Goal: Task Accomplishment & Management: Use online tool/utility

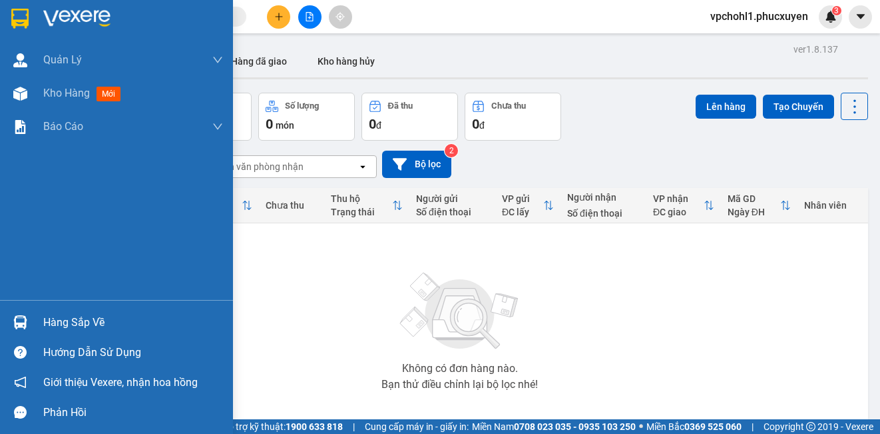
drag, startPoint x: 33, startPoint y: 323, endPoint x: 99, endPoint y: 325, distance: 65.3
click at [33, 322] on div "Hàng sắp về" at bounding box center [116, 322] width 233 height 30
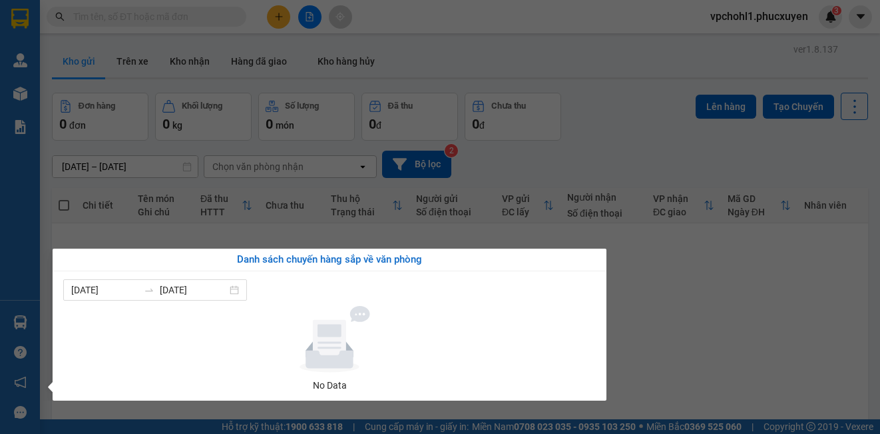
click at [715, 350] on section "Kết quả tìm kiếm ( 0 ) Bộ lọc No Data vpchohl1.phucxuyen 3 Quản Lý Quản lý giao…" at bounding box center [440, 217] width 880 height 434
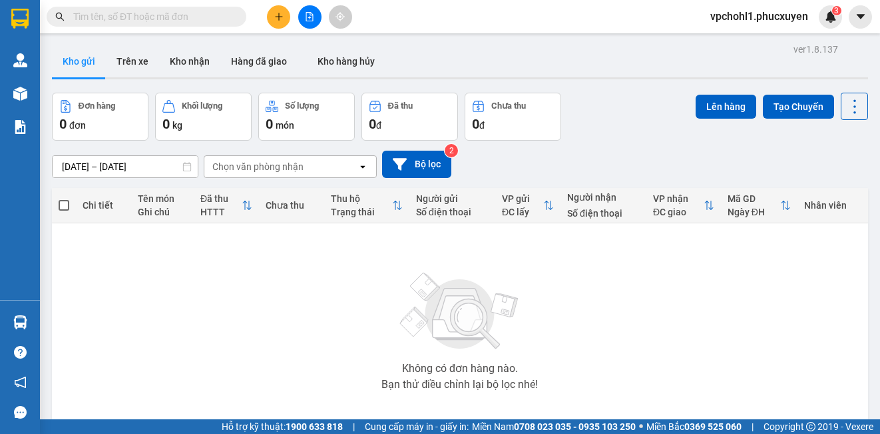
click at [204, 23] on input "text" at bounding box center [151, 16] width 157 height 15
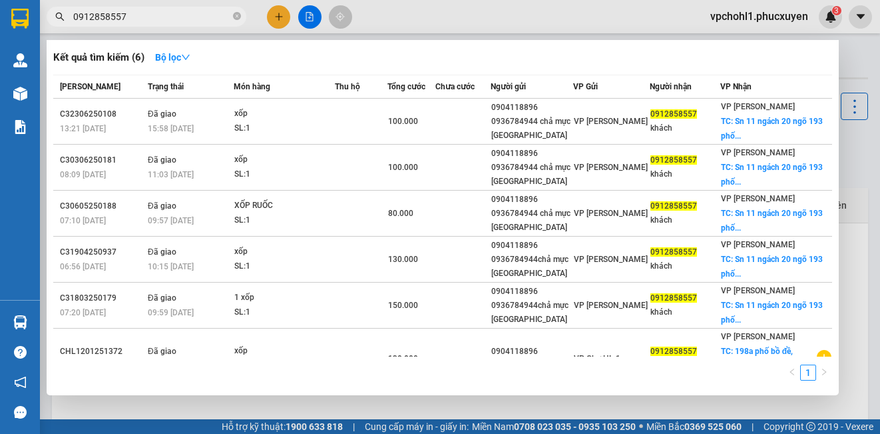
type input "0912858557"
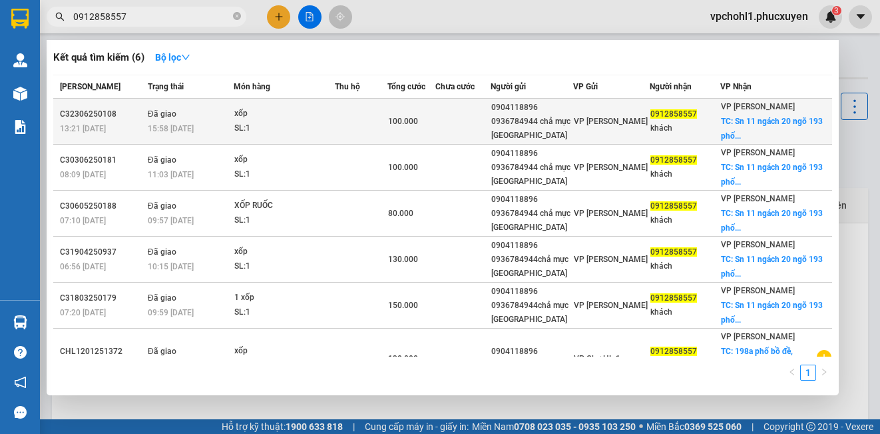
click at [565, 128] on div "0936784944 chả mực Lan Làn" at bounding box center [531, 129] width 81 height 28
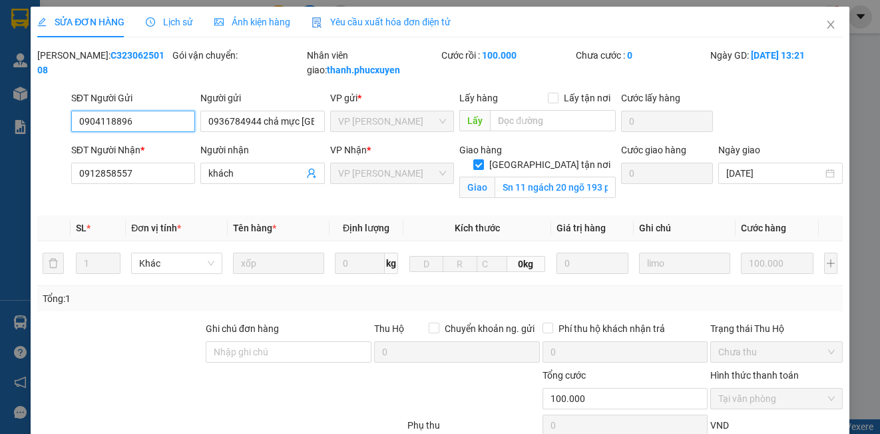
type input "0904118896"
type input "0936784944 chả mực Lan Làn"
type input "0912858557"
type input "khách"
checkbox input "true"
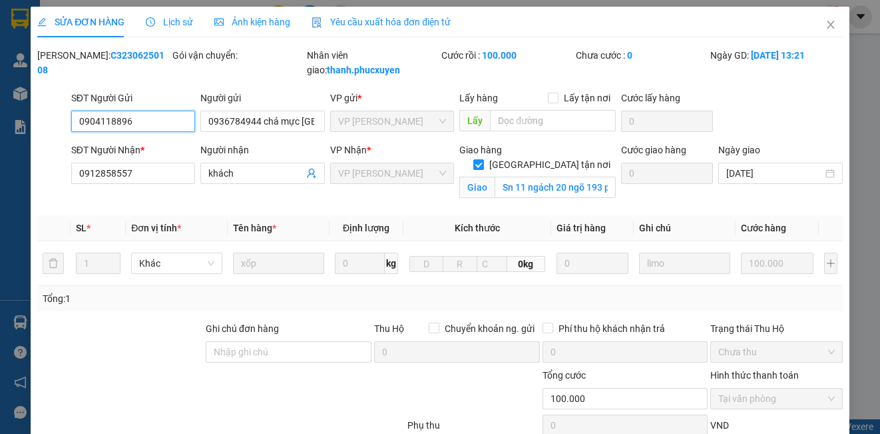
type input "Sn 11 ngách 20 ngõ 193 phố bồ đề,bồ đề,long biên"
type input "100.000"
click at [182, 22] on span "Lịch sử" at bounding box center [169, 22] width 47 height 11
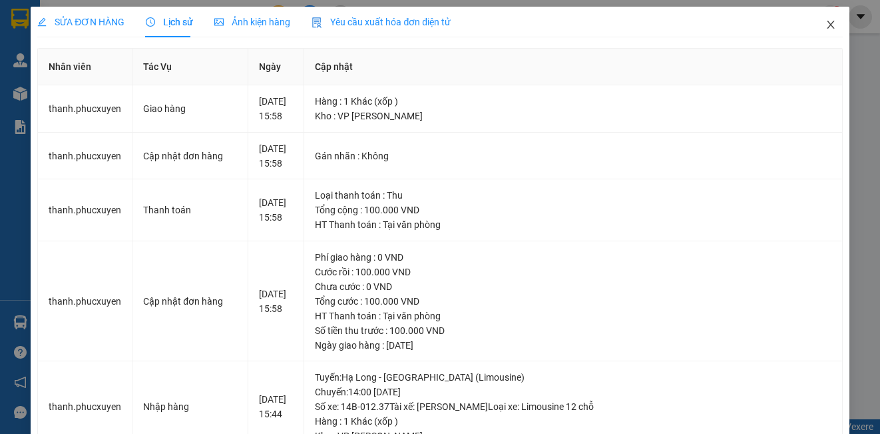
click at [826, 26] on icon "close" at bounding box center [831, 24] width 11 height 11
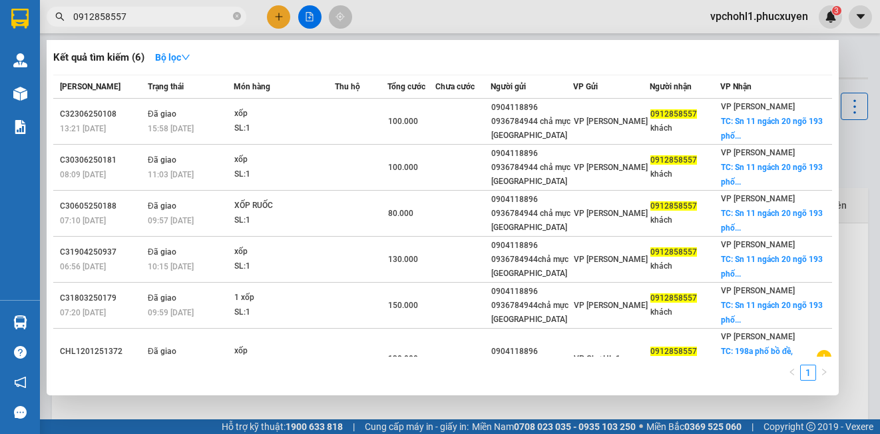
click at [145, 11] on input "0912858557" at bounding box center [151, 16] width 157 height 15
click at [329, 403] on div at bounding box center [440, 217] width 880 height 434
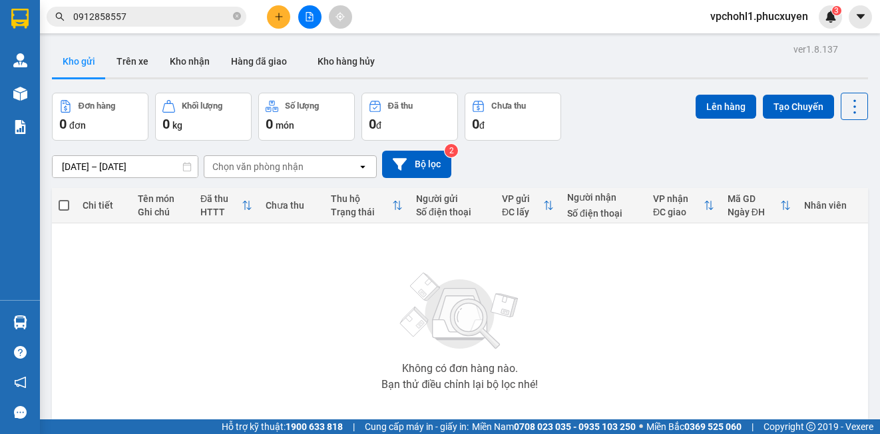
click at [151, 20] on input "0912858557" at bounding box center [151, 16] width 157 height 15
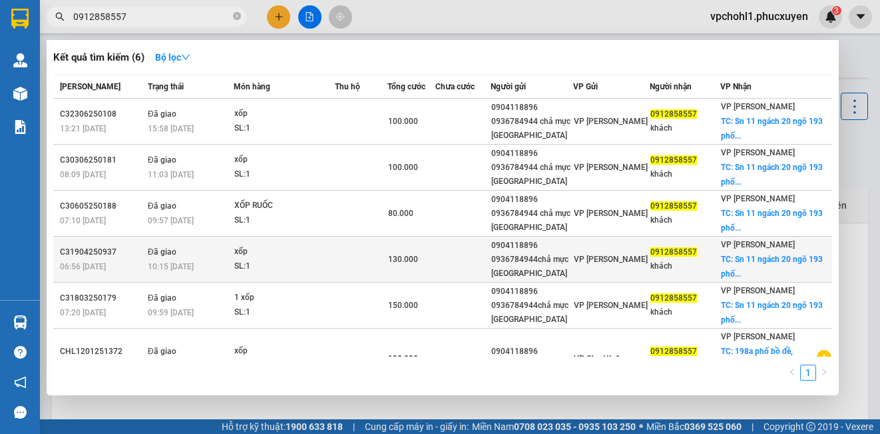
scroll to position [33, 0]
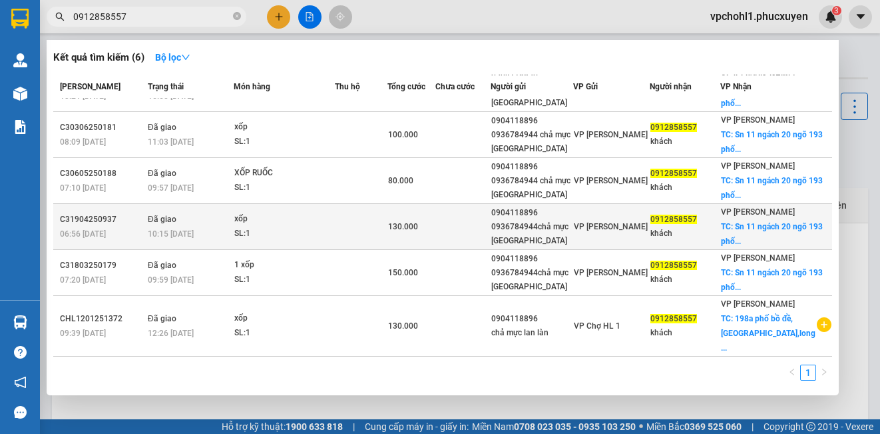
click at [418, 228] on span "130.000" at bounding box center [403, 226] width 30 height 9
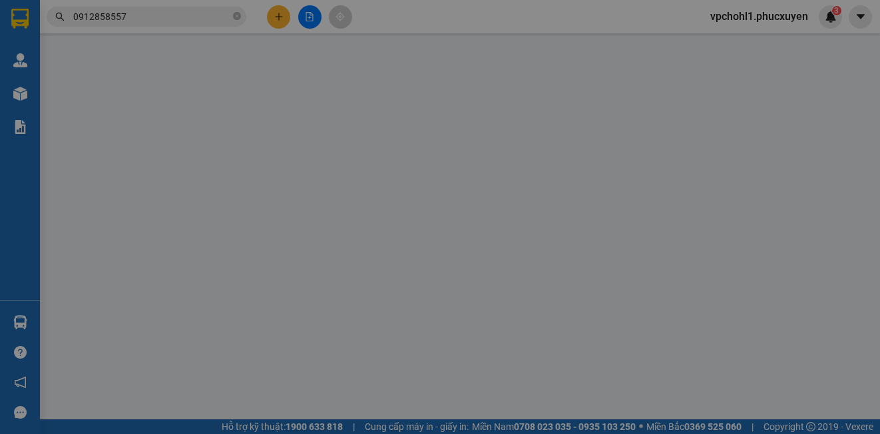
type input "0904118896"
type input "0936784944chả mực Lan Làn"
type input "0912858557"
type input "khách"
checkbox input "true"
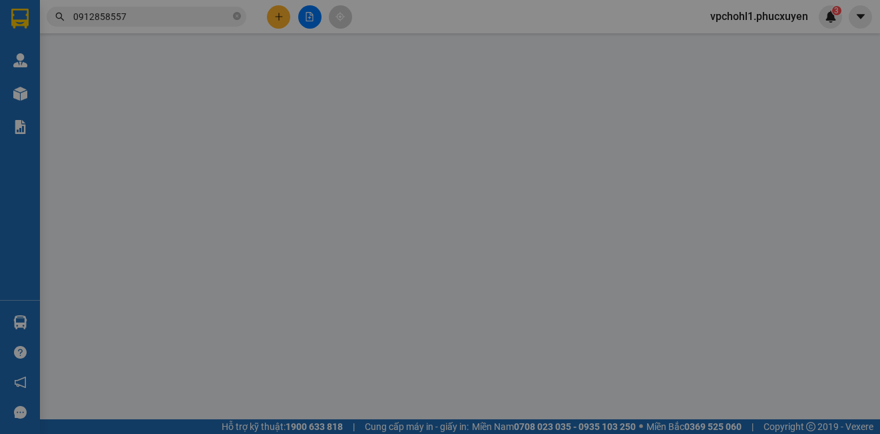
type input "Sn 11 ngách 20 ngõ 193 phố bồ đề,bồ đề,long biên,hà nội"
type input "50.000"
checkbox input "true"
type input "130.000"
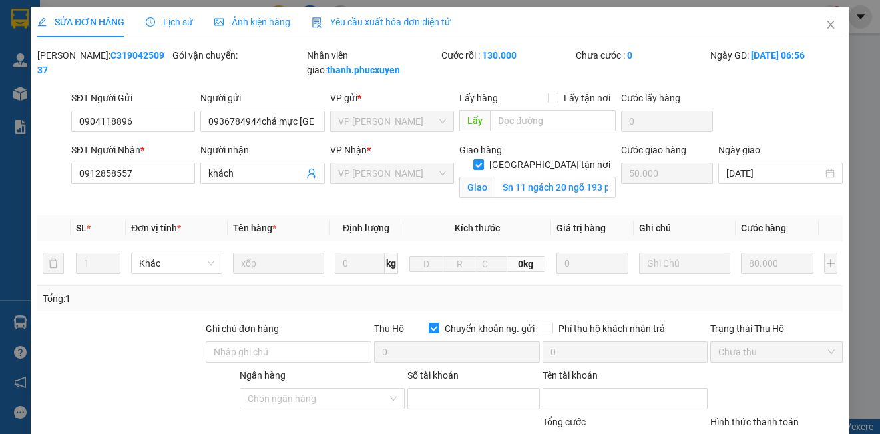
click at [182, 17] on span "Lịch sử" at bounding box center [169, 22] width 47 height 11
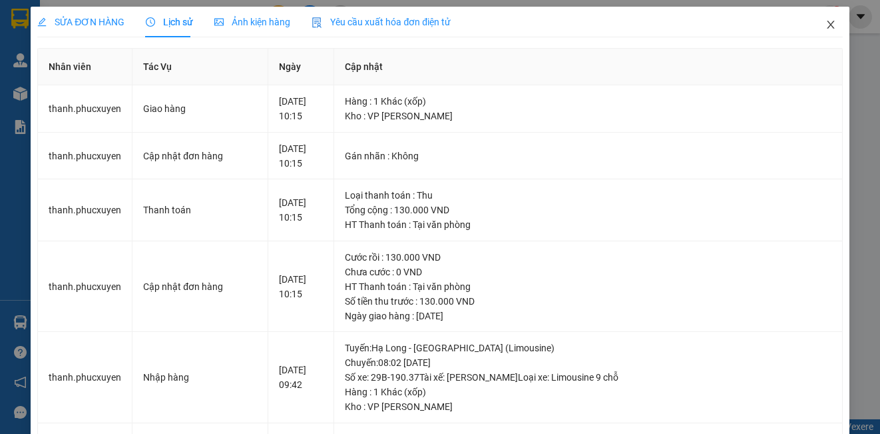
click at [826, 24] on icon "close" at bounding box center [831, 24] width 11 height 11
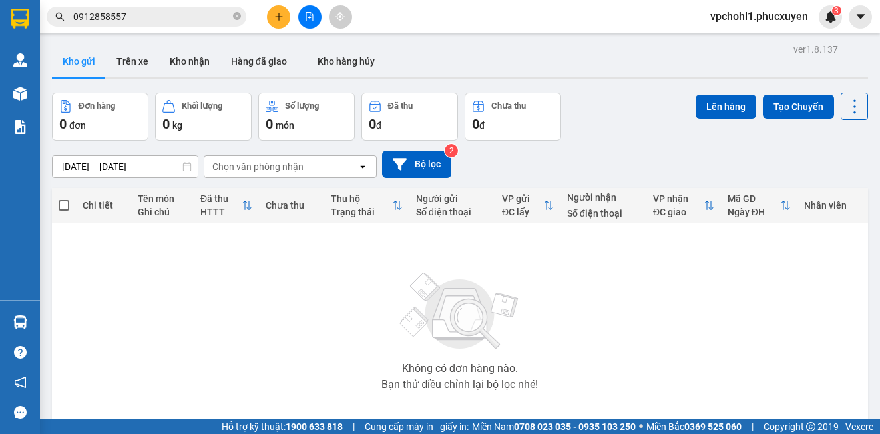
click at [147, 19] on input "0912858557" at bounding box center [151, 16] width 157 height 15
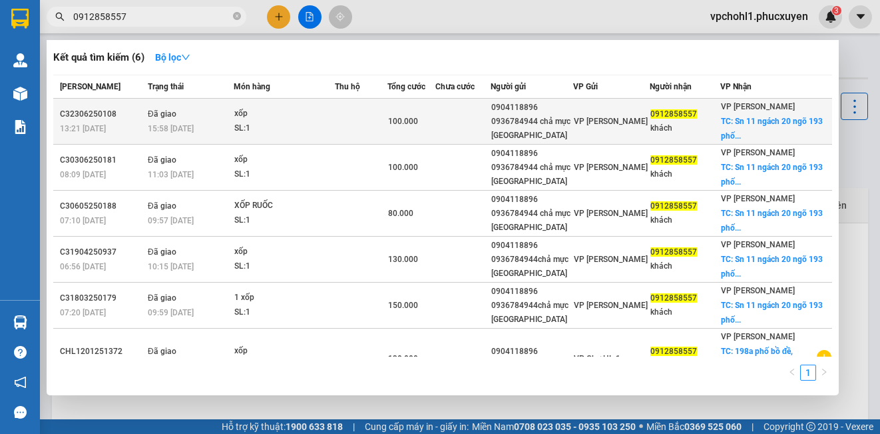
click at [418, 121] on span "100.000" at bounding box center [403, 121] width 30 height 9
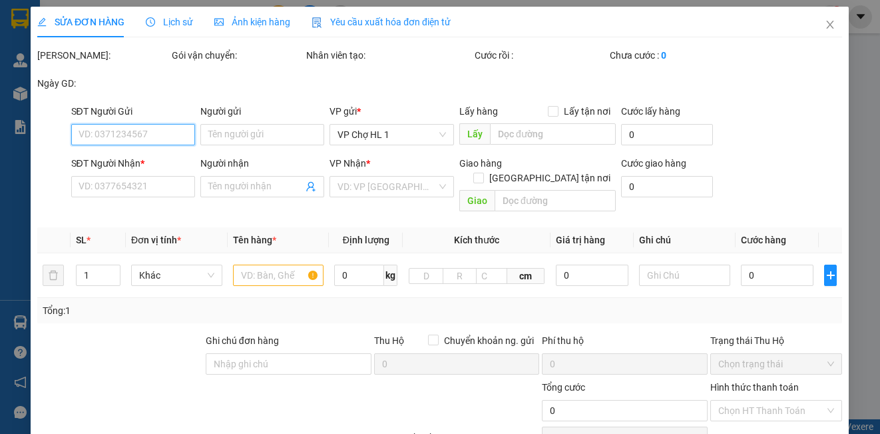
type input "0904118896"
type input "0936784944 chả mực Lan Làn"
type input "0912858557"
type input "khách"
checkbox input "true"
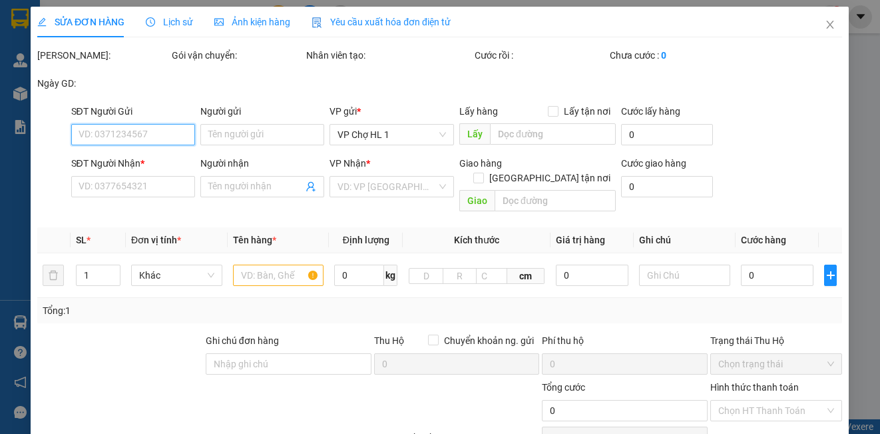
type input "Sn 11 ngách 20 ngõ 193 phố bồ đề,bồ đề,long biên"
type input "100.000"
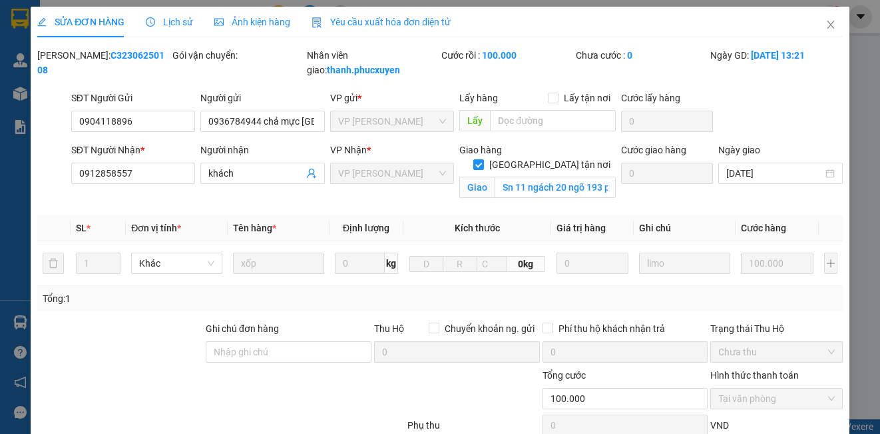
click at [183, 22] on span "Lịch sử" at bounding box center [169, 22] width 47 height 11
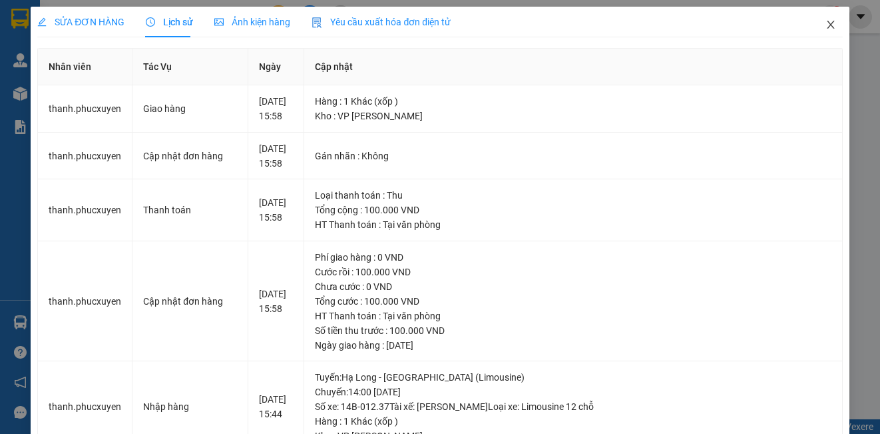
click at [826, 23] on icon "close" at bounding box center [831, 24] width 11 height 11
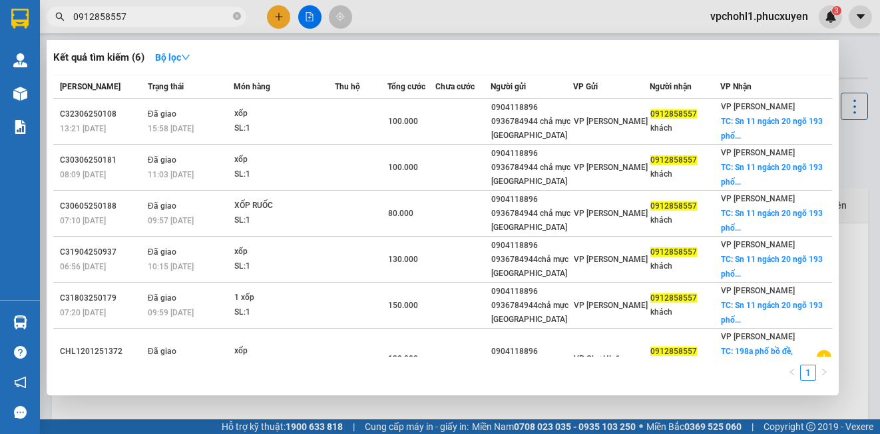
drag, startPoint x: 135, startPoint y: 15, endPoint x: 74, endPoint y: 19, distance: 61.4
click at [74, 19] on input "0912858557" at bounding box center [151, 16] width 157 height 15
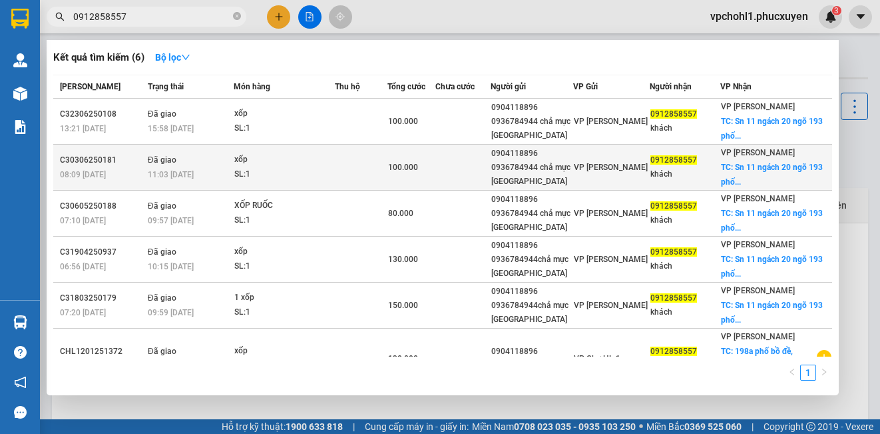
click at [388, 172] on td at bounding box center [361, 168] width 53 height 46
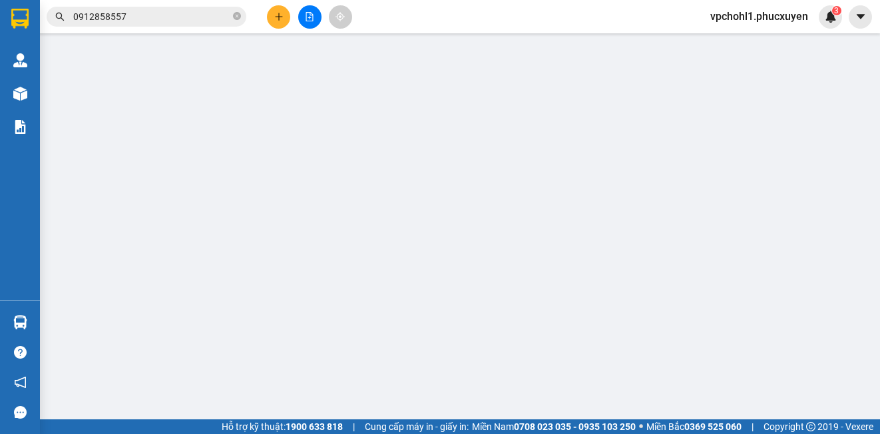
type input "0904118896"
type input "0936784944 chả mực Lan Làn"
type input "0912858557"
type input "khách"
checkbox input "true"
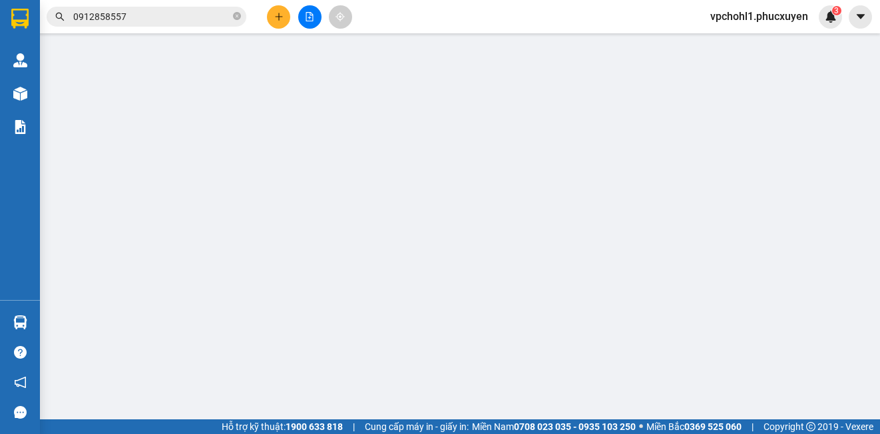
type input "Sn 11 ngách 20 ngõ 193 phố bồ đề,bồ đề,long biên"
type input "100.000"
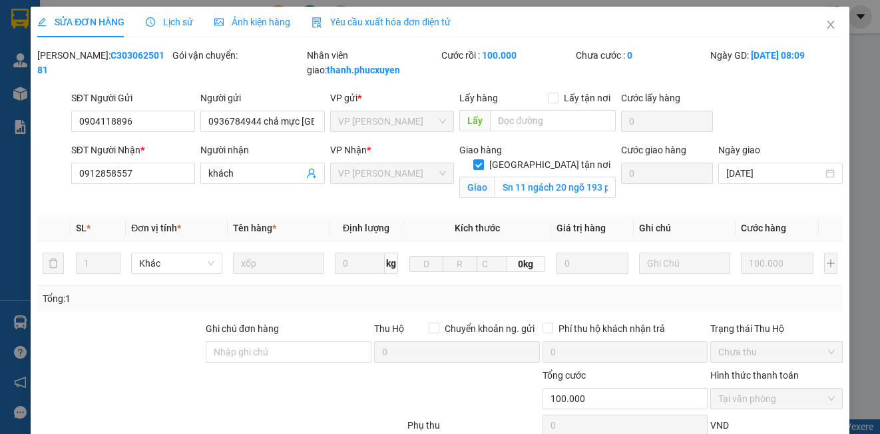
click at [174, 23] on span "Lịch sử" at bounding box center [169, 22] width 47 height 11
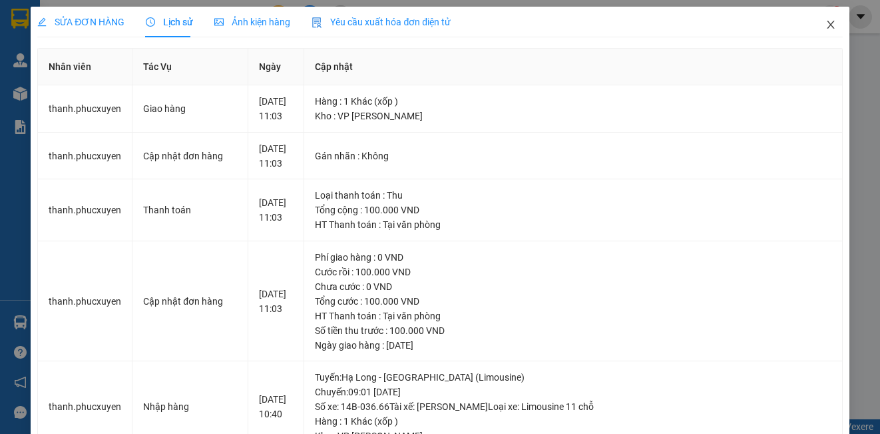
click at [826, 24] on icon "close" at bounding box center [831, 24] width 11 height 11
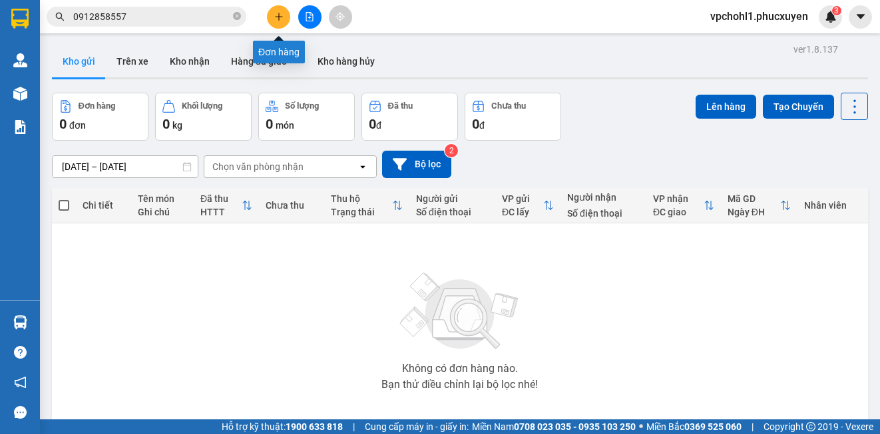
click at [279, 18] on icon "plus" at bounding box center [278, 16] width 1 height 7
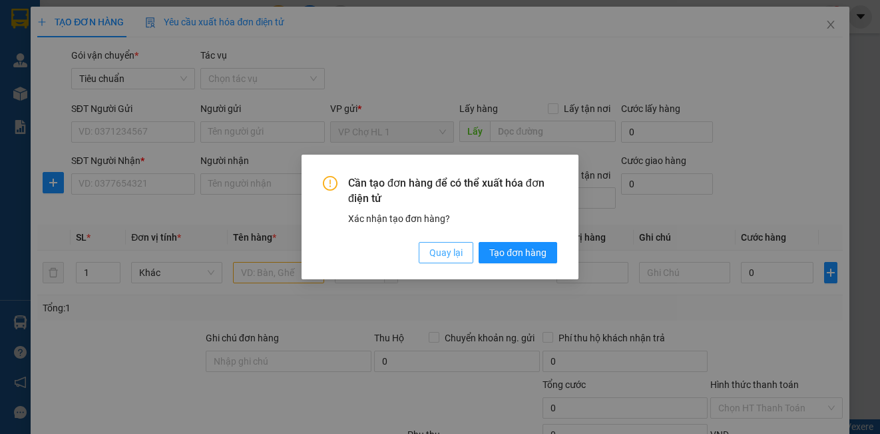
click at [460, 253] on span "Quay lại" at bounding box center [446, 252] width 33 height 15
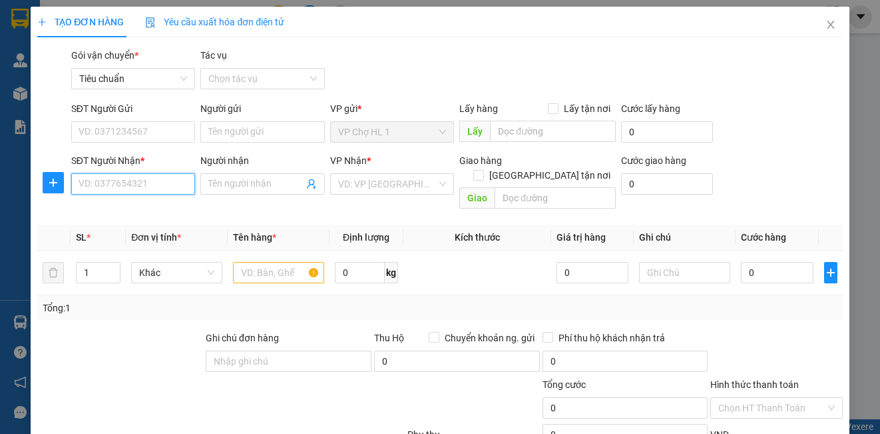
click at [149, 186] on input "SĐT Người Nhận *" at bounding box center [133, 183] width 124 height 21
paste input "0912858557"
type input "0912858557"
click at [145, 212] on div "0912858557 - khách" at bounding box center [132, 210] width 107 height 15
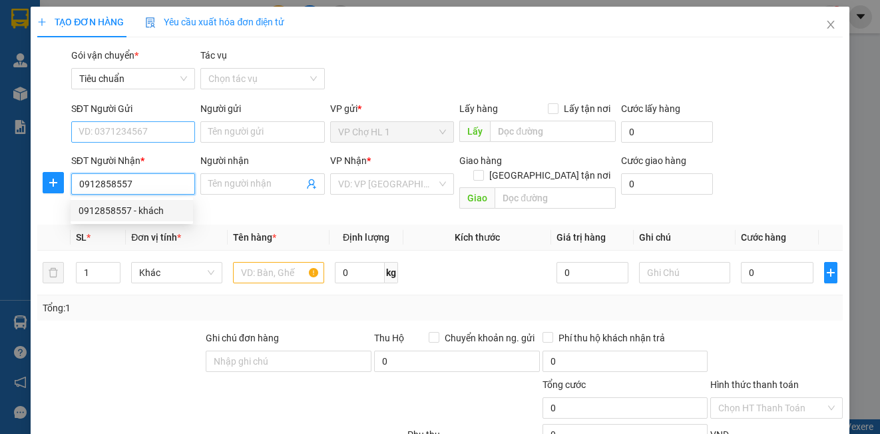
type input "khách"
checkbox input "true"
type input "Sn 11 ngách 20 ngõ 193 phố bồ đề,bồ đề,long biên"
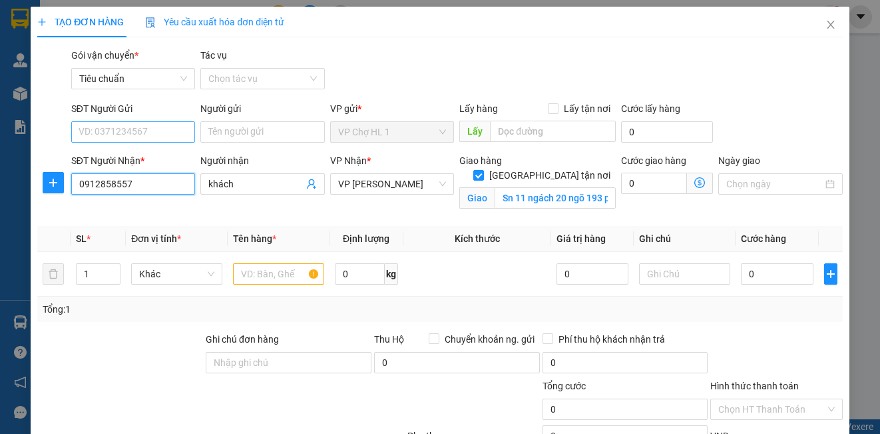
type input "0912858557"
click at [161, 127] on input "SĐT Người Gửi" at bounding box center [133, 131] width 124 height 21
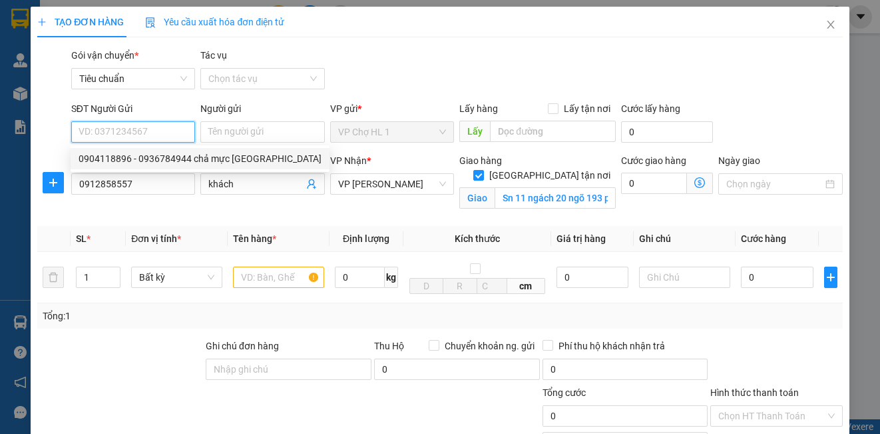
click at [153, 153] on div "0904118896 - 0936784944 chả mực Lan Làn" at bounding box center [200, 158] width 243 height 15
type input "0904118896"
type input "0936784944 chả mực Lan Làn"
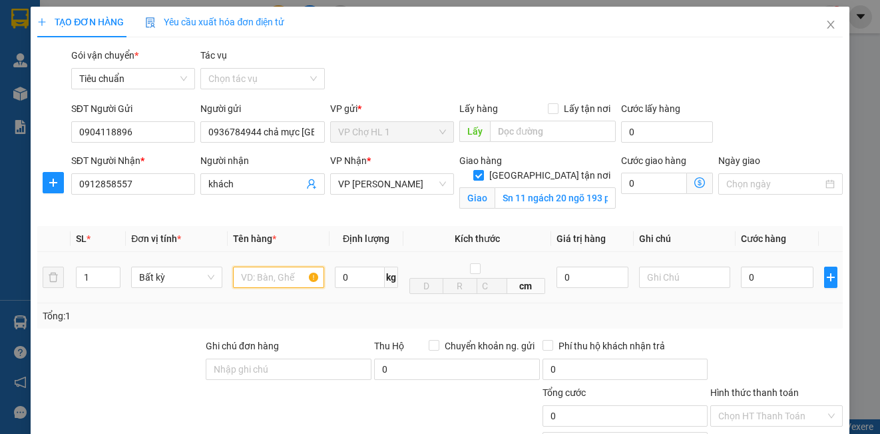
click at [280, 281] on input "text" at bounding box center [278, 276] width 91 height 21
type input "xốp"
click at [739, 62] on div "Gói vận chuyển * Tiêu chuẩn Tác vụ Chọn tác vụ" at bounding box center [457, 71] width 777 height 47
click at [695, 180] on icon "dollar-circle" at bounding box center [700, 182] width 11 height 11
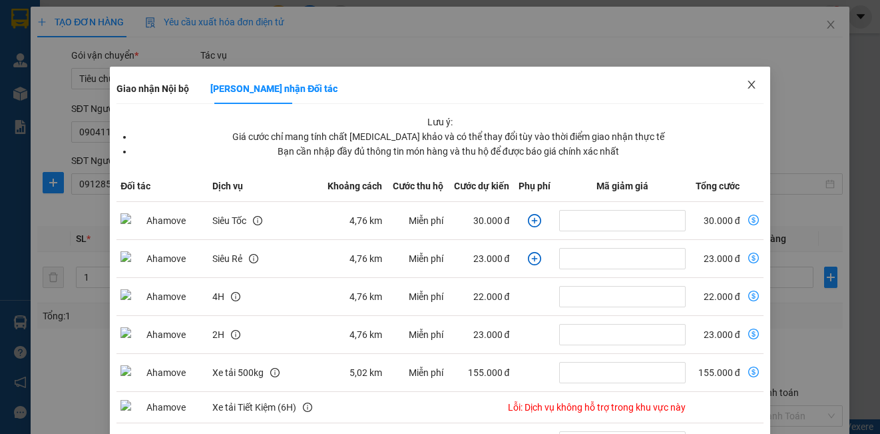
click at [748, 82] on icon "close" at bounding box center [751, 85] width 7 height 8
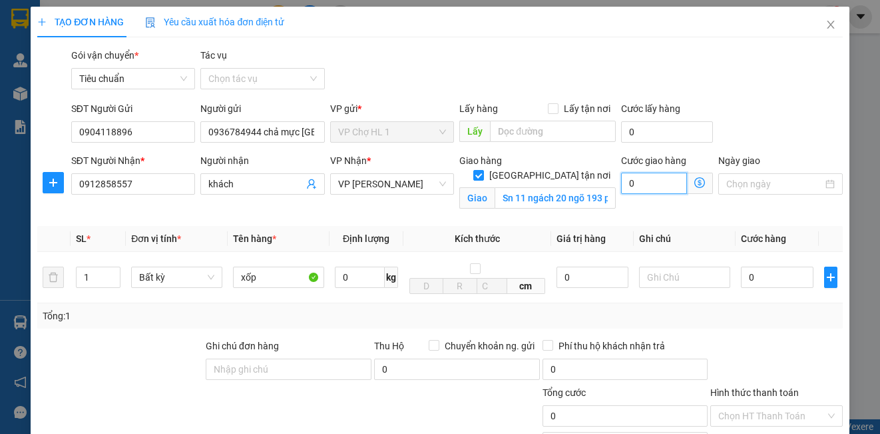
click at [645, 178] on input "0" at bounding box center [654, 182] width 66 height 21
type input "5"
type input "50"
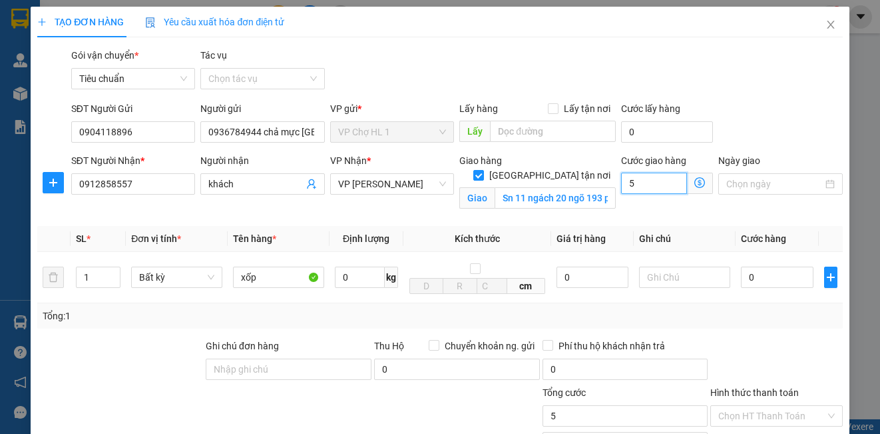
type input "50"
type input "50.000"
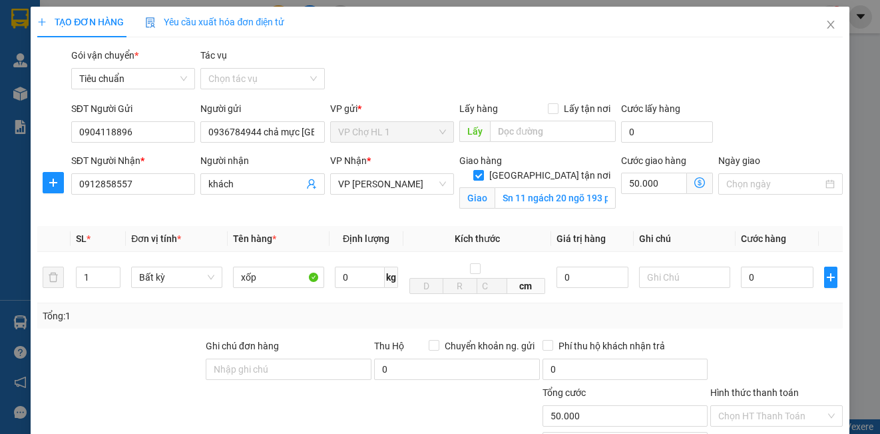
click at [751, 105] on div "SĐT Người Gửi 0904118896 Người gửi 0936784944 chả mực Lan Làn VP gửi * VP Chợ H…" at bounding box center [457, 124] width 777 height 47
type input "1"
type input "50.001"
type input "10"
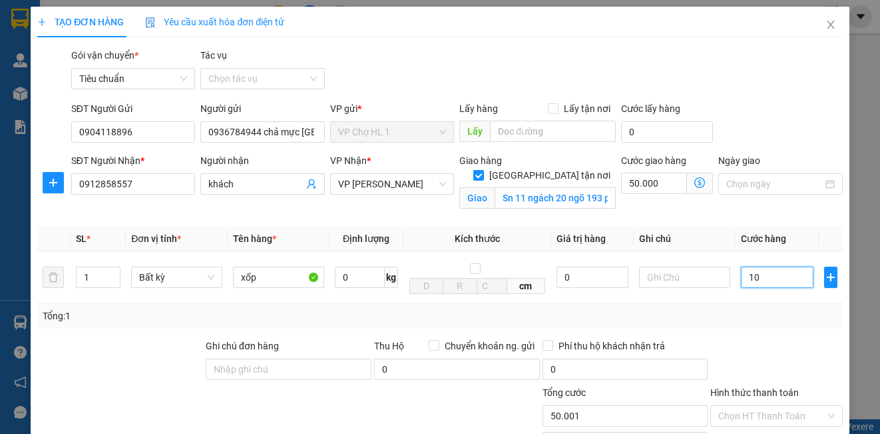
type input "50.010"
type input "100"
type input "50.100"
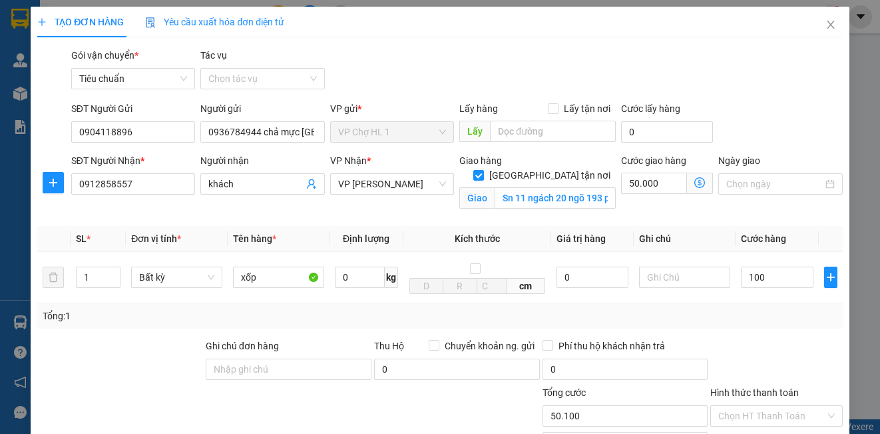
type input "100.000"
type input "150.000"
click at [757, 106] on div "SĐT Người Gửi 0904118896 Người gửi 0936784944 chả mực Lan Làn VP gửi * VP Chợ H…" at bounding box center [457, 124] width 777 height 47
click at [695, 182] on icon "dollar-circle" at bounding box center [700, 182] width 11 height 11
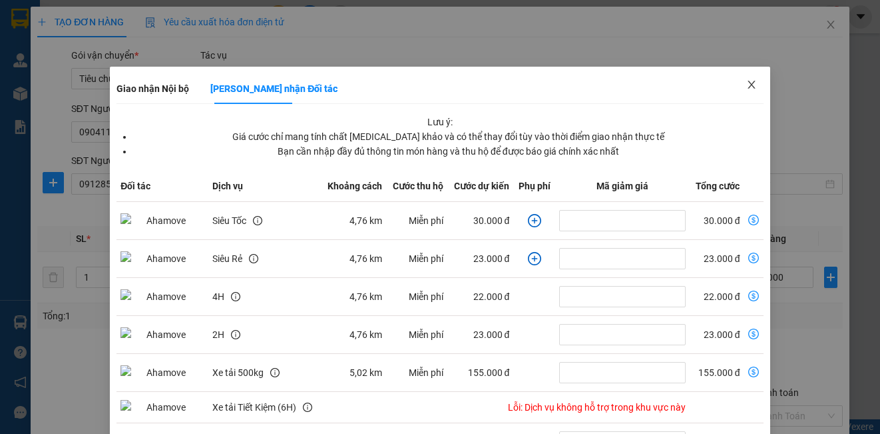
click at [747, 83] on icon "close" at bounding box center [752, 84] width 11 height 11
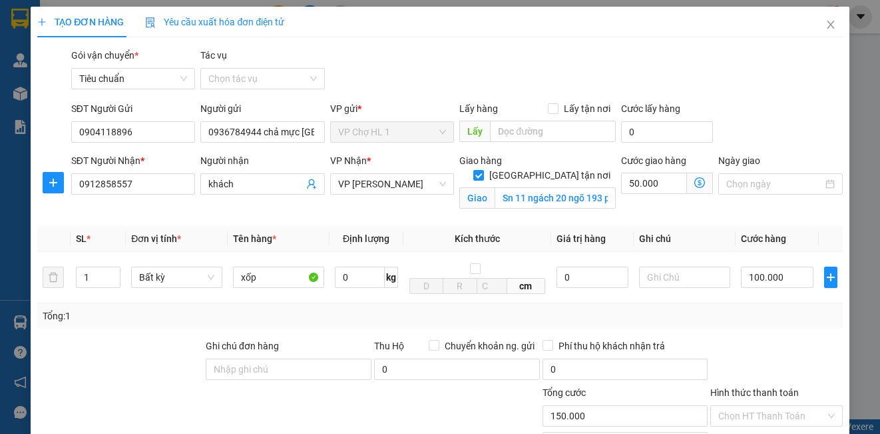
scroll to position [151, 0]
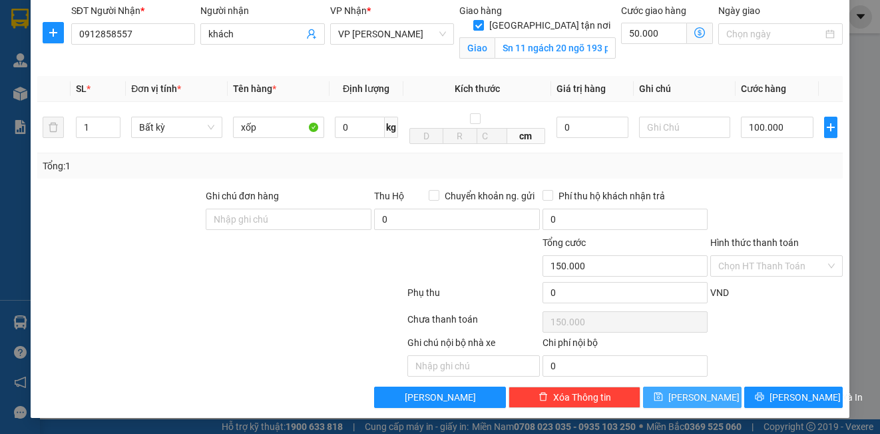
click at [702, 398] on button "[PERSON_NAME]" at bounding box center [692, 396] width 99 height 21
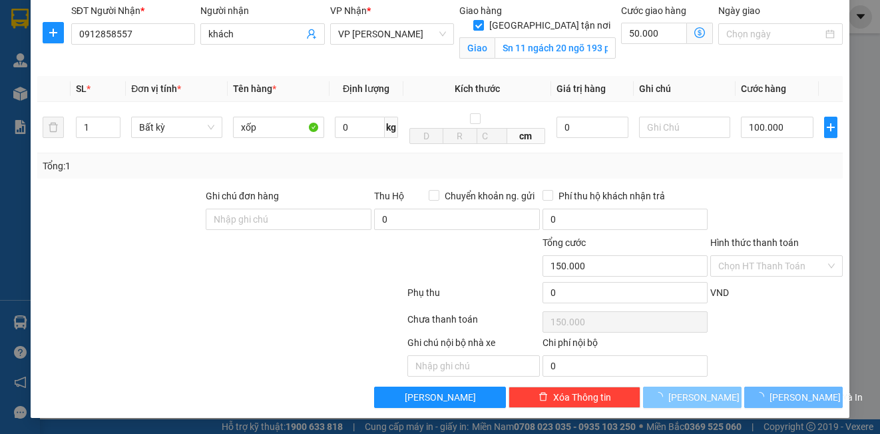
checkbox input "false"
type input "0"
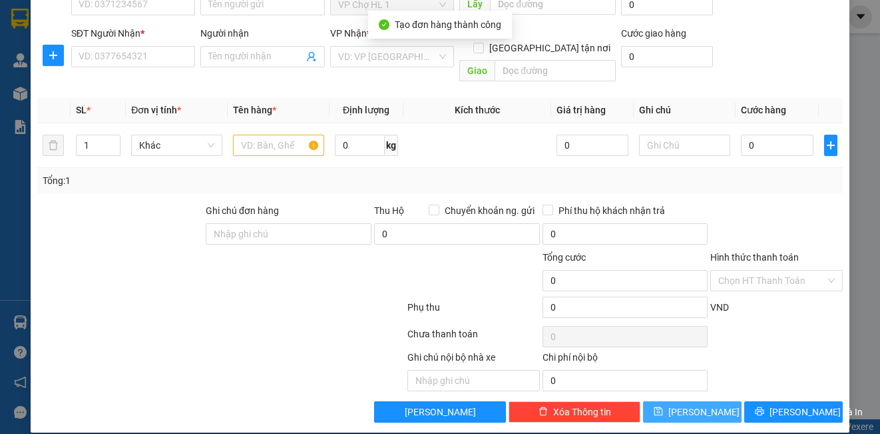
scroll to position [0, 0]
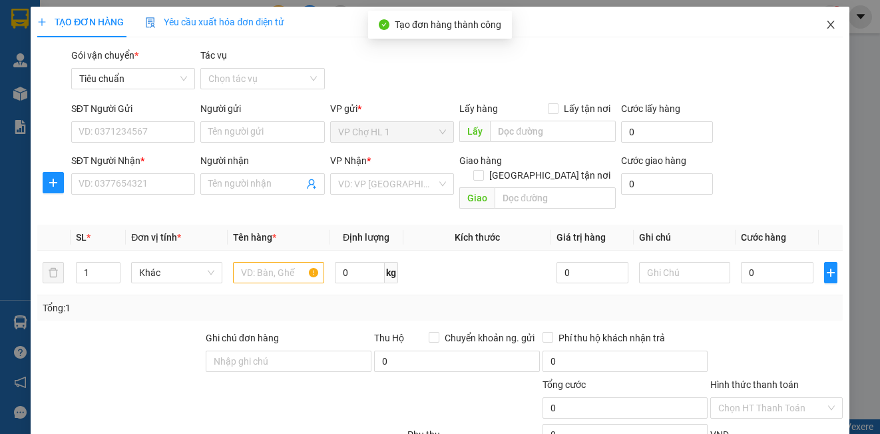
click at [826, 25] on icon "close" at bounding box center [831, 24] width 11 height 11
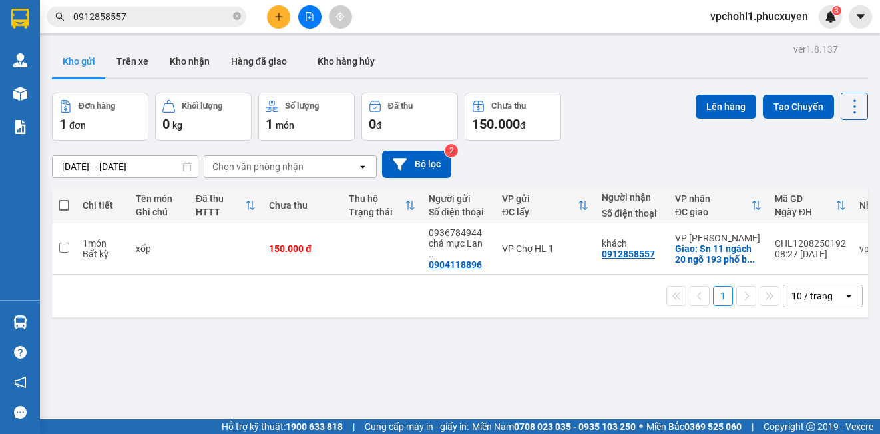
click at [162, 11] on input "0912858557" at bounding box center [151, 16] width 157 height 15
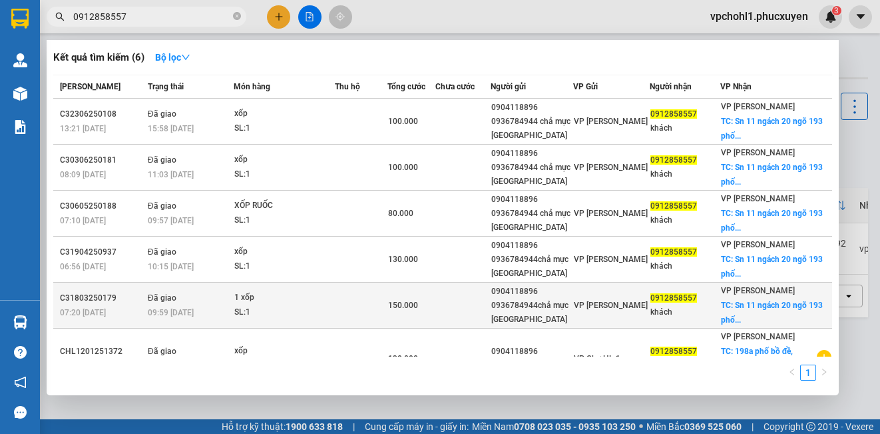
click at [435, 302] on div "150.000" at bounding box center [411, 305] width 47 height 15
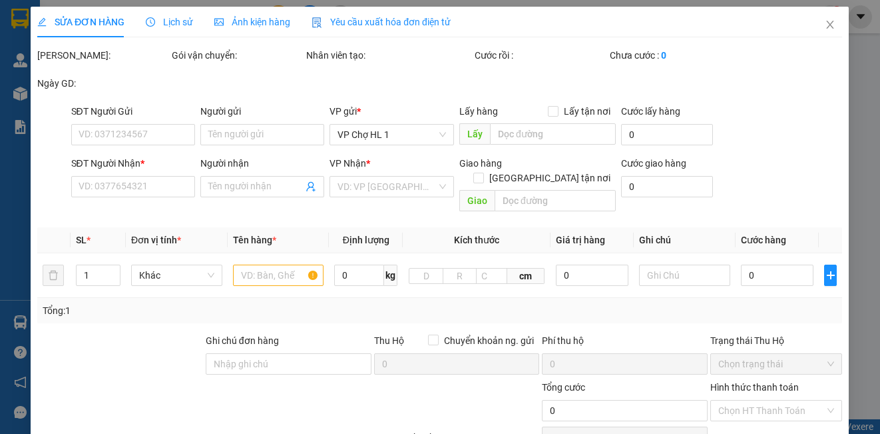
type input "0904118896"
type input "0936784944chả mực Lan Làn"
type input "0912858557"
type input "khách"
checkbox input "true"
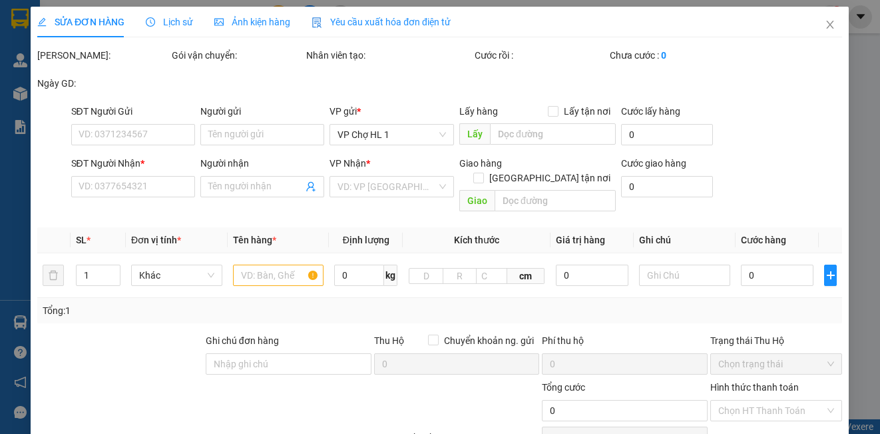
type input "Sn 11 ngách 20 ngõ 193 phố bồ đề,bồ đề,long biên,hà nội"
type input "50.000"
checkbox input "true"
type input "150.000"
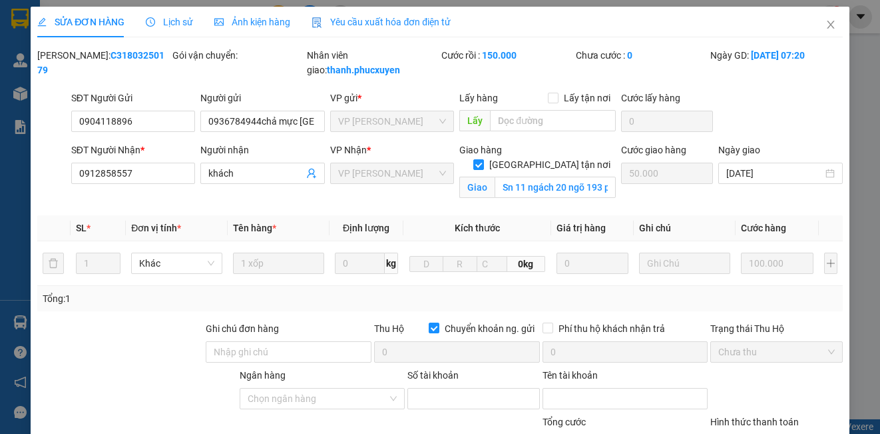
click at [169, 23] on span "Lịch sử" at bounding box center [169, 22] width 47 height 11
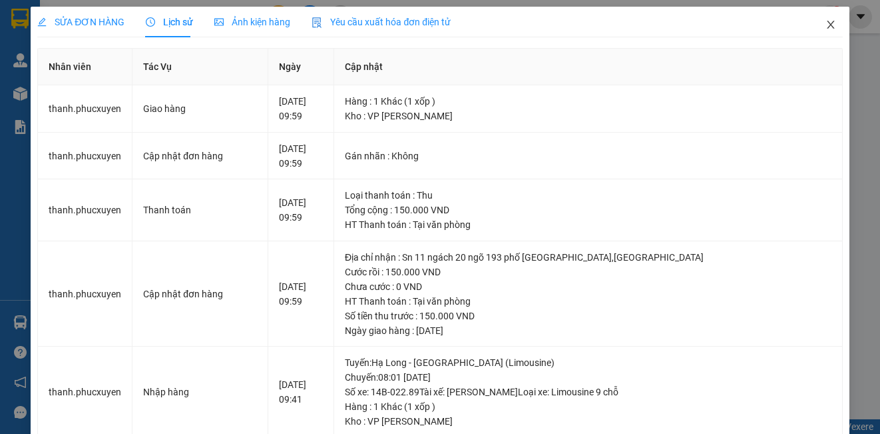
click at [826, 20] on icon "close" at bounding box center [831, 24] width 11 height 11
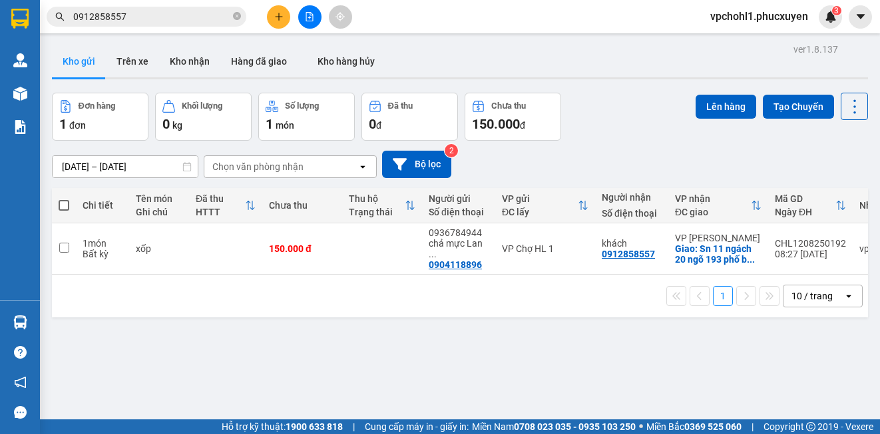
click at [155, 11] on input "0912858557" at bounding box center [151, 16] width 157 height 15
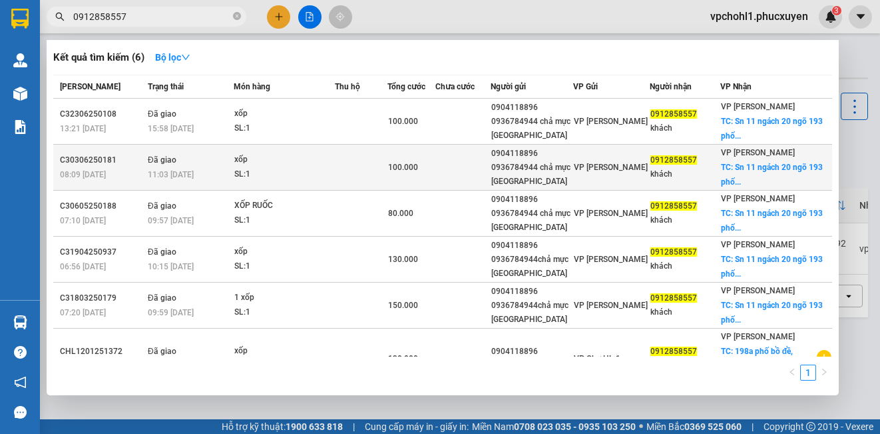
click at [481, 171] on td at bounding box center [463, 168] width 55 height 46
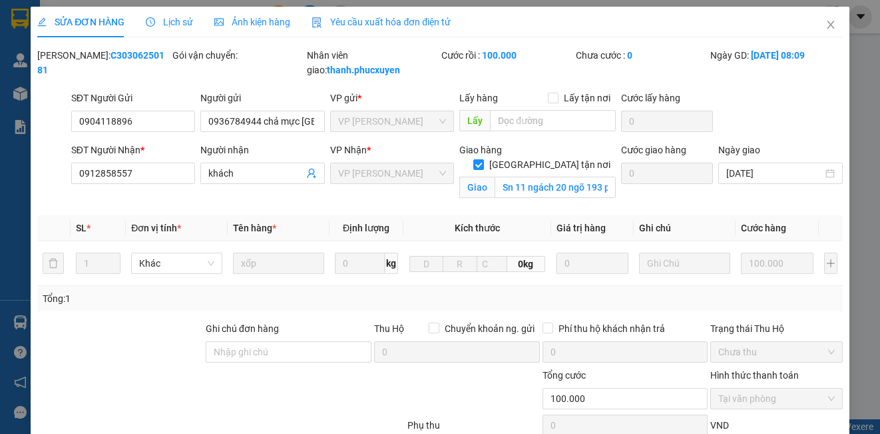
click at [174, 18] on span "Lịch sử" at bounding box center [169, 22] width 47 height 11
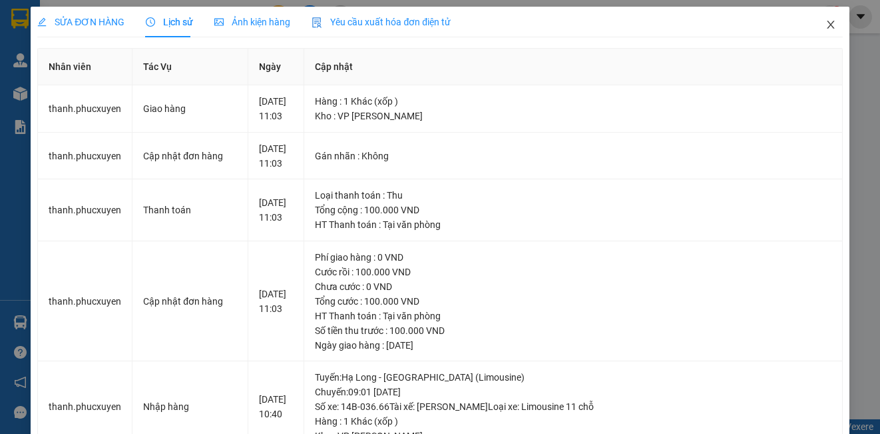
click at [827, 23] on icon "close" at bounding box center [830, 25] width 7 height 8
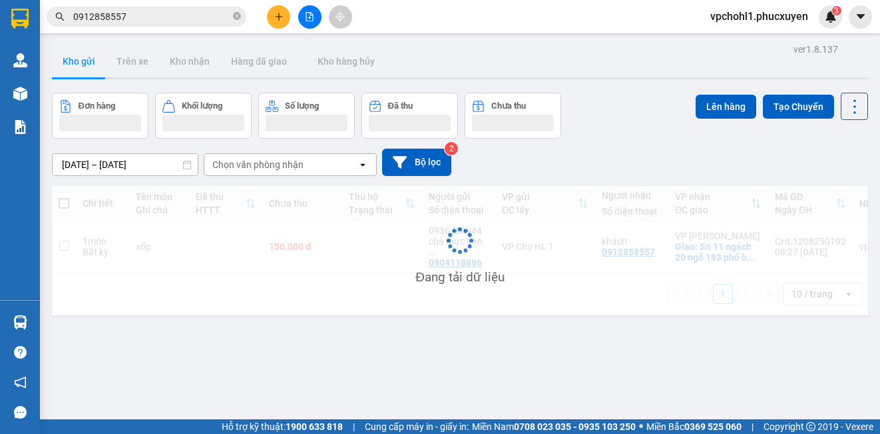
click at [167, 13] on input "0912858557" at bounding box center [151, 16] width 157 height 15
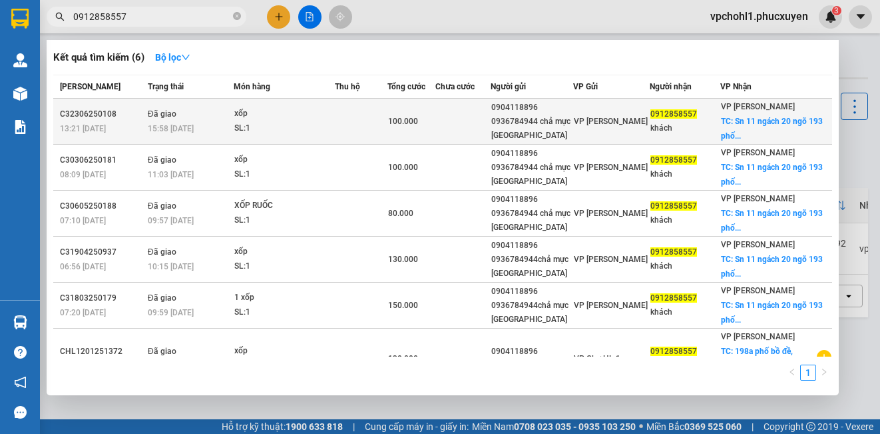
click at [418, 122] on span "100.000" at bounding box center [403, 121] width 30 height 9
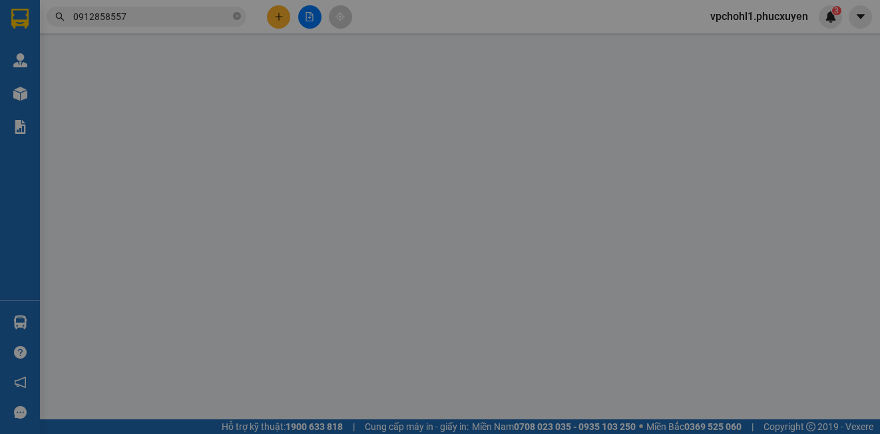
type input "0904118896"
type input "0936784944 chả mực Lan Làn"
type input "0912858557"
type input "khách"
checkbox input "true"
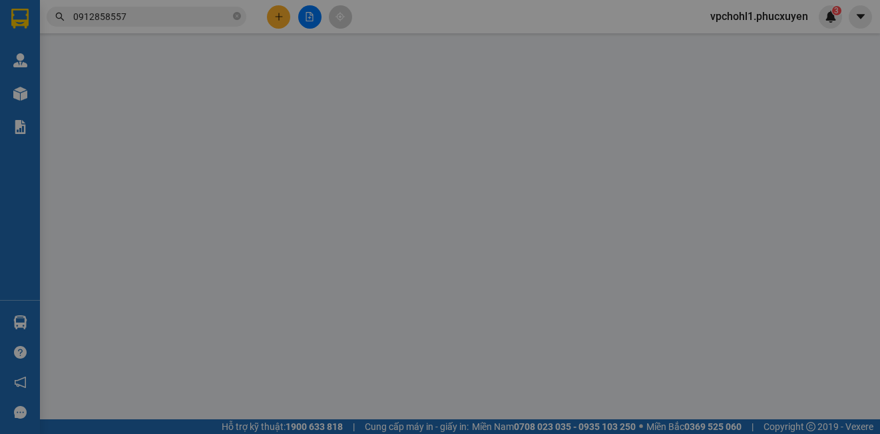
type input "Sn 11 ngách 20 ngõ 193 phố bồ đề,bồ đề,long biên"
type input "100.000"
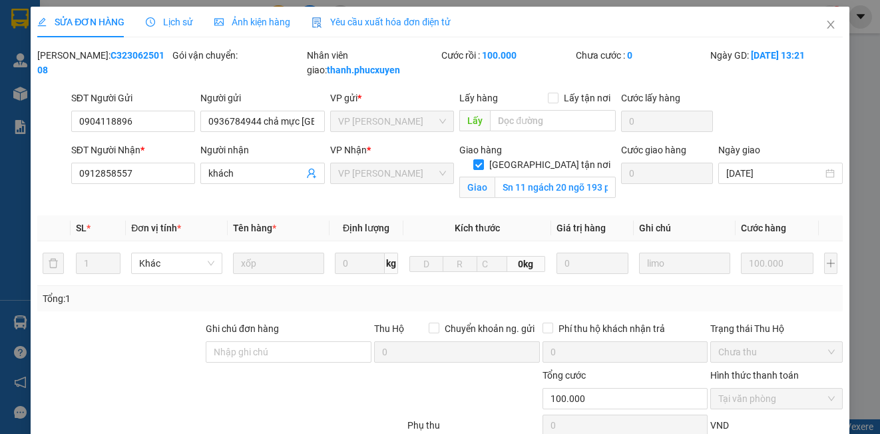
click at [177, 22] on span "Lịch sử" at bounding box center [169, 22] width 47 height 11
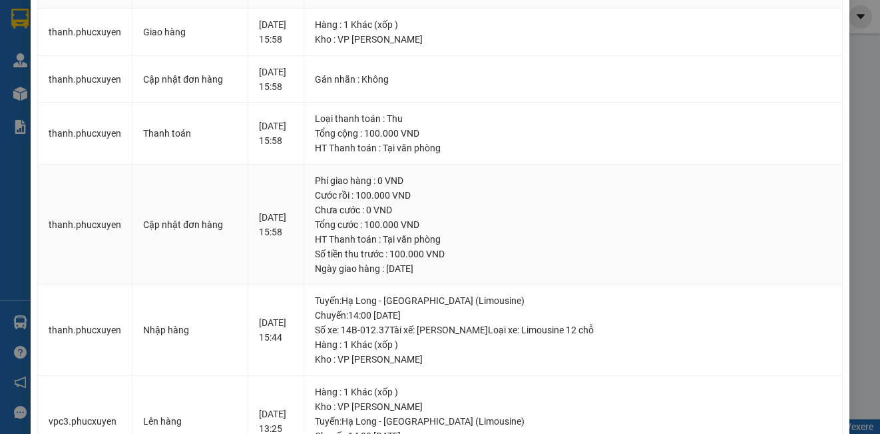
scroll to position [10, 0]
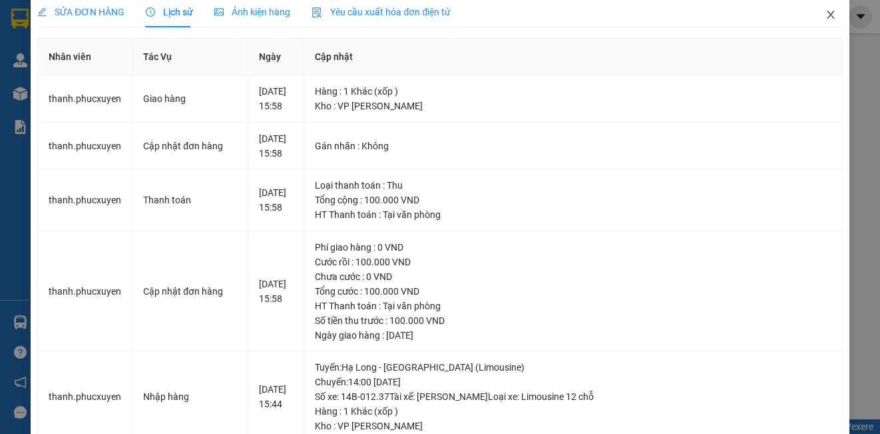
click at [826, 15] on icon "close" at bounding box center [831, 14] width 11 height 11
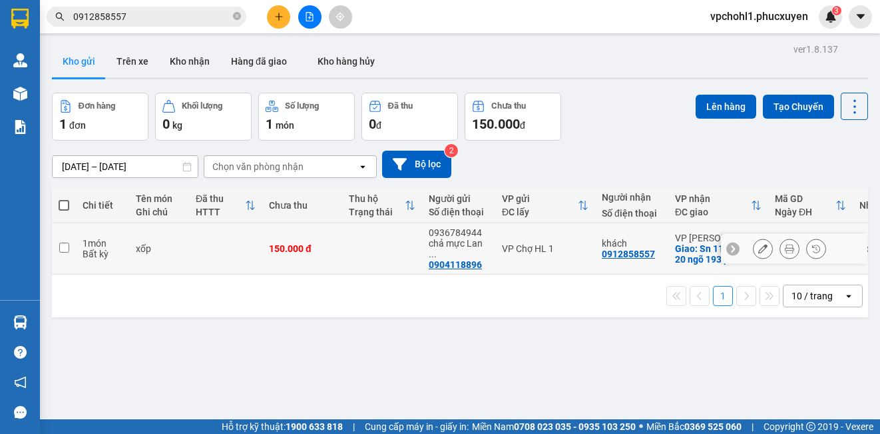
click at [63, 245] on input "checkbox" at bounding box center [64, 247] width 10 height 10
checkbox input "true"
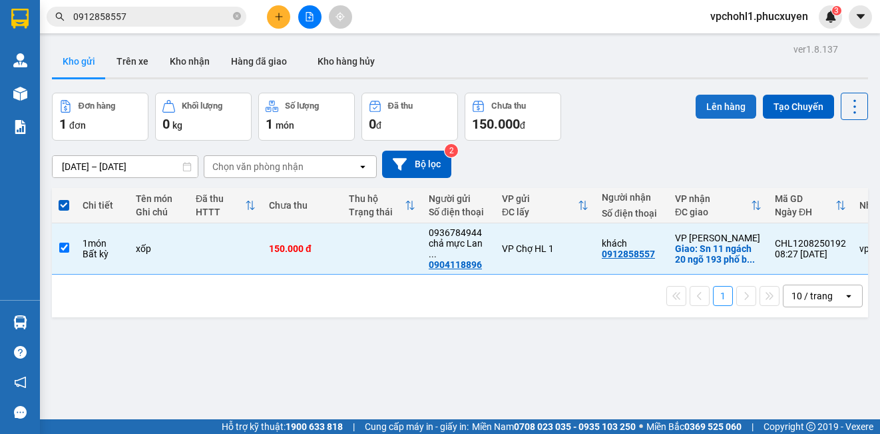
click at [714, 106] on button "Lên hàng" at bounding box center [726, 107] width 61 height 24
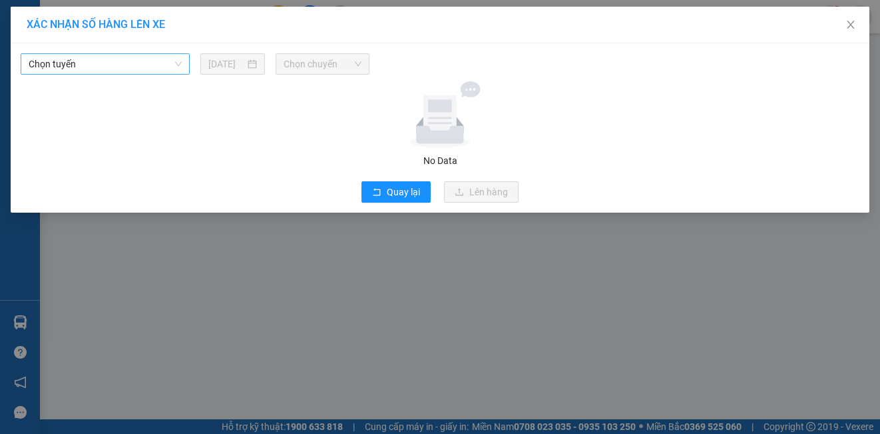
click at [112, 65] on span "Chọn tuyến" at bounding box center [105, 64] width 153 height 20
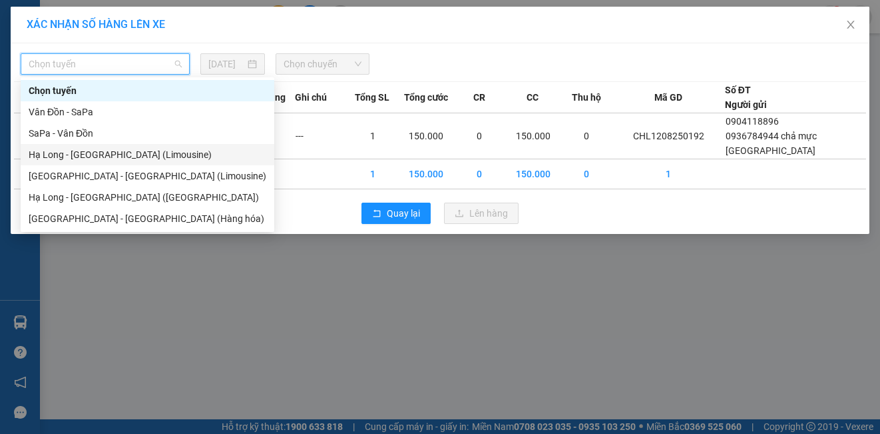
click at [109, 159] on div "Hạ Long - [GEOGRAPHIC_DATA] (Limousine)" at bounding box center [148, 154] width 238 height 15
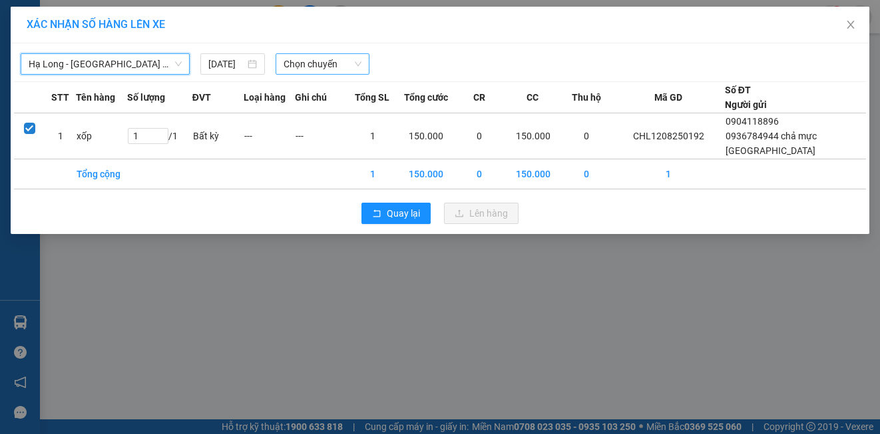
click at [326, 68] on span "Chọn chuyến" at bounding box center [323, 64] width 79 height 20
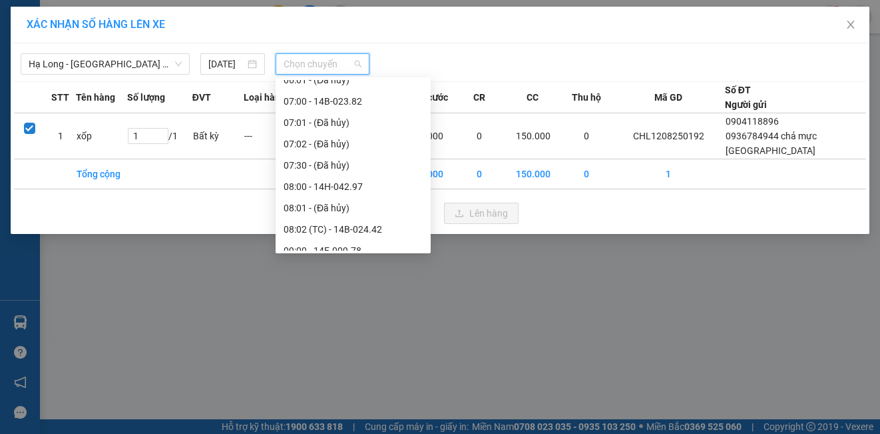
scroll to position [400, 0]
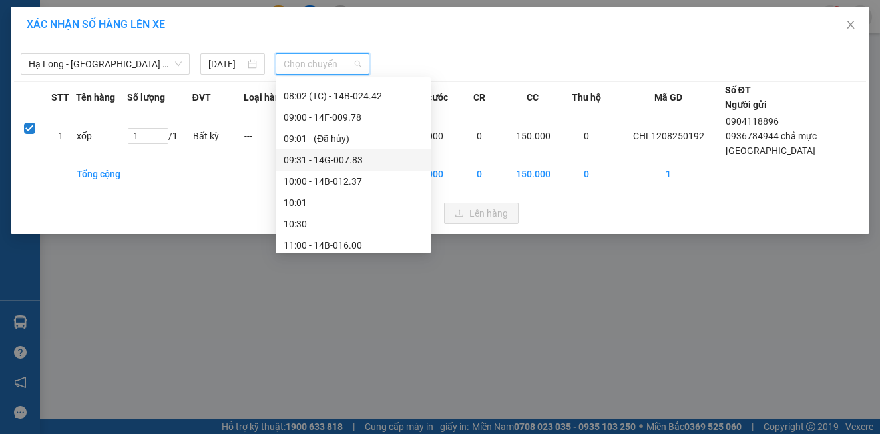
click at [351, 157] on div "09:31 - 14G-007.83" at bounding box center [353, 160] width 139 height 15
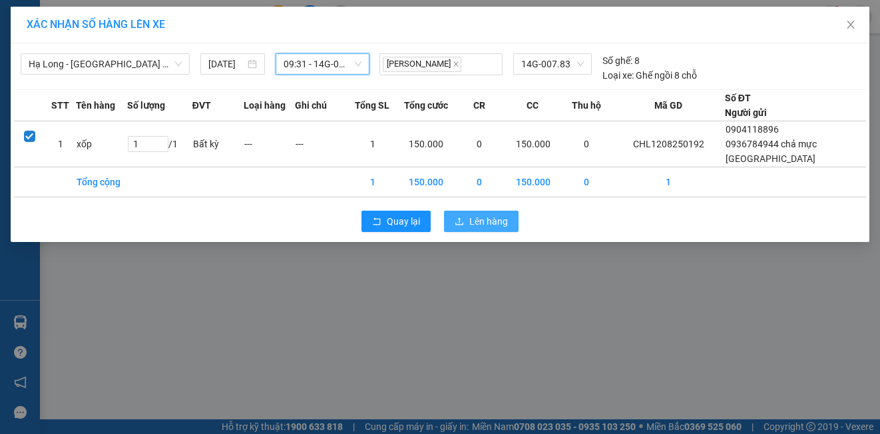
click at [493, 220] on span "Lên hàng" at bounding box center [489, 221] width 39 height 15
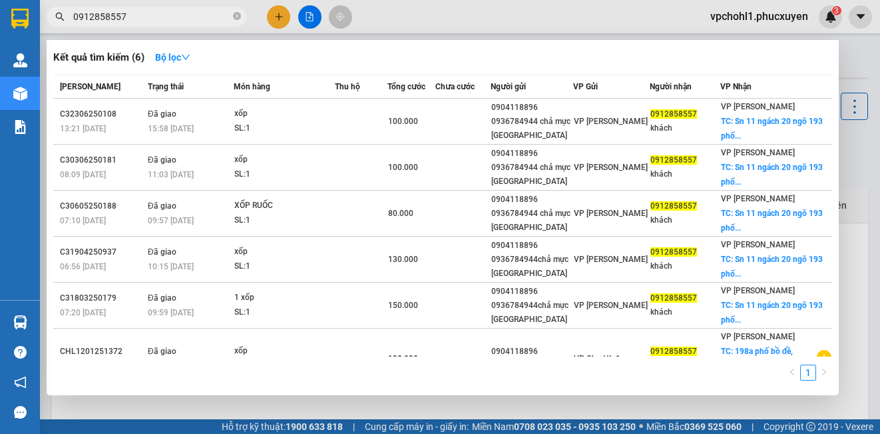
drag, startPoint x: 134, startPoint y: 17, endPoint x: 49, endPoint y: 14, distance: 84.6
click at [51, 17] on span "0912858557" at bounding box center [147, 17] width 200 height 20
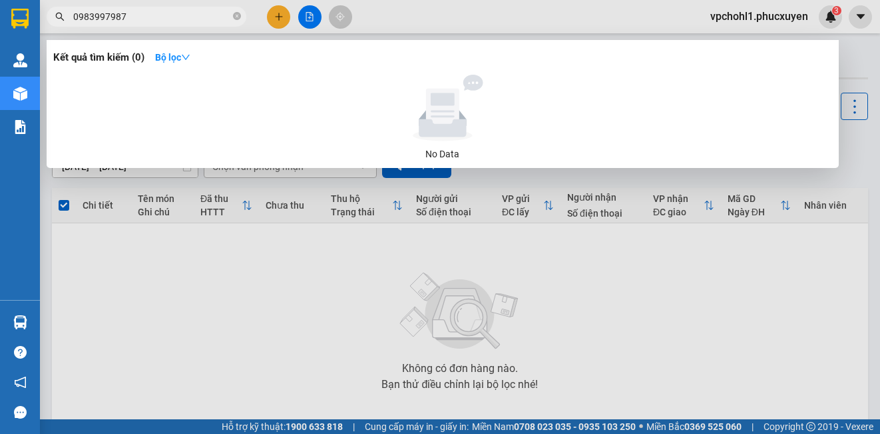
drag, startPoint x: 131, startPoint y: 15, endPoint x: 58, endPoint y: 17, distance: 72.6
click at [58, 17] on div "0983997987" at bounding box center [130, 17] width 260 height 20
type input "0983997987"
click at [277, 12] on div at bounding box center [440, 217] width 880 height 434
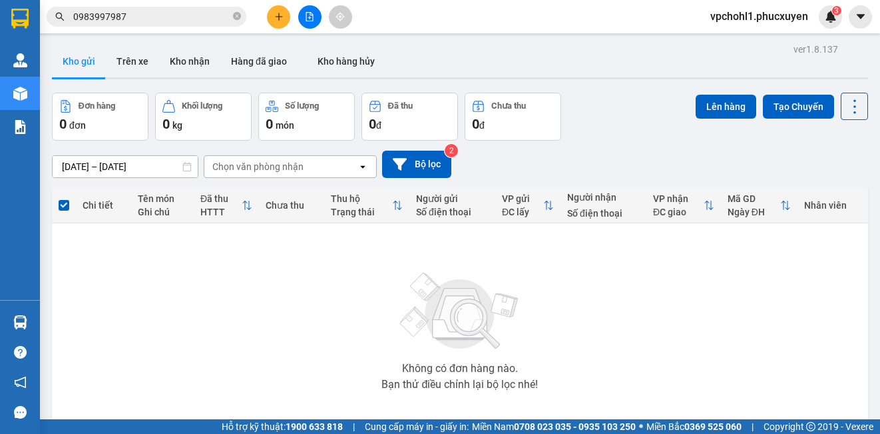
click at [277, 12] on icon "plus" at bounding box center [278, 16] width 9 height 9
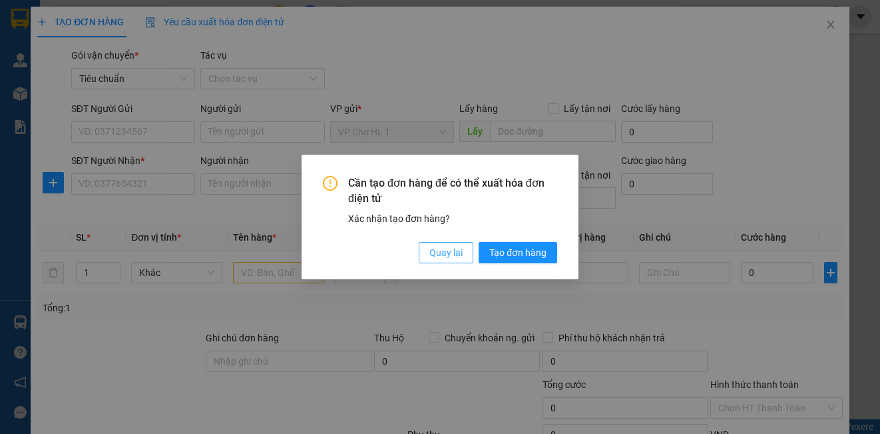
drag, startPoint x: 461, startPoint y: 256, endPoint x: 334, endPoint y: 224, distance: 130.5
click at [460, 256] on span "Quay lại" at bounding box center [446, 252] width 33 height 15
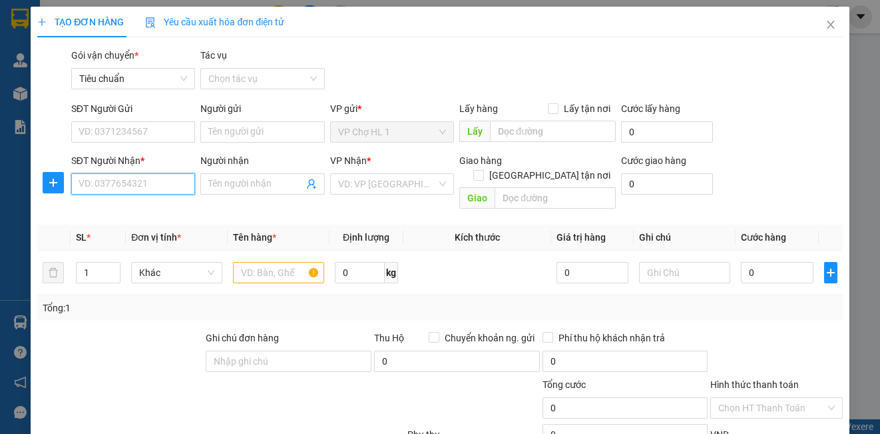
click at [152, 184] on input "SĐT Người Nhận *" at bounding box center [133, 183] width 124 height 21
paste input "0983997987"
type input "0983997987"
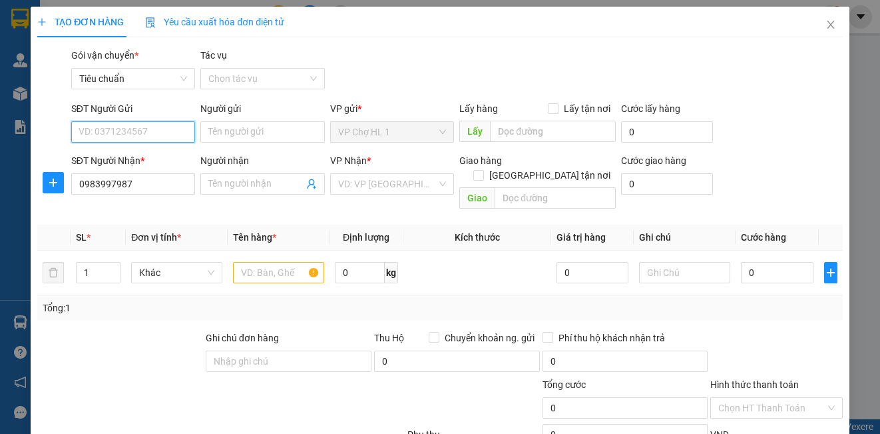
click at [141, 131] on input "SĐT Người Gửi" at bounding box center [133, 131] width 124 height 21
click at [146, 159] on div "0985133626 - a TÁM" at bounding box center [132, 158] width 107 height 15
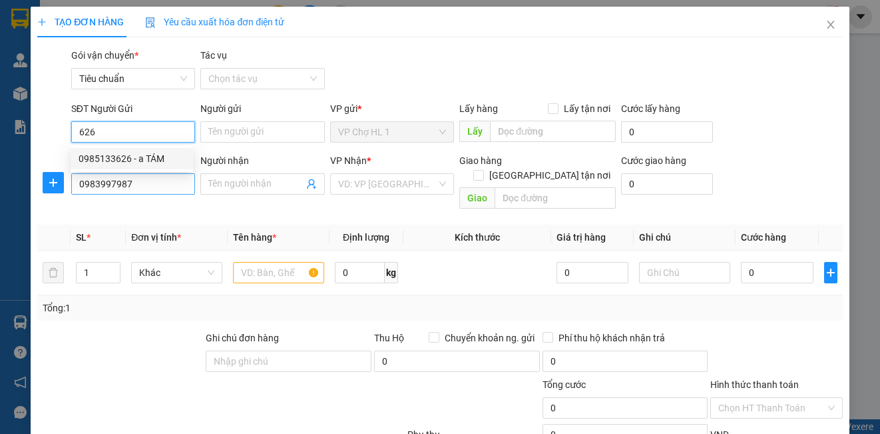
type input "0985133626"
type input "a TÁM"
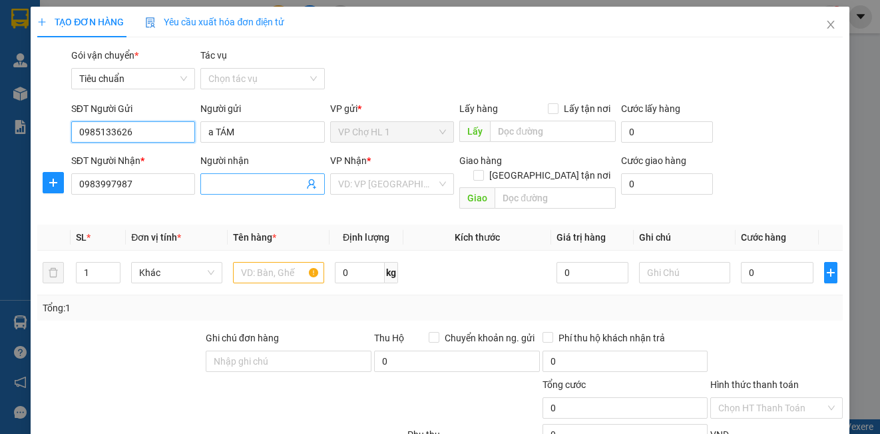
type input "0985133626"
click at [246, 184] on input "Người nhận" at bounding box center [255, 183] width 95 height 15
type input "khách"
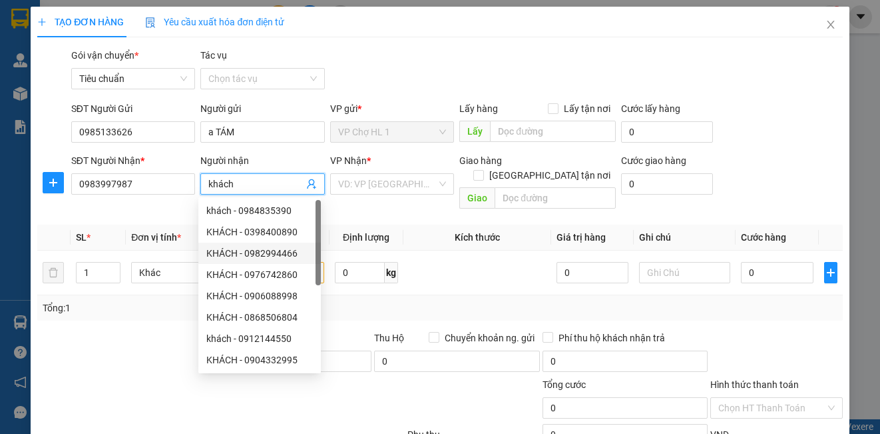
click at [282, 257] on div "KHÁCH - 0982994466" at bounding box center [259, 253] width 107 height 15
type input "0982994466"
type input "KHÁCH"
checkbox input "true"
type input "NGHĨA TRANG MAI DỊCH ,ĐƯỜNG HỒ TỪNG MẬU,CẦU GIẤY,HÀ NỘI"
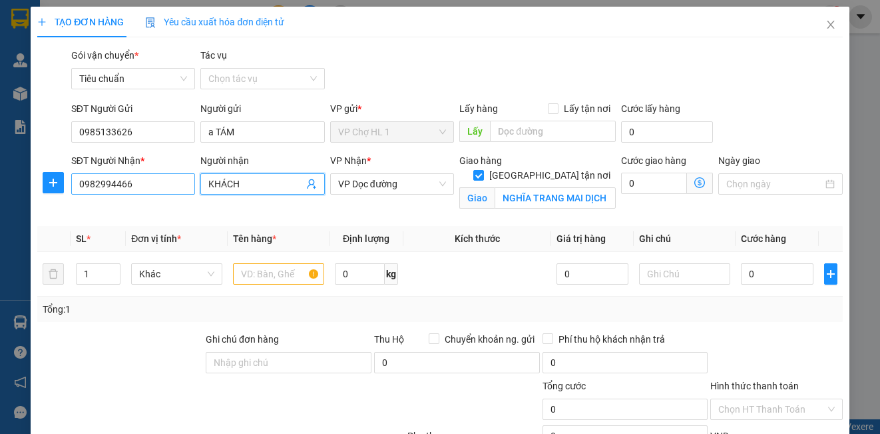
type input "KHÁCH"
drag, startPoint x: 159, startPoint y: 183, endPoint x: 77, endPoint y: 184, distance: 81.9
click at [77, 184] on input "0982994466" at bounding box center [133, 183] width 124 height 21
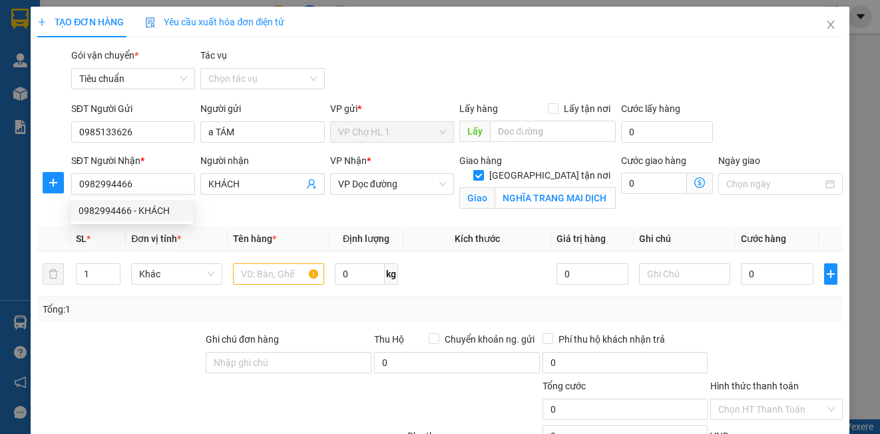
drag, startPoint x: 547, startPoint y: 159, endPoint x: 253, endPoint y: 158, distance: 293.7
click at [484, 170] on span at bounding box center [479, 175] width 11 height 11
click at [168, 178] on input "0982994466" at bounding box center [133, 183] width 124 height 21
type input "0"
type input "0983997987"
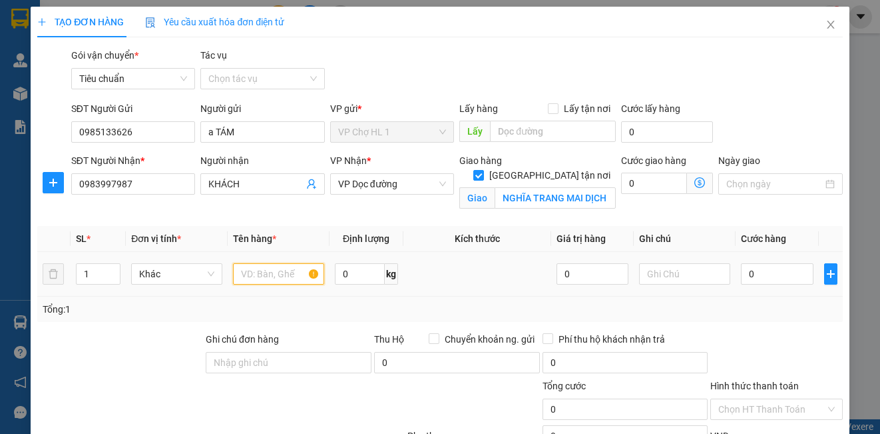
click at [275, 270] on input "text" at bounding box center [278, 273] width 91 height 21
type input "x"
type input "XỐP"
click at [760, 106] on div "SĐT Người Gửi 0985133626 Người gửi a TÁM VP gửi * VP Chợ HL 1 Lấy hàng Lấy tận …" at bounding box center [457, 124] width 777 height 47
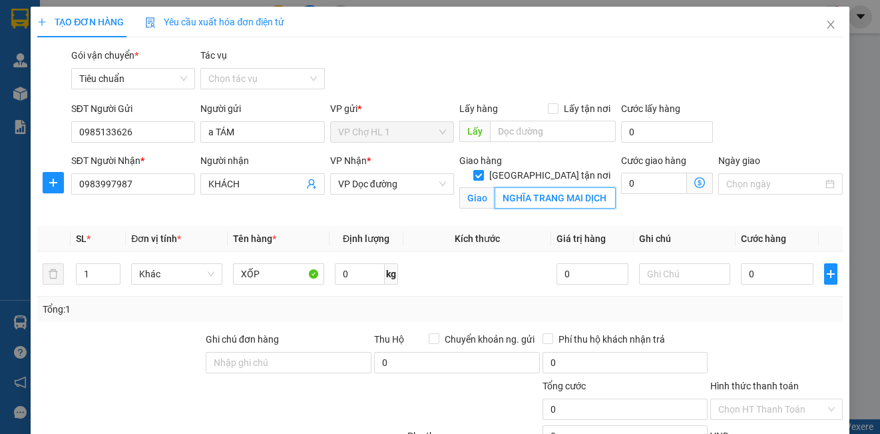
click at [550, 190] on input "NGHĨA TRANG MAI DỊCH ,ĐƯỜNG HỒ TỪNG MẬU,CẦU GIẤY,HÀ NỘI" at bounding box center [555, 197] width 121 height 21
type input "TÒA SỐ 6,CHUNG CƯ SYMPHONY ,PHÚC LỢI,LONG BIÊN,HÀ NỘI"
click at [754, 102] on div "SĐT Người Gửi 0985133626 Người gửi a TÁM VP gửi * VP Chợ HL 1 Lấy hàng Lấy tận …" at bounding box center [457, 124] width 777 height 47
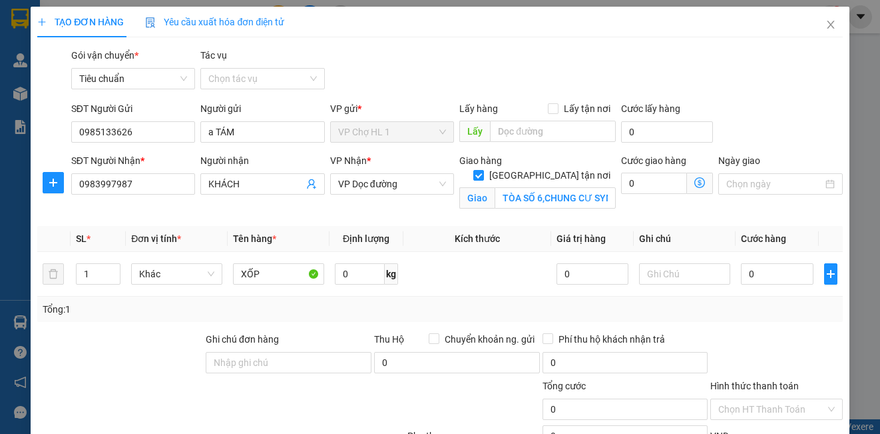
click at [695, 183] on icon "dollar-circle" at bounding box center [700, 182] width 11 height 11
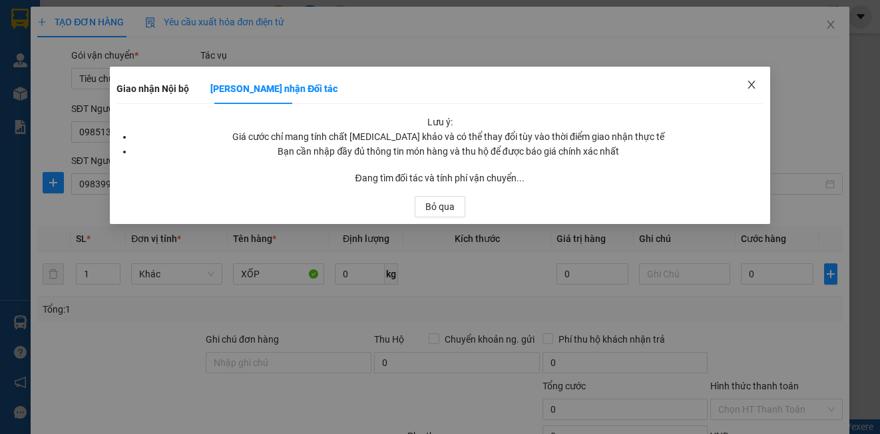
click at [751, 83] on body "Kết quả tìm kiếm ( 0 ) Bộ lọc No Data 0983997987 vpchohl1.phucxuyen 3 Quản Lý Q…" at bounding box center [440, 217] width 880 height 434
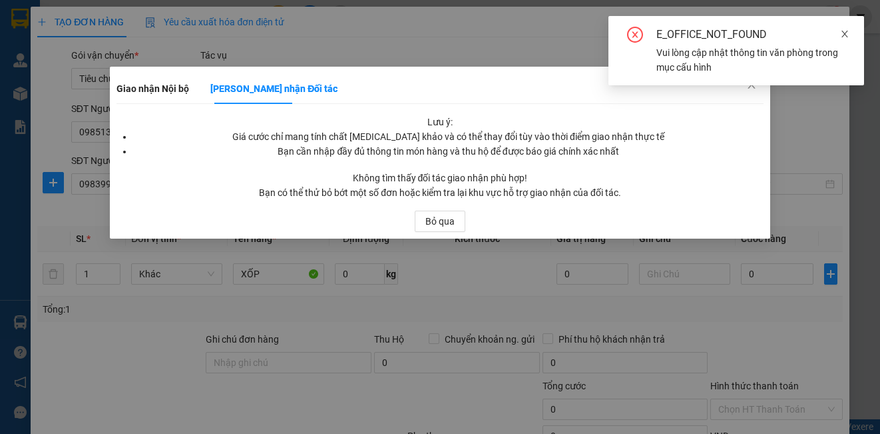
click at [846, 31] on icon "close" at bounding box center [844, 33] width 9 height 9
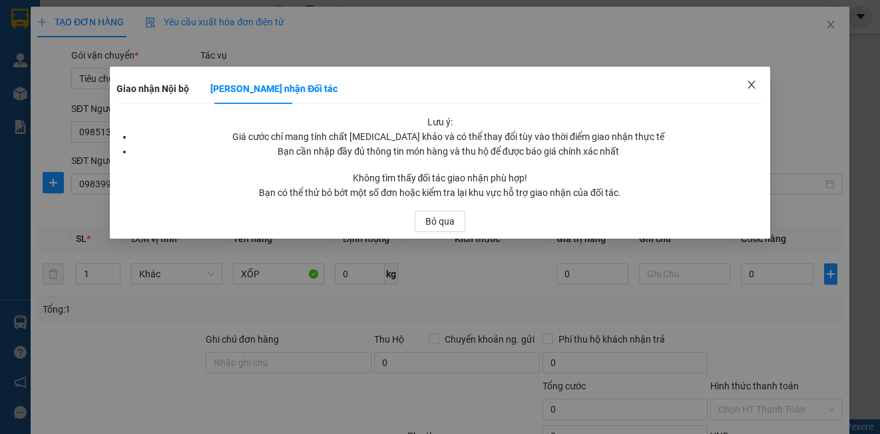
click at [765, 78] on span "Close" at bounding box center [751, 85] width 37 height 37
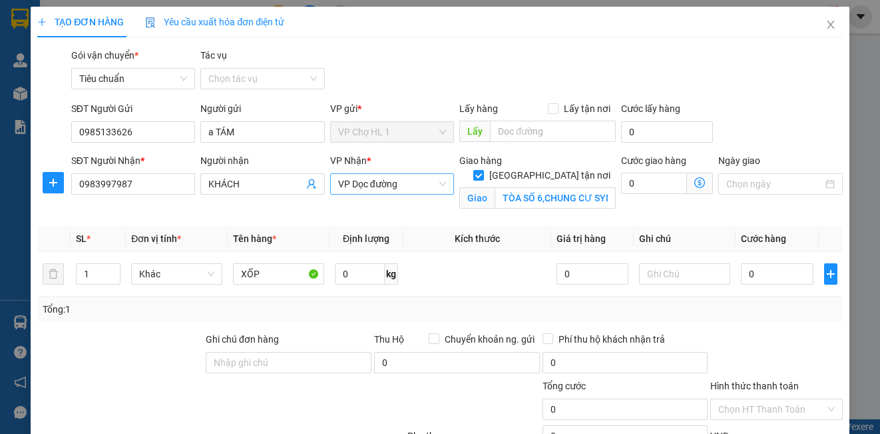
click at [396, 183] on span "VP Dọc đường" at bounding box center [392, 184] width 108 height 20
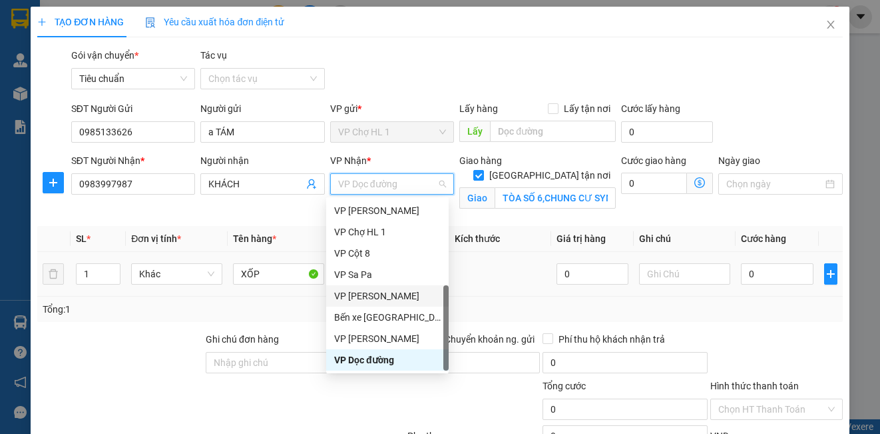
drag, startPoint x: 384, startPoint y: 299, endPoint x: 470, endPoint y: 263, distance: 93.1
click at [384, 298] on div "VP [PERSON_NAME]" at bounding box center [387, 295] width 107 height 15
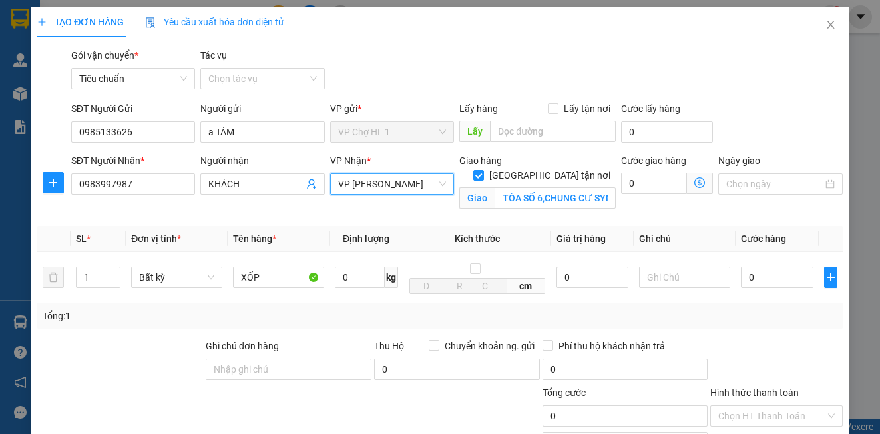
click at [695, 179] on icon "dollar-circle" at bounding box center [700, 182] width 11 height 11
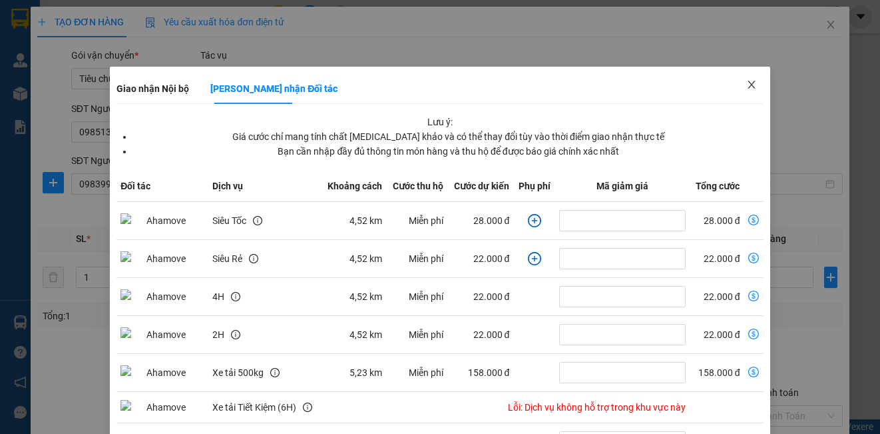
click at [748, 84] on icon "close" at bounding box center [751, 85] width 7 height 8
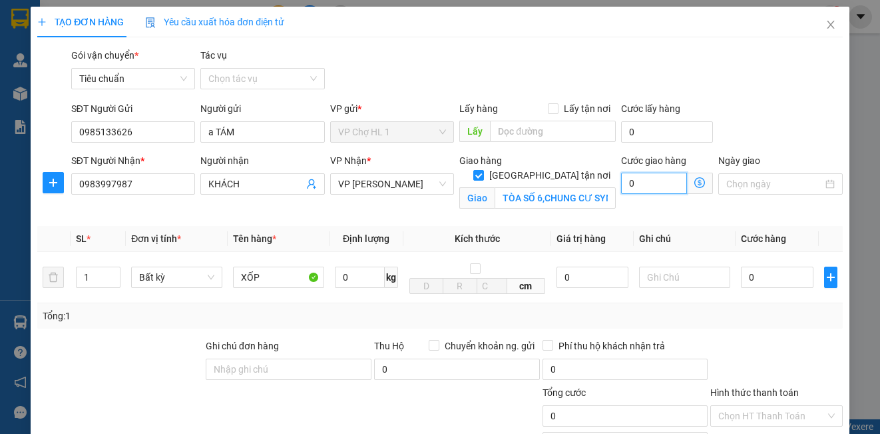
click at [652, 184] on input "0" at bounding box center [654, 182] width 66 height 21
type input "4"
type input "40"
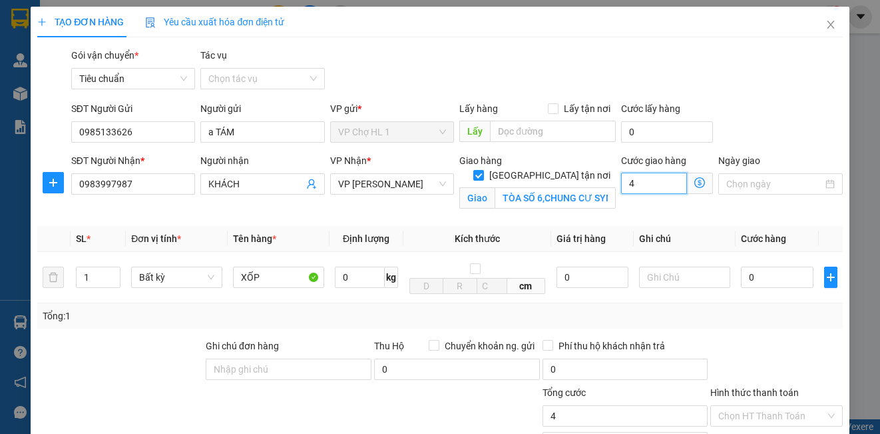
type input "40"
type input "40.000"
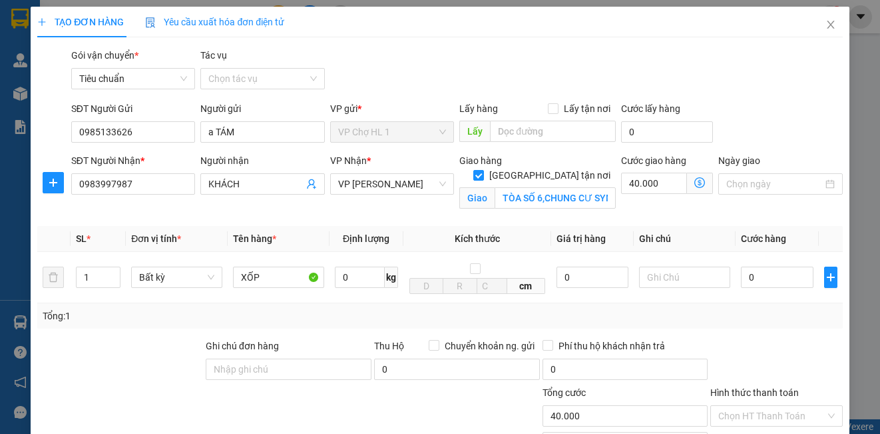
click at [753, 117] on div "SĐT Người Gửi 0985133626 Người gửi a TÁM VP gửi * VP Chợ HL 1 Lấy hàng Lấy tận …" at bounding box center [457, 124] width 777 height 47
click at [755, 280] on input "0" at bounding box center [777, 276] width 73 height 21
type input "8"
type input "40.008"
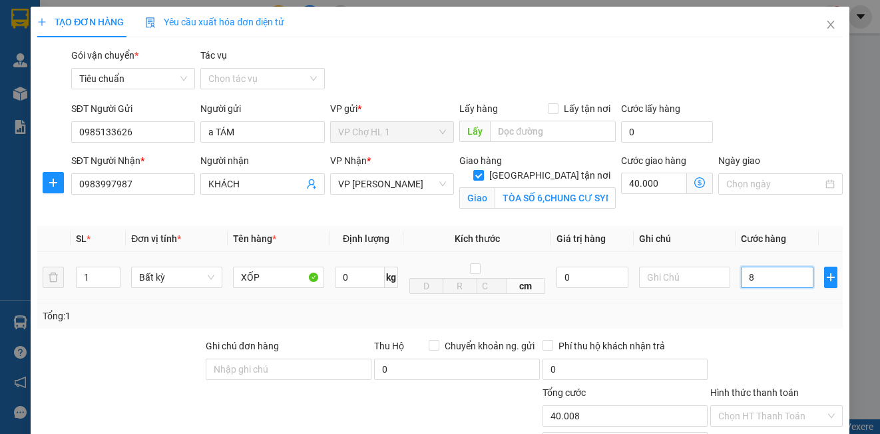
type input "80"
type input "40.080"
type input "80.000"
type input "120.000"
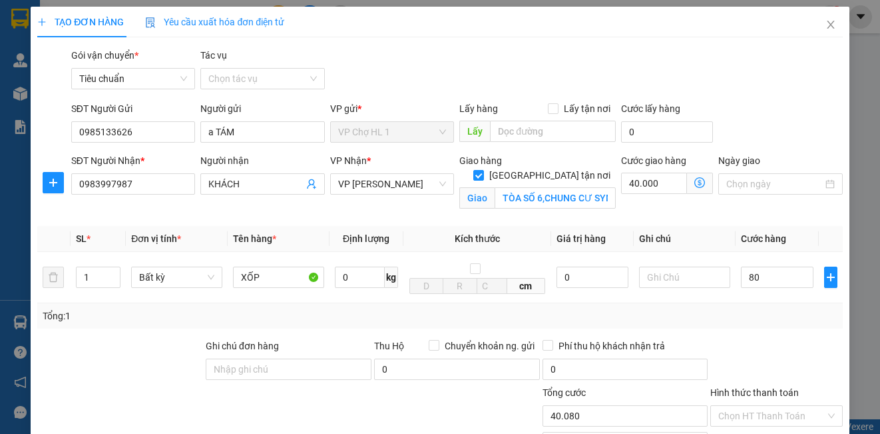
type input "120.000"
click at [745, 116] on div "SĐT Người Gửi 0985133626 Người gửi a TÁM VP gửi * VP Chợ HL 1 Lấy hàng Lấy tận …" at bounding box center [457, 124] width 777 height 47
click at [559, 107] on span "Lấy tận nơi" at bounding box center [587, 108] width 57 height 15
click at [557, 107] on input "Lấy tận nơi" at bounding box center [552, 107] width 9 height 9
checkbox input "true"
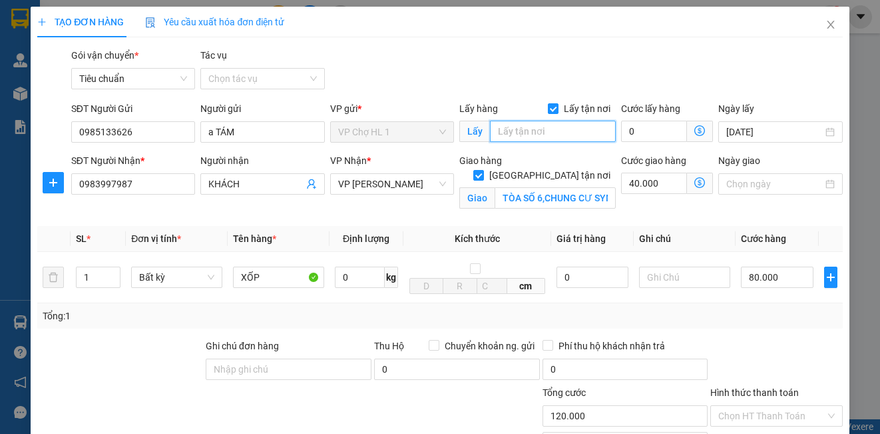
click at [553, 135] on input "text" at bounding box center [553, 131] width 126 height 21
type input "CHỢ"
click at [548, 109] on input "Lấy tận nơi" at bounding box center [552, 107] width 9 height 9
checkbox input "false"
click at [542, 135] on input "CHỢ" at bounding box center [553, 131] width 126 height 21
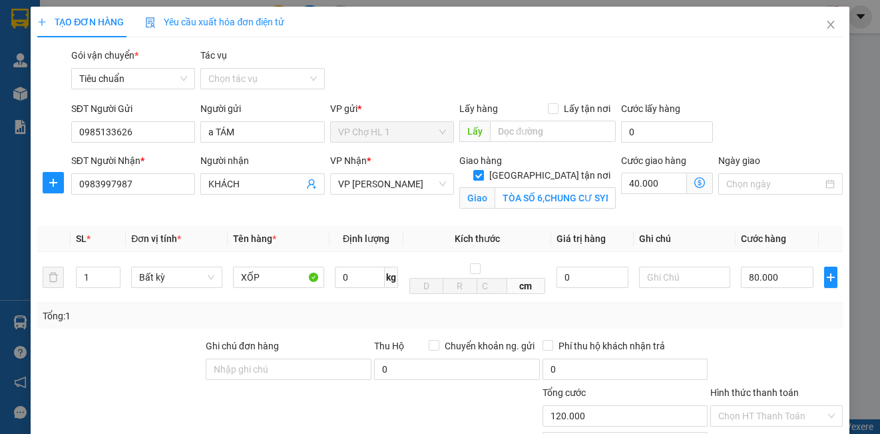
click at [764, 111] on div "SĐT Người Gửi 0985133626 Người gửi a TÁM VP gửi * VP Chợ HL 1 Lấy hàng Lấy tận …" at bounding box center [457, 124] width 777 height 47
click at [529, 187] on input "TÒA SỐ 6,CHUNG CƯ SYMPHONY ,PHÚC LỢI,LONG BIÊN,HÀ NỘI" at bounding box center [555, 197] width 121 height 21
click at [541, 187] on input "TÒA SỐ S 6,CHUNG CƯ SYMPHONY ,PHÚC LỢI,LONG BIÊN,HÀ NỘI" at bounding box center [555, 197] width 121 height 21
type input "TÒA SỐ S6,CHUNG CƯ SYMPHONY ,PHÚC LỢI,LONG BIÊN,HÀ NỘI"
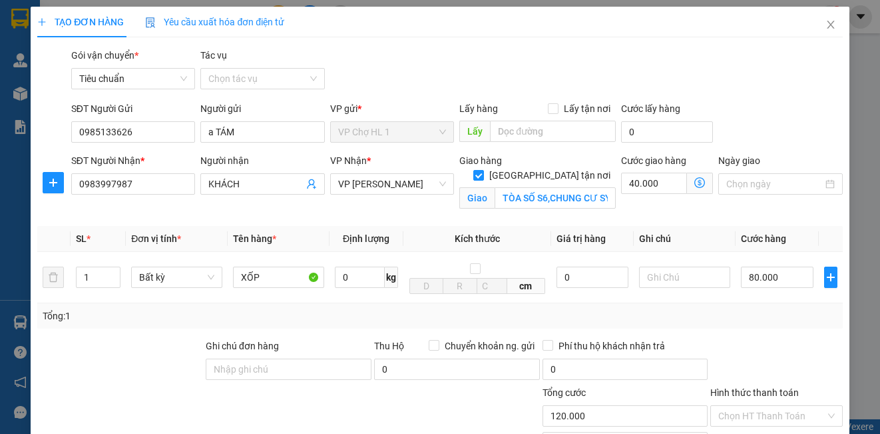
drag, startPoint x: 782, startPoint y: 113, endPoint x: 815, endPoint y: 113, distance: 32.6
click at [781, 113] on div "SĐT Người Gửi 0985133626 Người gửi a TÁM VP gửi * VP Chợ HL 1 Lấy hàng Lấy tận …" at bounding box center [457, 124] width 777 height 47
click at [695, 180] on icon "dollar-circle" at bounding box center [700, 182] width 11 height 11
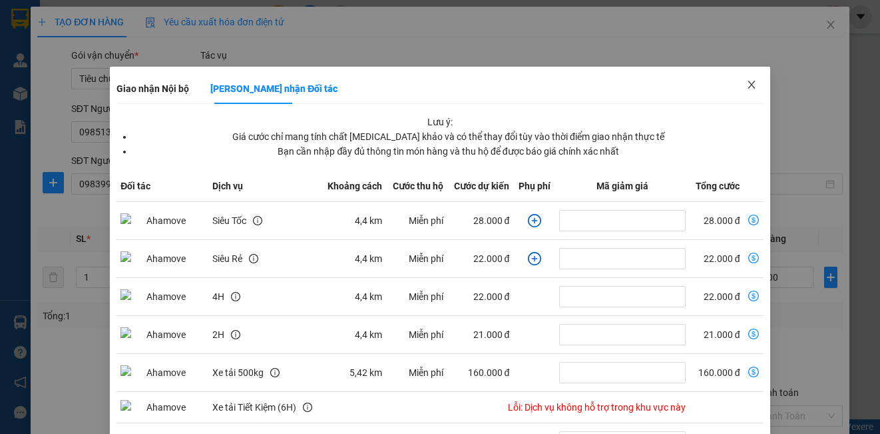
click at [747, 86] on icon "close" at bounding box center [752, 84] width 11 height 11
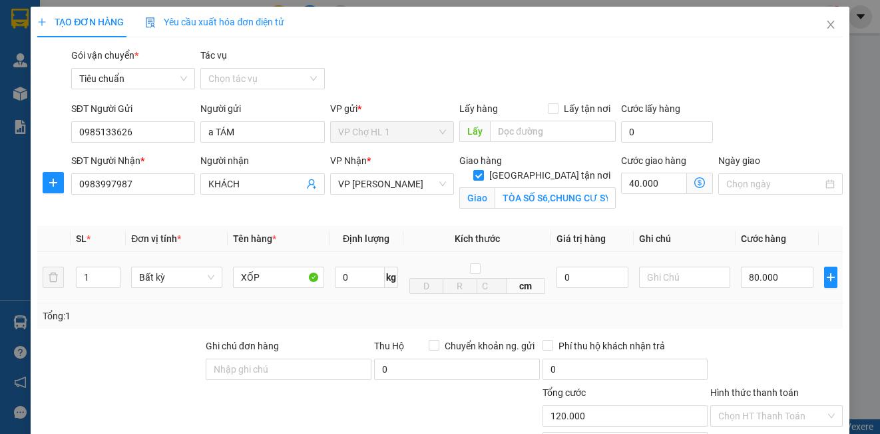
scroll to position [151, 0]
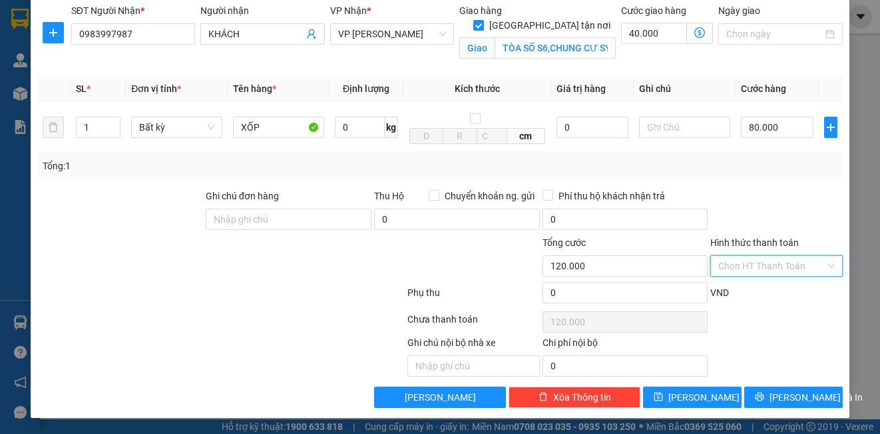
click at [753, 272] on input "Hình thức thanh toán" at bounding box center [772, 266] width 107 height 20
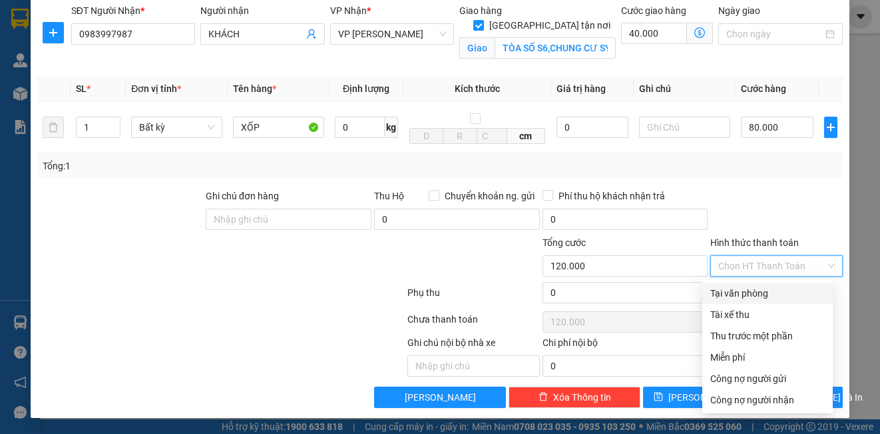
click at [752, 292] on div "Tại văn phòng" at bounding box center [768, 293] width 115 height 15
type input "0"
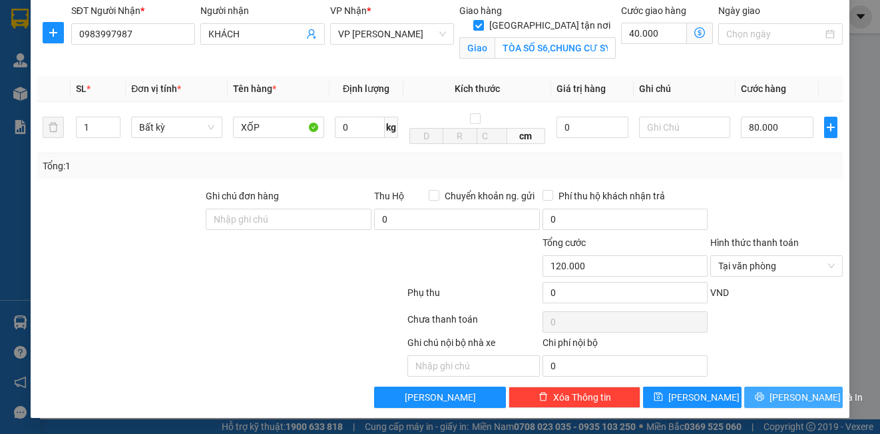
click at [777, 396] on span "[PERSON_NAME] và In" at bounding box center [816, 397] width 93 height 15
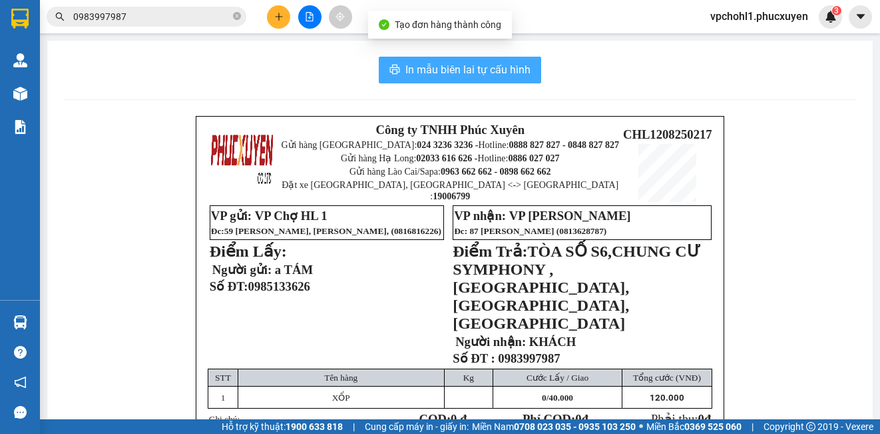
click at [484, 71] on span "In mẫu biên lai tự cấu hình" at bounding box center [468, 69] width 125 height 17
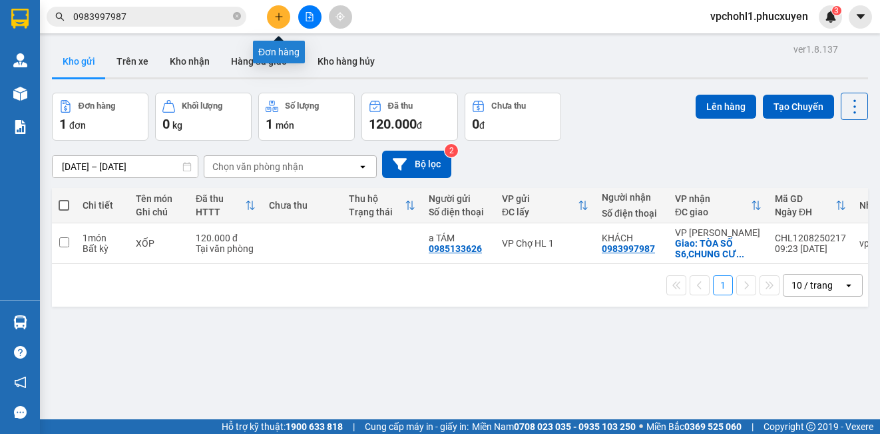
click at [278, 15] on icon "plus" at bounding box center [278, 16] width 9 height 9
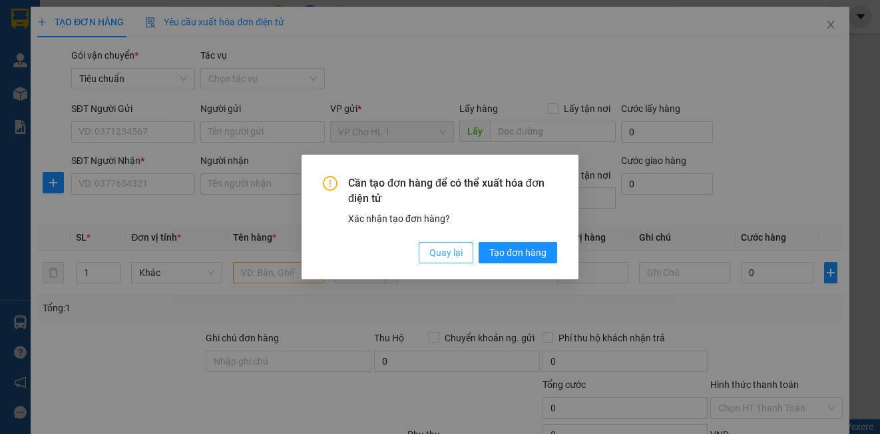
click at [446, 250] on span "Quay lại" at bounding box center [446, 252] width 33 height 15
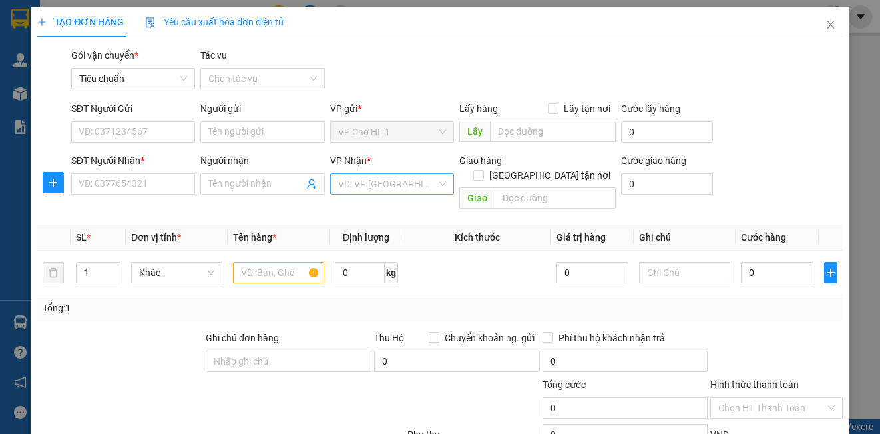
click at [407, 187] on input "search" at bounding box center [387, 184] width 99 height 20
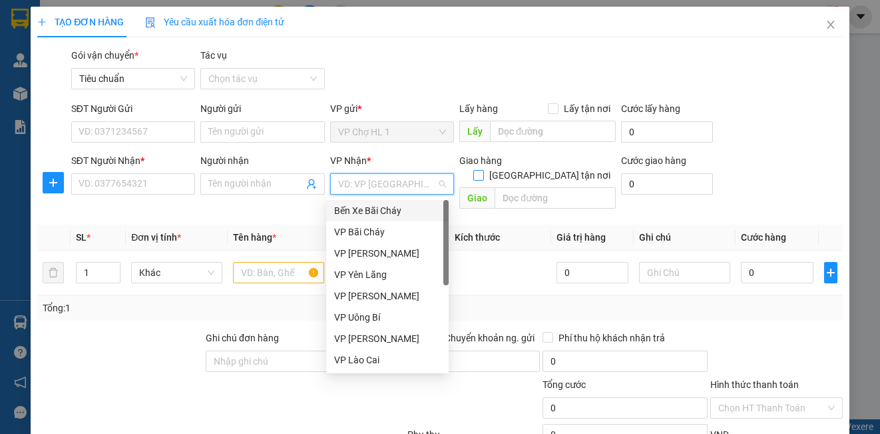
click at [483, 170] on input "[GEOGRAPHIC_DATA] tận nơi" at bounding box center [478, 174] width 9 height 9
checkbox input "true"
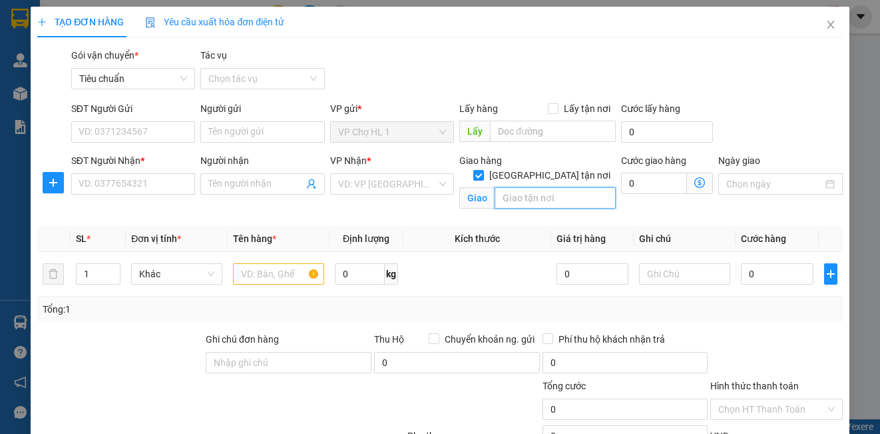
click at [539, 187] on input "text" at bounding box center [555, 197] width 121 height 21
type input "N"
type input "SỐ 39 NGÕ 93 HOÀNG VĂN THÁI ,Q,THANH XUÂN,HÀ NỘI"
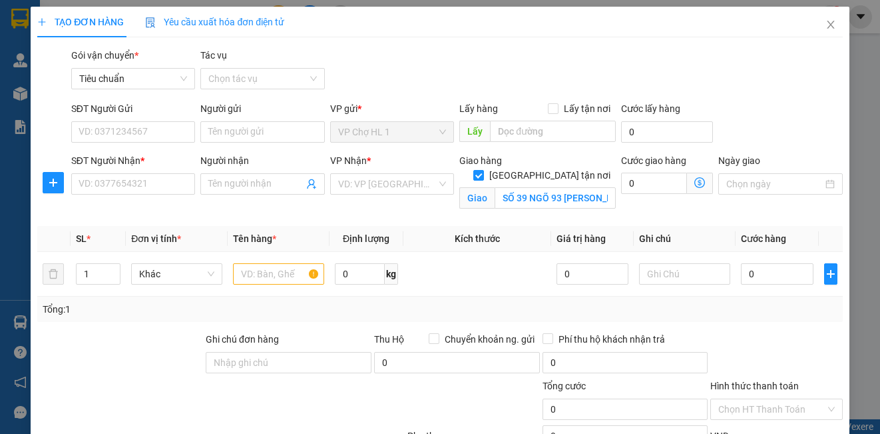
click at [771, 101] on div "SĐT Người Gửi VD: 0371234567 Người gửi Tên người gửi VP gửi * VP Chợ HL 1 Lấy h…" at bounding box center [457, 124] width 777 height 47
click at [402, 184] on input "search" at bounding box center [387, 184] width 99 height 20
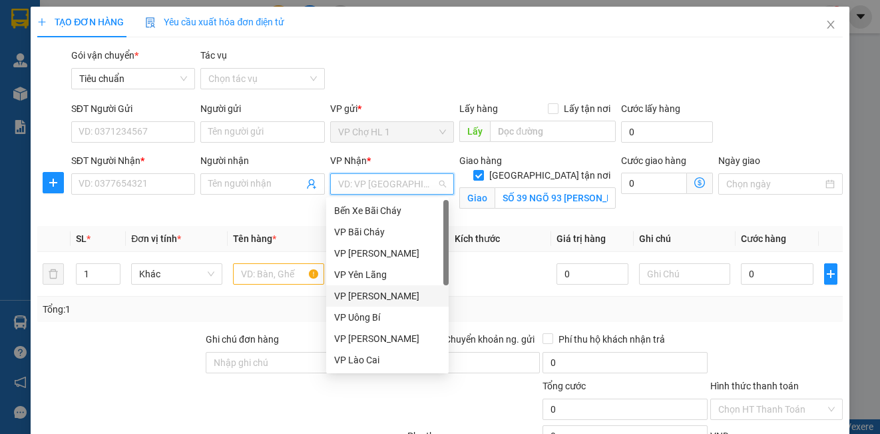
click at [396, 295] on div "VP [PERSON_NAME]" at bounding box center [387, 295] width 107 height 15
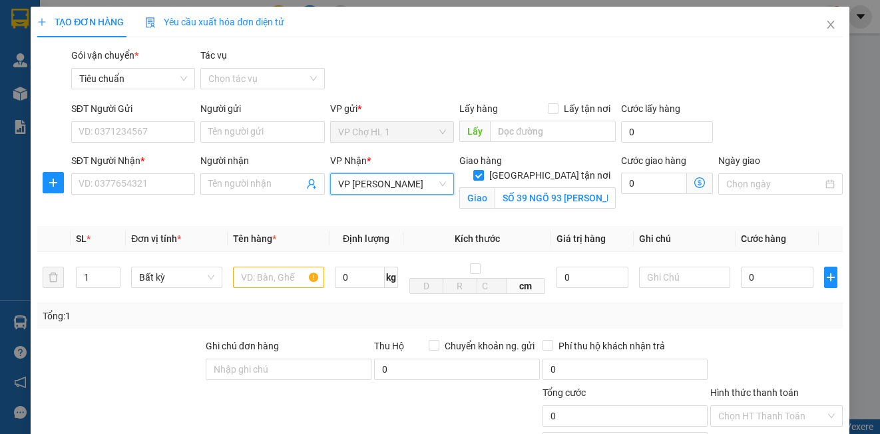
click at [695, 179] on icon "dollar-circle" at bounding box center [700, 182] width 11 height 11
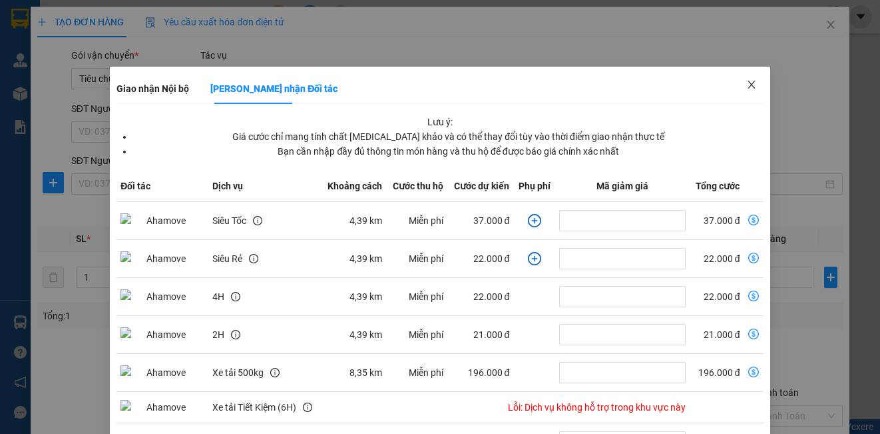
click at [747, 85] on icon "close" at bounding box center [752, 84] width 11 height 11
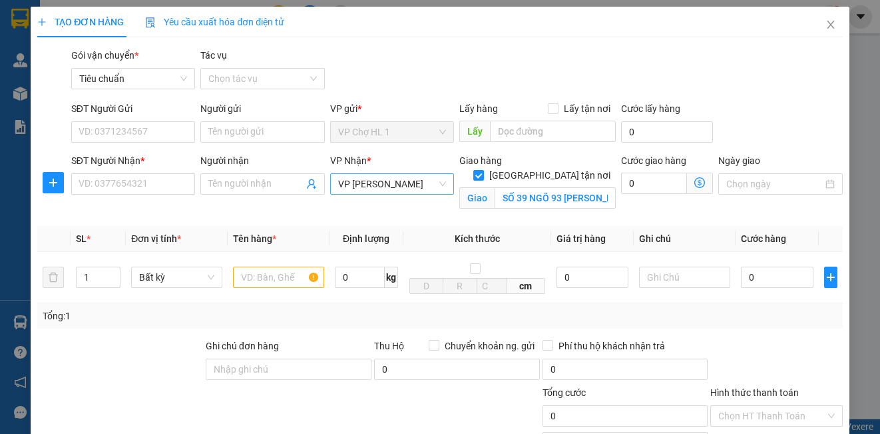
click at [400, 184] on span "VP [PERSON_NAME]" at bounding box center [392, 184] width 108 height 20
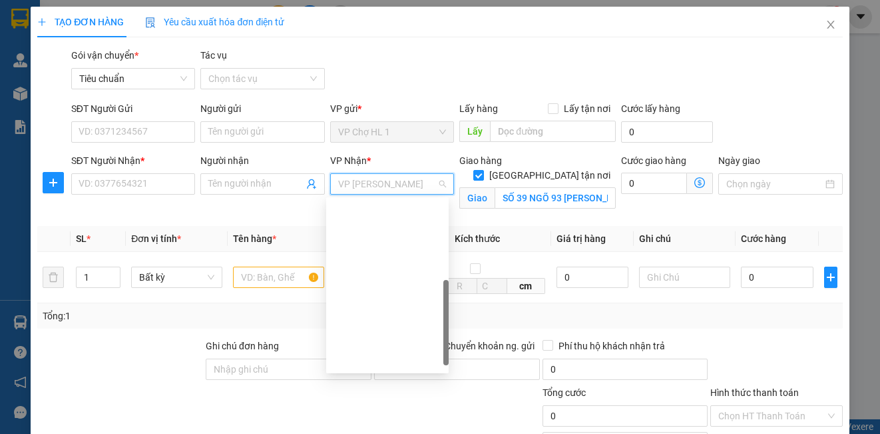
scroll to position [213, 0]
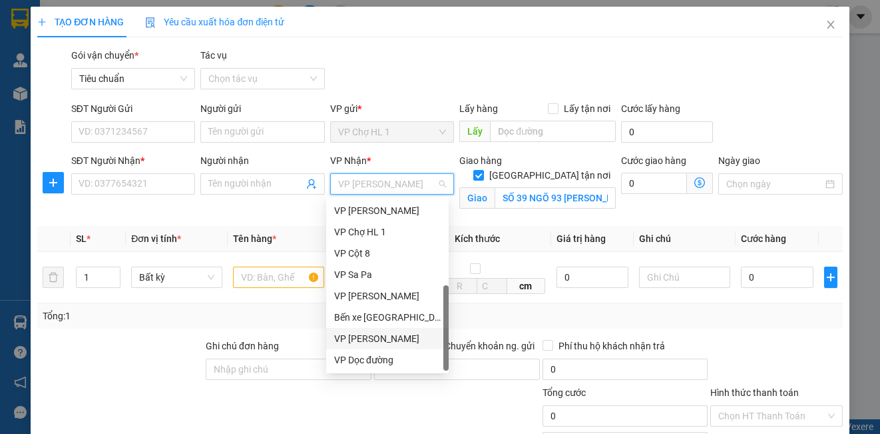
click at [414, 341] on div "VP [PERSON_NAME]" at bounding box center [387, 338] width 107 height 15
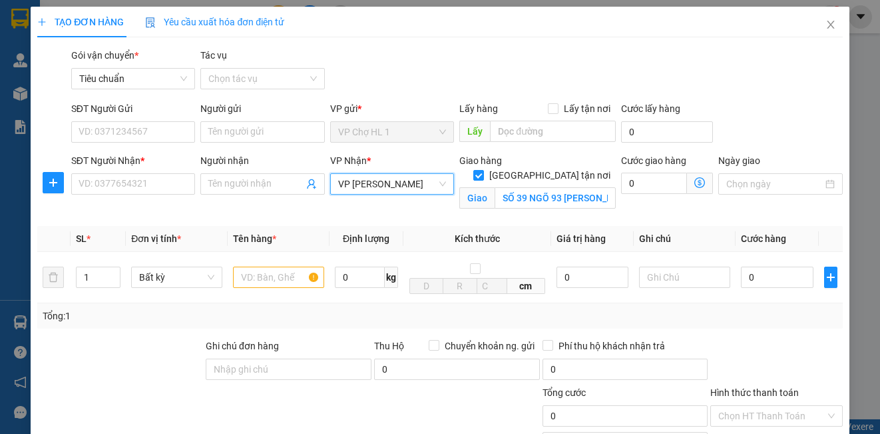
click at [695, 180] on icon "dollar-circle" at bounding box center [700, 182] width 11 height 11
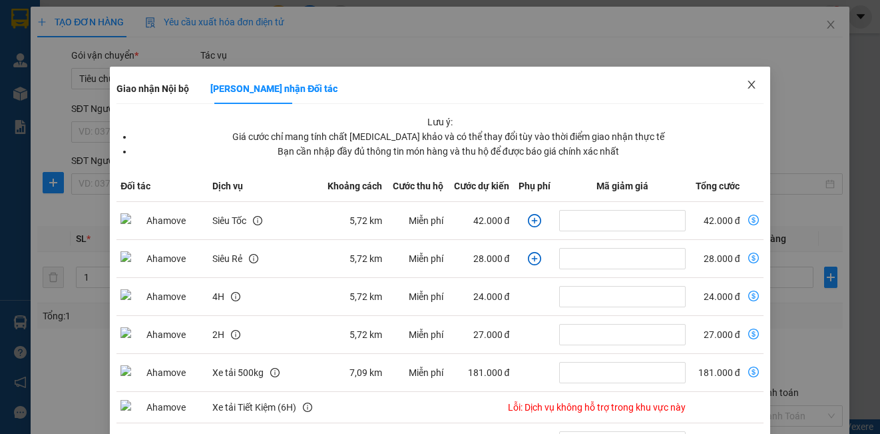
click at [747, 83] on icon "close" at bounding box center [752, 84] width 11 height 11
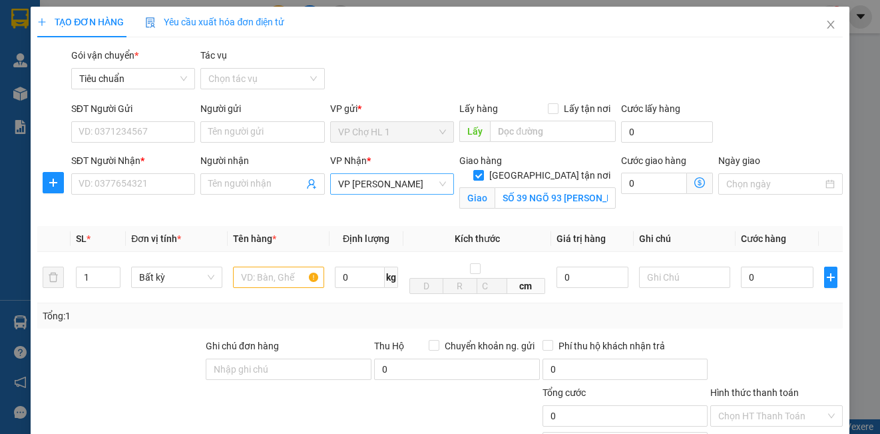
click at [369, 187] on span "VP [PERSON_NAME]" at bounding box center [392, 184] width 108 height 20
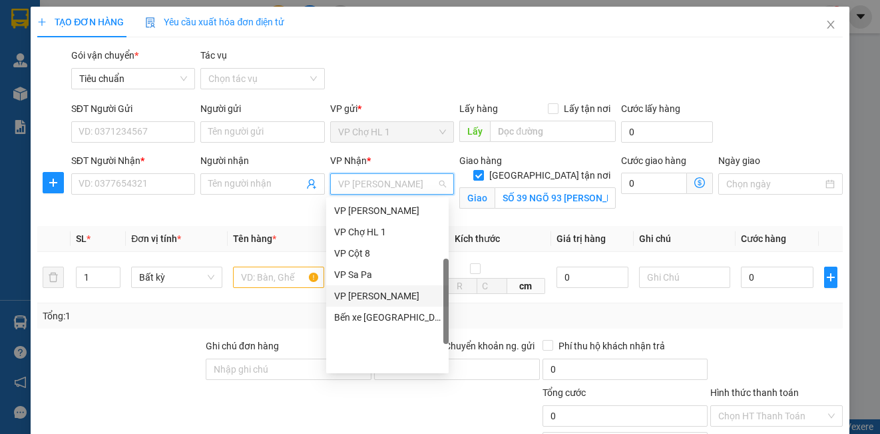
scroll to position [13, 0]
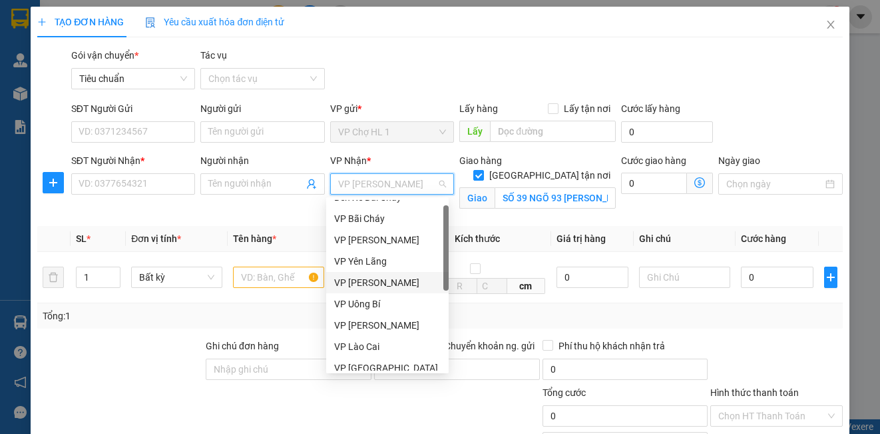
click at [388, 280] on div "VP [PERSON_NAME]" at bounding box center [387, 282] width 107 height 15
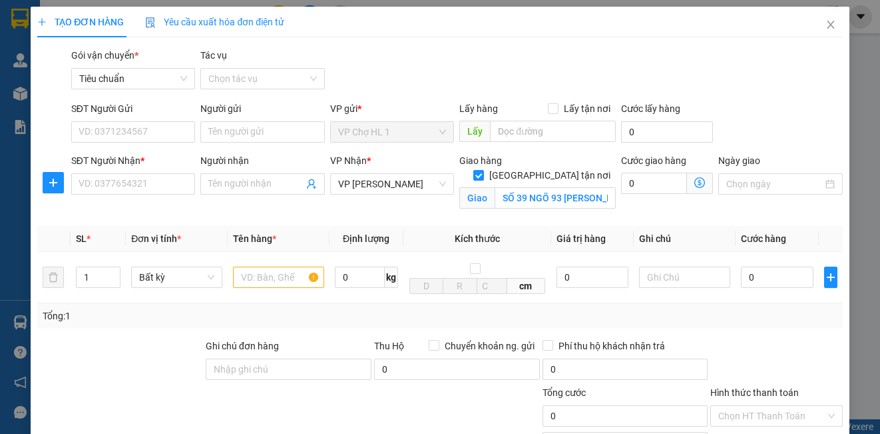
click at [695, 182] on icon "dollar-circle" at bounding box center [700, 182] width 11 height 11
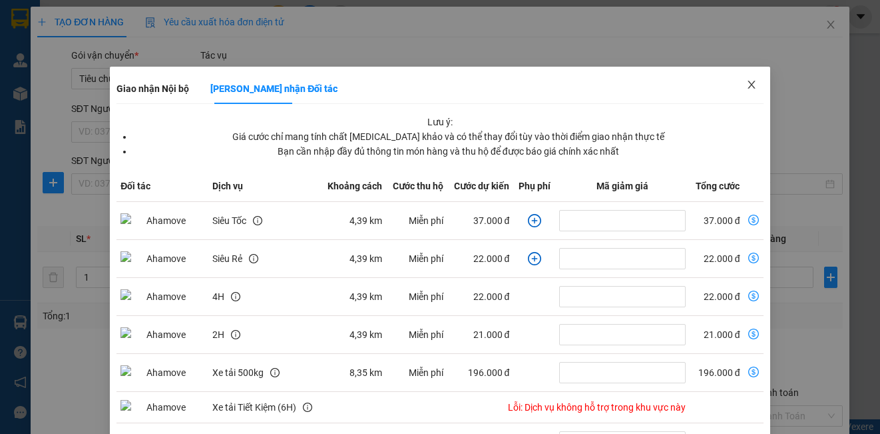
click at [743, 77] on span "Close" at bounding box center [751, 85] width 37 height 37
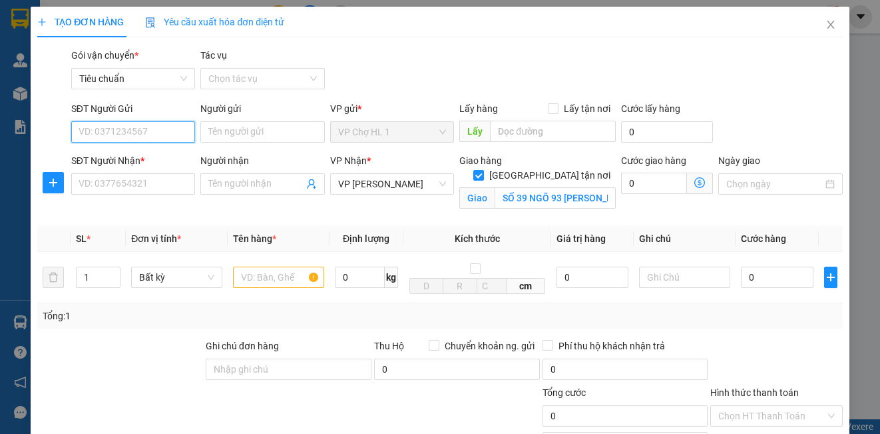
click at [161, 124] on input "SĐT Người Gửi" at bounding box center [133, 131] width 124 height 21
type input "0354146750"
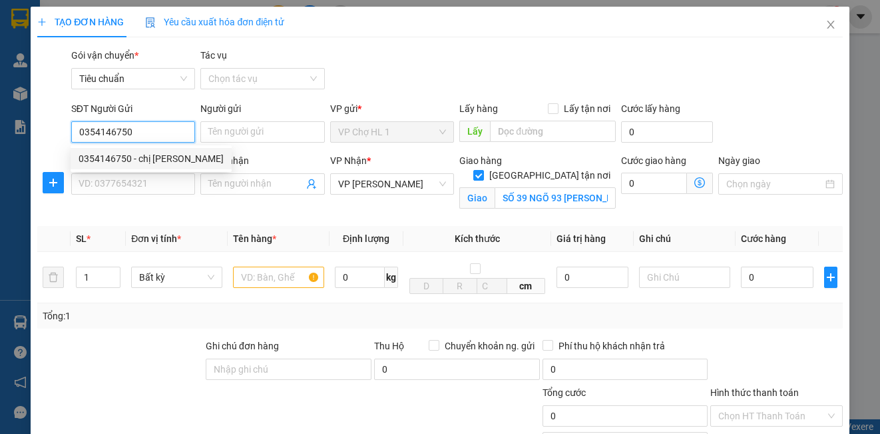
click at [154, 157] on div "0354146750 - chị Minh Chi" at bounding box center [151, 158] width 145 height 15
type input "chị [PERSON_NAME]"
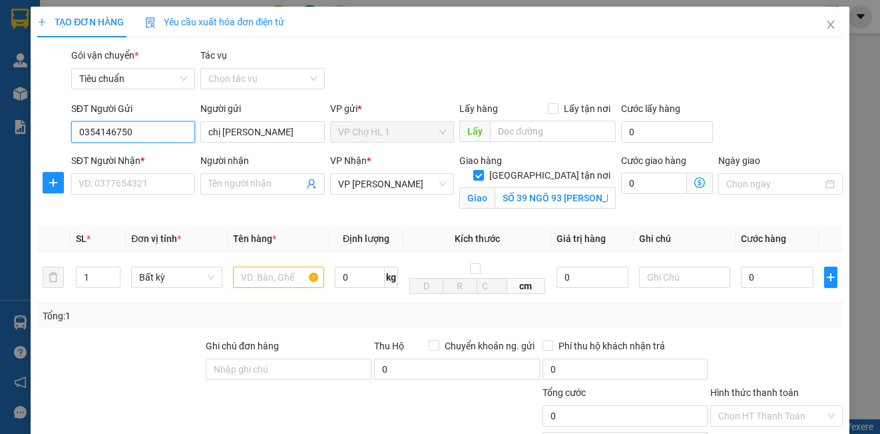
drag, startPoint x: 136, startPoint y: 131, endPoint x: 336, endPoint y: 126, distance: 200.5
click at [33, 127] on div "TẠO ĐƠN HÀNG Yêu cầu xuất hóa đơn điện tử Transit Pickup Surcharge Ids Transit …" at bounding box center [440, 287] width 818 height 561
type input "0354146750"
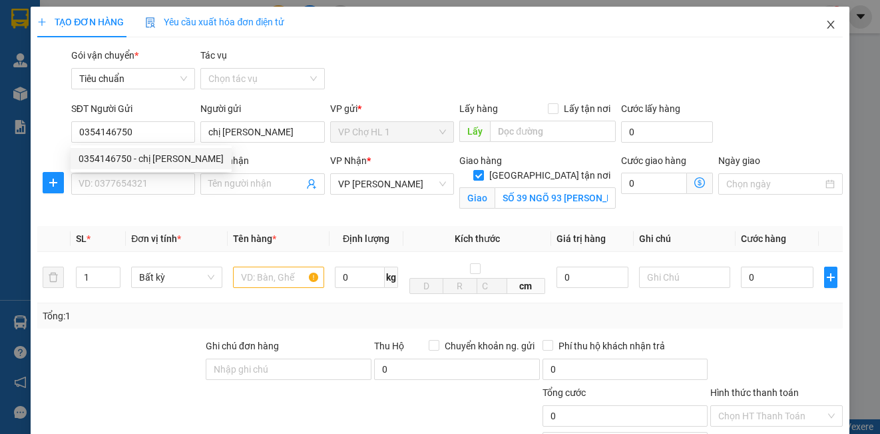
click at [827, 23] on icon "close" at bounding box center [830, 25] width 7 height 8
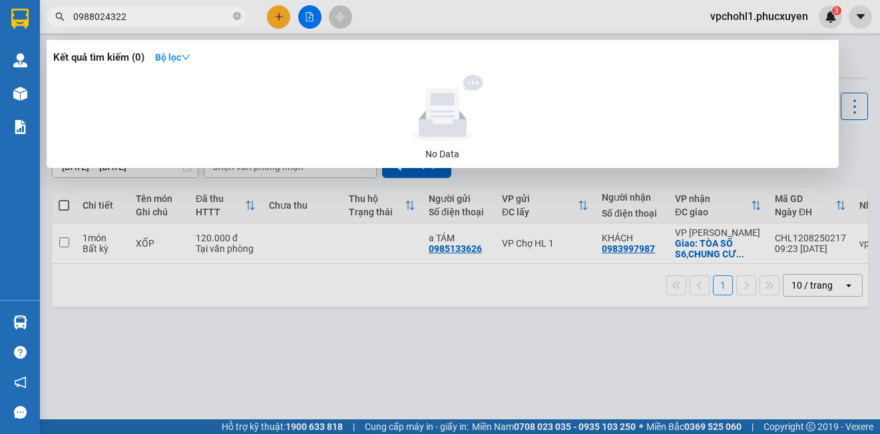
type input "0988024322"
drag, startPoint x: 149, startPoint y: 9, endPoint x: 63, endPoint y: 13, distance: 86.0
click at [63, 13] on div "0988024322" at bounding box center [130, 17] width 260 height 20
drag, startPoint x: 232, startPoint y: 300, endPoint x: 152, endPoint y: 107, distance: 209.0
click at [232, 300] on div at bounding box center [440, 217] width 880 height 434
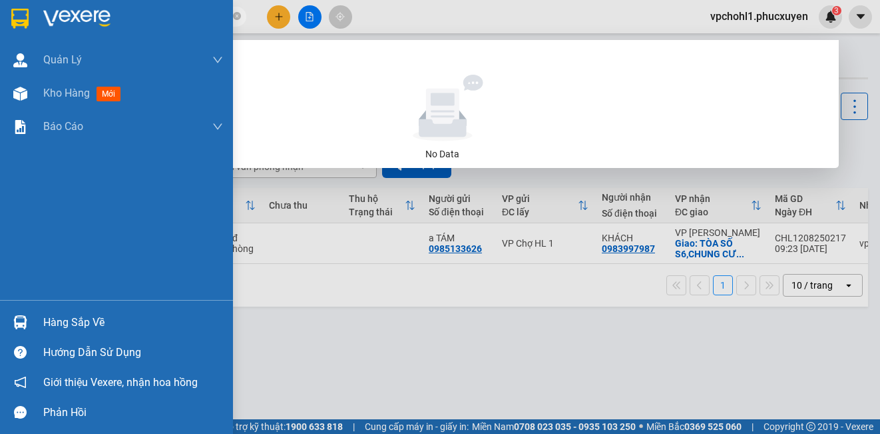
drag, startPoint x: 135, startPoint y: 19, endPoint x: 13, endPoint y: 7, distance: 122.5
click at [13, 7] on section "Kết quả tìm kiếm ( 0 ) Bộ lọc No Data 0988024322 vpchohl1.phucxuyen 3 Quản Lý Q…" at bounding box center [440, 217] width 880 height 434
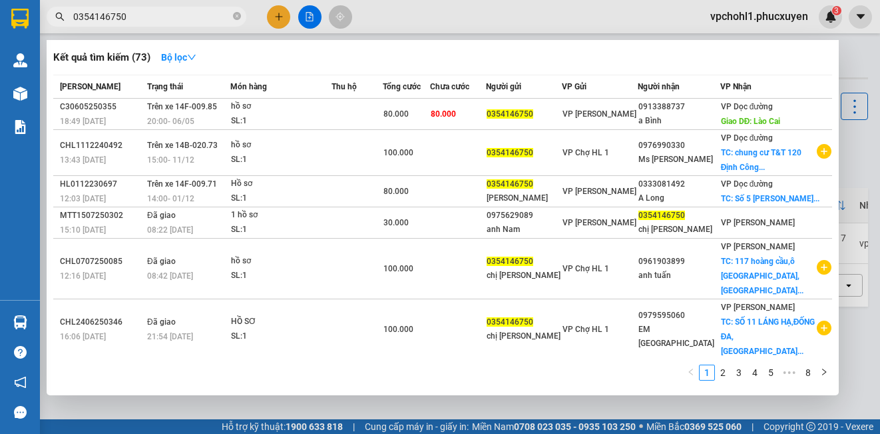
type input "0354146750"
click at [278, 15] on div at bounding box center [440, 217] width 880 height 434
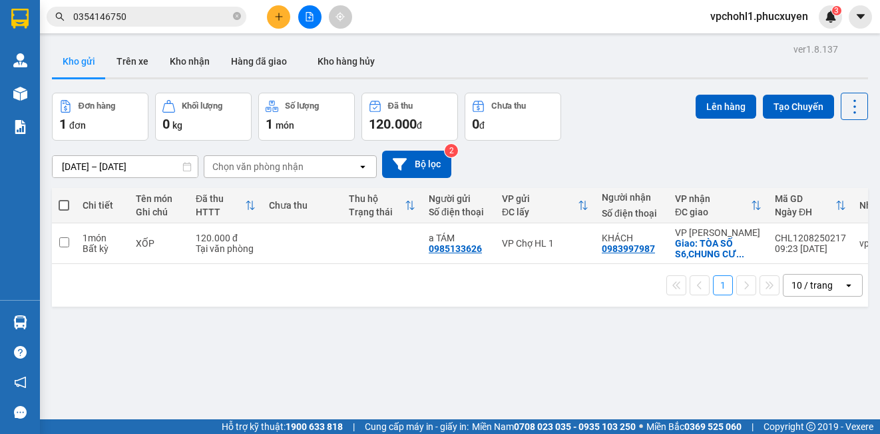
click at [278, 15] on icon "plus" at bounding box center [278, 16] width 9 height 9
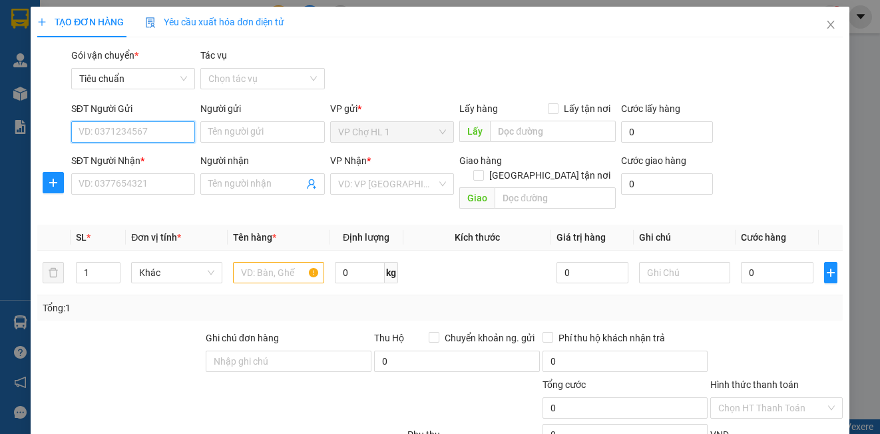
click at [166, 125] on input "SĐT Người Gửi" at bounding box center [133, 131] width 124 height 21
type input "0354146750"
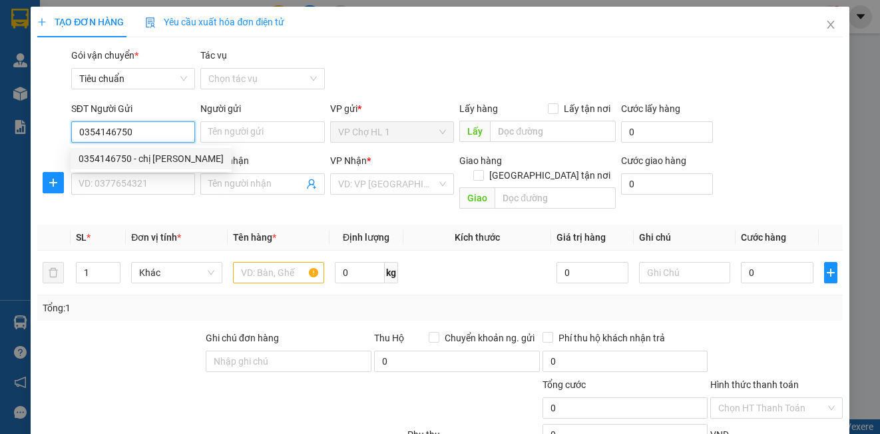
click at [170, 160] on div "0354146750 - chị Minh Chi" at bounding box center [151, 158] width 145 height 15
type input "chị [PERSON_NAME]"
type input "0354146750"
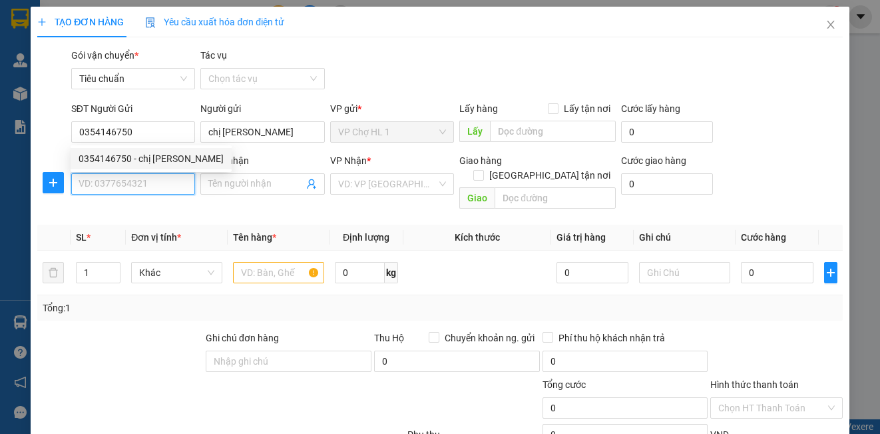
click at [144, 188] on input "SĐT Người Nhận *" at bounding box center [133, 183] width 124 height 21
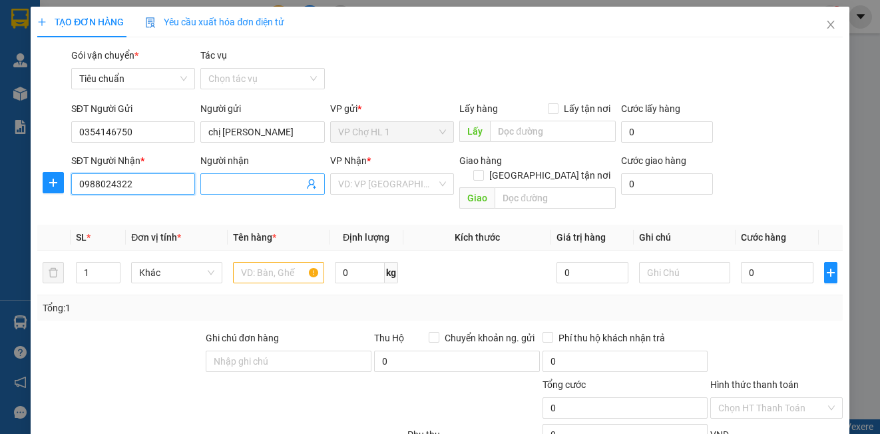
type input "0988024322"
click at [226, 188] on input "Người nhận" at bounding box center [255, 183] width 95 height 15
type input "MS TRÀ MI"
click at [251, 262] on input "text" at bounding box center [278, 272] width 91 height 21
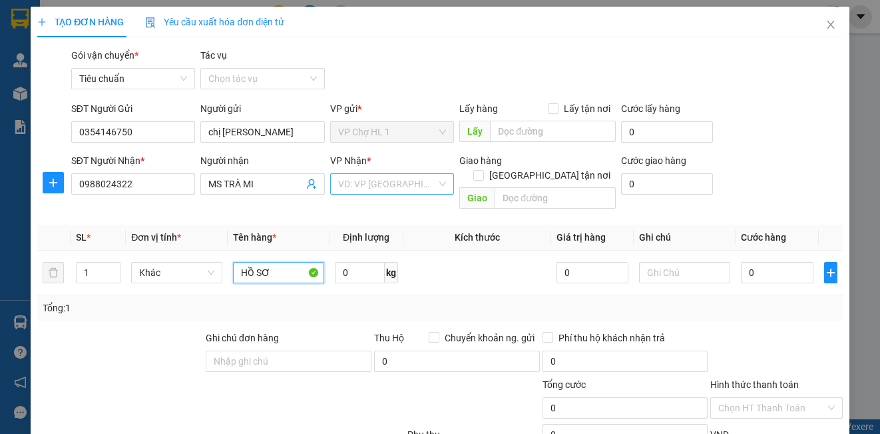
type input "HỒ SƠ"
click at [382, 183] on input "search" at bounding box center [387, 184] width 99 height 20
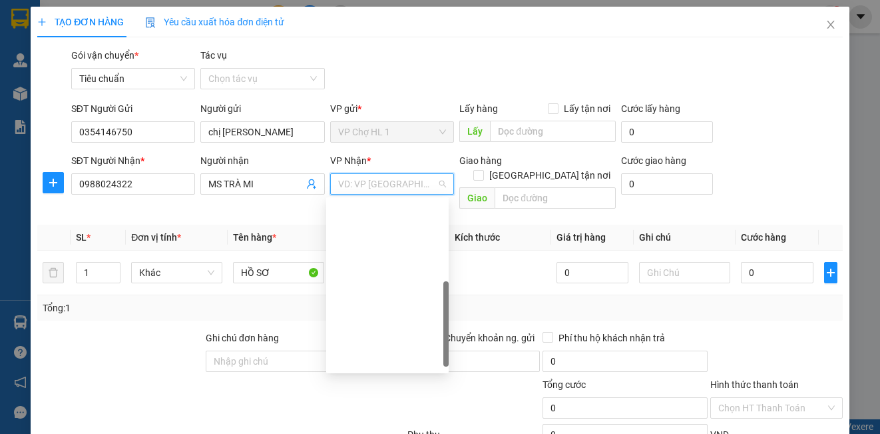
scroll to position [202, 0]
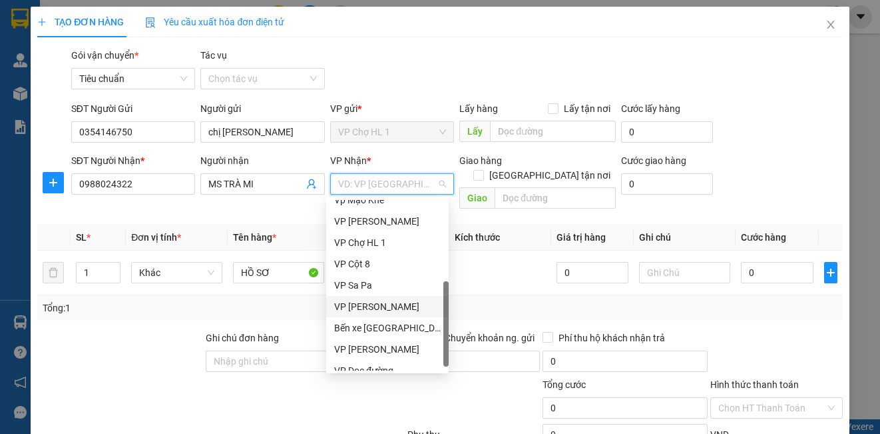
click at [378, 310] on div "VP [PERSON_NAME]" at bounding box center [387, 306] width 107 height 15
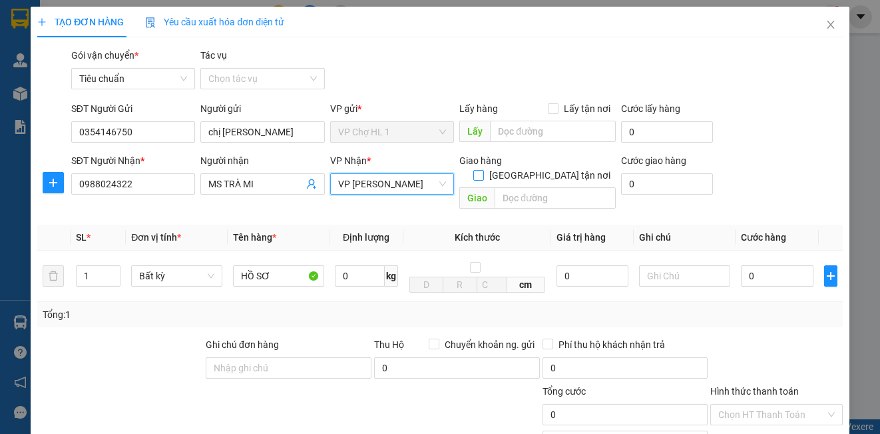
click at [483, 170] on input "[GEOGRAPHIC_DATA] tận nơi" at bounding box center [478, 174] width 9 height 9
checkbox input "true"
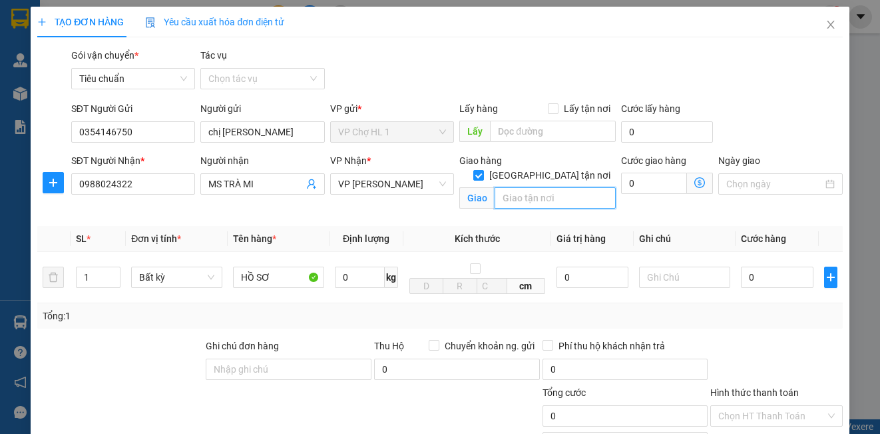
click at [539, 187] on input "text" at bounding box center [555, 197] width 121 height 21
type input "TÒA NHÀ MOONHIGHT ,[STREET_ADDRESS][PERSON_NAME][PERSON_NAME]"
click at [765, 112] on div "SĐT Người Gửi 0354146750 Người gửi chị Minh Chi VP gửi * VP Chợ HL 1 Lấy hàng L…" at bounding box center [457, 124] width 777 height 47
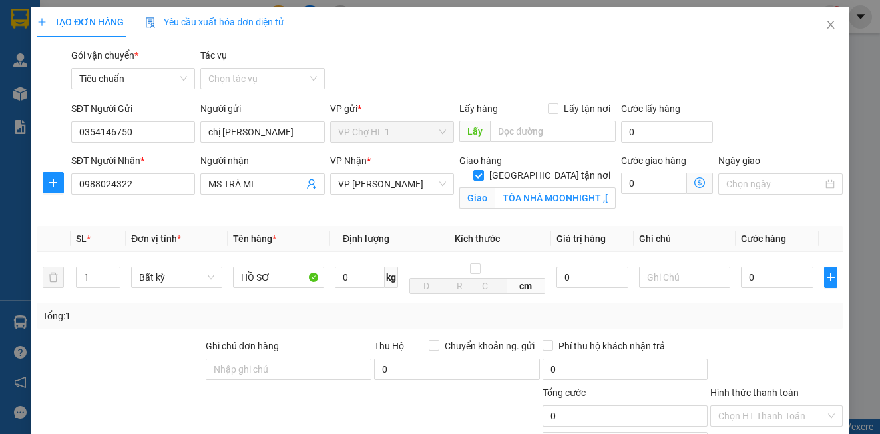
click at [695, 178] on icon "dollar-circle" at bounding box center [700, 182] width 11 height 11
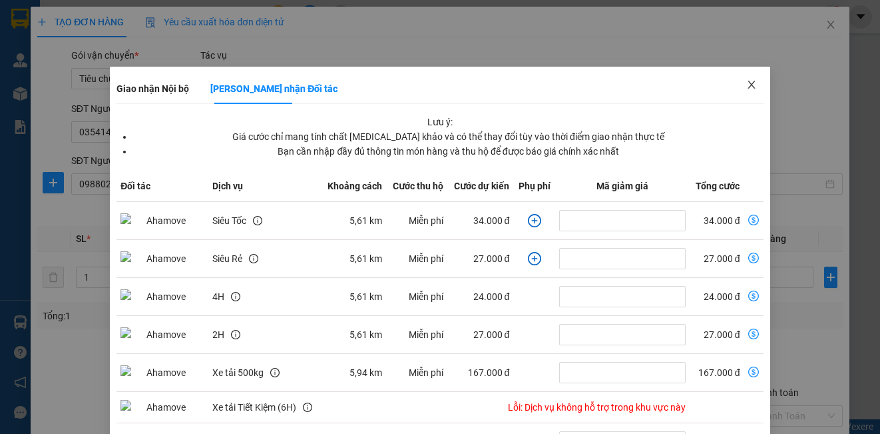
click at [747, 87] on icon "close" at bounding box center [752, 84] width 11 height 11
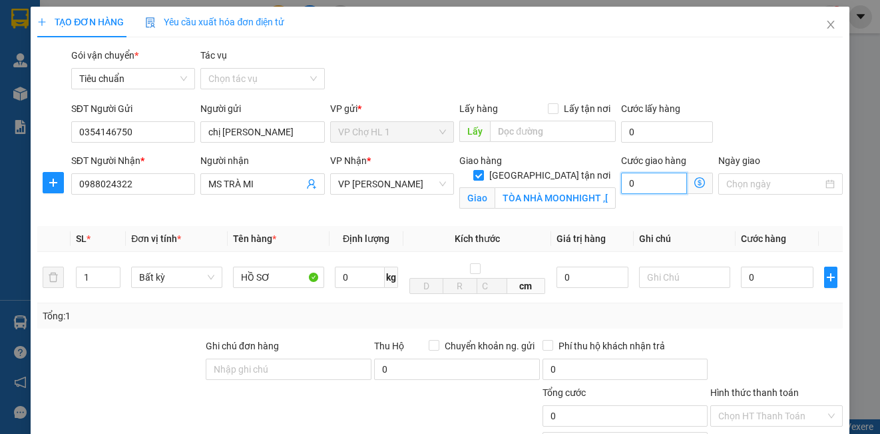
click at [653, 186] on input "0" at bounding box center [654, 182] width 66 height 21
type input "5"
type input "50"
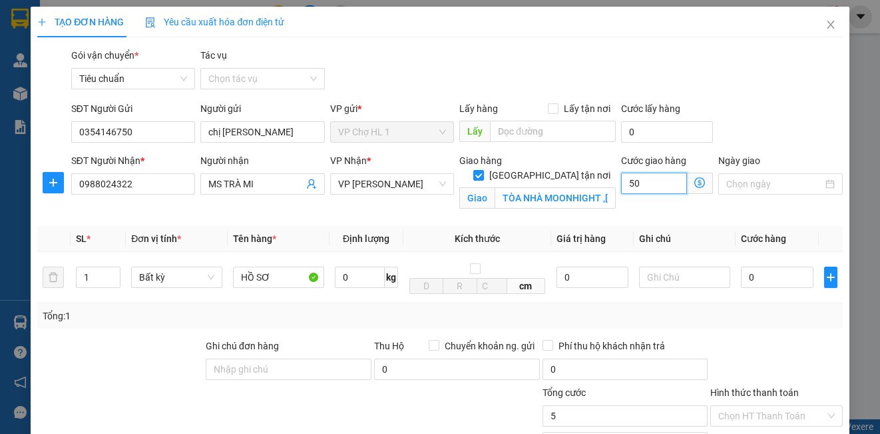
type input "50"
type input "50.000"
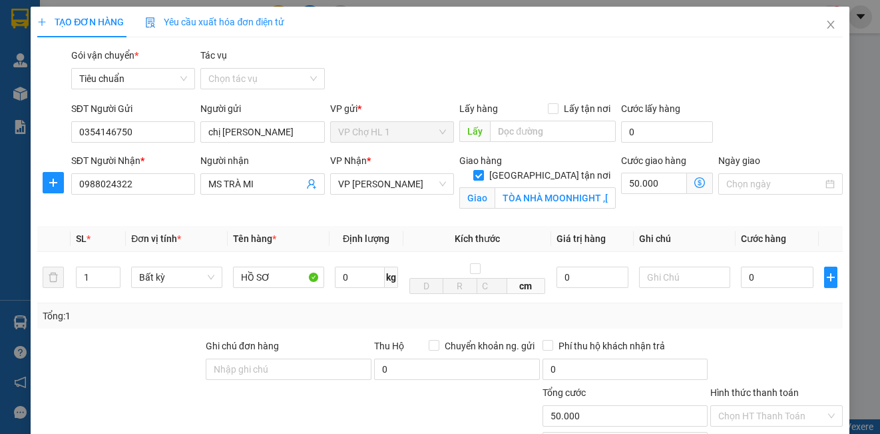
click at [768, 105] on div "SĐT Người Gửi 0354146750 Người gửi chị Minh Chi VP gửi * VP Chợ HL 1 Lấy hàng L…" at bounding box center [457, 124] width 777 height 47
click at [769, 281] on input "0" at bounding box center [777, 276] width 73 height 21
type input "5"
type input "50.005"
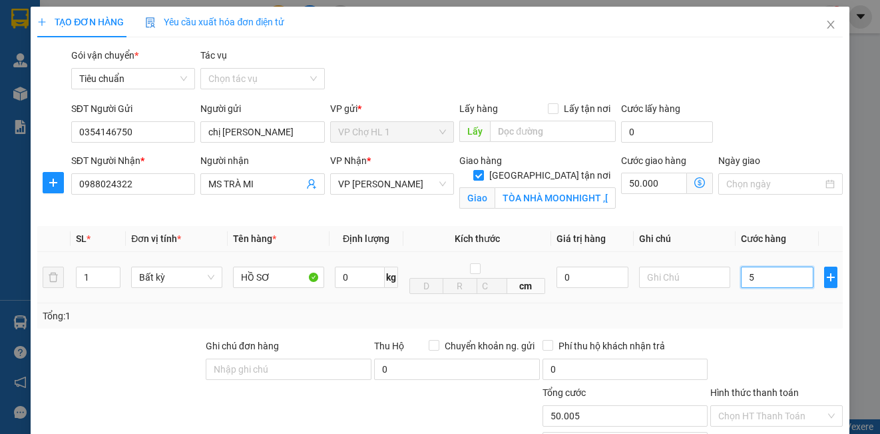
type input "50"
type input "50.050"
type input "50.000"
type input "100.000"
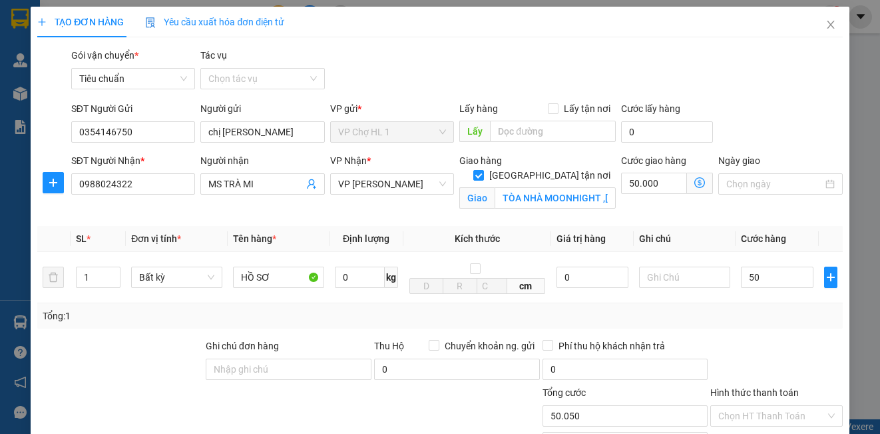
type input "100.000"
click at [767, 125] on div "SĐT Người Gửi 0354146750 Người gửi chị Minh Chi VP gửi * VP Chợ HL 1 Lấy hàng L…" at bounding box center [457, 124] width 777 height 47
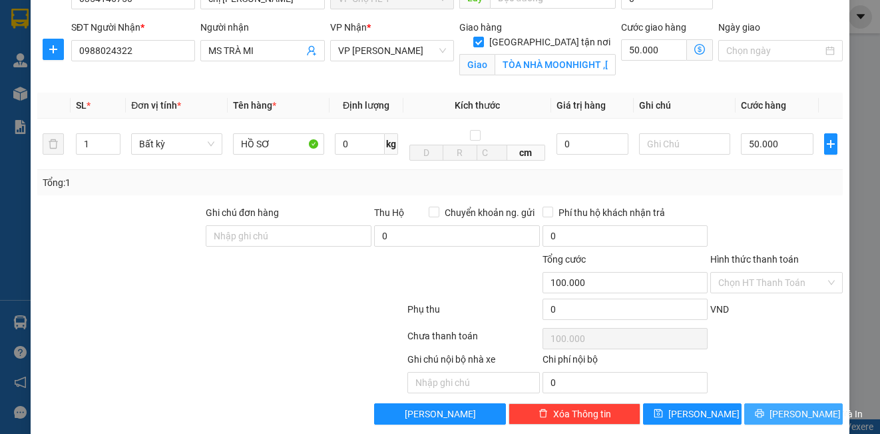
click at [791, 416] on span "[PERSON_NAME] và In" at bounding box center [816, 413] width 93 height 15
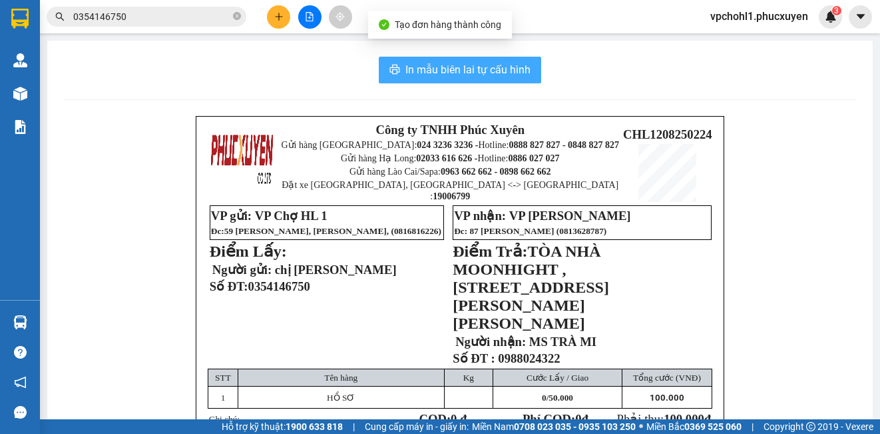
click at [456, 70] on span "In mẫu biên lai tự cấu hình" at bounding box center [468, 69] width 125 height 17
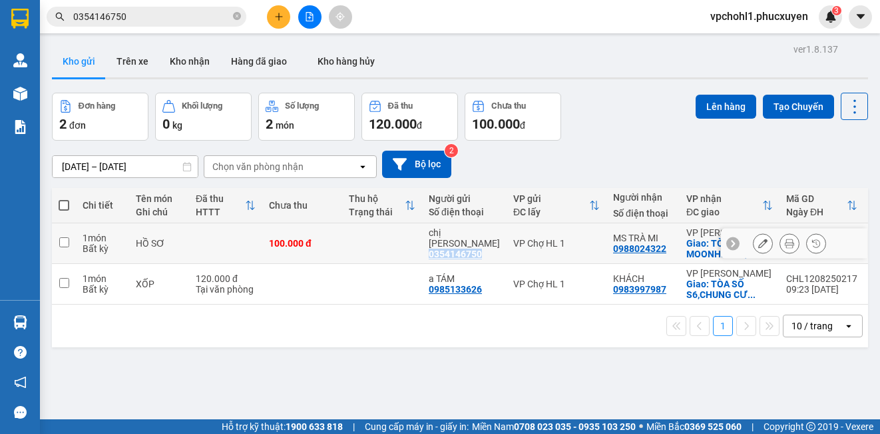
drag, startPoint x: 435, startPoint y: 248, endPoint x: 482, endPoint y: 253, distance: 47.6
click at [482, 253] on div "chị Minh Chi 0354146750" at bounding box center [464, 243] width 71 height 32
checkbox input "true"
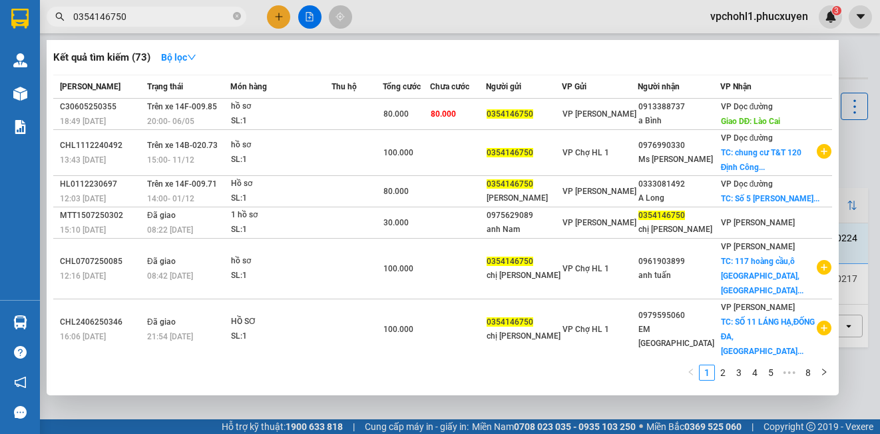
drag, startPoint x: 135, startPoint y: 19, endPoint x: 57, endPoint y: 18, distance: 77.9
click at [57, 18] on div "0354146750" at bounding box center [130, 17] width 260 height 20
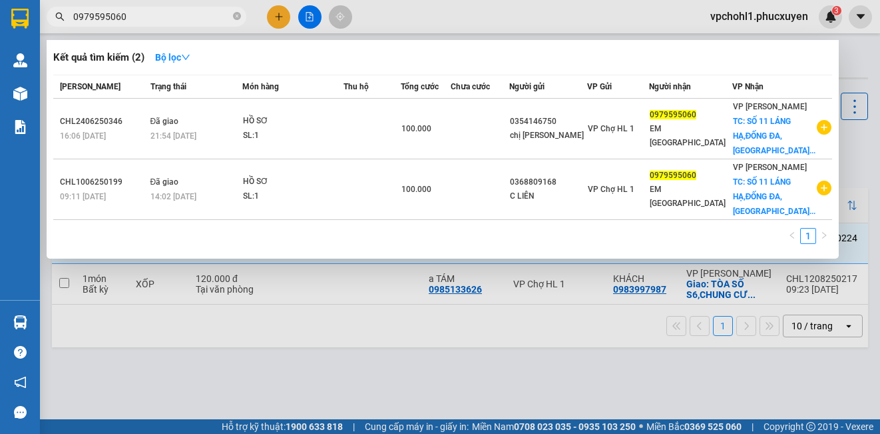
drag, startPoint x: 131, startPoint y: 19, endPoint x: 72, endPoint y: 17, distance: 59.3
click at [72, 17] on span "0979595060" at bounding box center [147, 17] width 200 height 20
type input "0979595060"
click at [277, 18] on div at bounding box center [440, 217] width 880 height 434
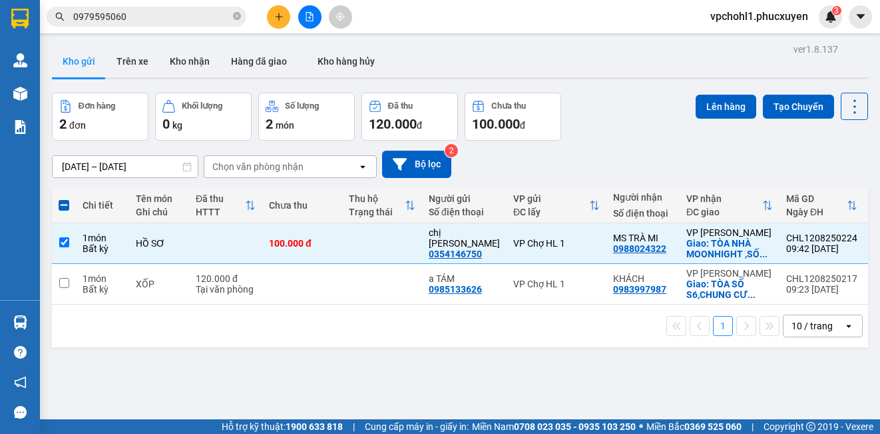
click at [277, 18] on icon "plus" at bounding box center [278, 16] width 9 height 9
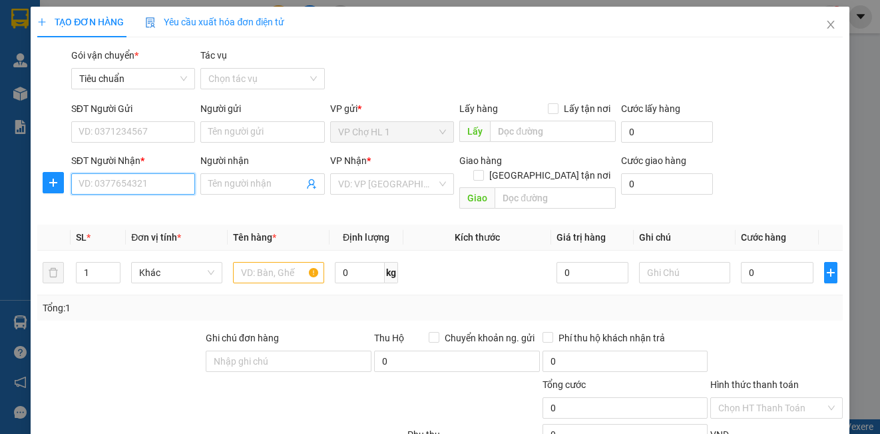
click at [124, 181] on input "SĐT Người Nhận *" at bounding box center [133, 183] width 124 height 21
paste input "0979595060"
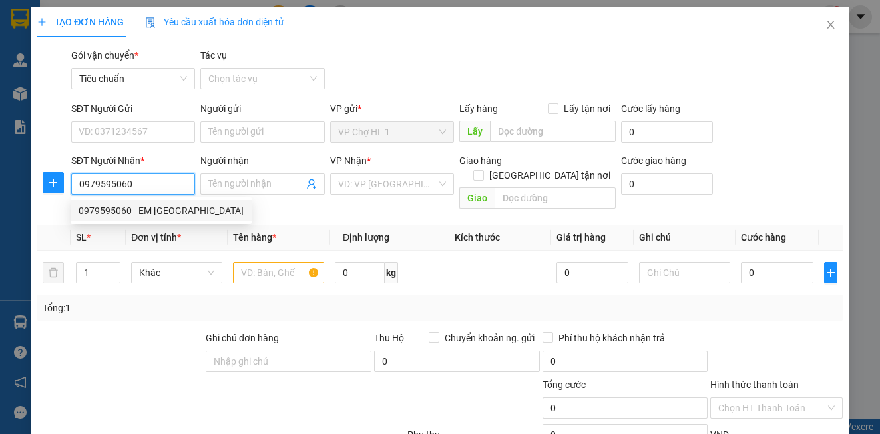
drag, startPoint x: 135, startPoint y: 210, endPoint x: 135, endPoint y: 152, distance: 58.6
click at [135, 203] on div "0979595060 - EM ĐỨC" at bounding box center [161, 210] width 165 height 15
type input "0979595060"
click at [135, 123] on input "SĐT Người Gửi" at bounding box center [133, 131] width 124 height 21
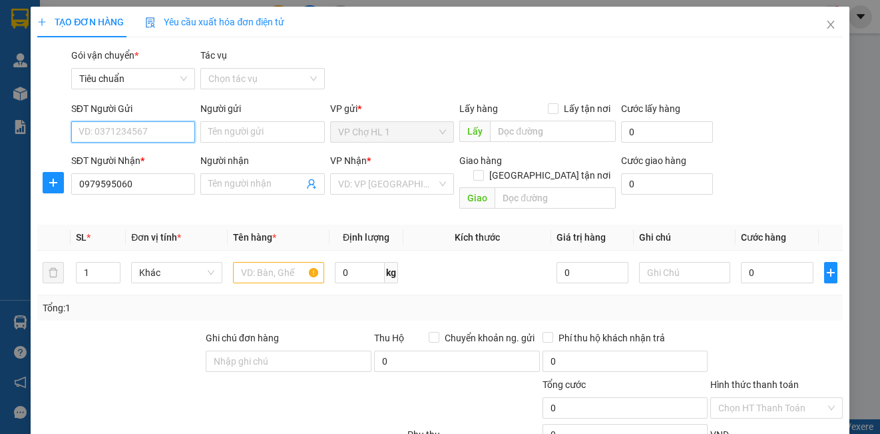
type input "EM [GEOGRAPHIC_DATA]"
checkbox input "true"
type input "SỐ 11 LÁNG HẠ,[GEOGRAPHIC_DATA],[GEOGRAPHIC_DATA]"
type input "40.000"
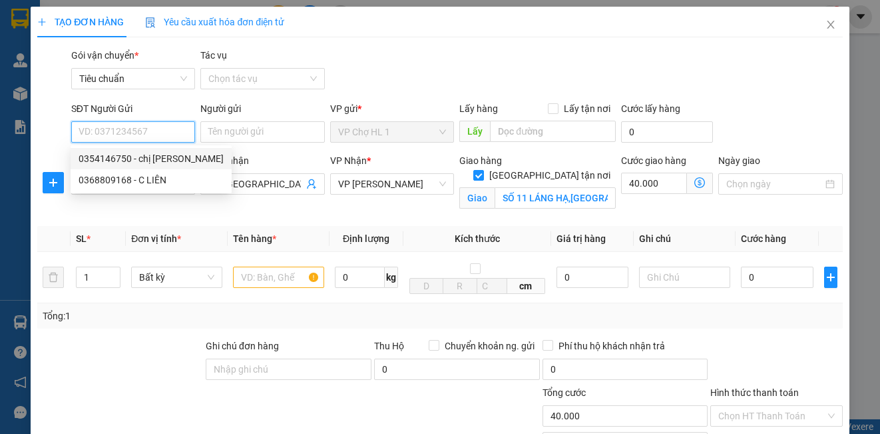
click at [142, 160] on div "0354146750 - chị Minh Chi" at bounding box center [151, 158] width 145 height 15
type input "0354146750"
type input "chị [PERSON_NAME]"
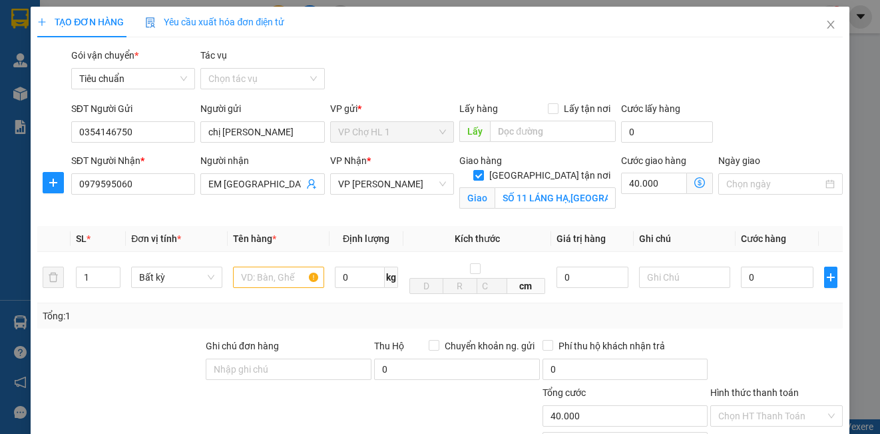
click at [695, 178] on icon "dollar-circle" at bounding box center [700, 182] width 11 height 11
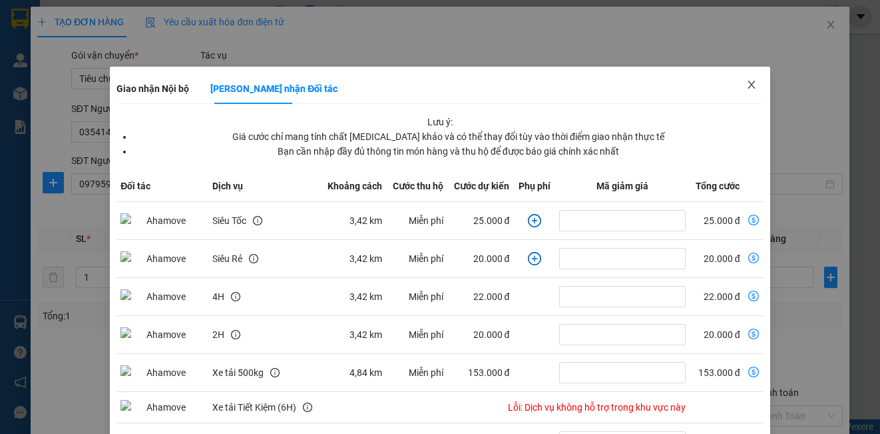
click at [749, 85] on span "Close" at bounding box center [751, 85] width 37 height 37
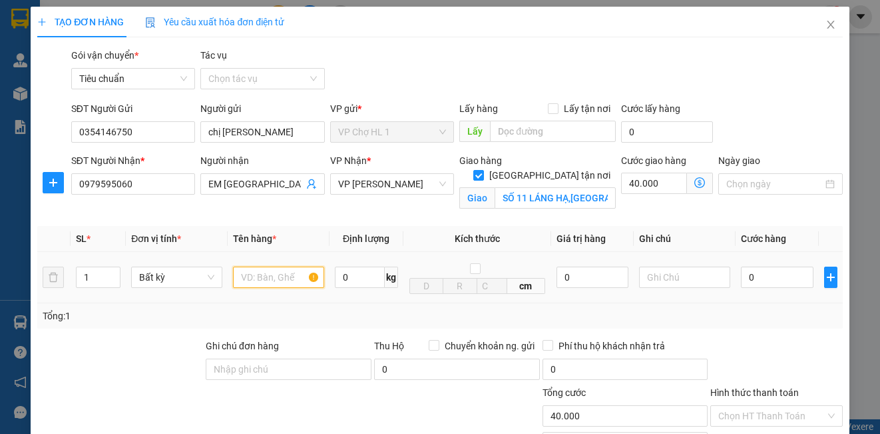
click at [279, 286] on input "text" at bounding box center [278, 276] width 91 height 21
type input "HỒ SƠ"
click at [780, 282] on div "0" at bounding box center [777, 277] width 73 height 27
click at [780, 282] on input "0" at bounding box center [777, 276] width 73 height 21
type input "6"
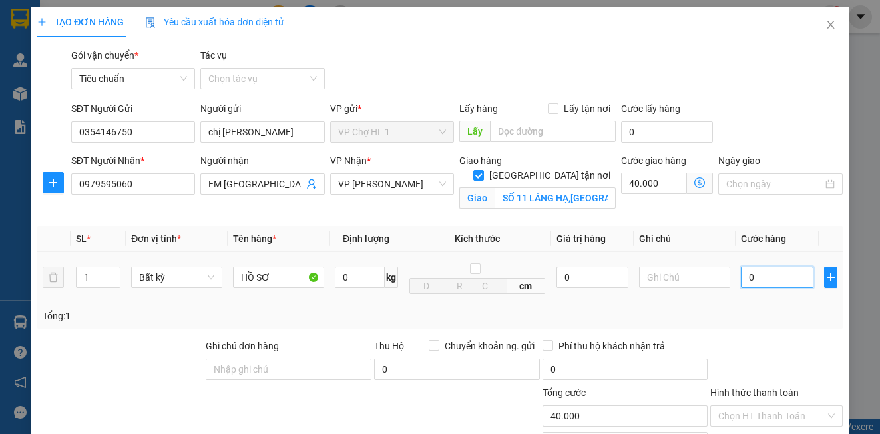
type input "40.006"
type input "60"
type input "40.060"
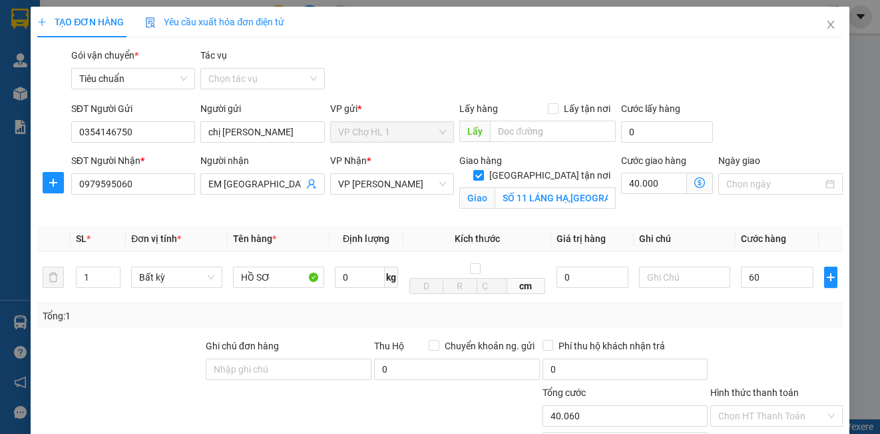
type input "60.000"
type input "100.000"
click at [780, 109] on div "SĐT Người Gửi 0354146750 Người gửi chị Minh Chi VP gửi * VP Chợ HL 1 Lấy hàng L…" at bounding box center [457, 124] width 777 height 47
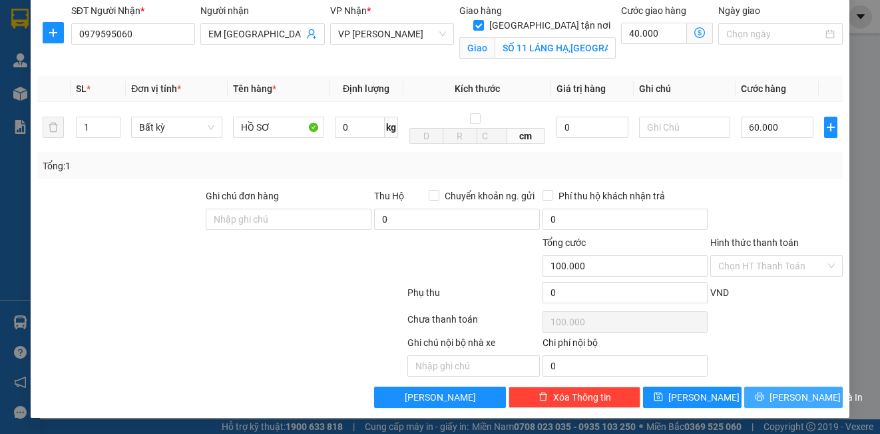
drag, startPoint x: 791, startPoint y: 397, endPoint x: 826, endPoint y: 430, distance: 48.1
click at [791, 397] on span "[PERSON_NAME] và In" at bounding box center [816, 397] width 93 height 15
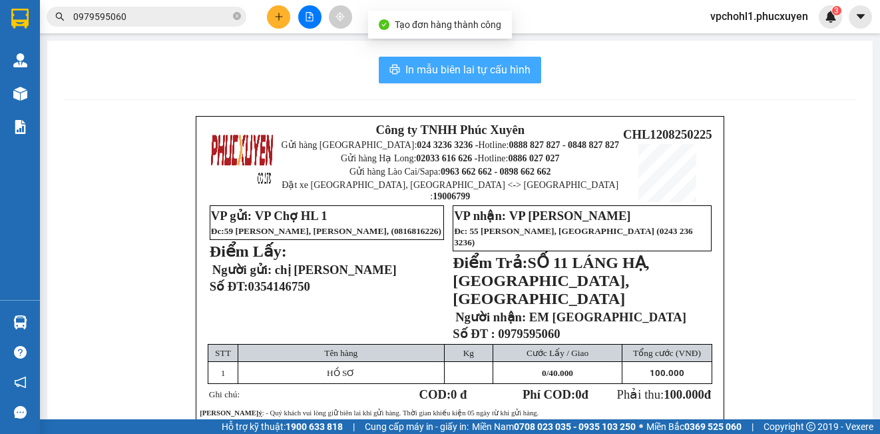
click at [432, 71] on span "In mẫu biên lai tự cấu hình" at bounding box center [468, 69] width 125 height 17
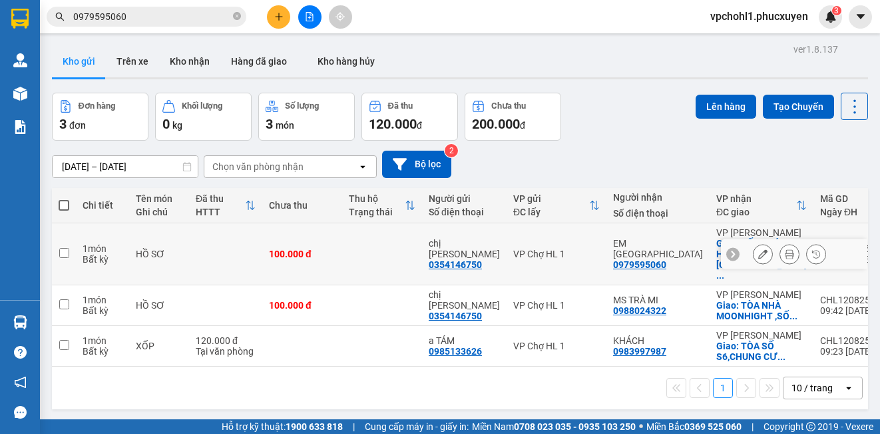
click at [759, 249] on icon at bounding box center [763, 253] width 9 height 9
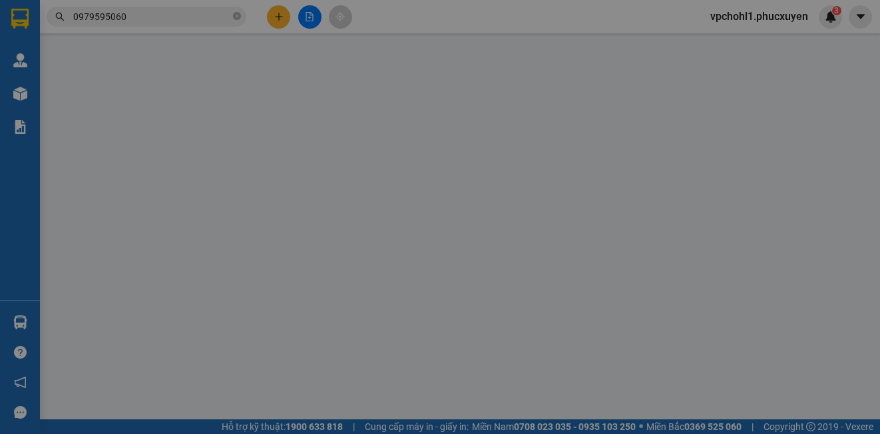
type input "0354146750"
type input "chị [PERSON_NAME]"
type input "0979595060"
type input "EM [GEOGRAPHIC_DATA]"
checkbox input "true"
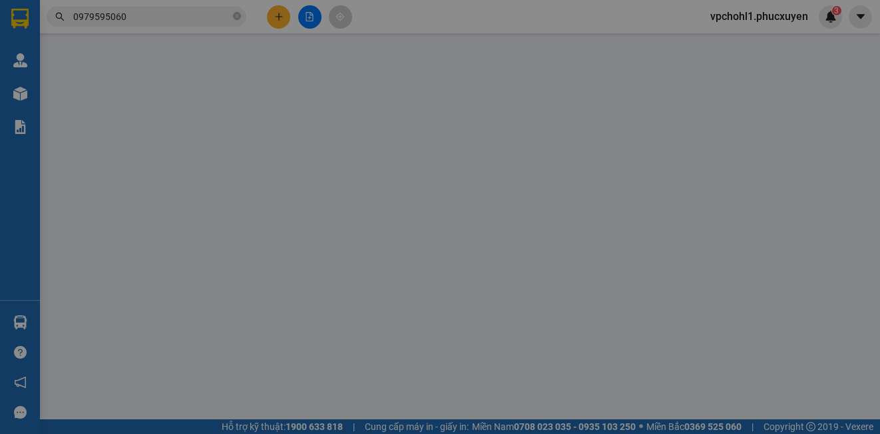
type input "SỐ 11 LÁNG HẠ,[GEOGRAPHIC_DATA],[GEOGRAPHIC_DATA]"
type input "100.000"
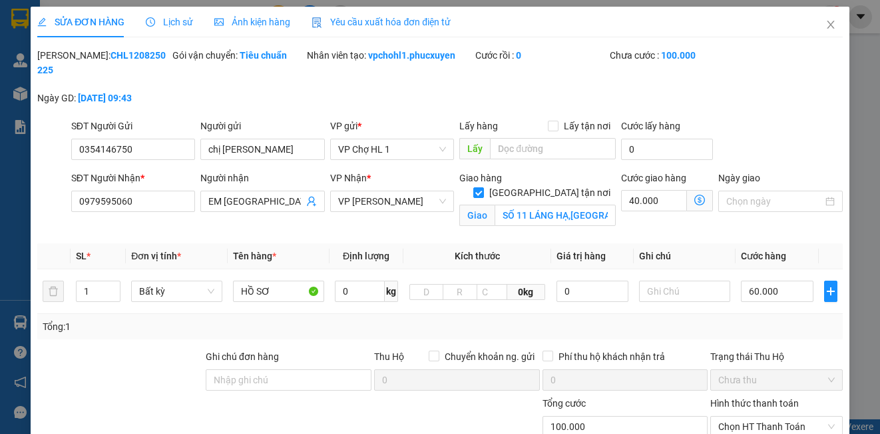
click at [695, 197] on icon "dollar-circle" at bounding box center [700, 199] width 11 height 11
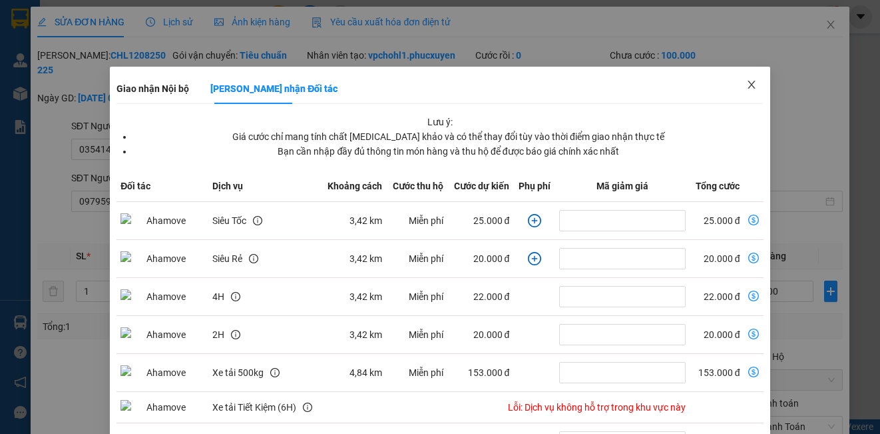
click at [747, 87] on icon "close" at bounding box center [752, 84] width 11 height 11
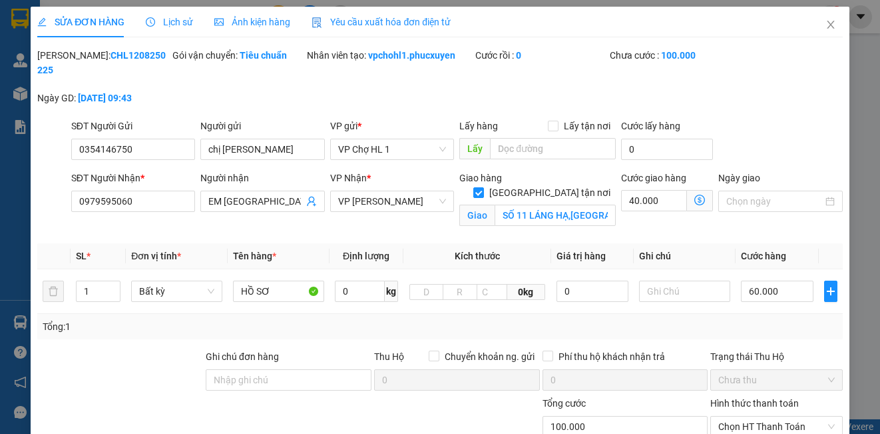
click at [695, 198] on icon "dollar-circle" at bounding box center [700, 199] width 11 height 11
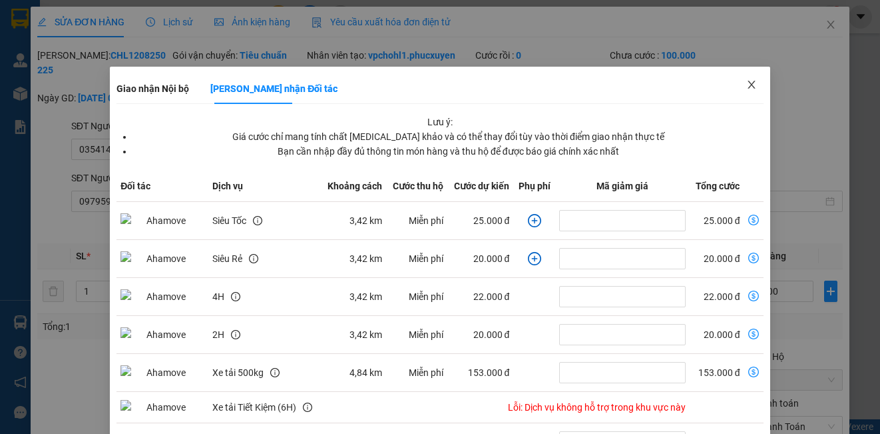
click at [747, 81] on icon "close" at bounding box center [752, 84] width 11 height 11
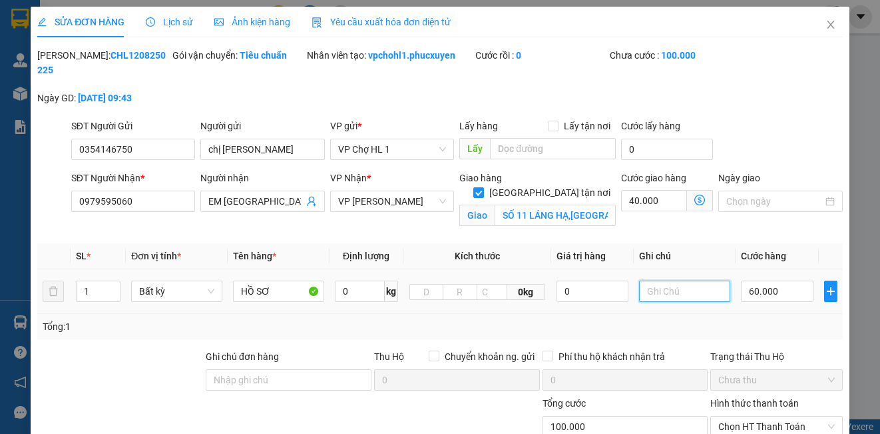
click at [655, 299] on input "text" at bounding box center [684, 290] width 91 height 21
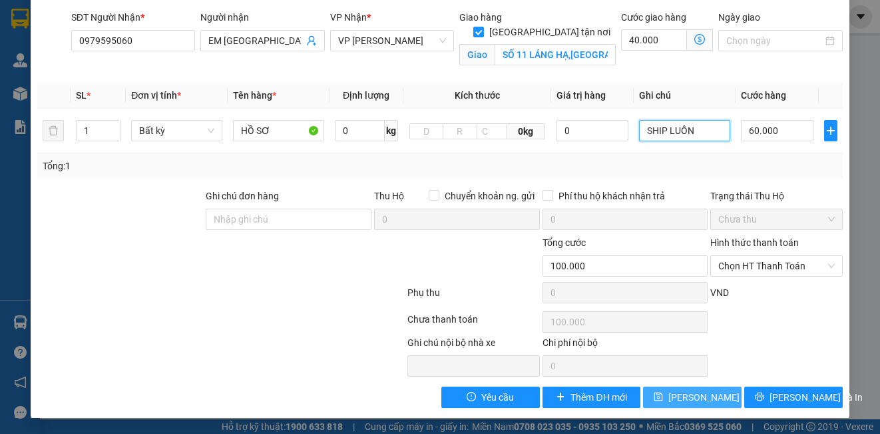
type input "SHIP LUÔN"
click at [694, 398] on span "[PERSON_NAME] thay đổi" at bounding box center [722, 397] width 107 height 15
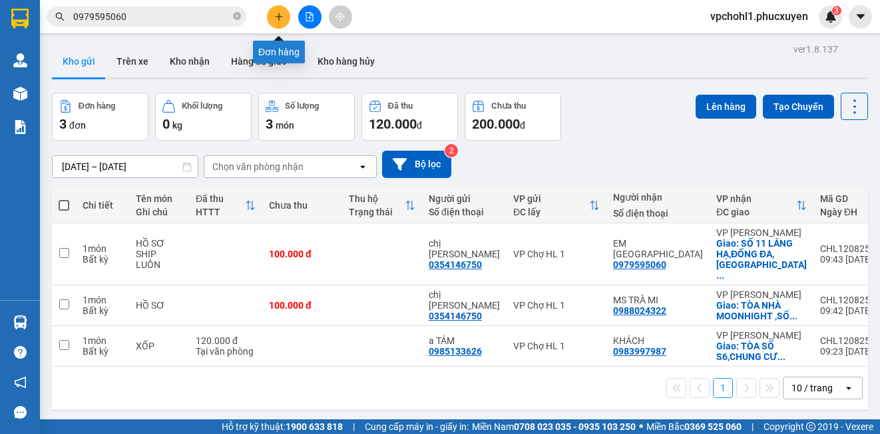
click at [282, 14] on icon "plus" at bounding box center [278, 16] width 9 height 9
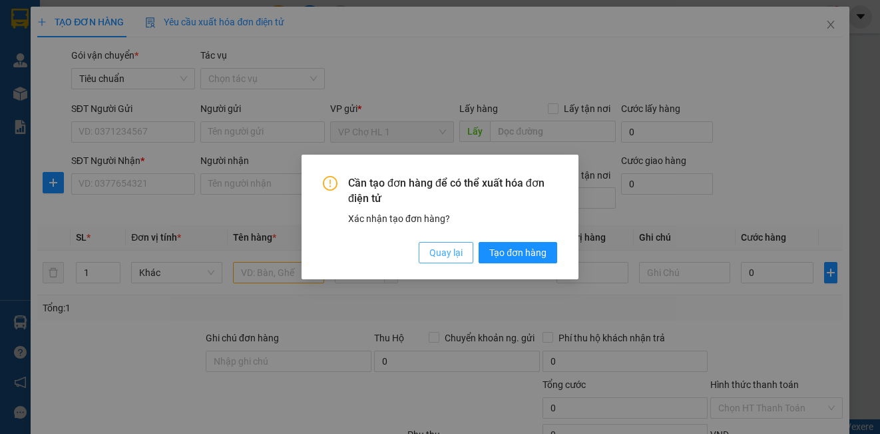
drag, startPoint x: 454, startPoint y: 260, endPoint x: 200, endPoint y: 180, distance: 266.5
click at [454, 259] on button "Quay lại" at bounding box center [446, 252] width 55 height 21
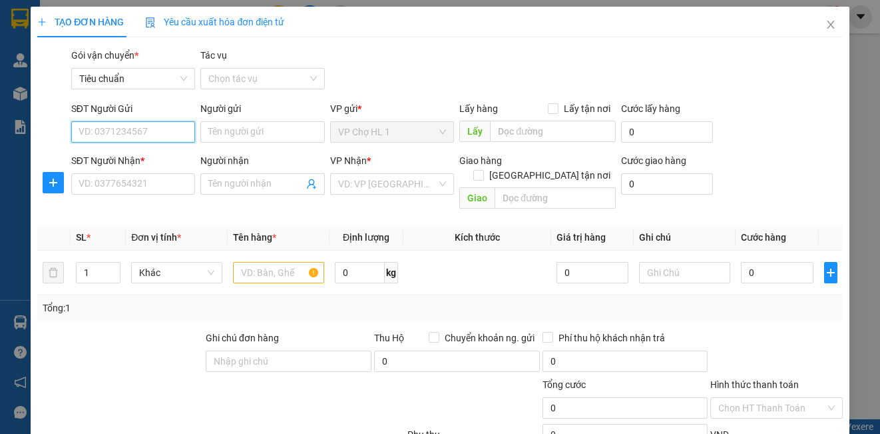
click at [134, 132] on input "SĐT Người Gửi" at bounding box center [133, 131] width 124 height 21
type input "0968155996"
click at [242, 128] on input "Người gửi" at bounding box center [262, 131] width 124 height 21
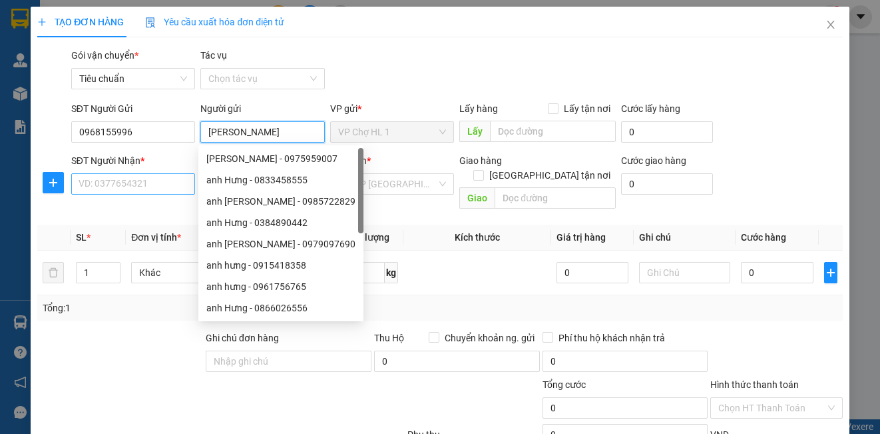
type input "[PERSON_NAME]"
click at [159, 187] on input "SĐT Người Nhận *" at bounding box center [133, 183] width 124 height 21
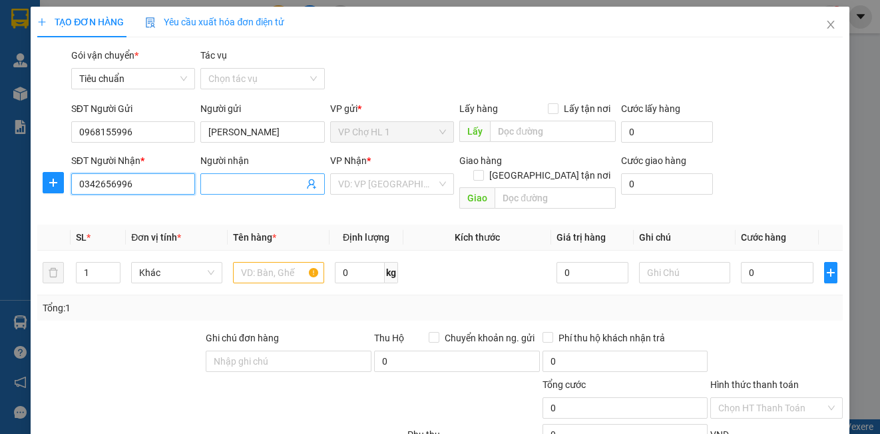
type input "0342656996"
click at [230, 187] on input "Người nhận" at bounding box center [255, 183] width 95 height 15
click at [222, 184] on input "TÉCPACE VIỆT NAM" at bounding box center [255, 183] width 95 height 15
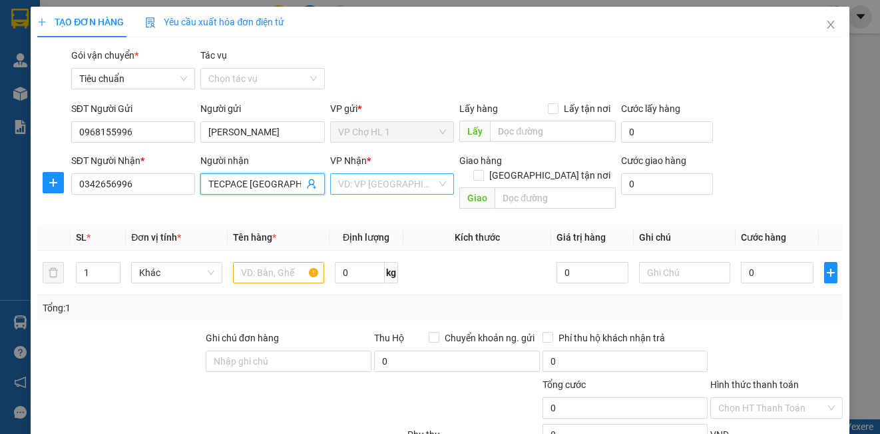
type input "TECPACE VIỆT NAM"
click at [410, 187] on input "search" at bounding box center [387, 184] width 99 height 20
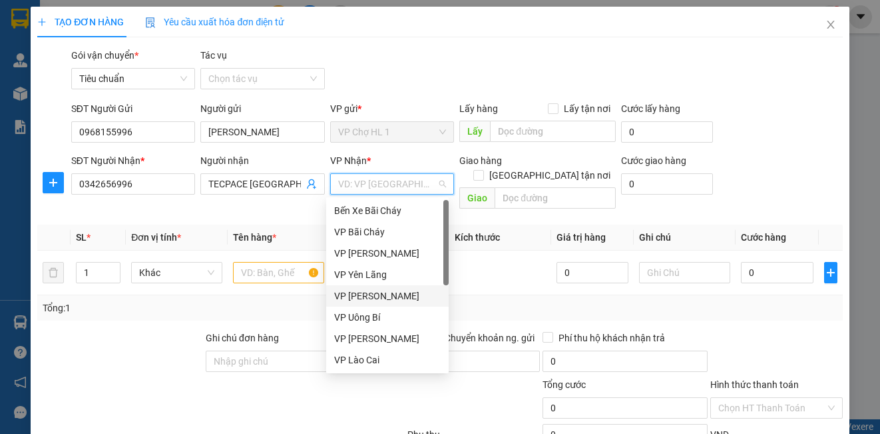
click at [372, 299] on div "VP [PERSON_NAME]" at bounding box center [387, 295] width 107 height 15
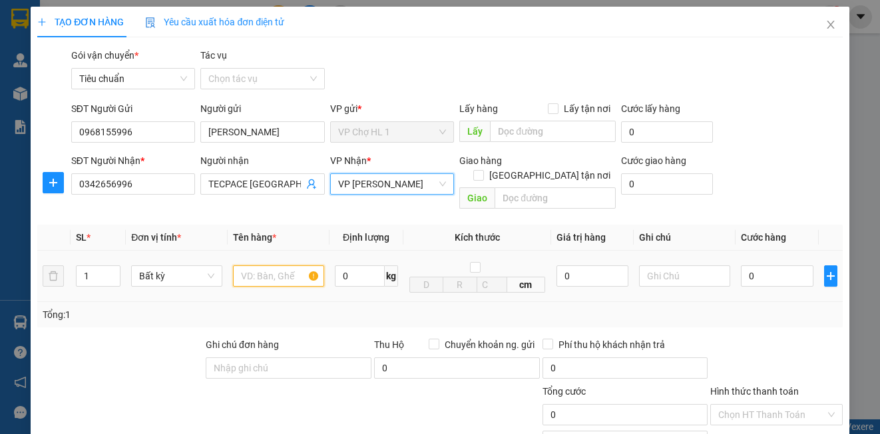
click at [280, 265] on input "text" at bounding box center [278, 275] width 91 height 21
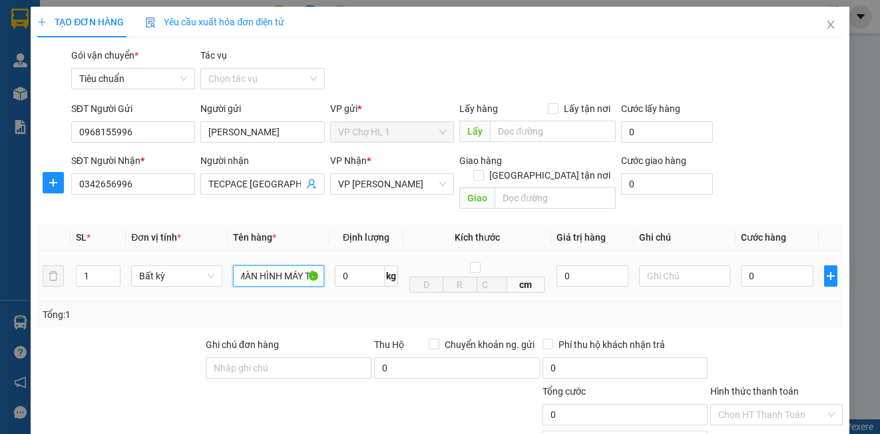
scroll to position [0, 41]
type input "HỘP MÀN HÌNH MÁY TÍNH"
click at [483, 170] on input "[GEOGRAPHIC_DATA] tận nơi" at bounding box center [478, 174] width 9 height 9
checkbox input "true"
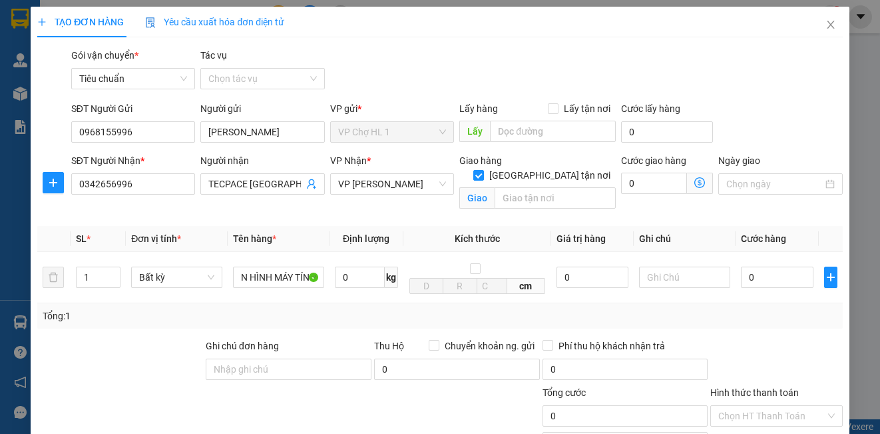
scroll to position [0, 0]
click at [245, 433] on img at bounding box center [241, 442] width 8 height 8
click at [577, 187] on input "text" at bounding box center [555, 197] width 121 height 21
type input "SỐ 39 ,NGÕ 93 HOÀNG VĂN THÁI,KHƯƠNG TRUNG,THANH XUÂN,HÀ NỘI"
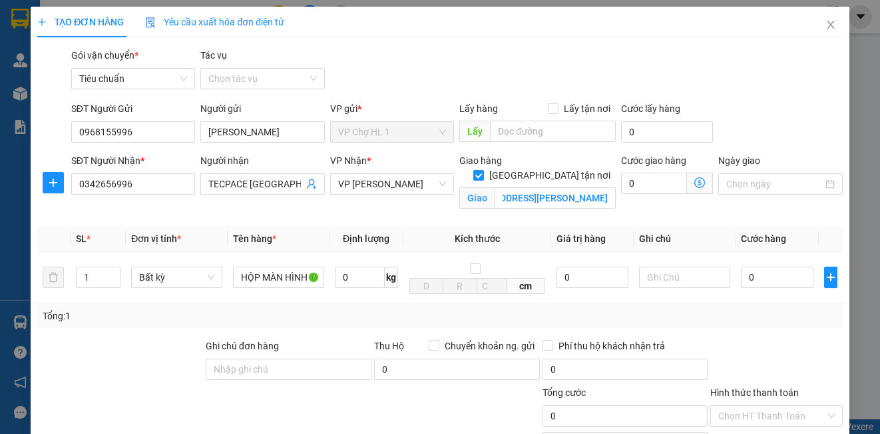
click at [785, 99] on div "Transit Pickup Surcharge Ids Transit Deliver Surcharge Ids Transit Deliver Surc…" at bounding box center [439, 302] width 805 height 509
click at [695, 180] on icon "dollar-circle" at bounding box center [700, 182] width 11 height 11
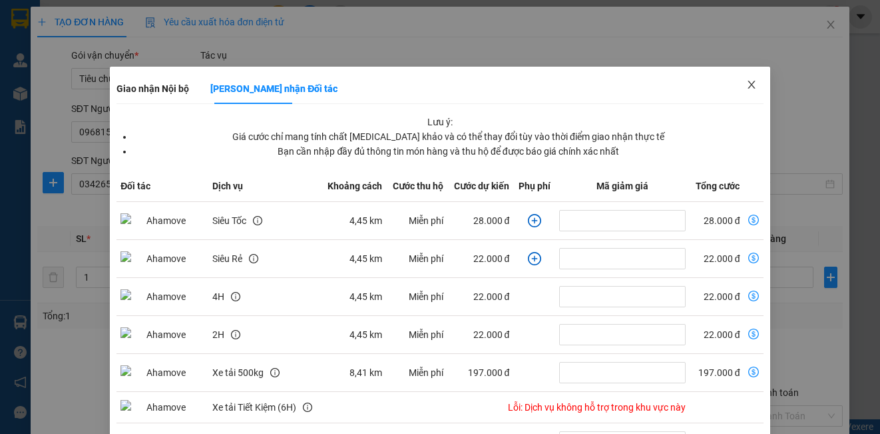
click at [747, 83] on icon "close" at bounding box center [752, 84] width 11 height 11
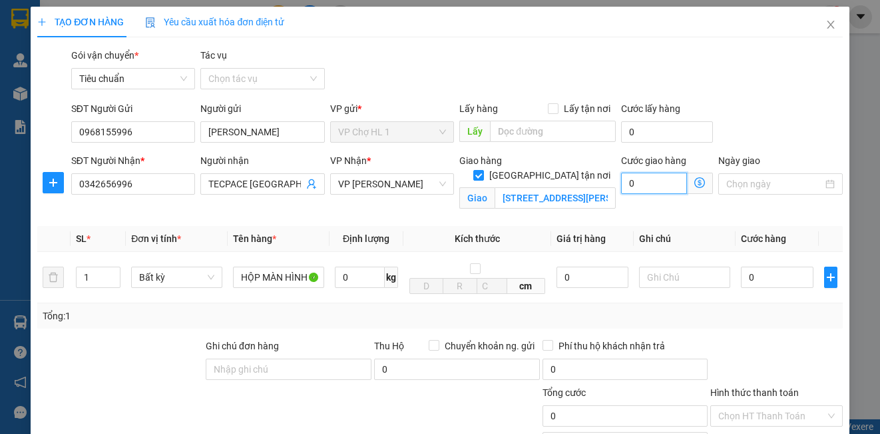
click at [646, 189] on input "0" at bounding box center [654, 182] width 66 height 21
type input "4"
click at [748, 101] on div "SĐT Người Gửi 0968155996 Người gửi ANH HƯNG VP gửi * VP Chợ HL 1 Lấy hàng Lấy t…" at bounding box center [457, 124] width 777 height 47
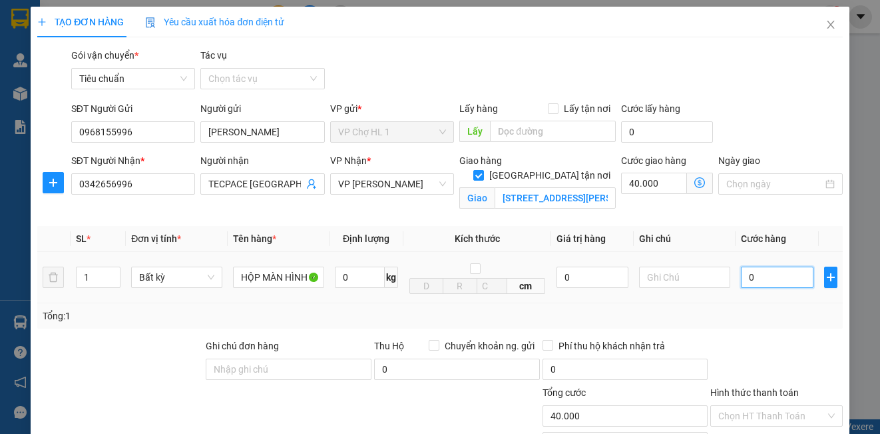
click at [765, 277] on input "0" at bounding box center [777, 276] width 73 height 21
click at [741, 127] on div "SĐT Người Gửi 0968155996 Người gửi ANH HƯNG VP gửi * VP Chợ HL 1 Lấy hàng Lấy t…" at bounding box center [457, 124] width 777 height 47
click at [779, 282] on input "80.000" at bounding box center [777, 276] width 73 height 21
click at [663, 188] on input "40.000" at bounding box center [654, 182] width 66 height 21
click at [787, 99] on div "Transit Pickup Surcharge Ids Transit Deliver Surcharge Ids Transit Deliver Surc…" at bounding box center [439, 302] width 805 height 509
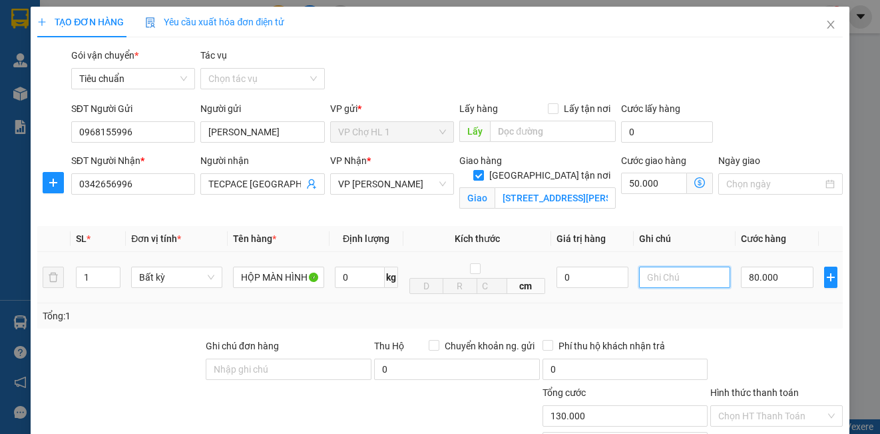
click at [656, 278] on input "text" at bounding box center [684, 276] width 91 height 21
click at [754, 128] on div "SĐT Người Gửi 0968155996 Người gửi ANH HƯNG VP gửi * VP Chợ HL 1 Lấy hàng Lấy t…" at bounding box center [457, 124] width 777 height 47
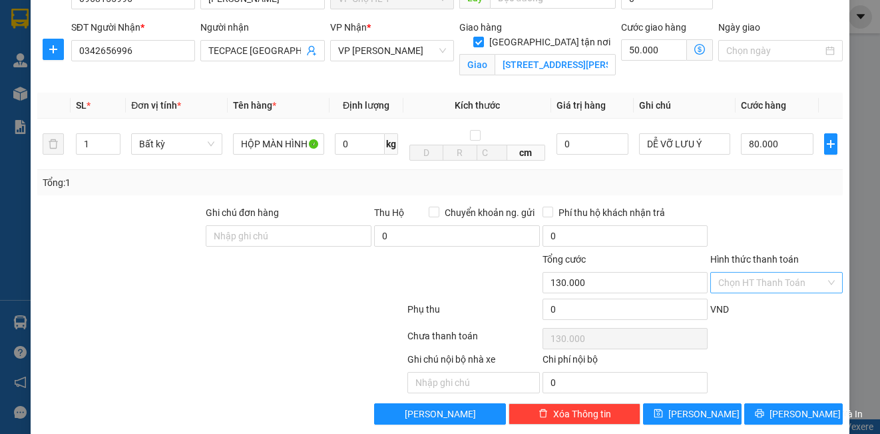
click at [779, 284] on input "Hình thức thanh toán" at bounding box center [772, 282] width 107 height 20
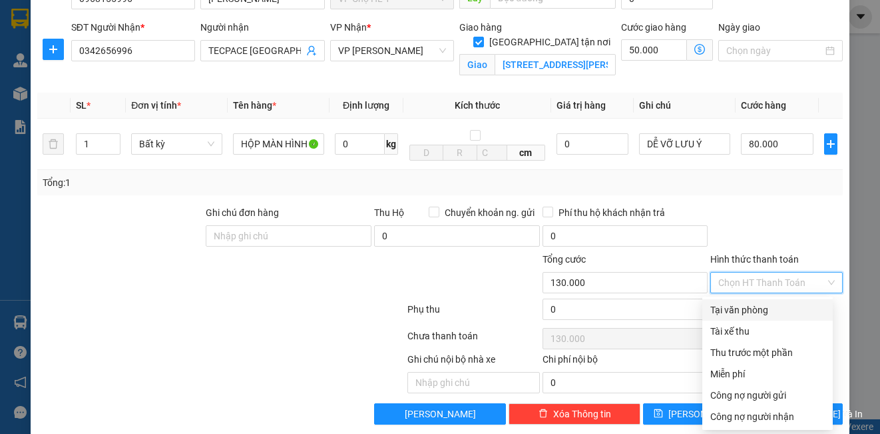
click at [765, 308] on div "Tại văn phòng" at bounding box center [768, 309] width 115 height 15
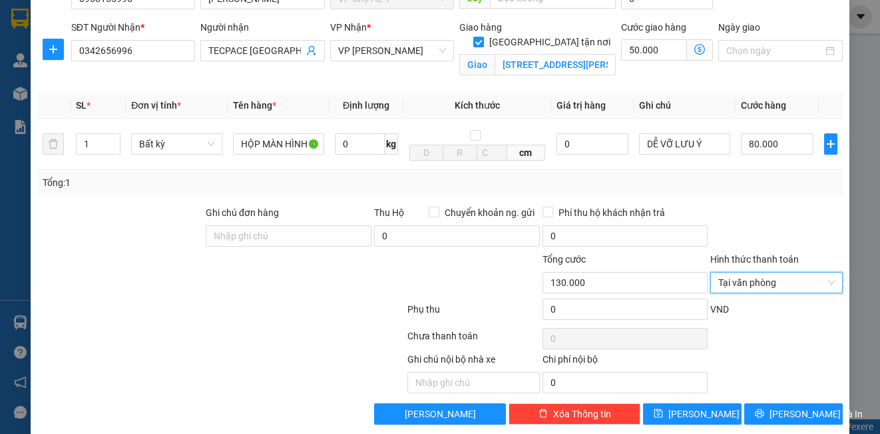
scroll to position [151, 0]
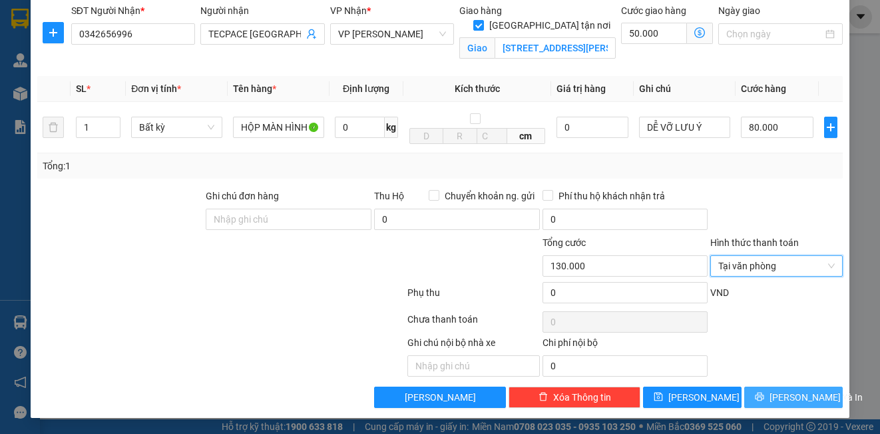
click at [783, 398] on span "[PERSON_NAME] và In" at bounding box center [816, 397] width 93 height 15
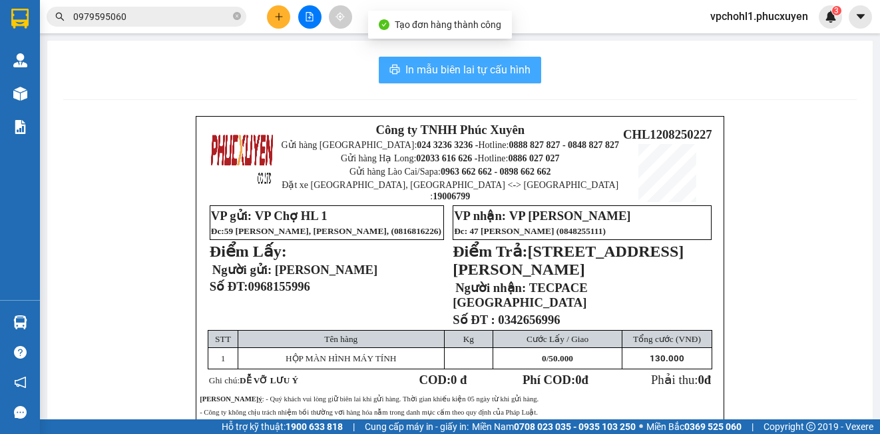
click at [497, 69] on span "In mẫu biên lai tự cấu hình" at bounding box center [468, 69] width 125 height 17
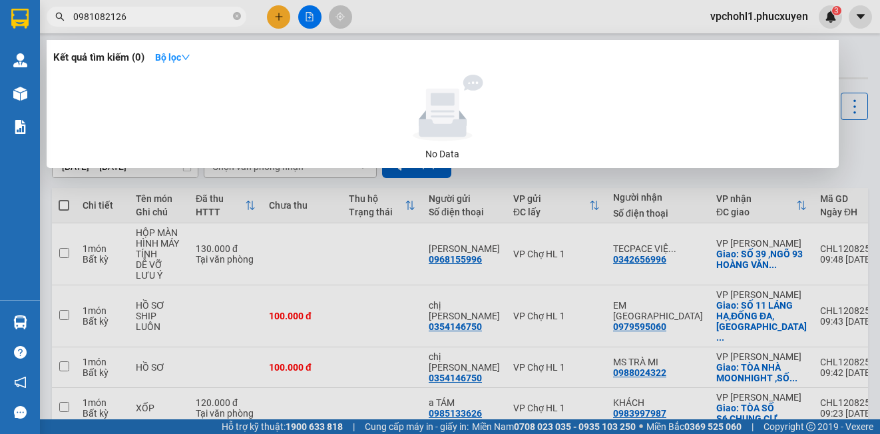
click at [868, 139] on div at bounding box center [440, 217] width 880 height 434
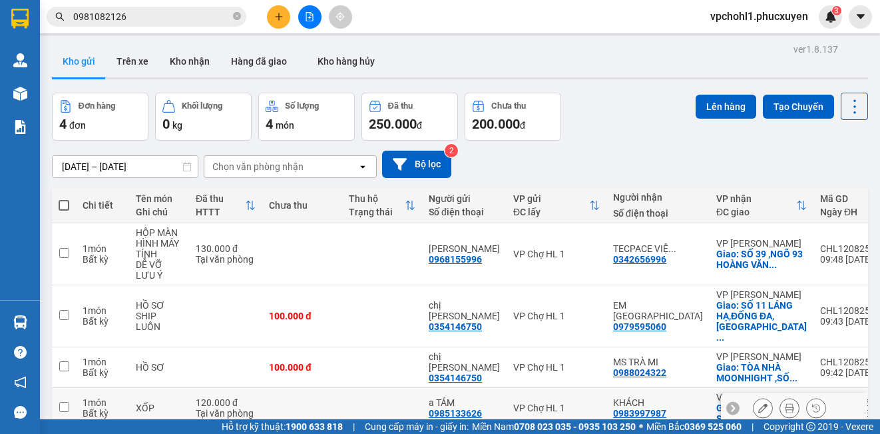
scroll to position [61, 0]
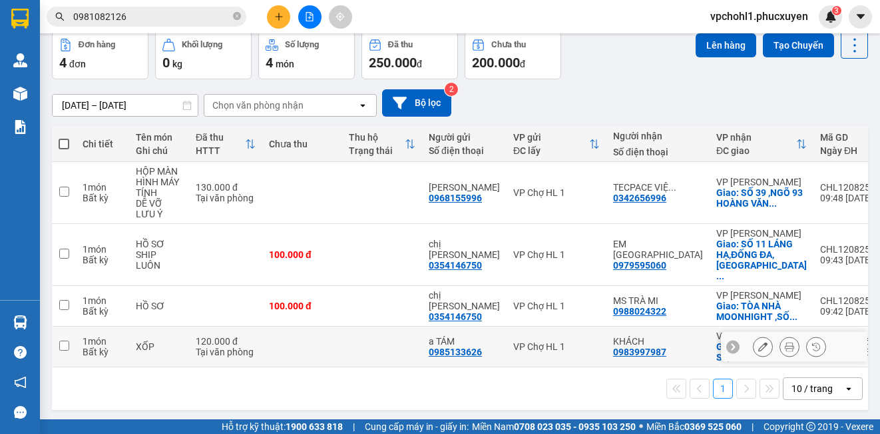
drag, startPoint x: 65, startPoint y: 334, endPoint x: 101, endPoint y: 357, distance: 42.5
click at [67, 340] on input "checkbox" at bounding box center [64, 345] width 10 height 10
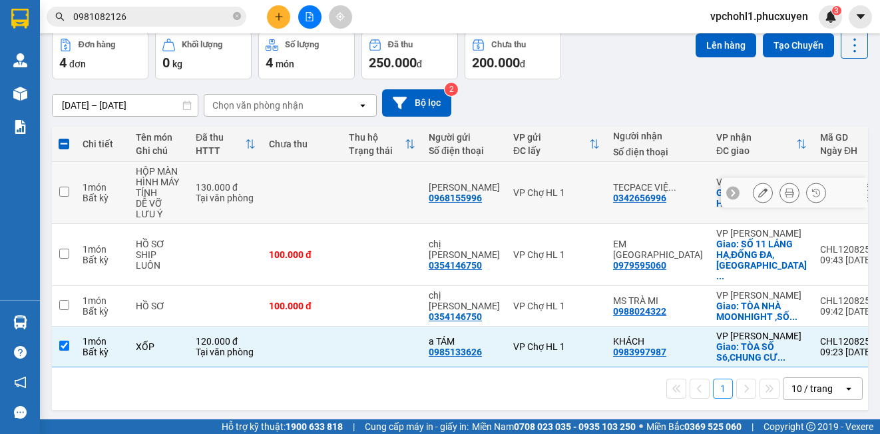
scroll to position [0, 0]
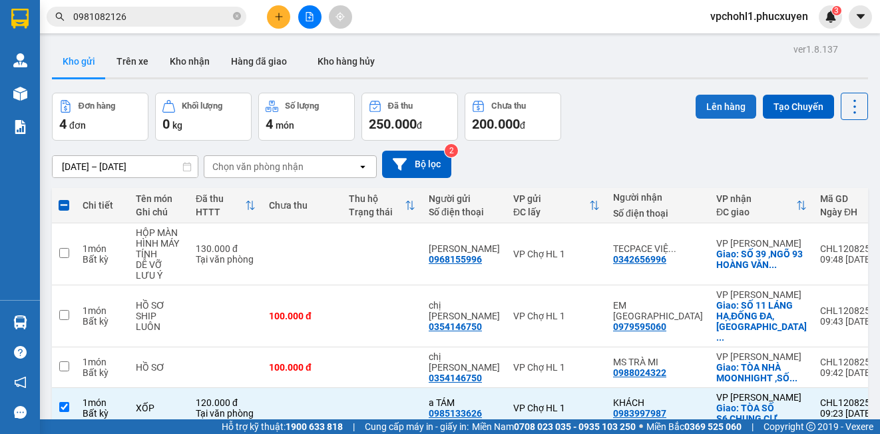
click at [701, 109] on button "Lên hàng" at bounding box center [726, 107] width 61 height 24
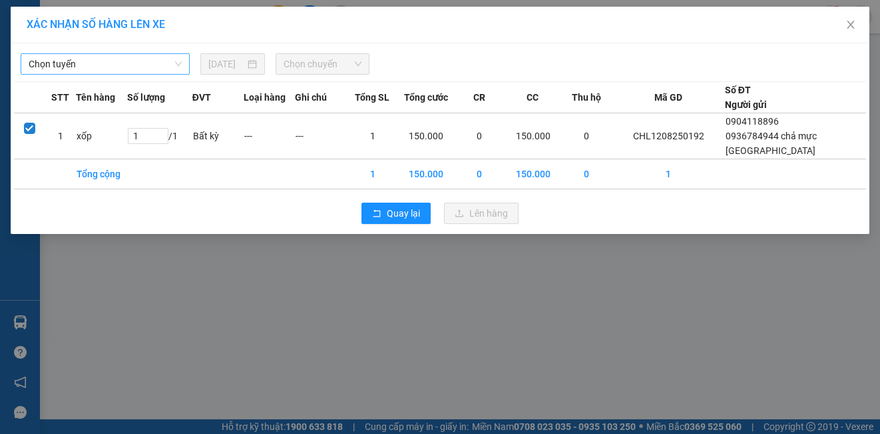
click at [143, 61] on span "Chọn tuyến" at bounding box center [105, 64] width 153 height 20
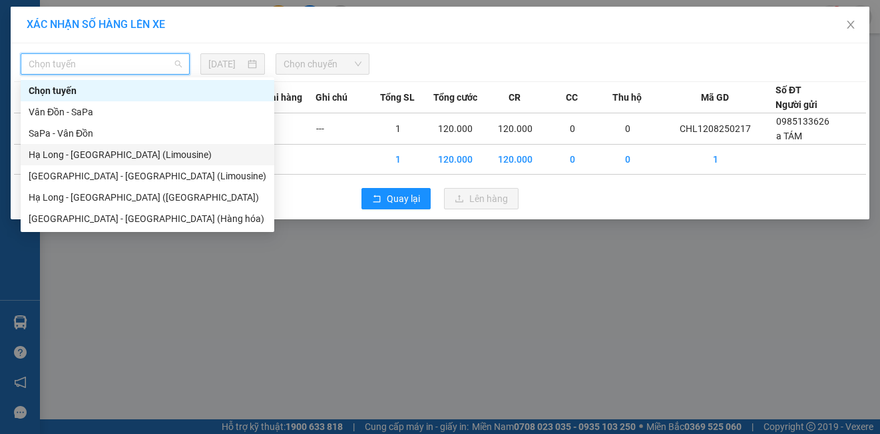
drag, startPoint x: 141, startPoint y: 154, endPoint x: 268, endPoint y: 109, distance: 135.0
click at [141, 153] on div "Hạ Long - [GEOGRAPHIC_DATA] (Limousine)" at bounding box center [148, 154] width 238 height 15
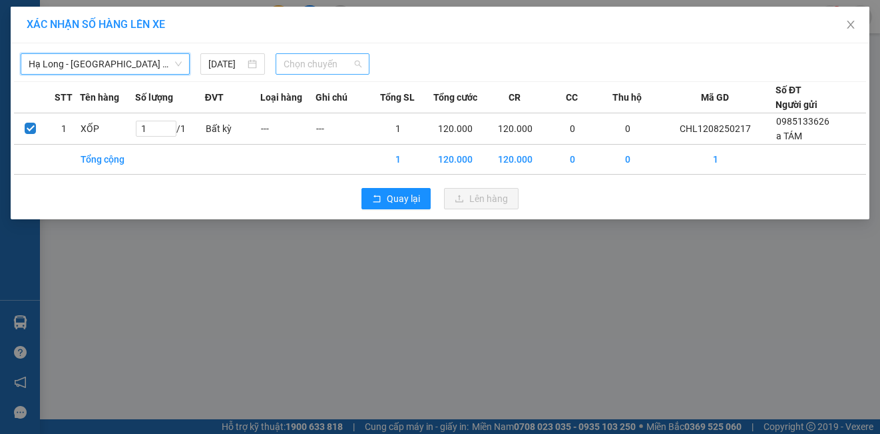
click at [294, 65] on span "Chọn chuyến" at bounding box center [323, 64] width 79 height 20
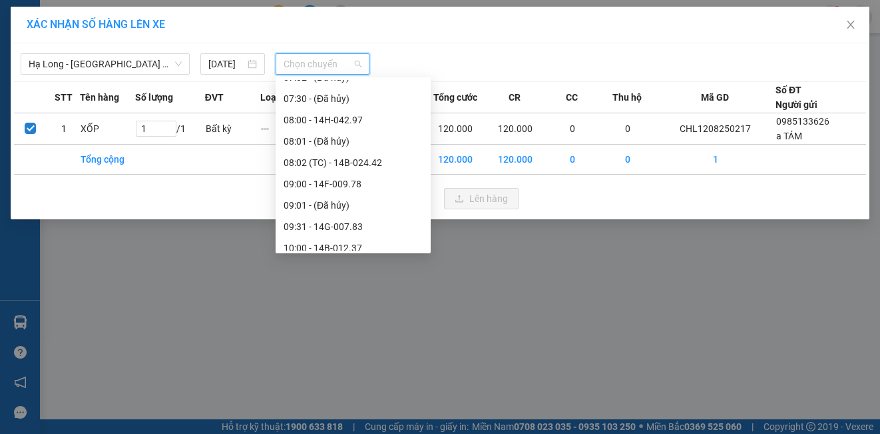
scroll to position [400, 0]
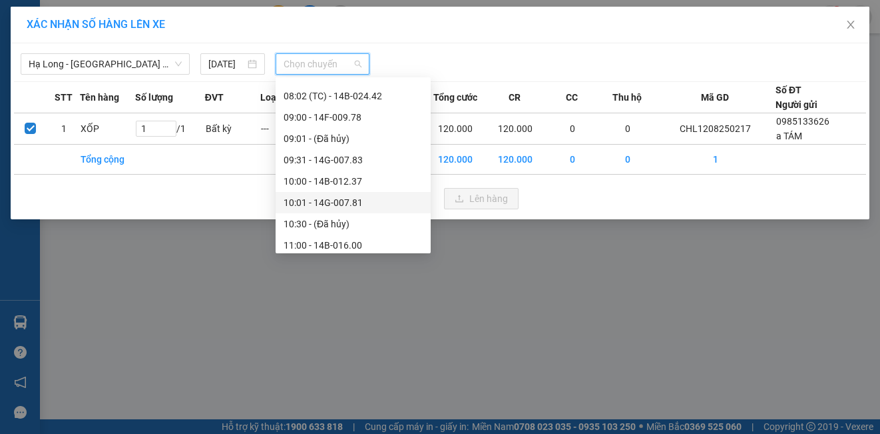
click at [346, 204] on div "10:01 - 14G-007.81" at bounding box center [353, 202] width 139 height 15
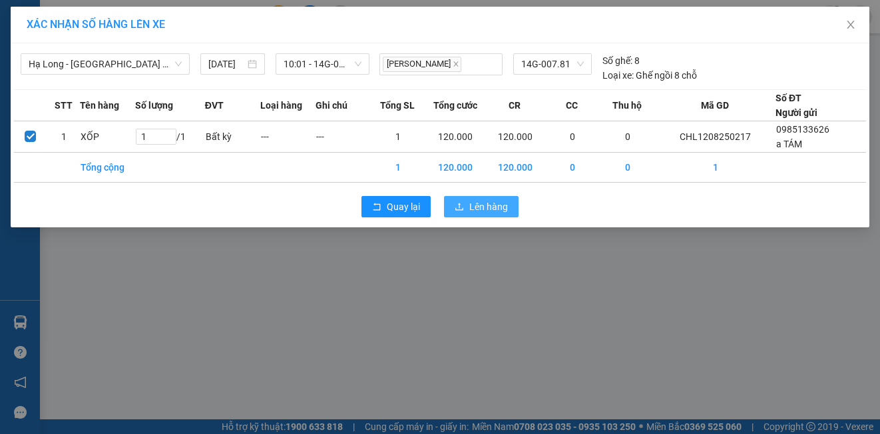
drag, startPoint x: 472, startPoint y: 202, endPoint x: 452, endPoint y: 222, distance: 27.8
click at [472, 202] on span "Lên hàng" at bounding box center [489, 206] width 39 height 15
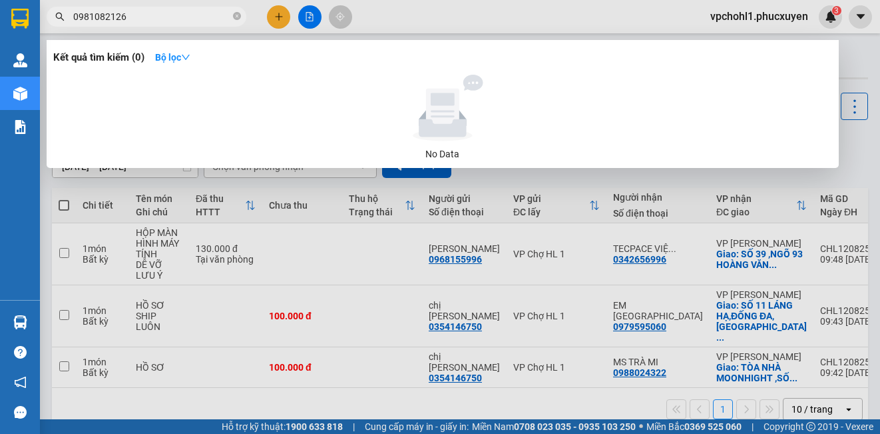
drag, startPoint x: 143, startPoint y: 19, endPoint x: 59, endPoint y: 12, distance: 84.2
click at [59, 12] on div "0981082126" at bounding box center [130, 17] width 260 height 20
drag, startPoint x: 131, startPoint y: 17, endPoint x: 67, endPoint y: 16, distance: 63.3
click at [67, 16] on span "0936319922" at bounding box center [147, 17] width 200 height 20
click at [279, 17] on div at bounding box center [440, 217] width 880 height 434
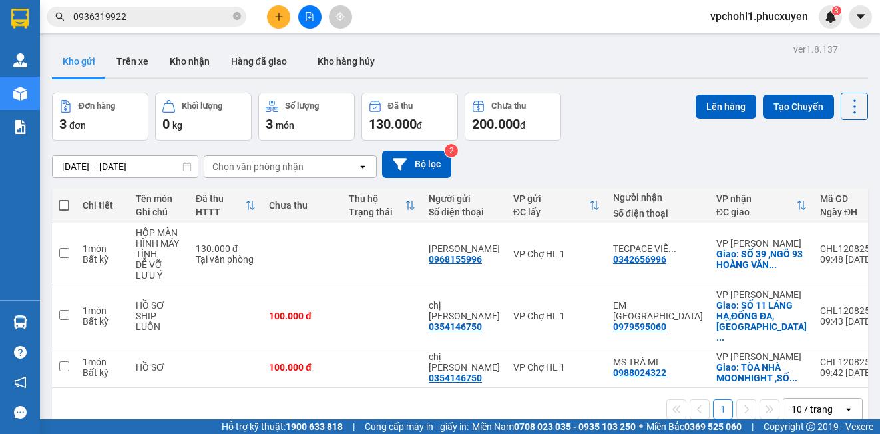
click at [280, 17] on icon "plus" at bounding box center [278, 16] width 7 height 1
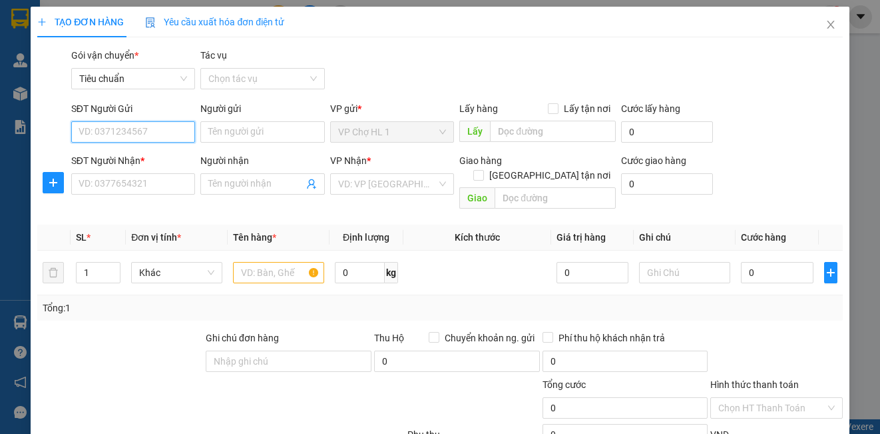
click at [161, 139] on input "SĐT Người Gửi" at bounding box center [133, 131] width 124 height 21
paste input "0936319922"
click at [227, 131] on input "Người gửi" at bounding box center [262, 131] width 124 height 21
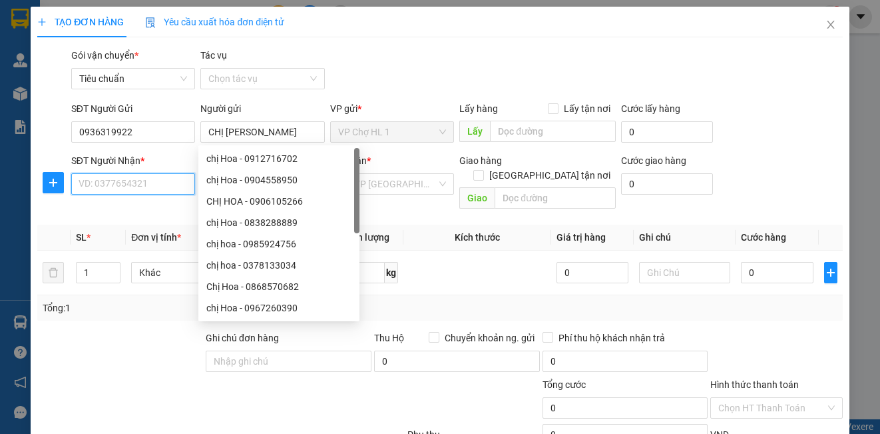
click at [123, 194] on input "SĐT Người Nhận *" at bounding box center [133, 183] width 124 height 21
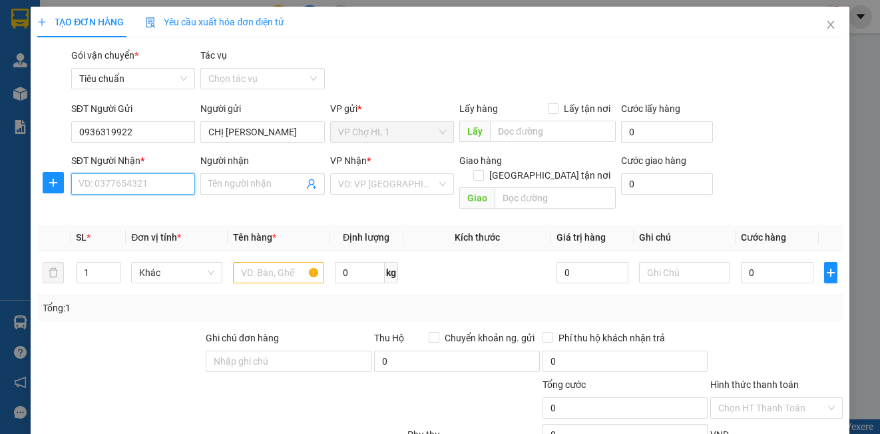
click at [127, 180] on input "SĐT Người Nhận *" at bounding box center [133, 183] width 124 height 21
click at [250, 185] on input "Người nhận" at bounding box center [255, 183] width 95 height 15
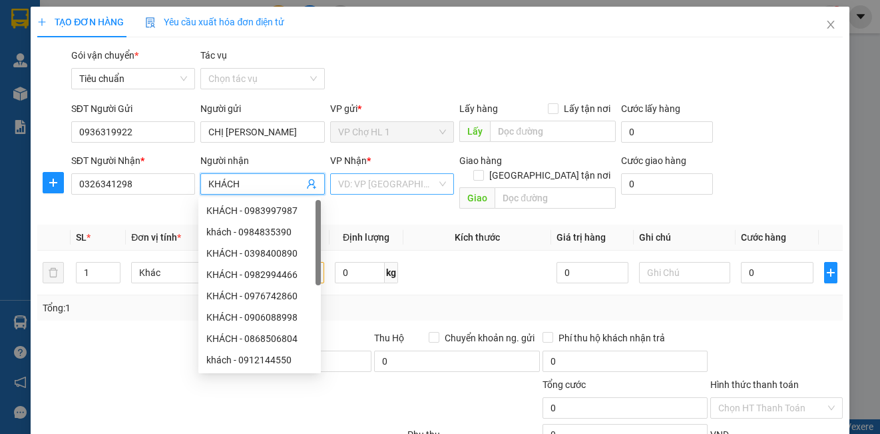
click at [389, 192] on input "search" at bounding box center [387, 184] width 99 height 20
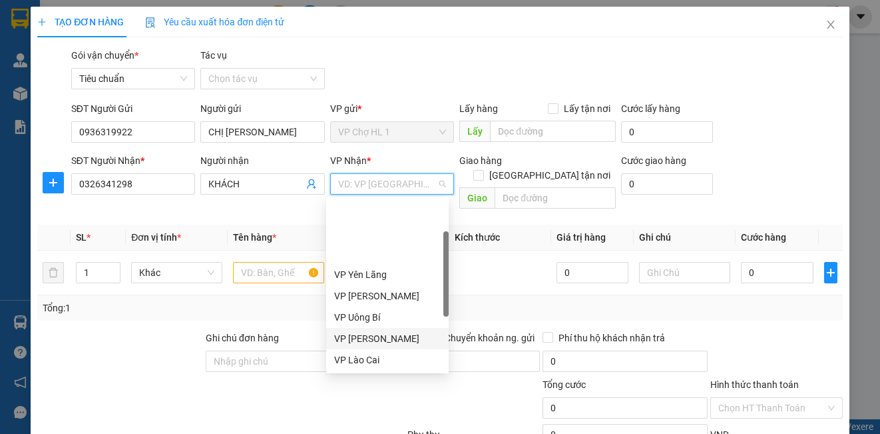
scroll to position [213, 0]
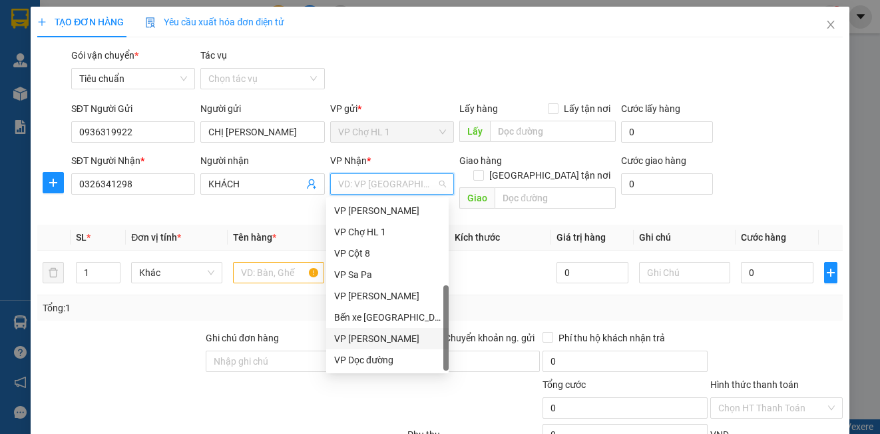
drag, startPoint x: 404, startPoint y: 340, endPoint x: 300, endPoint y: 300, distance: 111.1
click at [404, 339] on div "VP [PERSON_NAME]" at bounding box center [387, 338] width 107 height 15
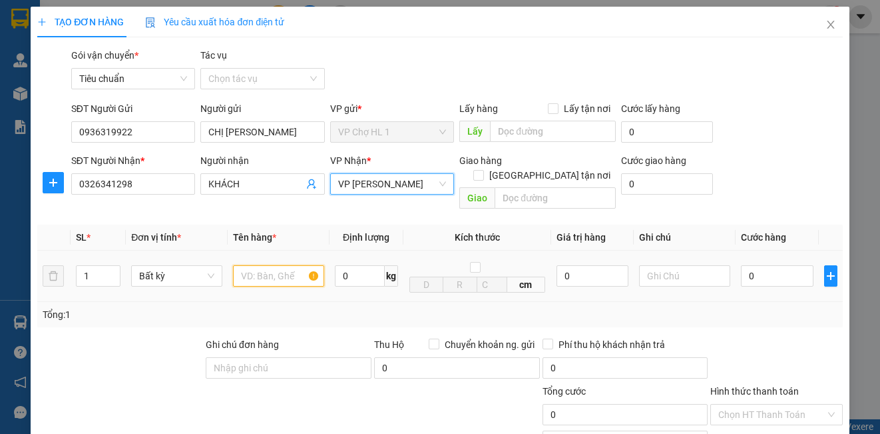
click at [274, 265] on input "text" at bounding box center [278, 275] width 91 height 21
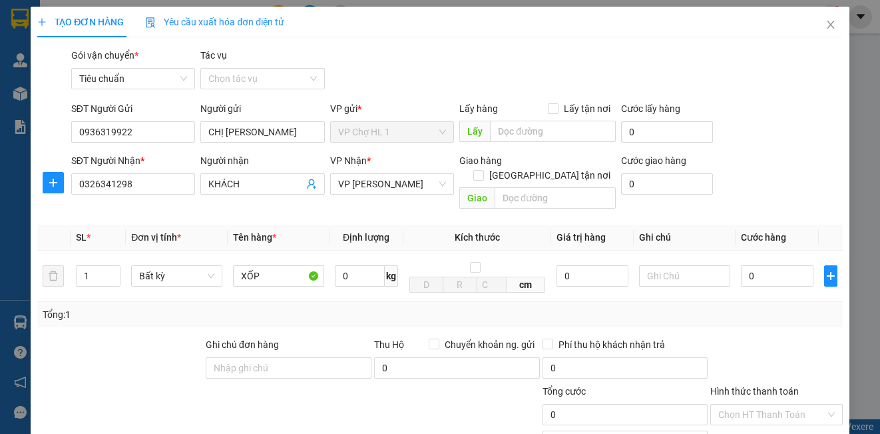
click at [784, 146] on div "SĐT Người Gửi 0936319922 Người gửi CHỊ HOA VP gửi * VP Chợ HL 1 Lấy hàng Lấy tậ…" at bounding box center [457, 124] width 777 height 47
click at [805, 265] on td "0" at bounding box center [777, 275] width 83 height 51
click at [788, 266] on input "0" at bounding box center [777, 275] width 73 height 21
click at [793, 152] on form "SĐT Người Gửi 0936319922 Người gửi CHỊ HOA VP gửi * VP Chợ HL 1 Lấy hàng Lấy tậ…" at bounding box center [439, 157] width 805 height 113
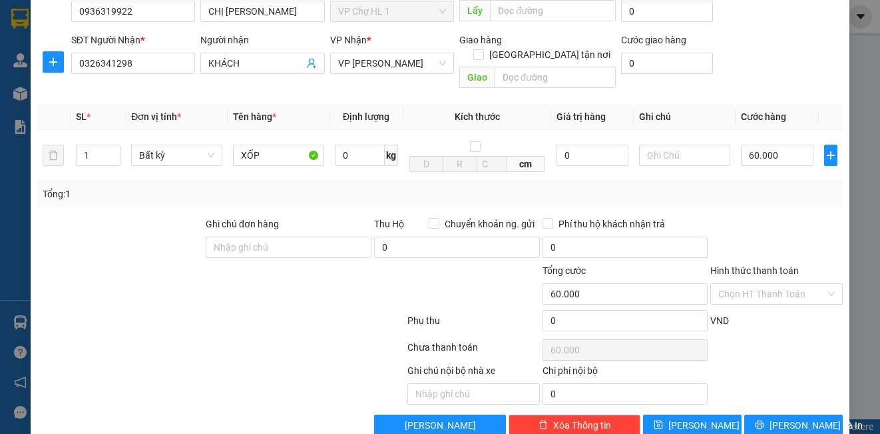
scroll to position [135, 0]
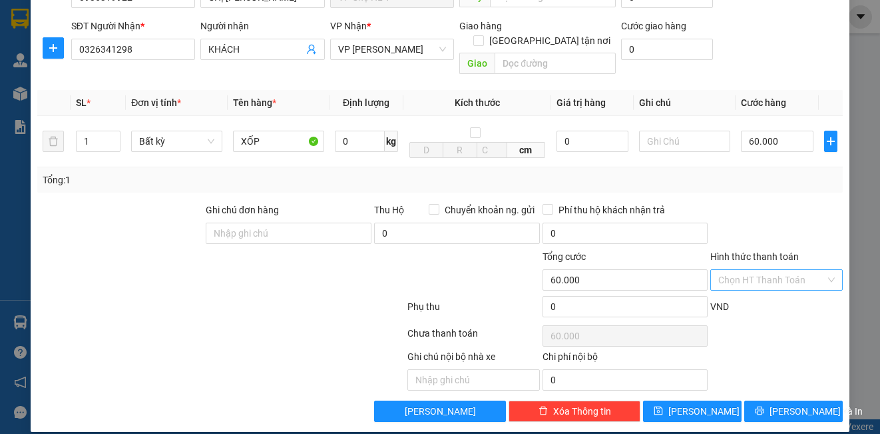
click at [775, 270] on input "Hình thức thanh toán" at bounding box center [772, 280] width 107 height 20
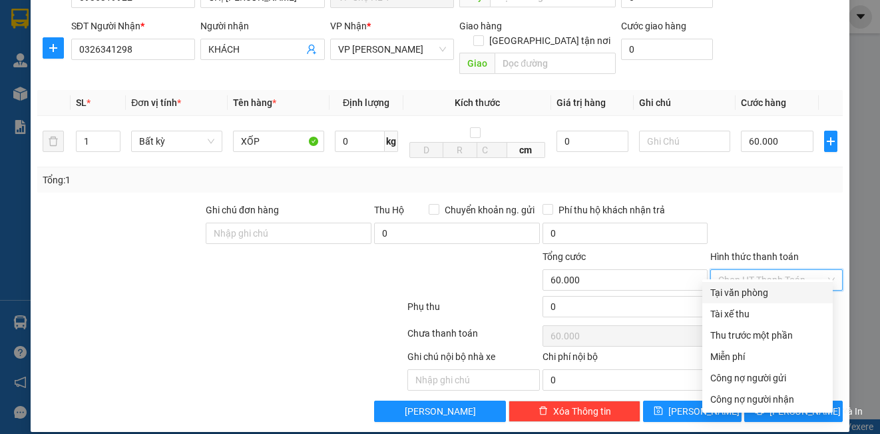
click at [749, 298] on div "Tại văn phòng" at bounding box center [768, 292] width 115 height 15
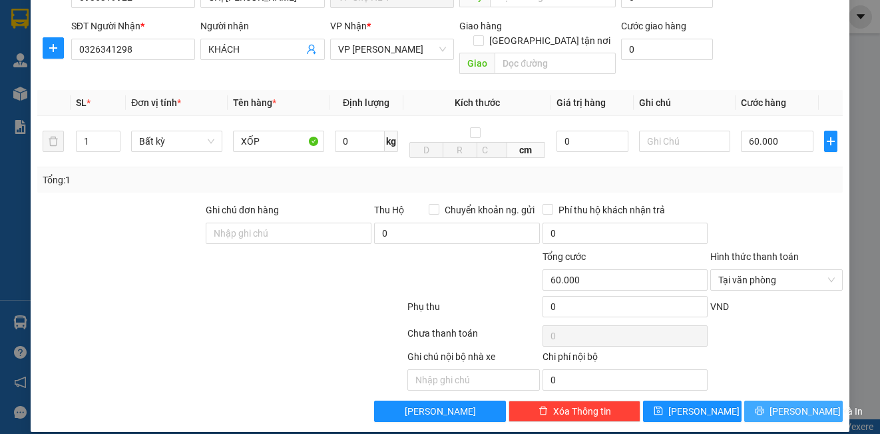
click at [795, 404] on span "[PERSON_NAME] và In" at bounding box center [816, 411] width 93 height 15
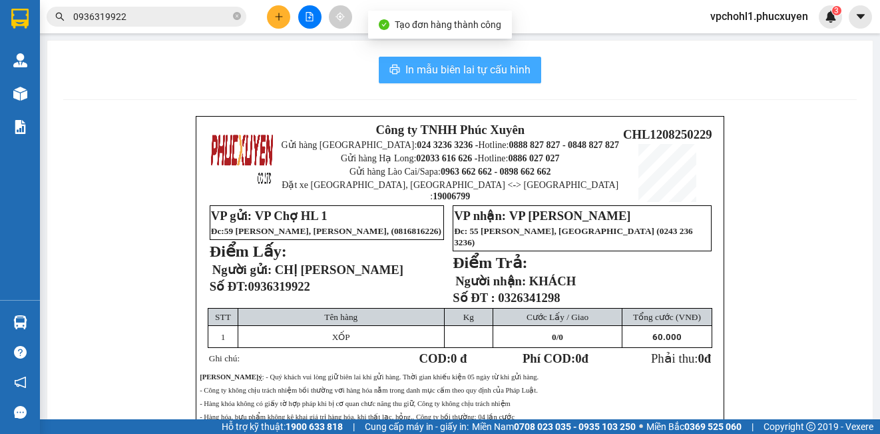
click at [491, 67] on span "In mẫu biên lai tự cấu hình" at bounding box center [468, 69] width 125 height 17
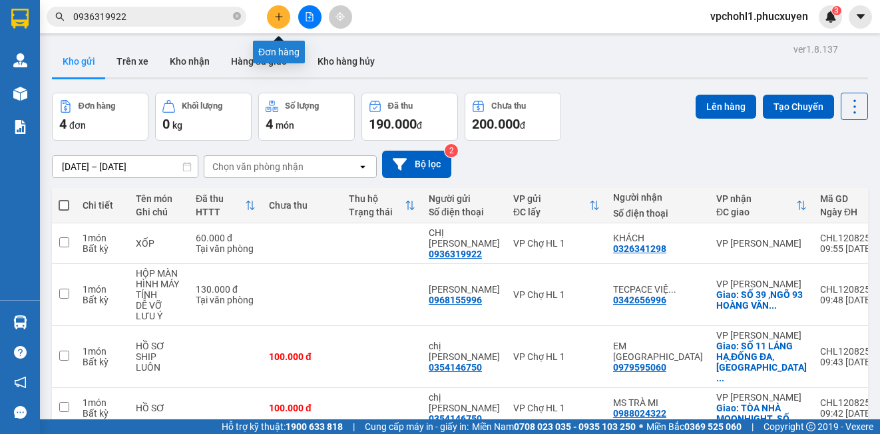
click at [278, 17] on icon "plus" at bounding box center [278, 16] width 7 height 1
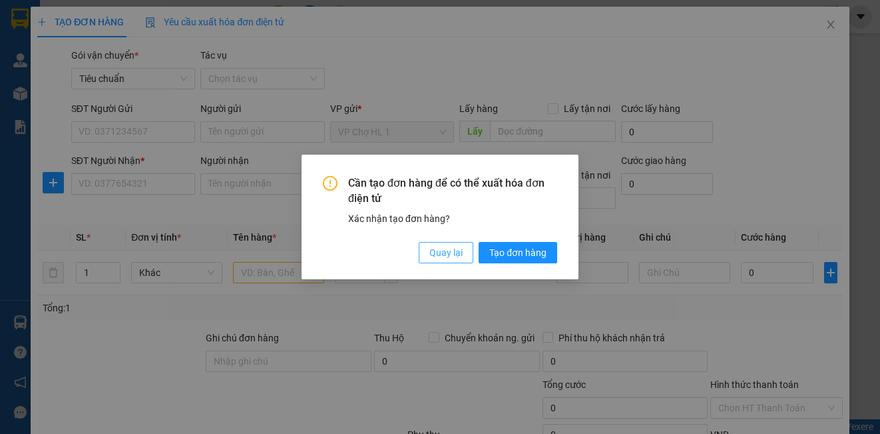
drag, startPoint x: 445, startPoint y: 251, endPoint x: 232, endPoint y: 212, distance: 216.6
click at [444, 250] on span "Quay lại" at bounding box center [446, 252] width 33 height 15
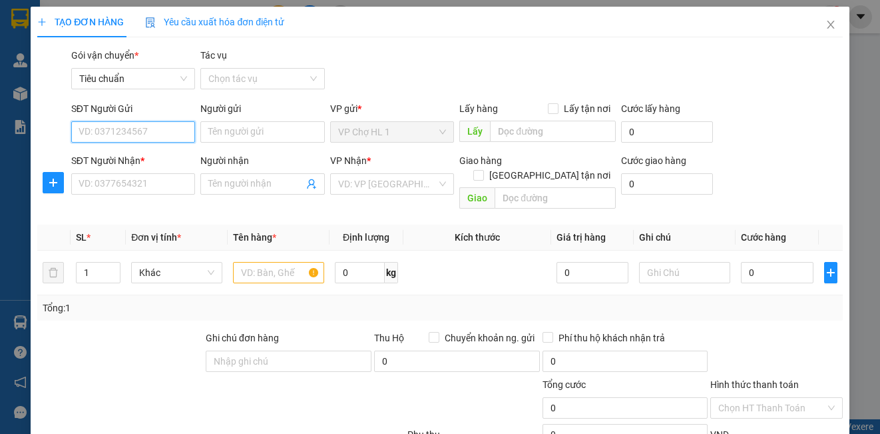
click at [154, 129] on input "SĐT Người Gửi" at bounding box center [133, 131] width 124 height 21
click at [131, 153] on div "0985133626 - a TÁM" at bounding box center [132, 158] width 107 height 15
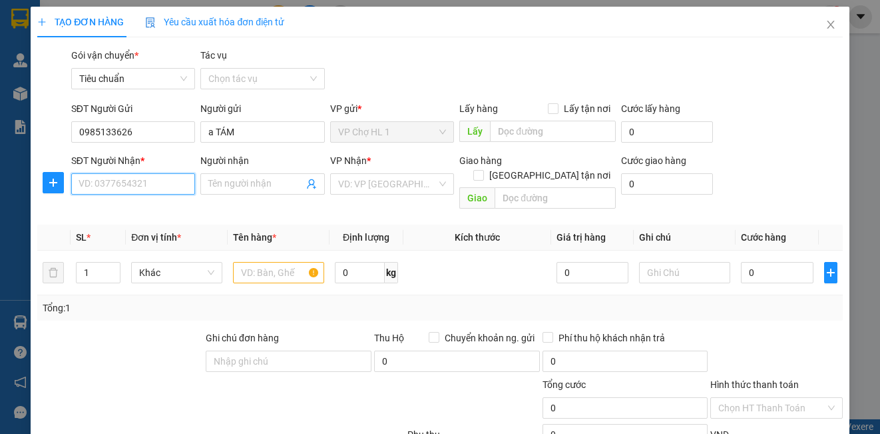
click at [139, 180] on input "SĐT Người Nhận *" at bounding box center [133, 183] width 124 height 21
click at [149, 217] on div "0366018289 - NGÂN" at bounding box center [132, 210] width 107 height 15
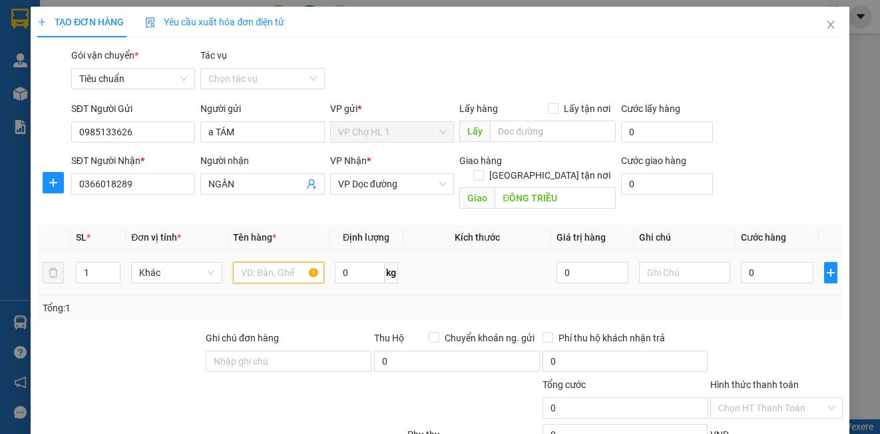
click at [274, 262] on input "text" at bounding box center [278, 272] width 91 height 21
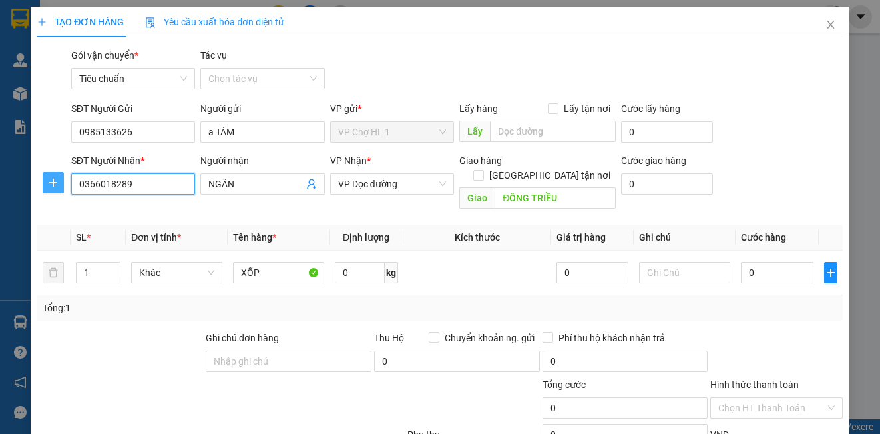
drag, startPoint x: 132, startPoint y: 181, endPoint x: 63, endPoint y: 179, distance: 69.3
click at [63, 181] on div "SĐT Người Nhận * 0366018289 0366018289 Người nhận NGÂN VP Nhận * VP Dọc đường G…" at bounding box center [440, 183] width 808 height 61
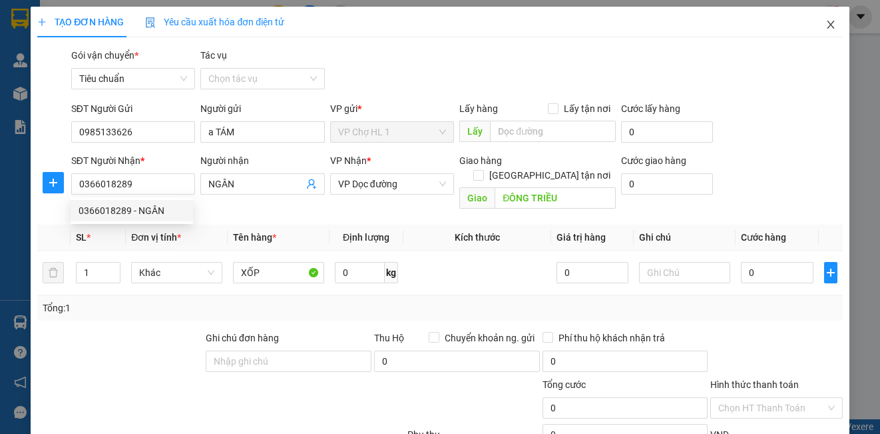
drag, startPoint x: 817, startPoint y: 23, endPoint x: 139, endPoint y: 32, distance: 678.0
click at [830, 25] on span "Close" at bounding box center [831, 25] width 37 height 37
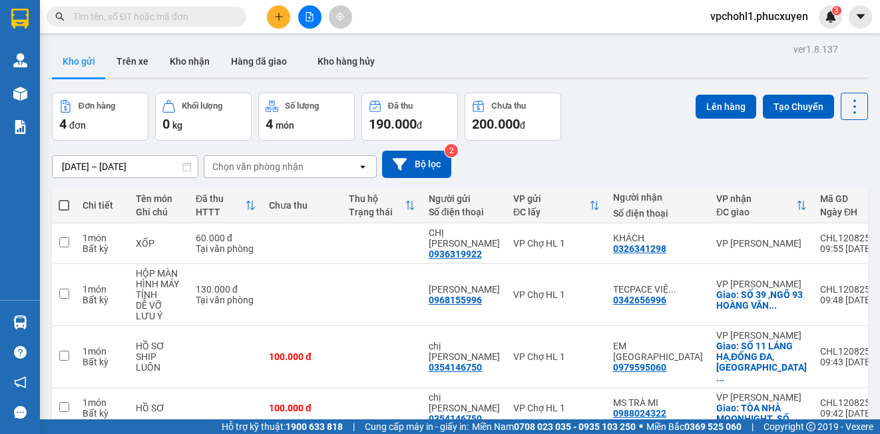
paste input "0366018289"
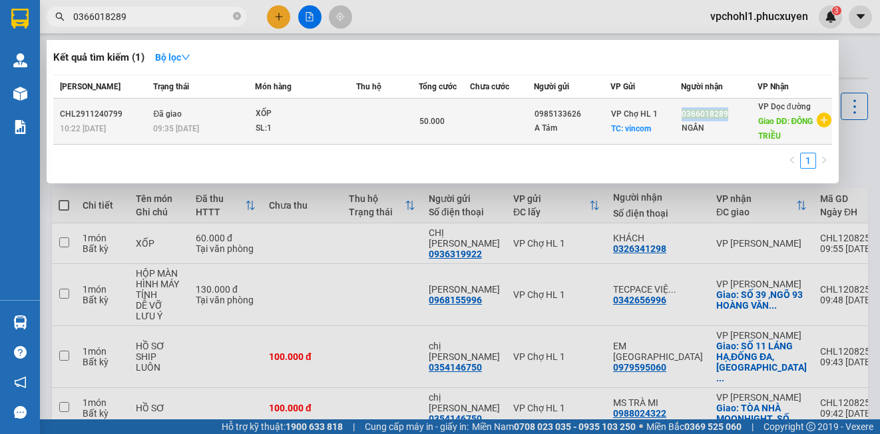
drag, startPoint x: 684, startPoint y: 111, endPoint x: 730, endPoint y: 113, distance: 46.0
click at [730, 113] on div "0366018289" at bounding box center [719, 114] width 75 height 14
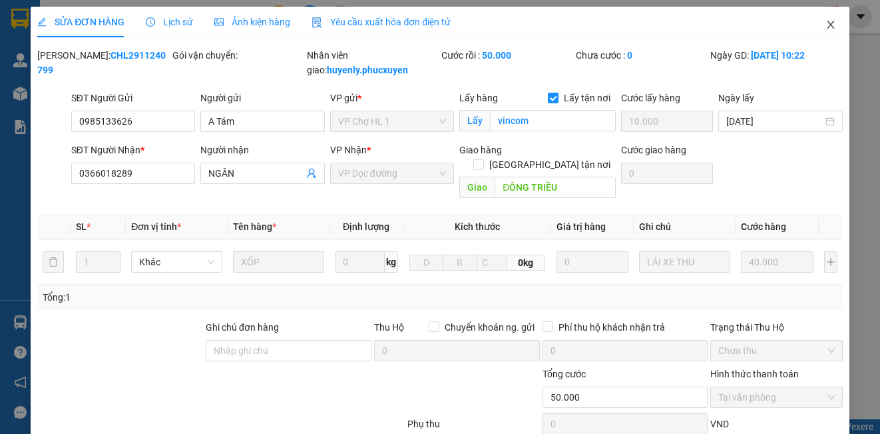
click at [826, 22] on icon "close" at bounding box center [831, 24] width 11 height 11
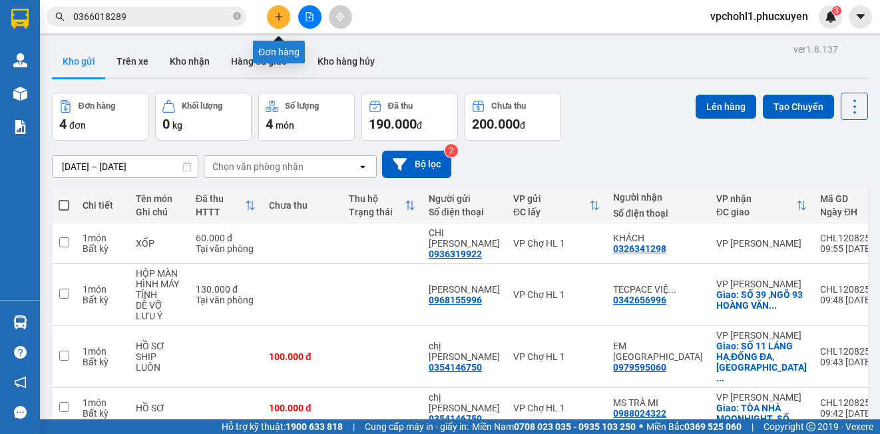
click at [279, 14] on icon "plus" at bounding box center [278, 16] width 1 height 7
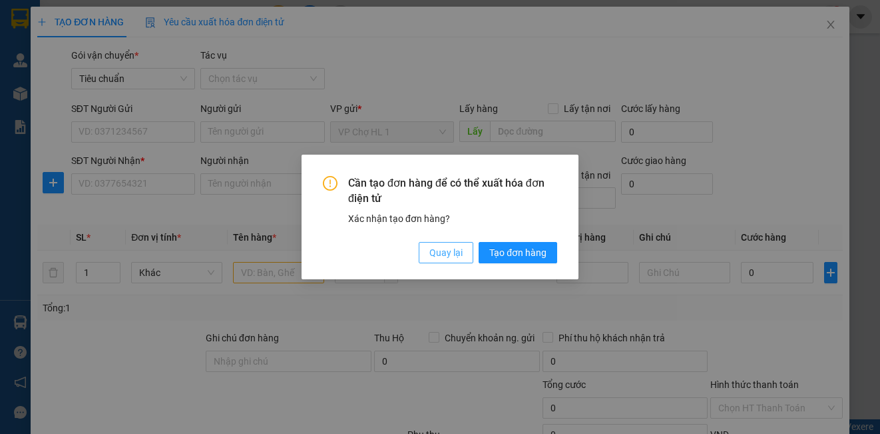
click at [434, 253] on span "Quay lại" at bounding box center [446, 252] width 33 height 15
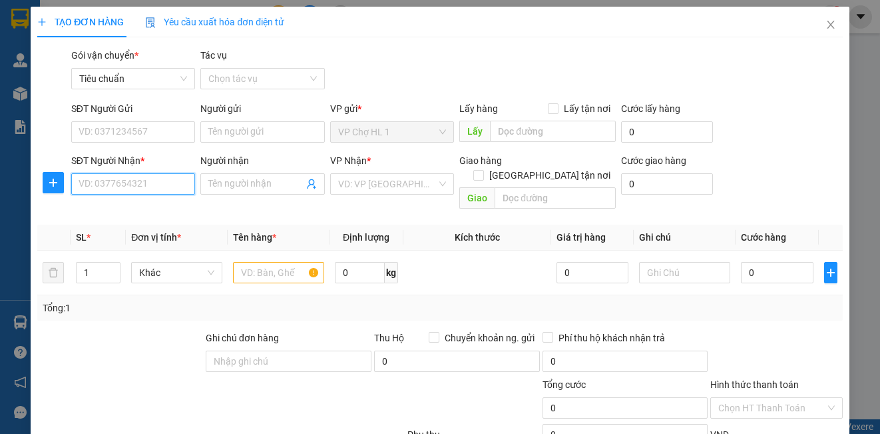
click at [88, 178] on input "SĐT Người Nhận *" at bounding box center [133, 183] width 124 height 21
drag, startPoint x: 127, startPoint y: 210, endPoint x: 145, endPoint y: 135, distance: 77.4
click at [133, 200] on div "0366018289 - NGÂN" at bounding box center [132, 210] width 123 height 21
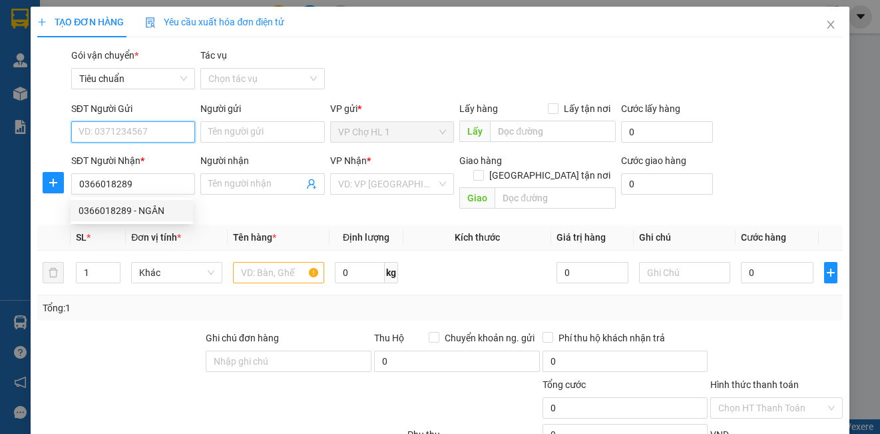
click at [145, 127] on input "SĐT Người Gửi" at bounding box center [133, 131] width 124 height 21
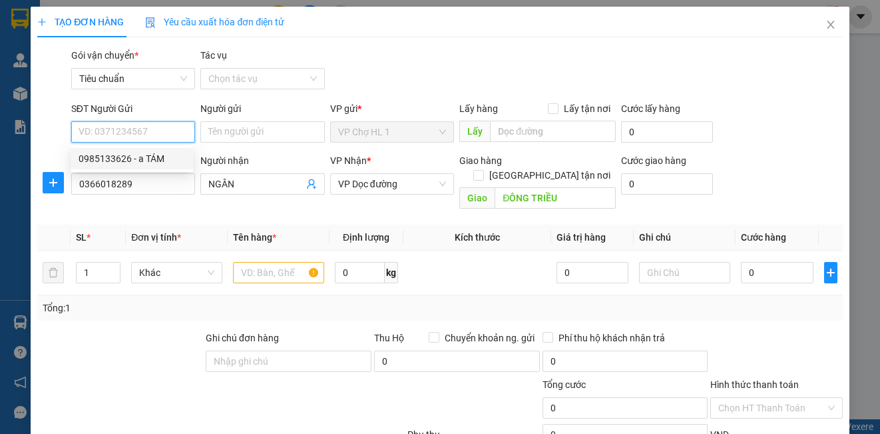
click at [141, 159] on div "0985133626 - a TÁM" at bounding box center [132, 158] width 107 height 15
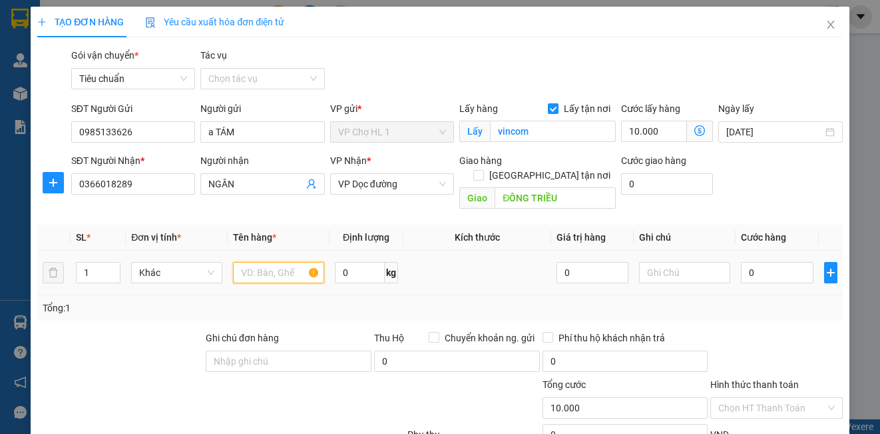
click at [268, 262] on input "text" at bounding box center [278, 272] width 91 height 21
click at [759, 262] on input "0" at bounding box center [777, 272] width 73 height 21
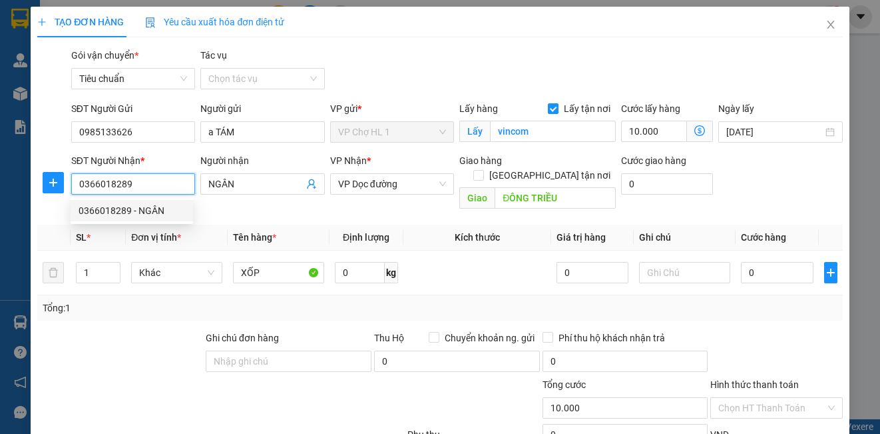
drag, startPoint x: 132, startPoint y: 184, endPoint x: 33, endPoint y: 184, distance: 99.2
click at [33, 184] on div "TẠO ĐƠN HÀNG Yêu cầu xuất hóa đơn điện tử Transit Pickup Surcharge Ids Transit …" at bounding box center [440, 283] width 818 height 553
click at [826, 22] on icon "close" at bounding box center [831, 24] width 11 height 11
click at [820, 22] on div "3" at bounding box center [830, 16] width 23 height 23
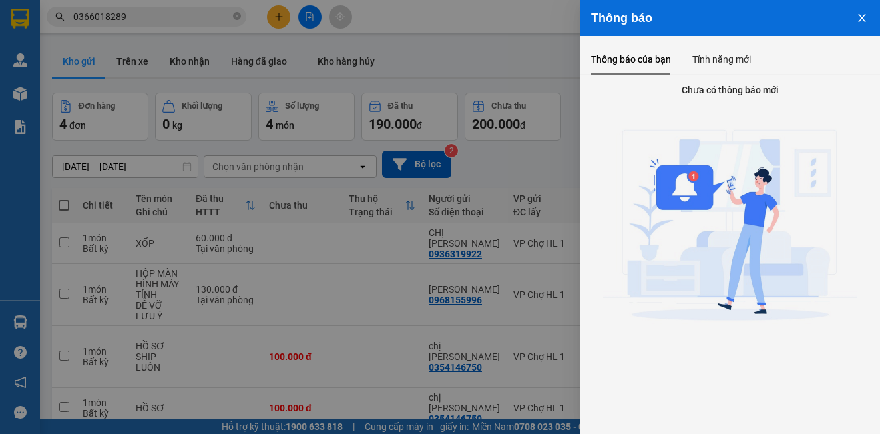
click at [861, 18] on icon "close" at bounding box center [862, 18] width 11 height 11
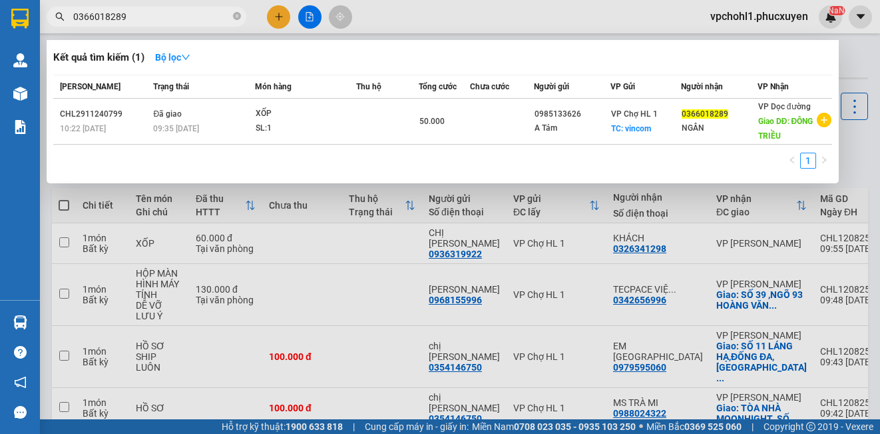
drag, startPoint x: 135, startPoint y: 17, endPoint x: 47, endPoint y: 21, distance: 87.3
click at [47, 21] on span "0366018289" at bounding box center [147, 17] width 200 height 20
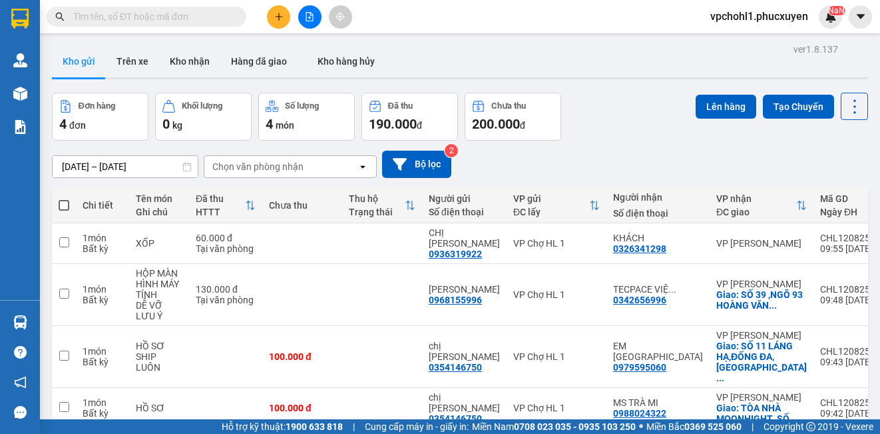
paste input "0366018289"
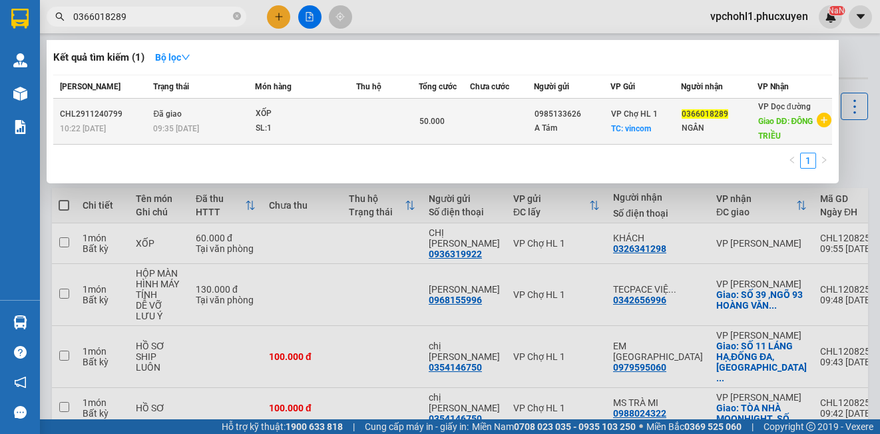
click at [463, 129] on td "50.000" at bounding box center [444, 122] width 51 height 46
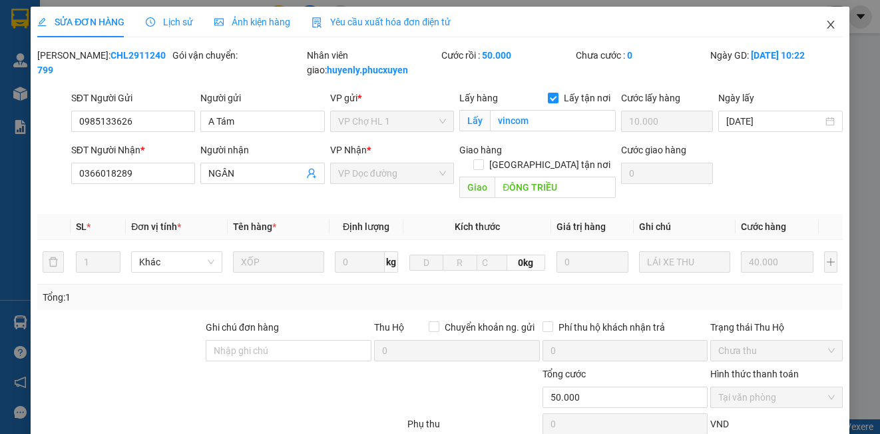
click at [826, 25] on icon "close" at bounding box center [831, 24] width 11 height 11
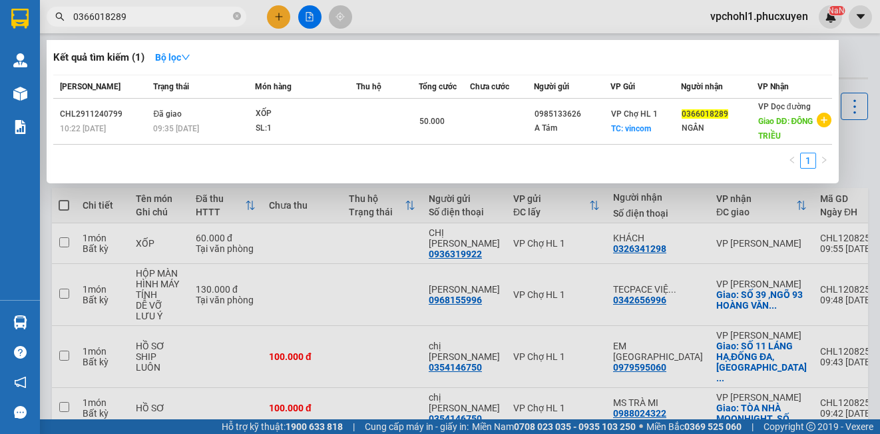
drag, startPoint x: 140, startPoint y: 23, endPoint x: 44, endPoint y: 13, distance: 96.4
click at [44, 13] on div "0366018289" at bounding box center [130, 17] width 260 height 20
click at [275, 16] on div at bounding box center [440, 217] width 880 height 434
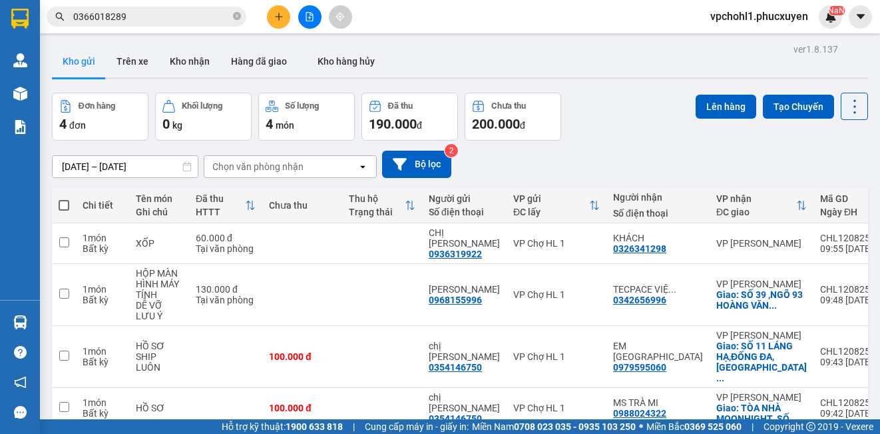
click at [275, 16] on icon "plus" at bounding box center [278, 16] width 9 height 9
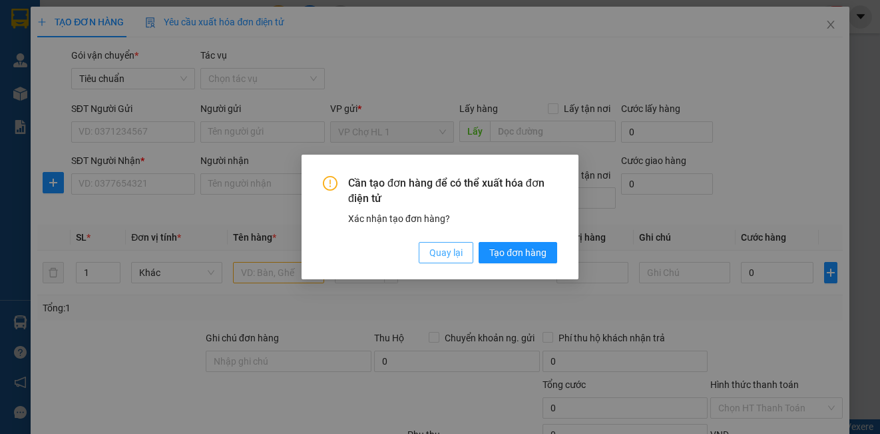
click at [453, 256] on span "Quay lại" at bounding box center [446, 252] width 33 height 15
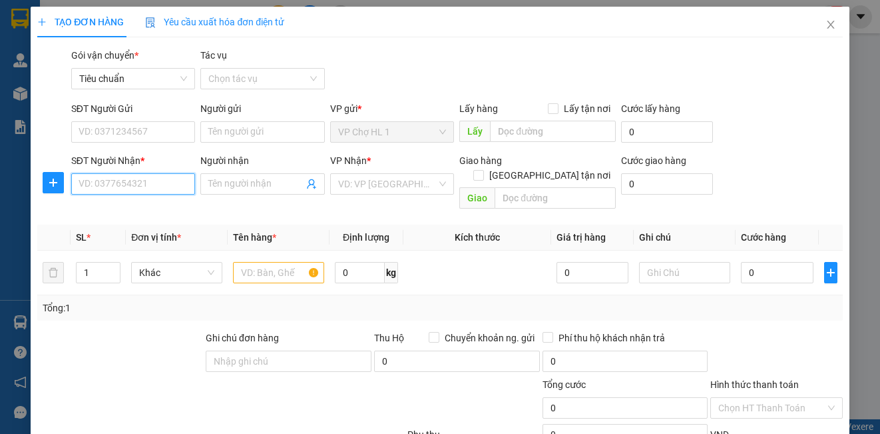
click at [143, 182] on input "SĐT Người Nhận *" at bounding box center [133, 183] width 124 height 21
paste input "0366018289"
drag, startPoint x: 140, startPoint y: 209, endPoint x: 139, endPoint y: 201, distance: 8.1
click at [139, 209] on div "0366018289 - NGÂN" at bounding box center [132, 210] width 107 height 15
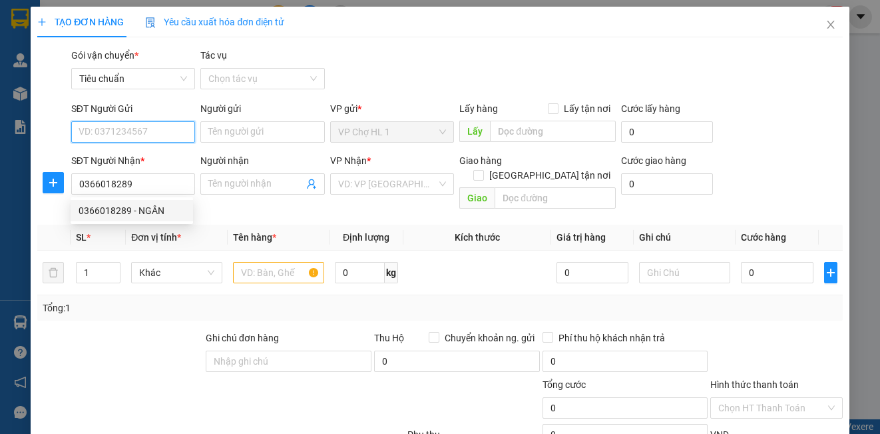
click at [146, 128] on input "SĐT Người Gửi" at bounding box center [133, 131] width 124 height 21
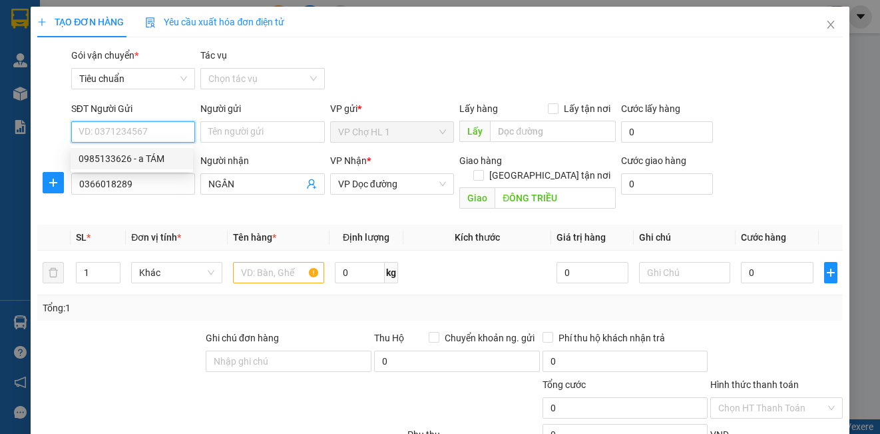
click at [133, 151] on div "0985133626 - a TÁM" at bounding box center [132, 158] width 123 height 21
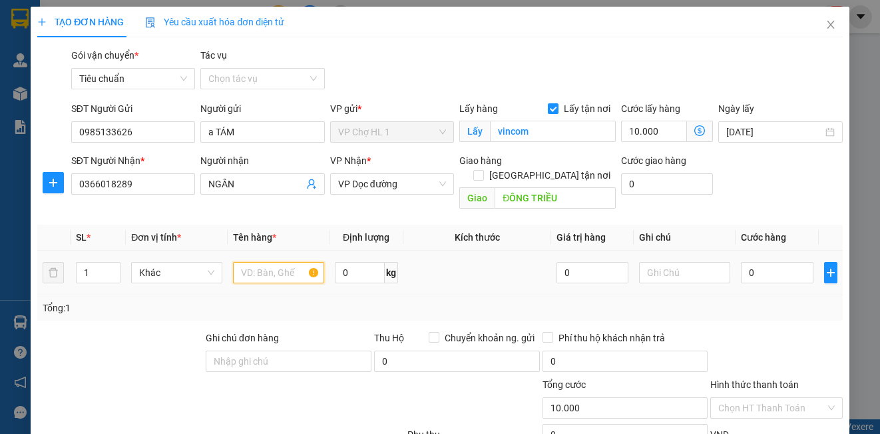
click at [270, 264] on input "text" at bounding box center [278, 272] width 91 height 21
click at [764, 262] on input "0" at bounding box center [777, 272] width 73 height 21
click at [688, 262] on input "text" at bounding box center [684, 272] width 91 height 21
click at [551, 105] on input "Lấy tận nơi" at bounding box center [552, 107] width 9 height 9
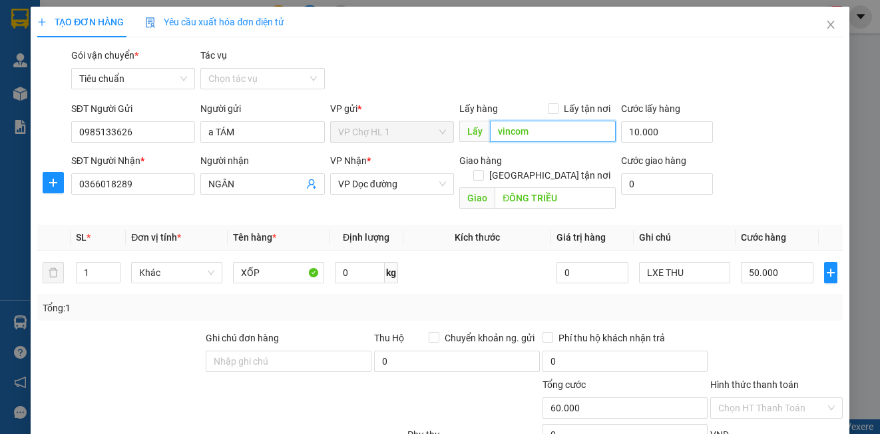
click at [533, 127] on input "vincom" at bounding box center [553, 131] width 126 height 21
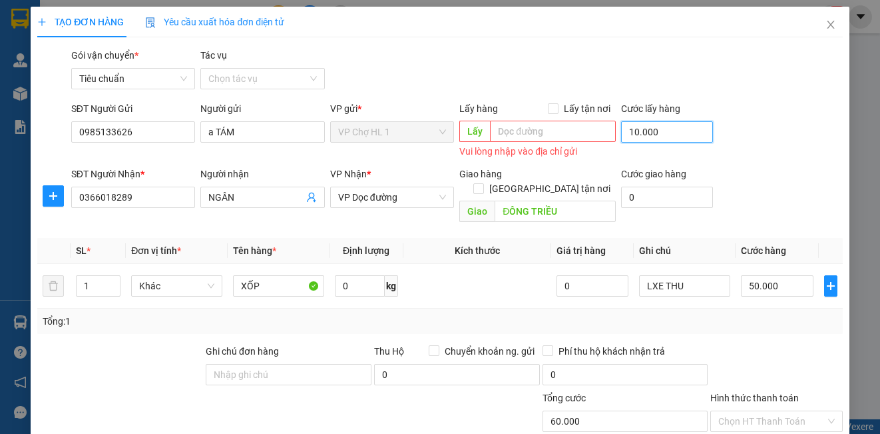
click at [671, 133] on input "10.000" at bounding box center [667, 131] width 92 height 21
click at [770, 121] on div "SĐT Người Gửi 0985133626 Người gửi a TÁM VP gửi * VP Chợ HL 1 Lấy hàng Lấy tận …" at bounding box center [457, 131] width 777 height 60
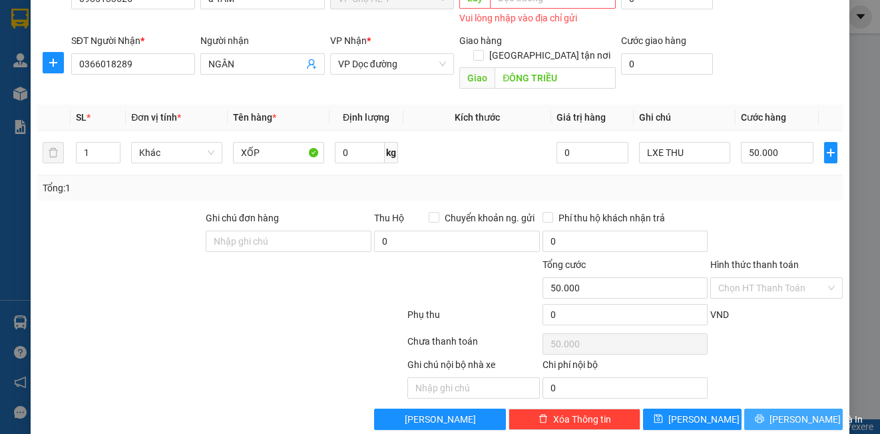
click at [783, 412] on span "[PERSON_NAME] và In" at bounding box center [816, 419] width 93 height 15
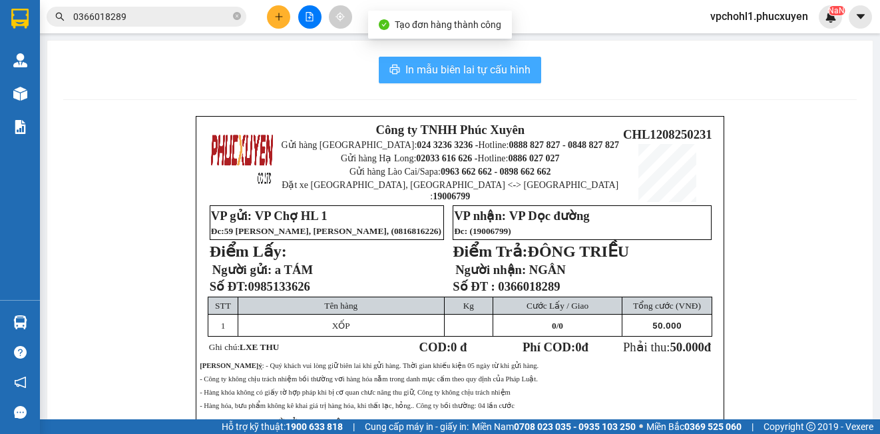
click at [476, 68] on span "In mẫu biên lai tự cấu hình" at bounding box center [468, 69] width 125 height 17
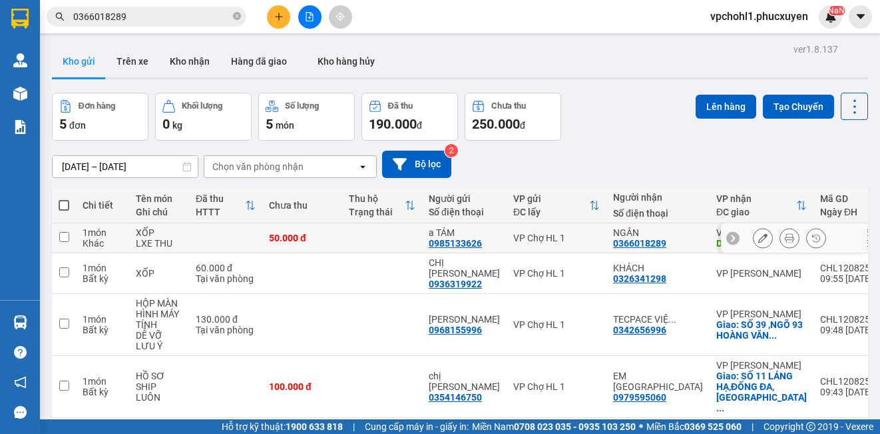
click at [785, 240] on icon at bounding box center [789, 237] width 9 height 9
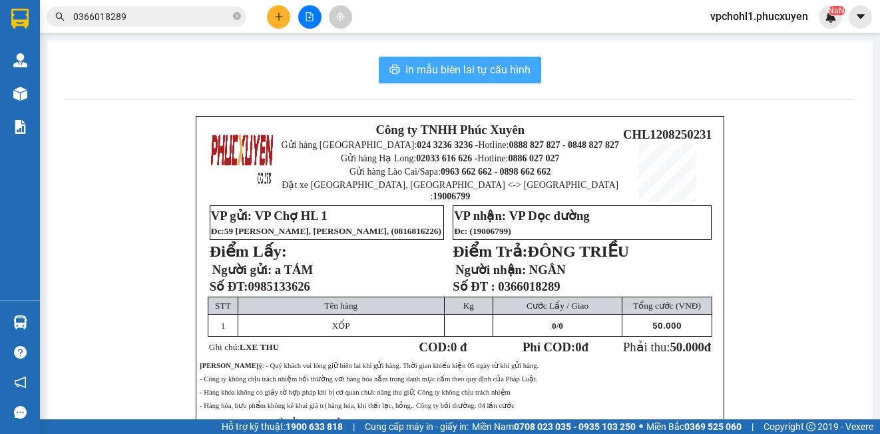
click at [493, 69] on span "In mẫu biên lai tự cấu hình" at bounding box center [468, 69] width 125 height 17
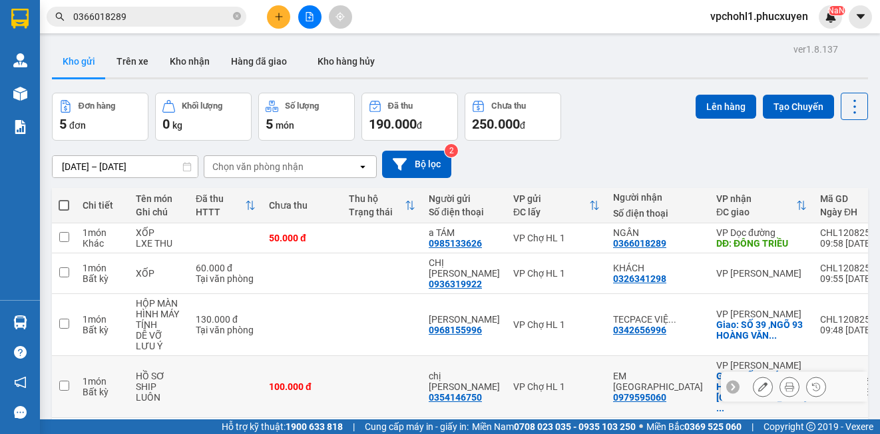
scroll to position [78, 0]
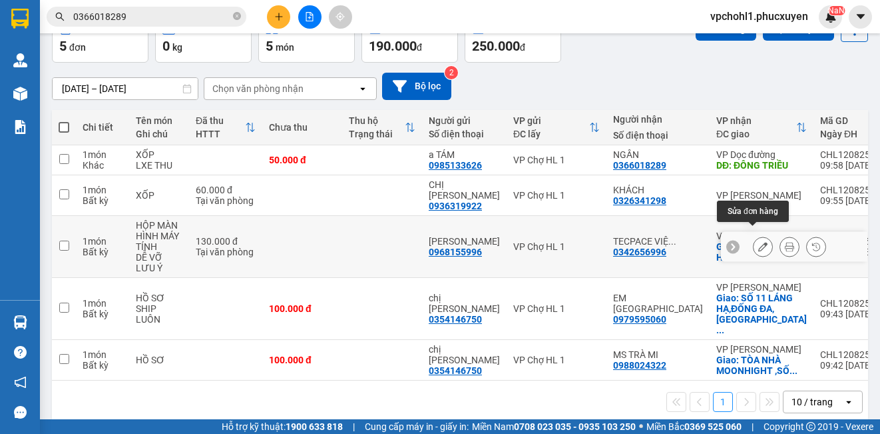
click at [759, 242] on icon at bounding box center [763, 246] width 9 height 9
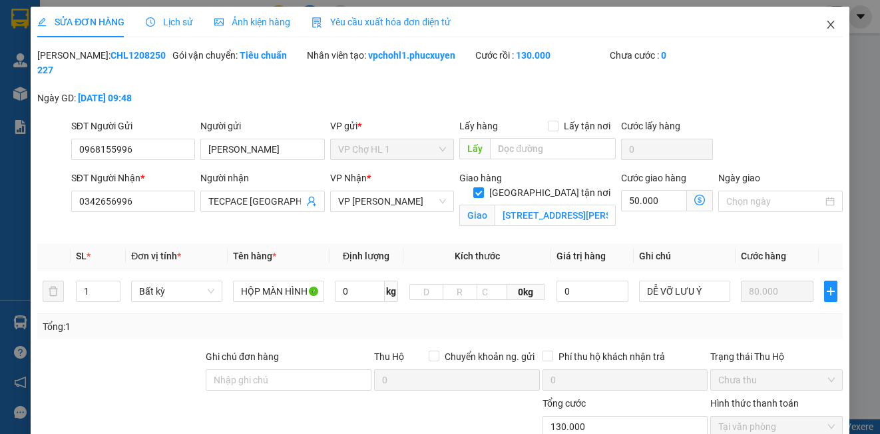
drag, startPoint x: 821, startPoint y: 24, endPoint x: 817, endPoint y: 29, distance: 7.1
click at [826, 24] on icon "close" at bounding box center [831, 24] width 11 height 11
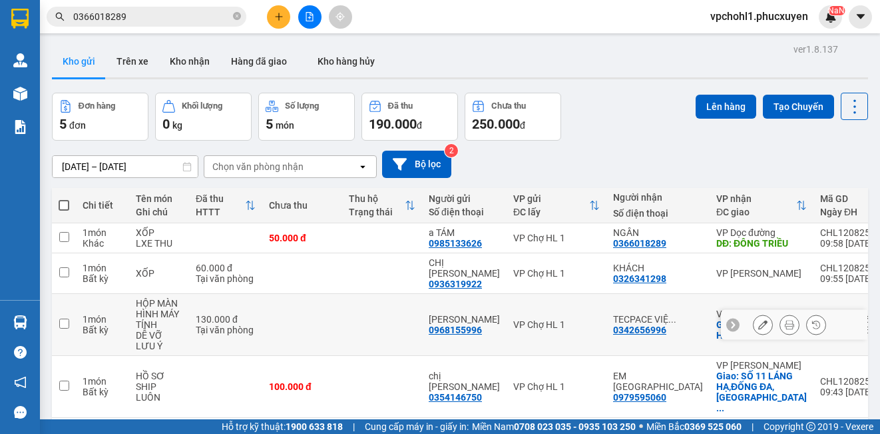
scroll to position [67, 0]
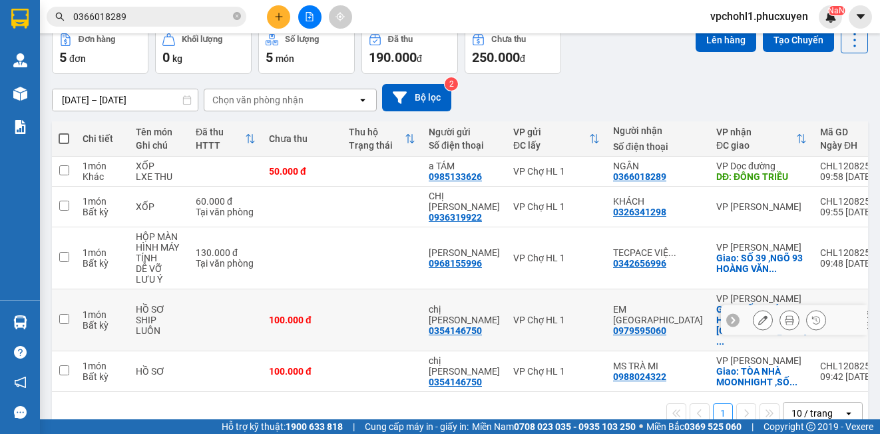
click at [759, 315] on icon at bounding box center [763, 319] width 9 height 9
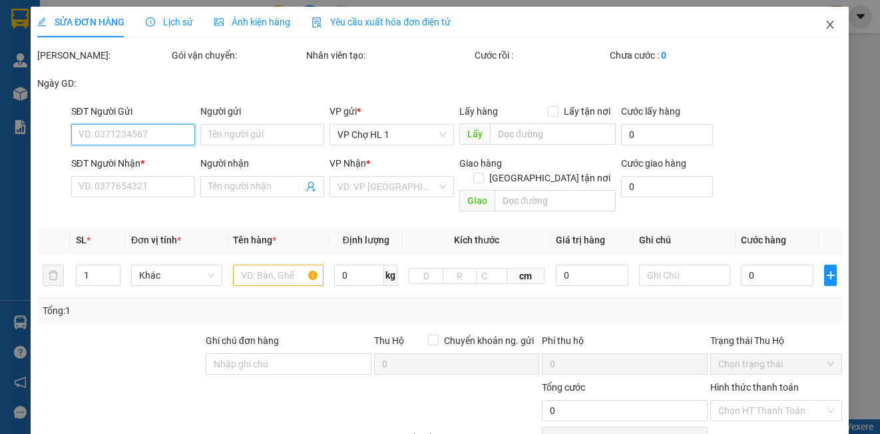
type input "0354146750"
type input "chị [PERSON_NAME]"
type input "0979595060"
type input "EM [GEOGRAPHIC_DATA]"
checkbox input "true"
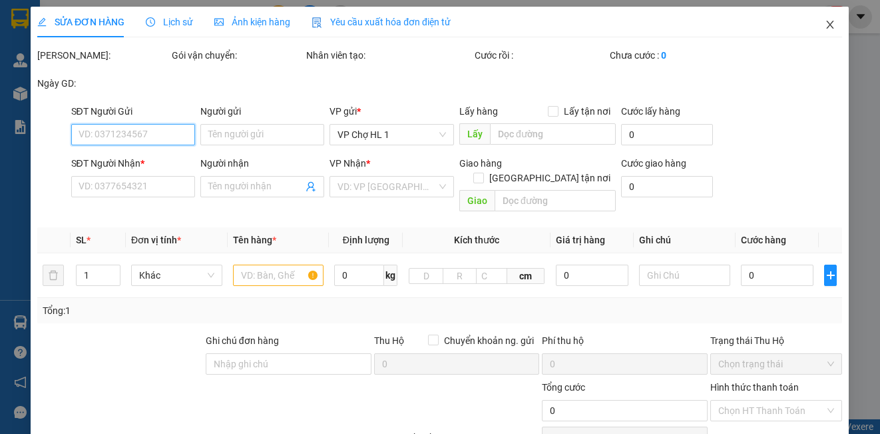
type input "SỐ 11 LÁNG HẠ,[GEOGRAPHIC_DATA],[GEOGRAPHIC_DATA]"
type input "100.000"
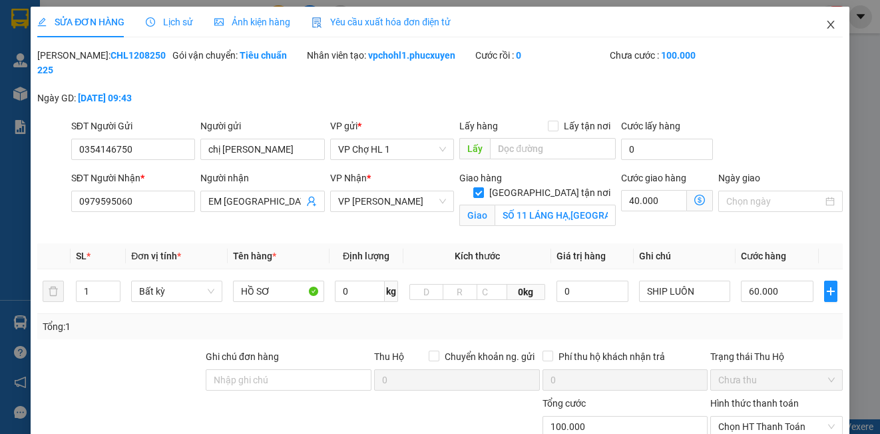
click at [826, 25] on icon "close" at bounding box center [831, 24] width 11 height 11
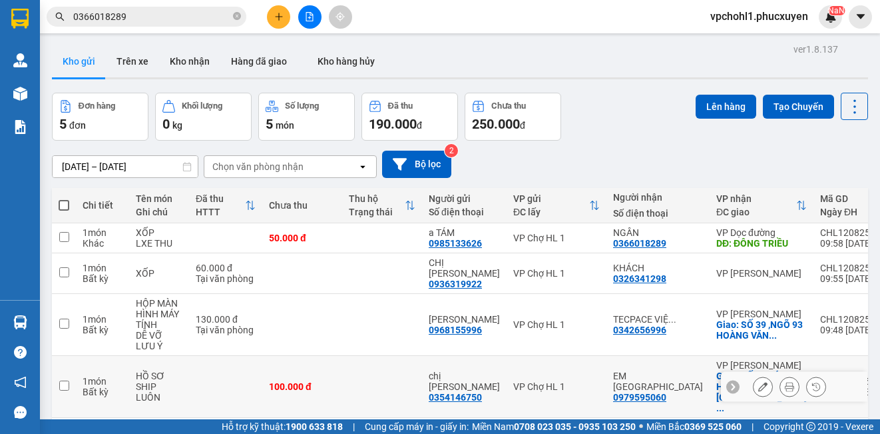
scroll to position [78, 0]
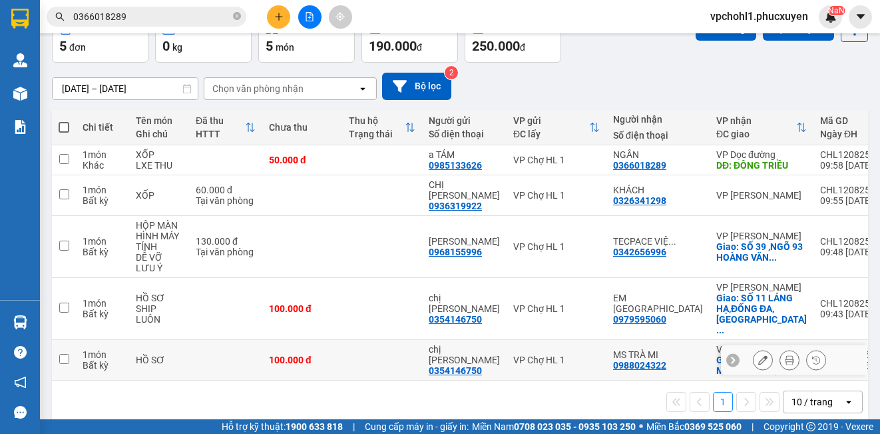
click at [756, 348] on button at bounding box center [763, 359] width 19 height 23
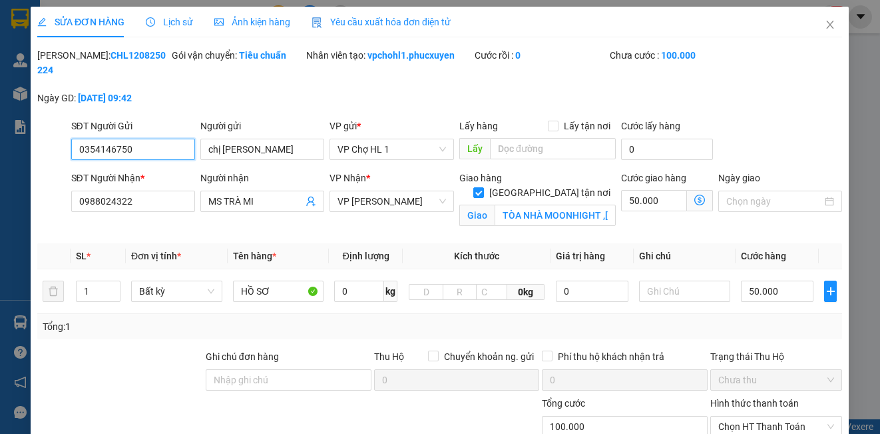
type input "0354146750"
type input "chị [PERSON_NAME]"
type input "0988024322"
type input "MS TRÀ MI"
checkbox input "true"
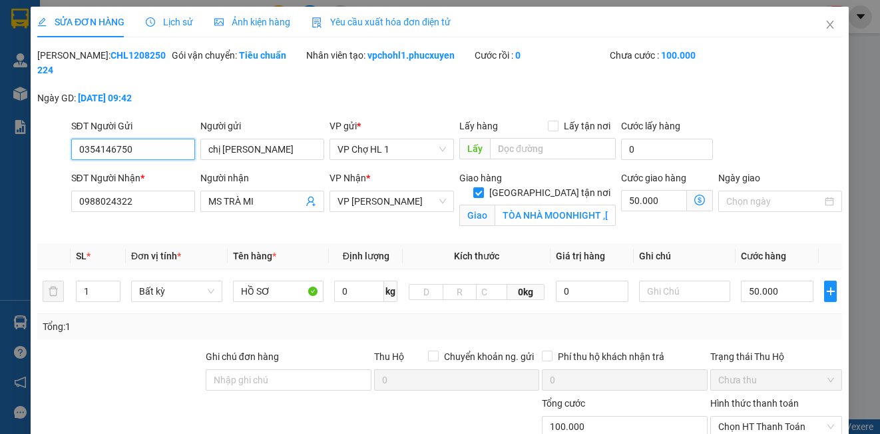
type input "TÒA NHÀ MOONHIGHT ,[STREET_ADDRESS][PERSON_NAME][PERSON_NAME]"
type input "100.000"
click at [826, 27] on icon "close" at bounding box center [831, 24] width 11 height 11
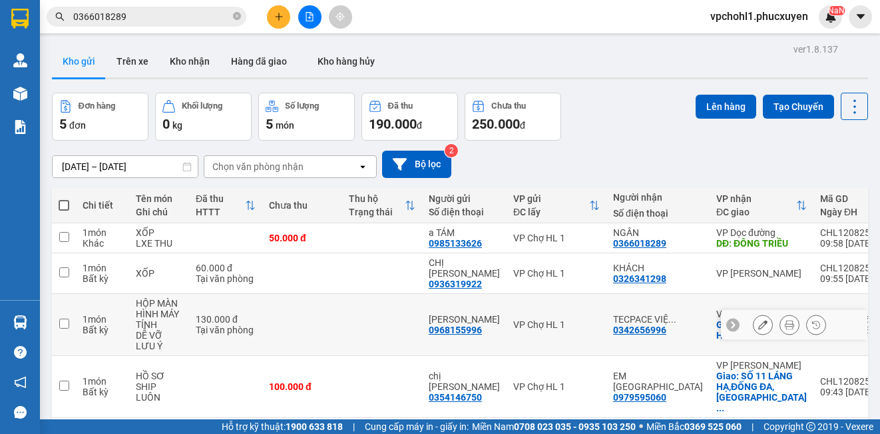
scroll to position [67, 0]
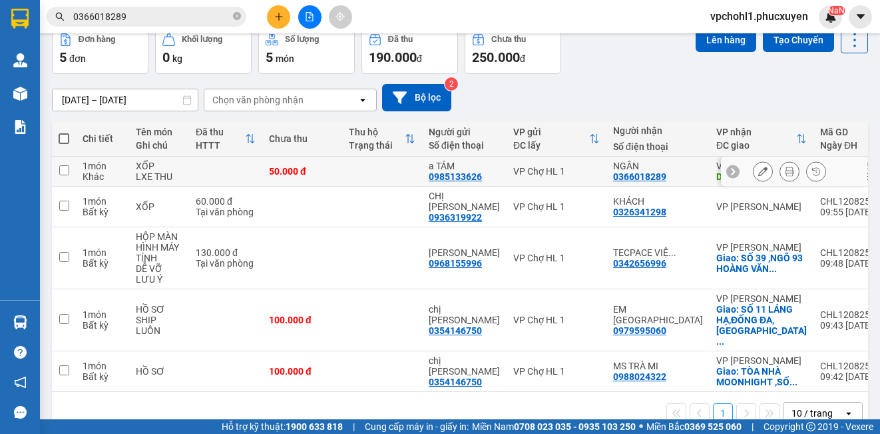
click at [61, 172] on input "checkbox" at bounding box center [64, 170] width 10 height 10
checkbox input "true"
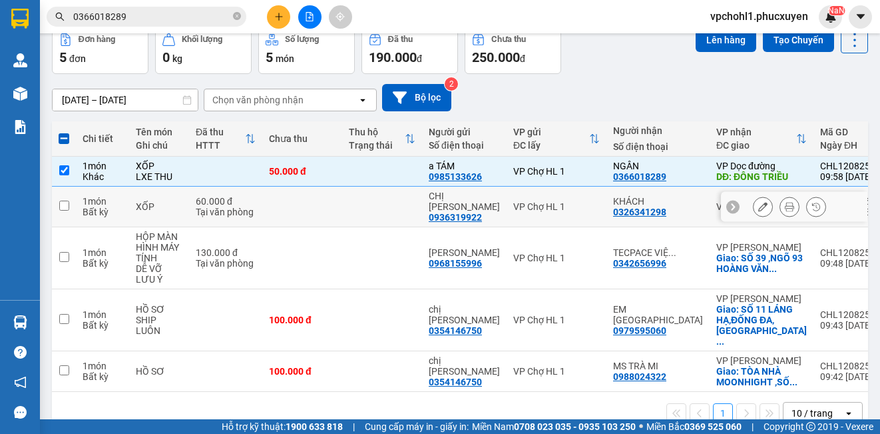
click at [59, 200] on input "checkbox" at bounding box center [64, 205] width 10 height 10
checkbox input "true"
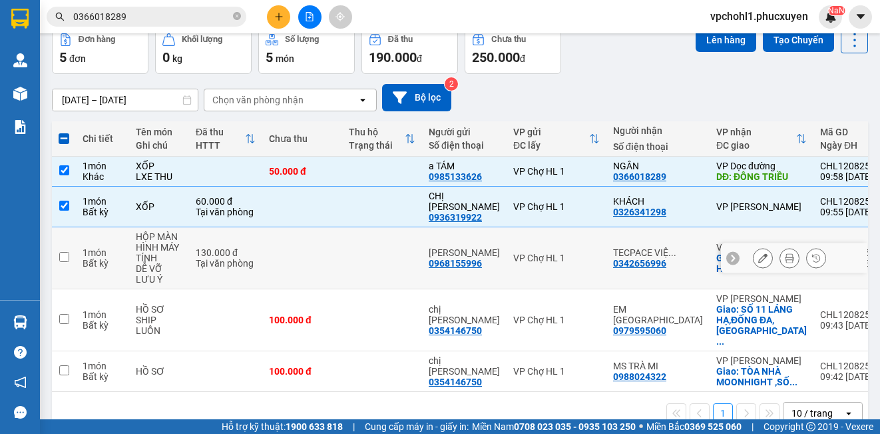
click at [59, 252] on input "checkbox" at bounding box center [64, 257] width 10 height 10
checkbox input "true"
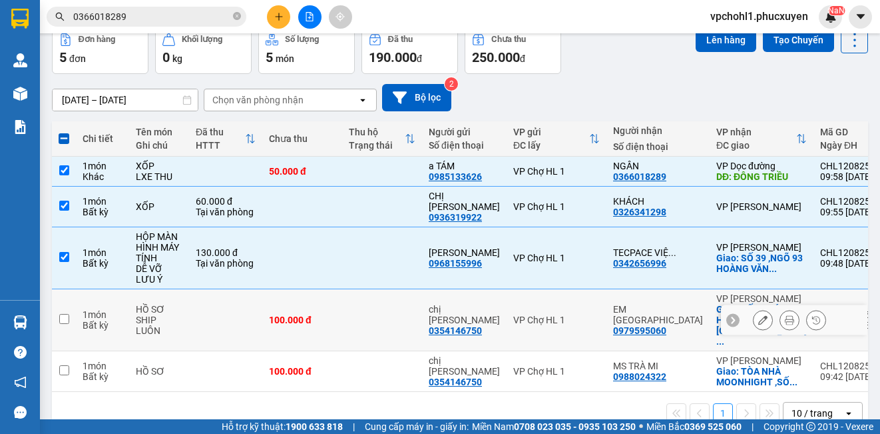
click at [65, 314] on input "checkbox" at bounding box center [64, 319] width 10 height 10
checkbox input "true"
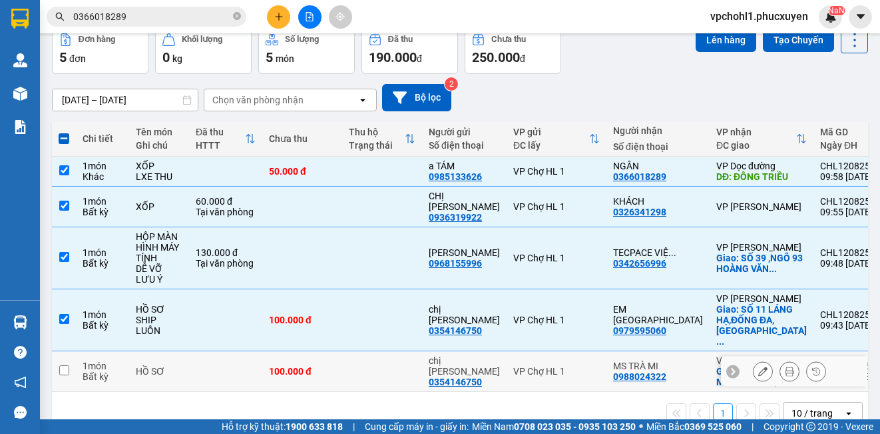
drag, startPoint x: 63, startPoint y: 350, endPoint x: 61, endPoint y: 343, distance: 7.4
click at [63, 365] on input "checkbox" at bounding box center [64, 370] width 10 height 10
checkbox input "true"
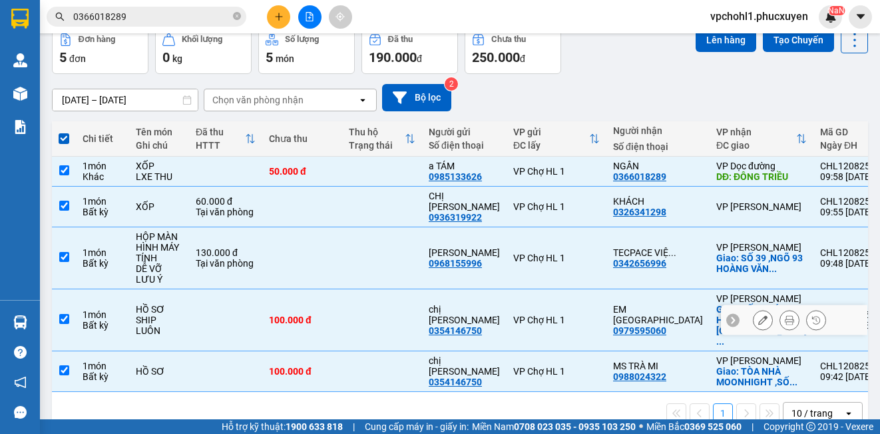
scroll to position [0, 0]
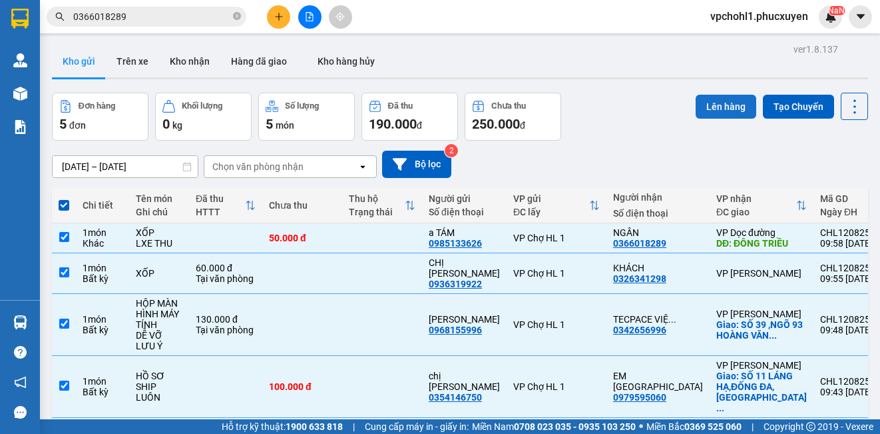
click at [729, 113] on button "Lên hàng" at bounding box center [726, 107] width 61 height 24
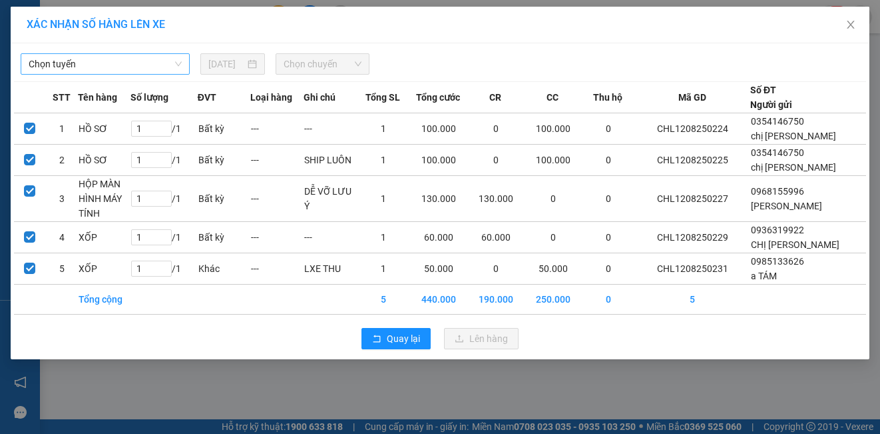
click at [97, 63] on span "Chọn tuyến" at bounding box center [105, 64] width 153 height 20
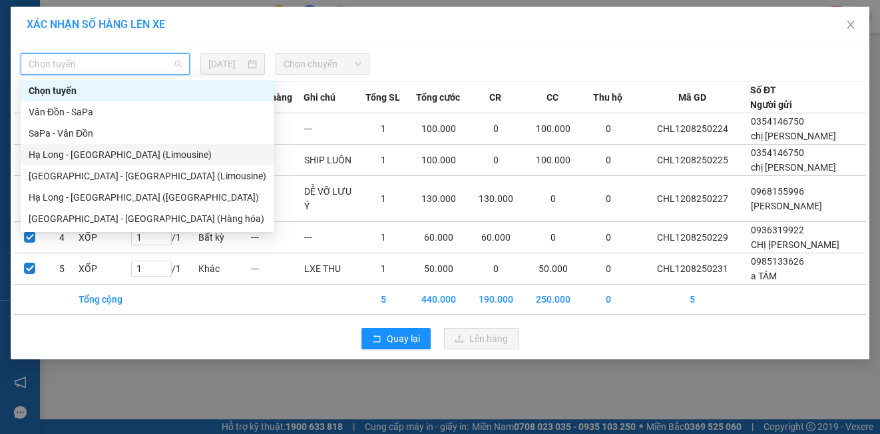
drag, startPoint x: 113, startPoint y: 155, endPoint x: 302, endPoint y: 94, distance: 198.2
click at [113, 155] on div "Hạ Long - [GEOGRAPHIC_DATA] (Limousine)" at bounding box center [148, 154] width 238 height 15
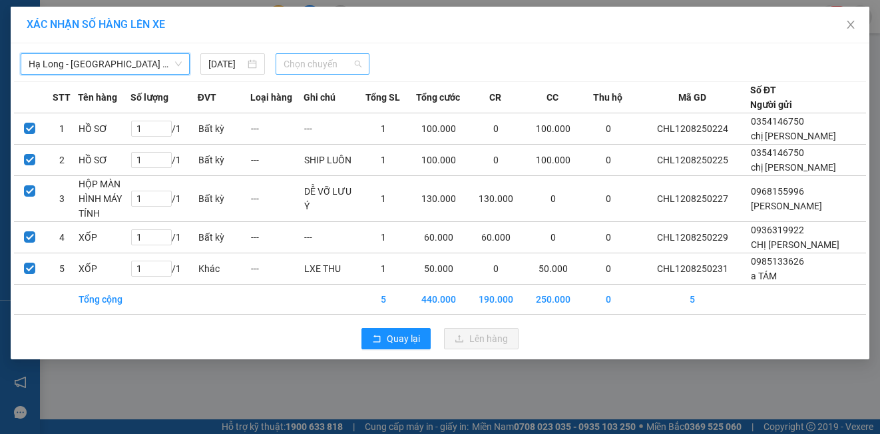
click at [312, 66] on span "Chọn chuyến" at bounding box center [323, 64] width 79 height 20
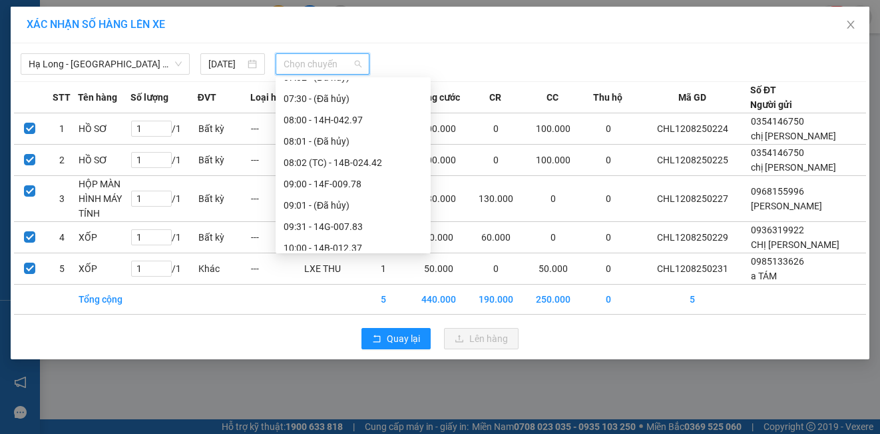
scroll to position [466, 0]
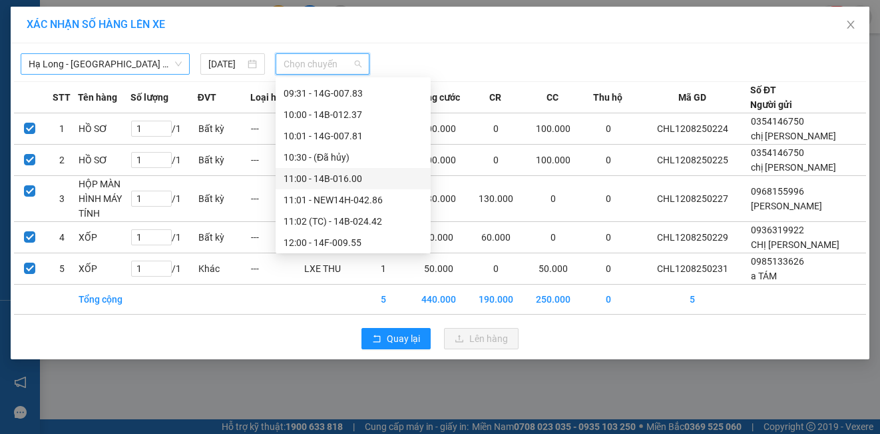
click at [124, 61] on span "Hạ Long - [GEOGRAPHIC_DATA] (Limousine)" at bounding box center [105, 64] width 153 height 20
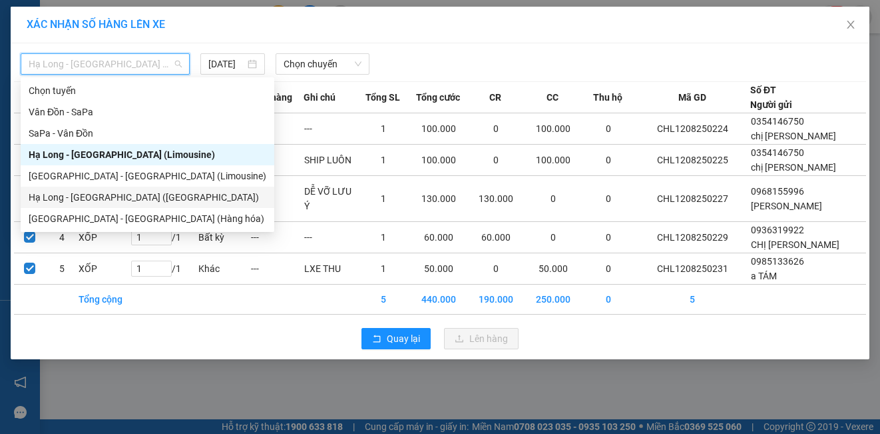
click at [138, 196] on div "Hạ Long - [GEOGRAPHIC_DATA] ([GEOGRAPHIC_DATA])" at bounding box center [148, 197] width 238 height 15
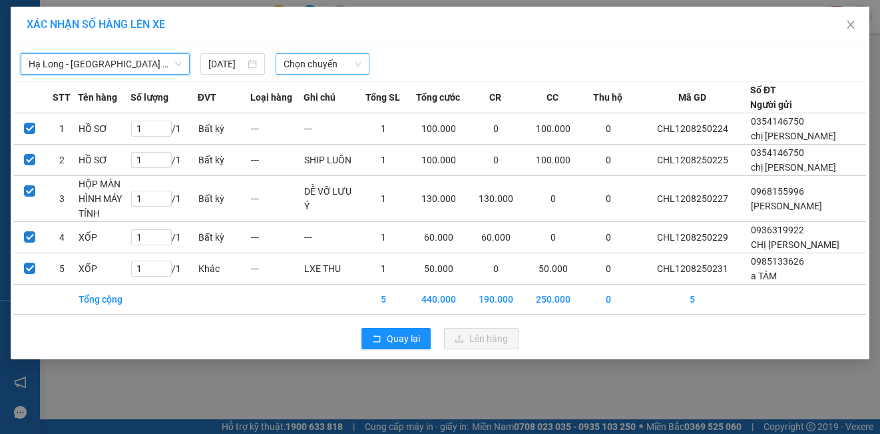
click at [302, 68] on span "Chọn chuyến" at bounding box center [323, 64] width 79 height 20
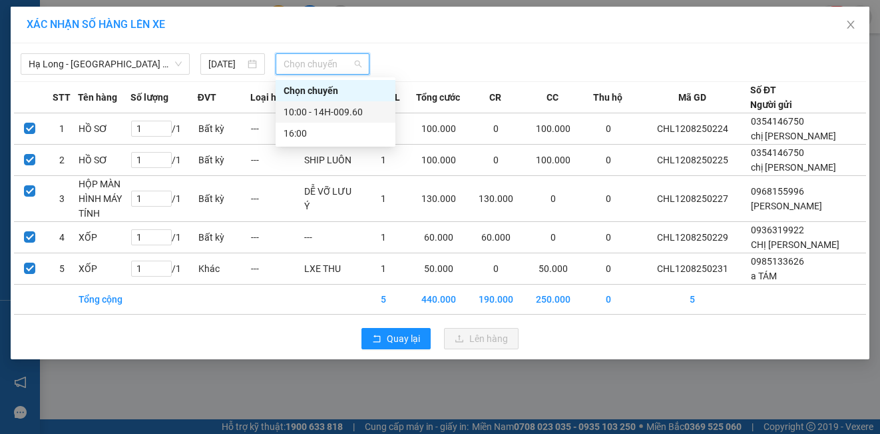
click at [280, 108] on div "10:00 - 14H-009.60" at bounding box center [336, 111] width 120 height 21
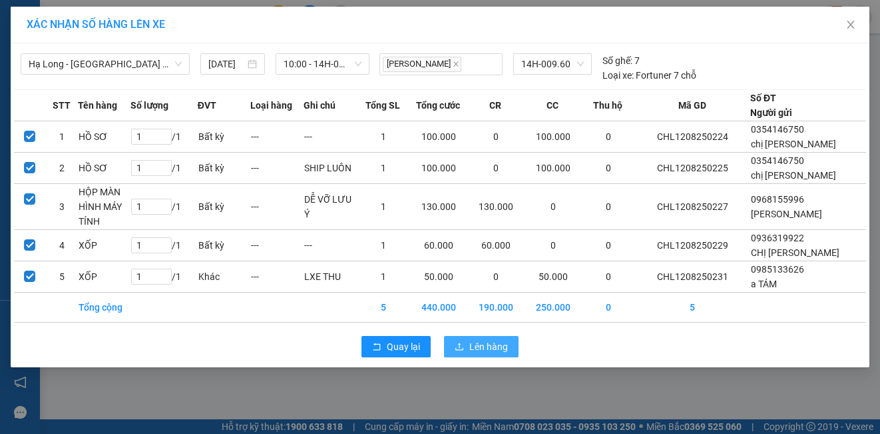
click at [478, 346] on span "Lên hàng" at bounding box center [489, 346] width 39 height 15
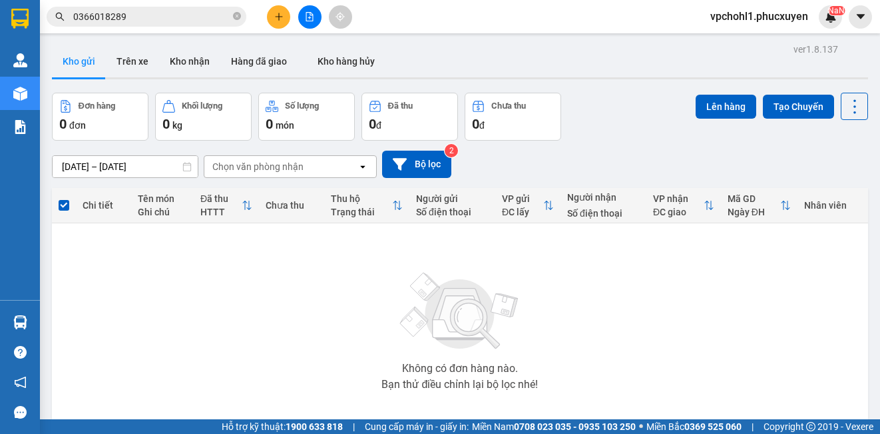
click at [176, 23] on input "0366018289" at bounding box center [151, 16] width 157 height 15
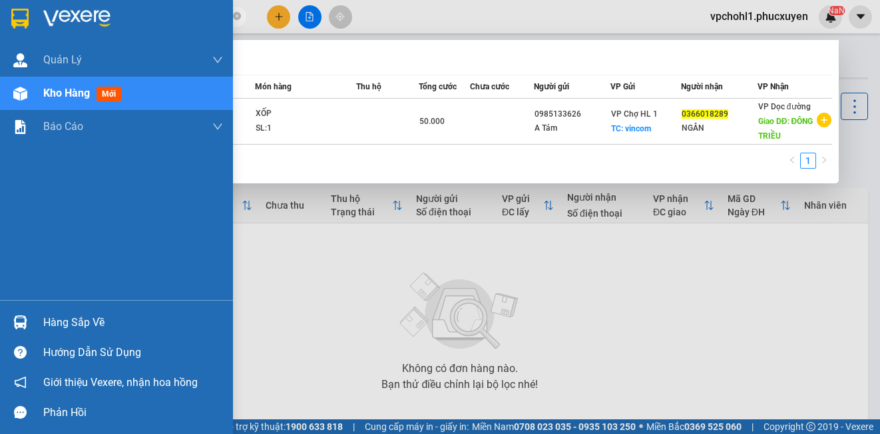
click at [59, 322] on div "Hàng sắp về" at bounding box center [133, 322] width 180 height 20
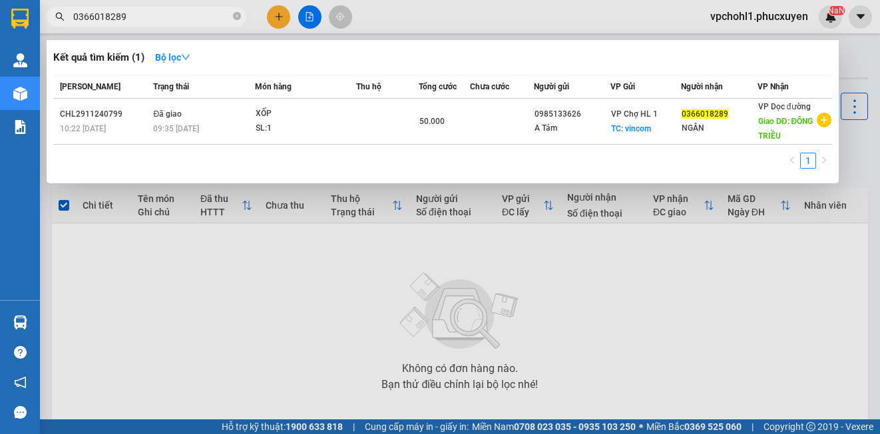
click at [649, 330] on section "Kết quả tìm kiếm ( 1 ) Bộ lọc Mã ĐH Trạng thái Món hàng Thu hộ Tổng cước Chưa c…" at bounding box center [440, 217] width 880 height 434
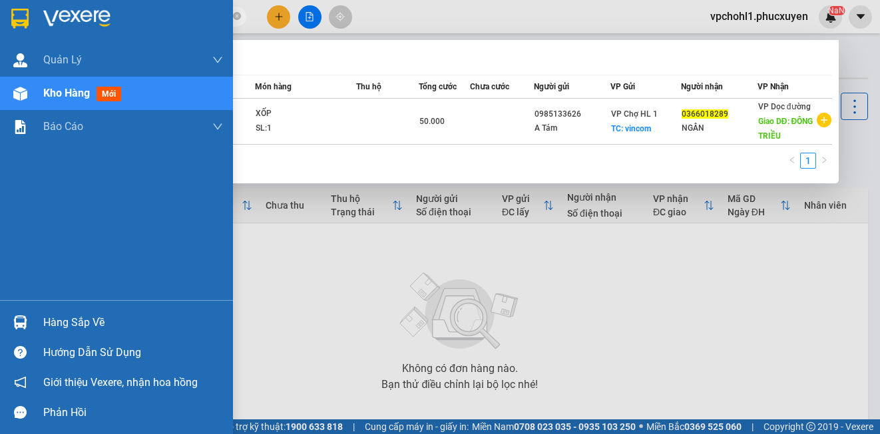
click at [42, 325] on div "Hàng sắp về" at bounding box center [116, 322] width 233 height 30
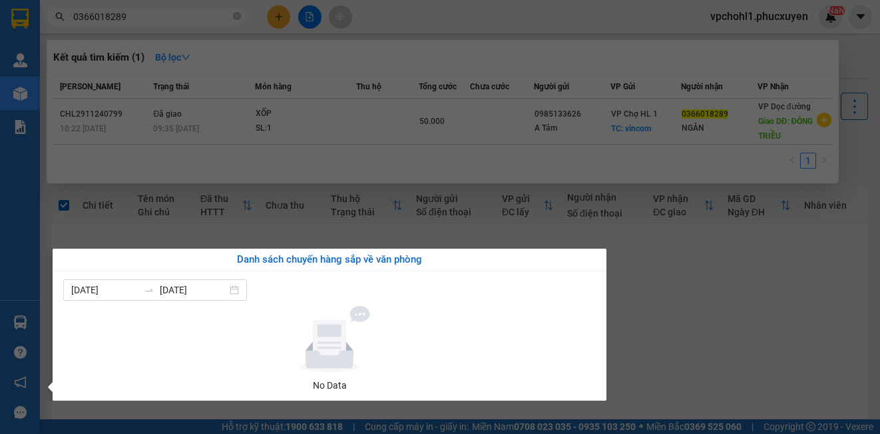
click at [732, 380] on section "Kết quả tìm kiếm ( 1 ) Bộ lọc Mã ĐH Trạng thái Món hàng Thu hộ Tổng cước Chưa c…" at bounding box center [440, 217] width 880 height 434
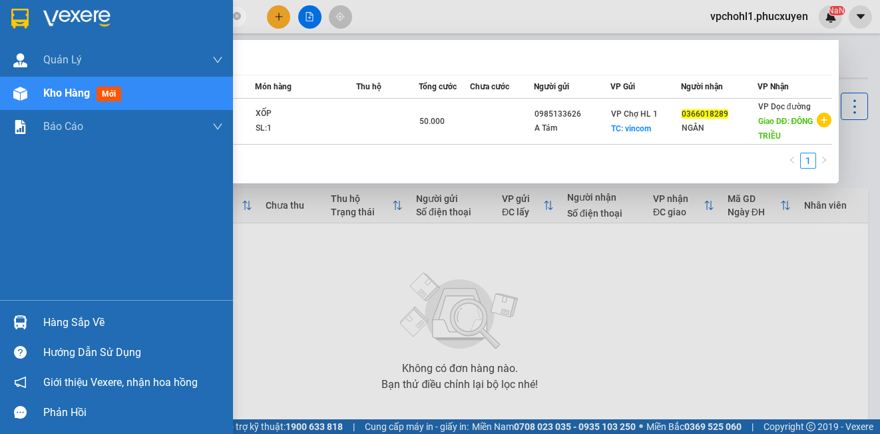
click at [53, 97] on span "Kho hàng" at bounding box center [66, 93] width 47 height 13
click at [73, 324] on div "Hàng sắp về" at bounding box center [133, 322] width 180 height 20
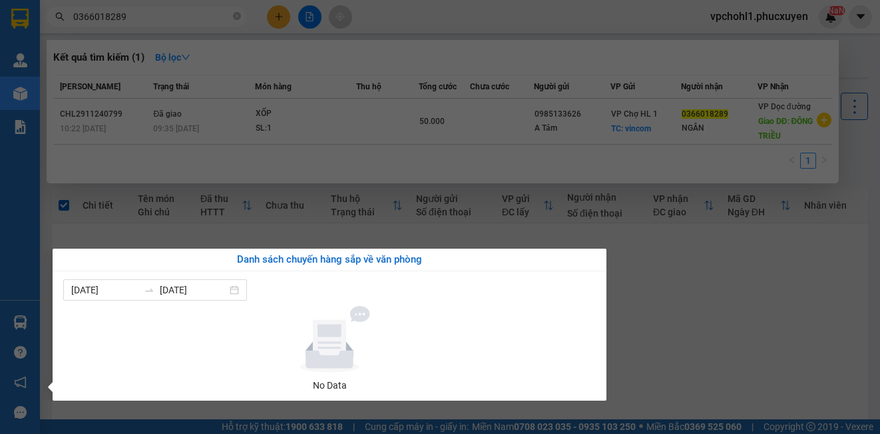
click at [682, 338] on section "Kết quả tìm kiếm ( 1 ) Bộ lọc Mã ĐH Trạng thái Món hàng Thu hộ Tổng cước Chưa c…" at bounding box center [440, 217] width 880 height 434
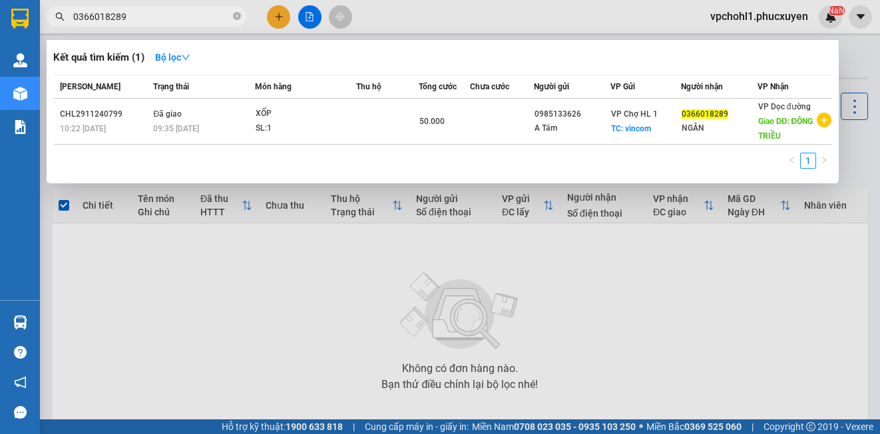
drag, startPoint x: 143, startPoint y: 15, endPoint x: 45, endPoint y: -11, distance: 100.8
click at [45, 0] on html "Kết quả tìm kiếm ( 1 ) Bộ lọc Mã ĐH Trạng thái Món hàng Thu hộ Tổng cước Chưa c…" at bounding box center [440, 217] width 880 height 434
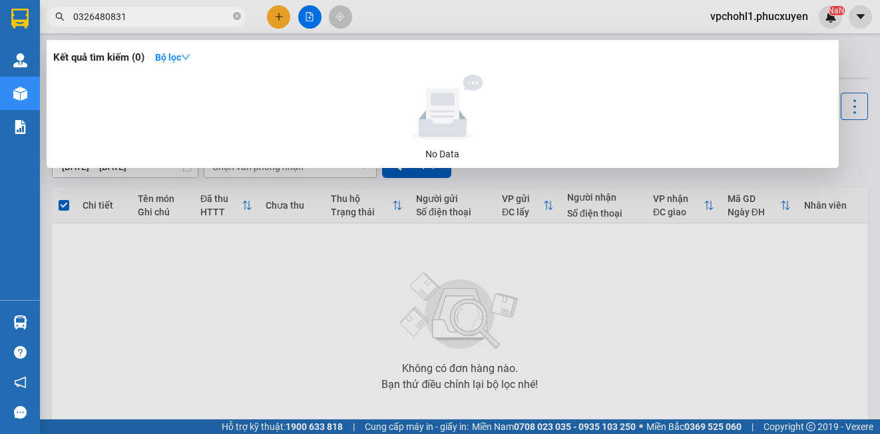
drag, startPoint x: 125, startPoint y: 14, endPoint x: 59, endPoint y: 13, distance: 66.6
click at [59, 13] on div "0326480831" at bounding box center [130, 17] width 260 height 20
type input "0326480831"
click at [274, 23] on div at bounding box center [440, 217] width 880 height 434
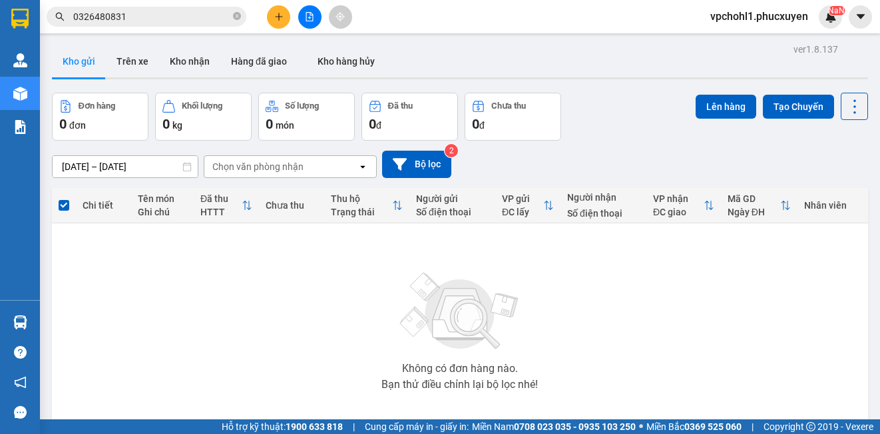
click at [274, 23] on button at bounding box center [278, 16] width 23 height 23
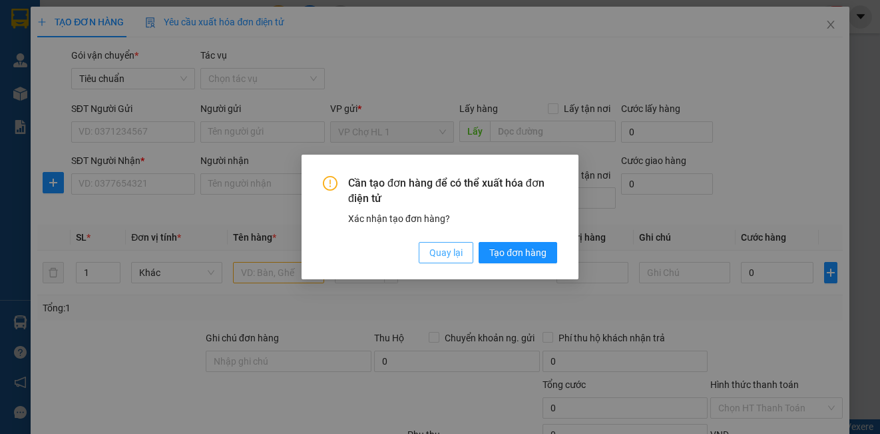
click at [443, 254] on span "Quay lại" at bounding box center [446, 252] width 33 height 15
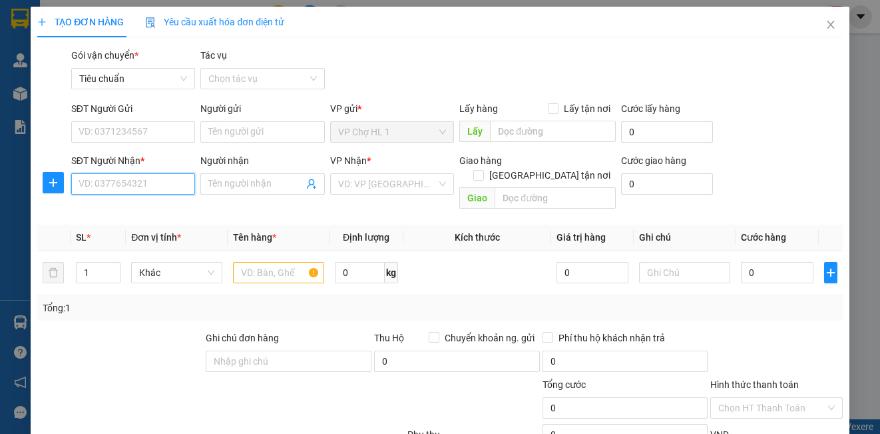
click at [151, 190] on input "SĐT Người Nhận *" at bounding box center [133, 183] width 124 height 21
paste input "0326480831"
type input "0326480831"
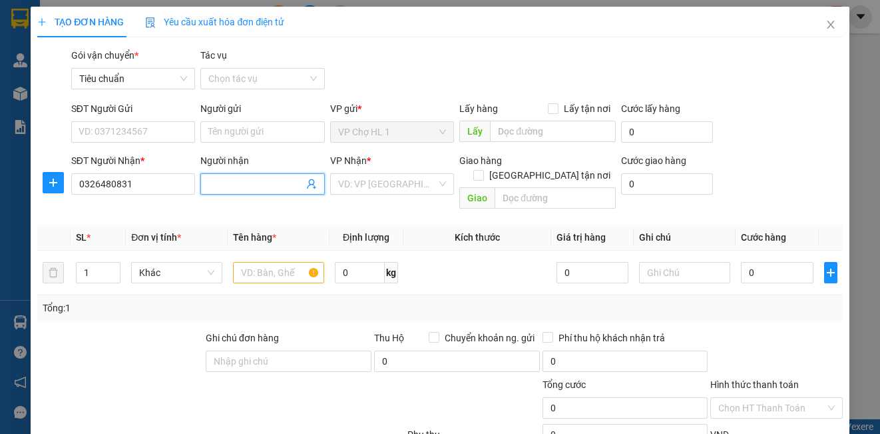
click at [236, 188] on input "Người nhận" at bounding box center [255, 183] width 95 height 15
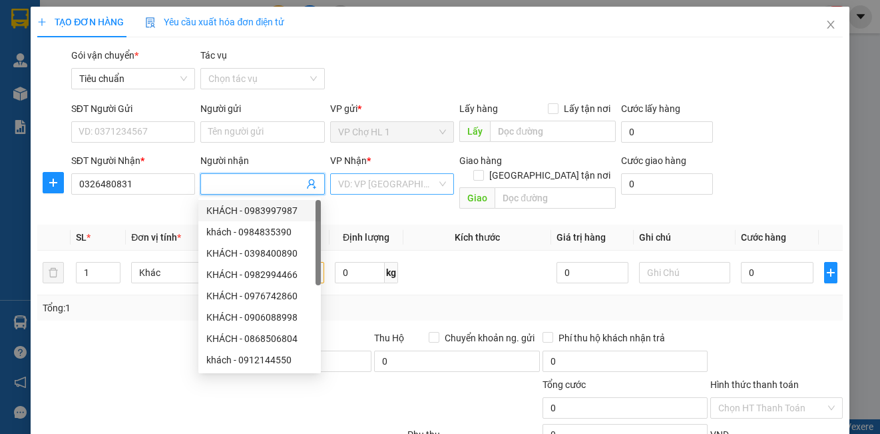
click at [394, 184] on input "search" at bounding box center [387, 184] width 99 height 20
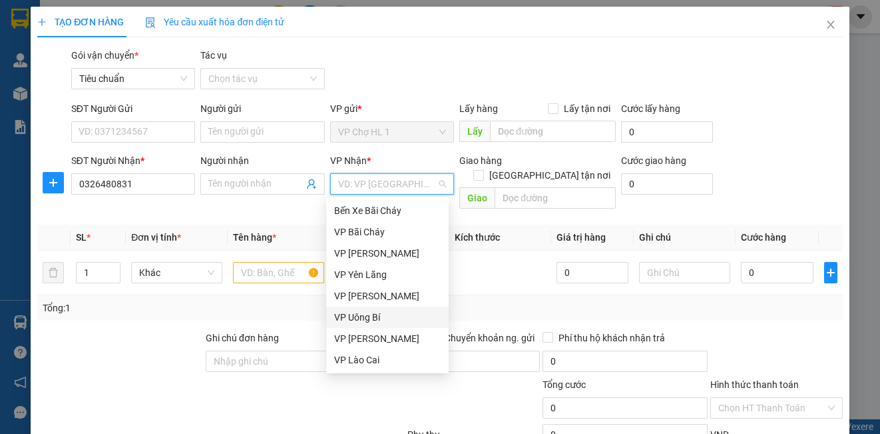
scroll to position [213, 0]
drag, startPoint x: 402, startPoint y: 334, endPoint x: 314, endPoint y: 282, distance: 102.1
click at [402, 333] on div "VP [PERSON_NAME]" at bounding box center [387, 338] width 107 height 15
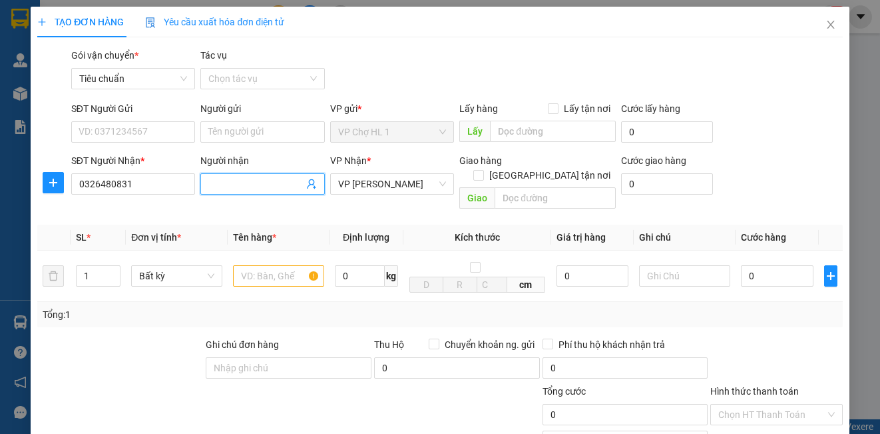
click at [240, 184] on input "Người nhận" at bounding box center [255, 183] width 95 height 15
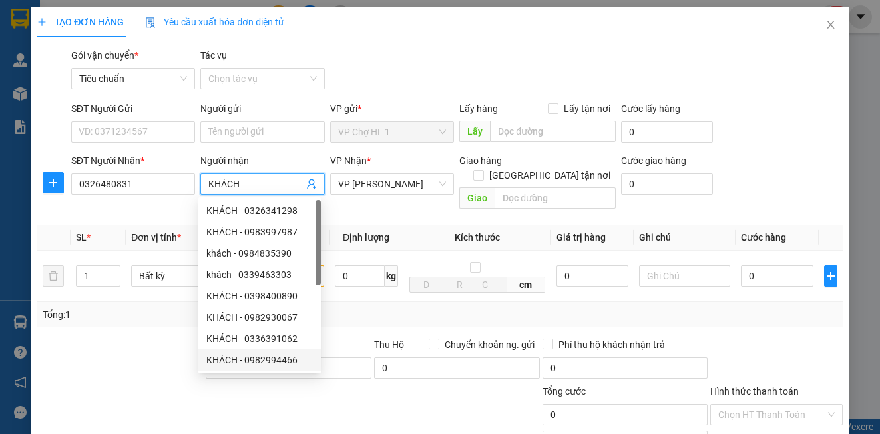
type input "KHÁCH"
click at [117, 350] on div at bounding box center [120, 360] width 168 height 47
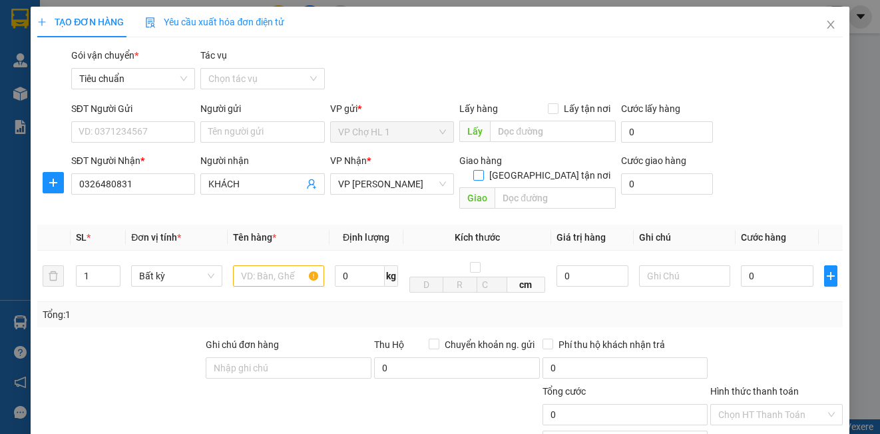
drag, startPoint x: 544, startPoint y: 157, endPoint x: 543, endPoint y: 172, distance: 16.0
click at [483, 170] on input "[GEOGRAPHIC_DATA] tận nơi" at bounding box center [478, 174] width 9 height 9
checkbox input "true"
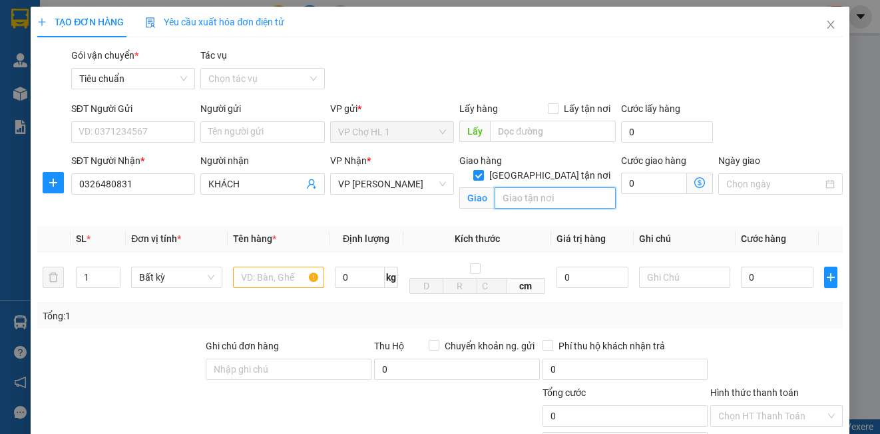
click at [543, 187] on input "text" at bounding box center [555, 197] width 121 height 21
type input "SỐ 30 CỤM CÔNG NGHIỆP TRƯỜNG AN,XÃ [GEOGRAPHIC_DATA],[GEOGRAPHIC_DATA],[GEOGRAP…"
click at [761, 110] on div "SĐT Người Gửi VD: 0371234567 Người gửi Tên người gửi VP gửi * VP Chợ HL 1 Lấy h…" at bounding box center [457, 124] width 777 height 47
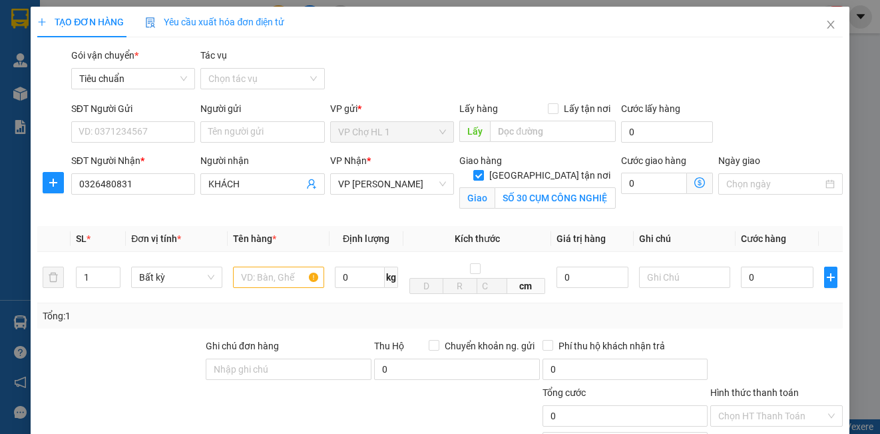
click at [695, 181] on icon "dollar-circle" at bounding box center [700, 182] width 11 height 11
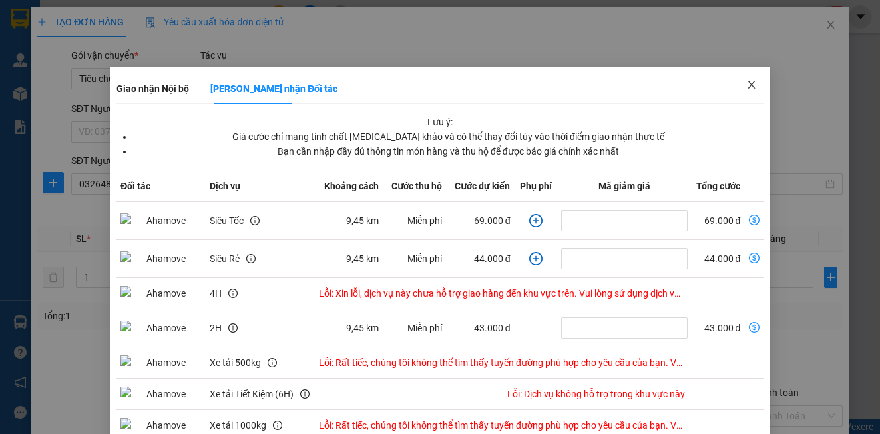
click at [747, 83] on icon "close" at bounding box center [752, 84] width 11 height 11
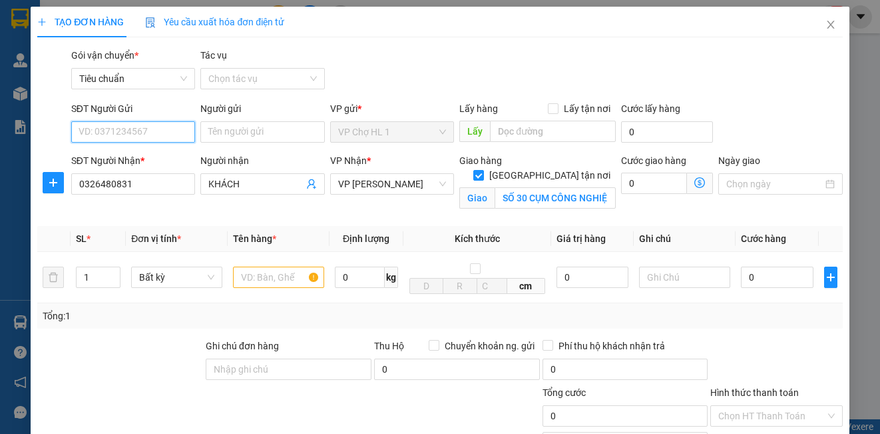
click at [153, 135] on input "SĐT Người Gửi" at bounding box center [133, 131] width 124 height 21
type input "0366295119"
click at [155, 157] on div "0366295119 - CHÚ BỘ" at bounding box center [132, 158] width 107 height 15
type input "CHÚ BỘ"
type input "0366295119"
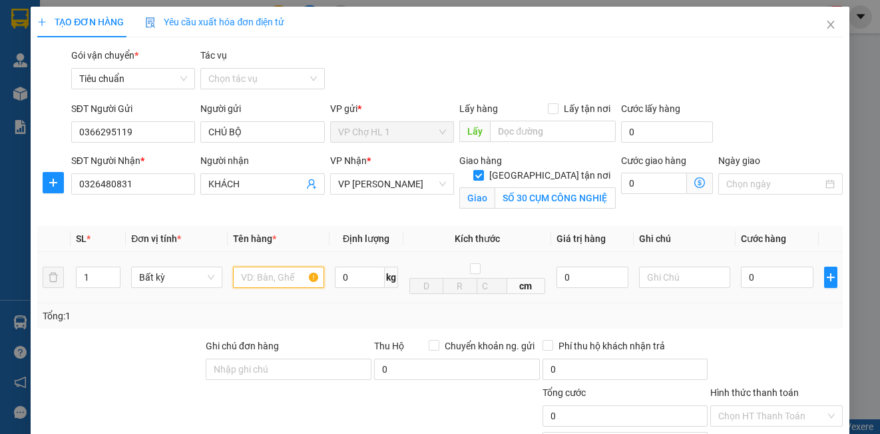
click at [262, 282] on input "text" at bounding box center [278, 276] width 91 height 21
type input "CARTON HÀNG KHÔ"
click at [145, 306] on div "Tổng: 1" at bounding box center [439, 315] width 805 height 25
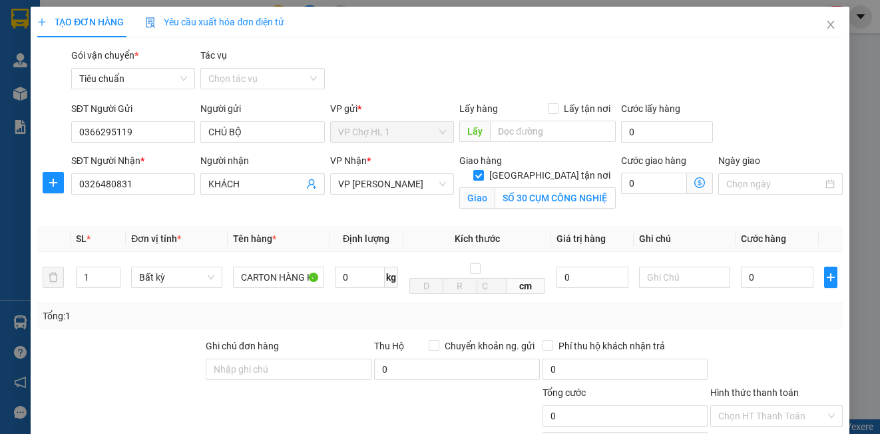
click at [695, 182] on icon "dollar-circle" at bounding box center [700, 182] width 11 height 11
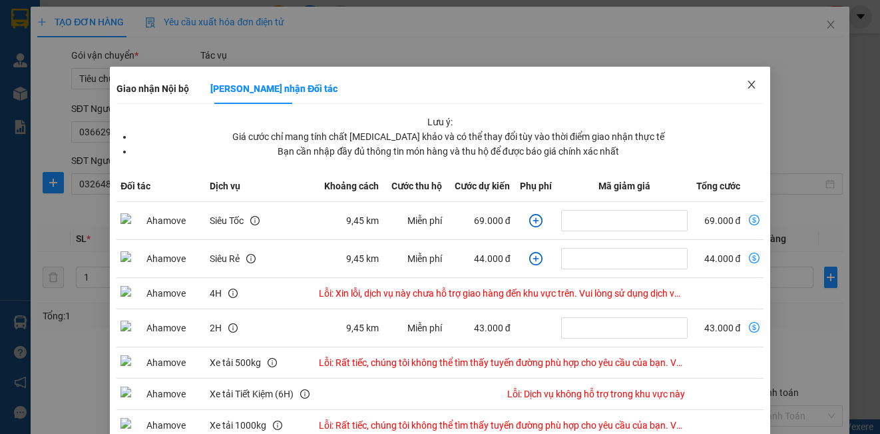
click at [747, 84] on icon "close" at bounding box center [752, 84] width 11 height 11
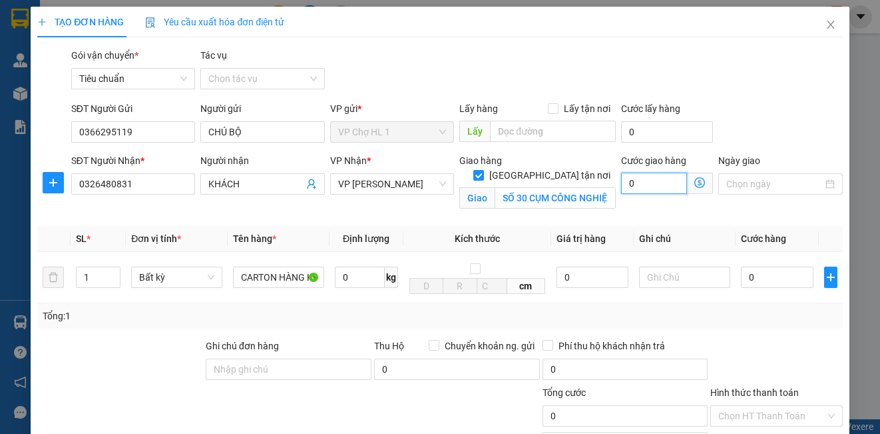
click at [657, 186] on input "0" at bounding box center [654, 182] width 66 height 21
type input "8"
type input "80"
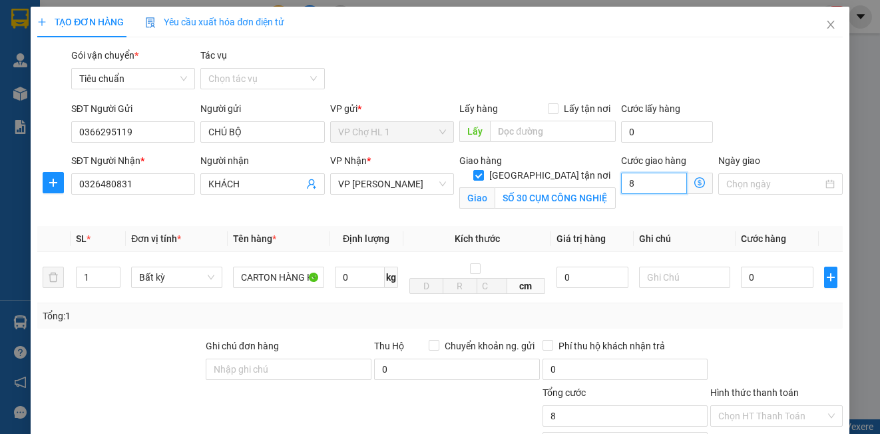
type input "80"
click at [757, 104] on div "SĐT Người Gửi 0366295119 Người gửi CHÚ BỘ VP gửi * VP Chợ HL 1 Lấy hàng Lấy tận…" at bounding box center [457, 124] width 777 height 47
type input "80.000"
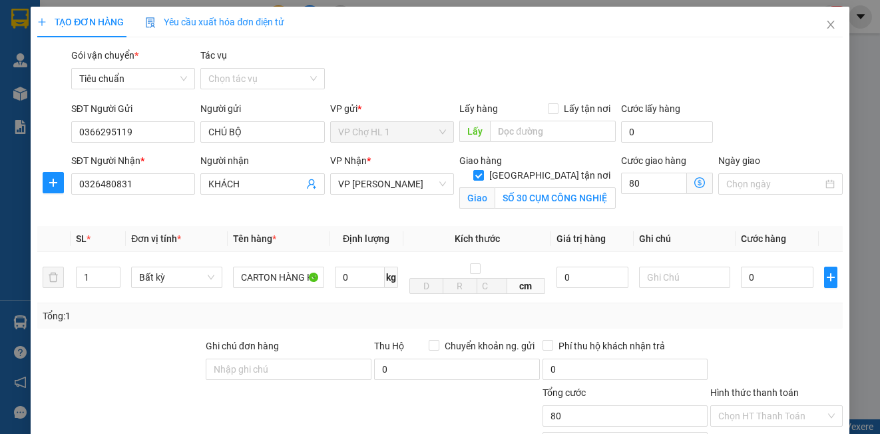
type input "80.000"
click at [774, 285] on input "0" at bounding box center [777, 276] width 73 height 21
type input "7"
type input "80.007"
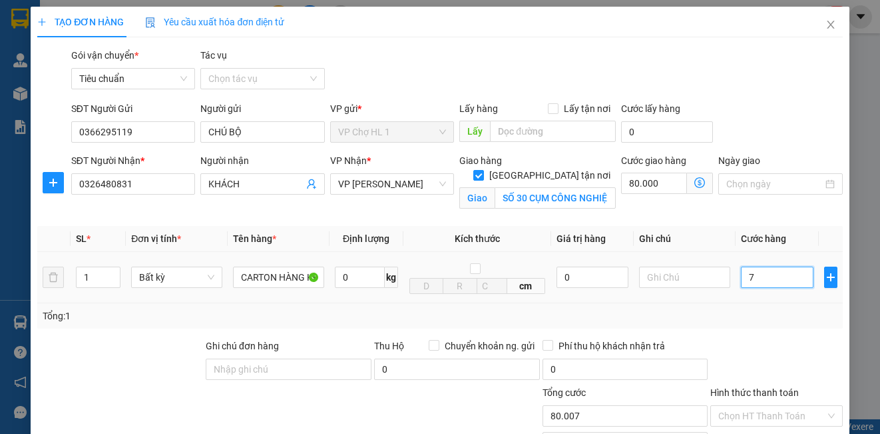
type input "70"
type input "80.070"
type input "70.000"
type input "150.000"
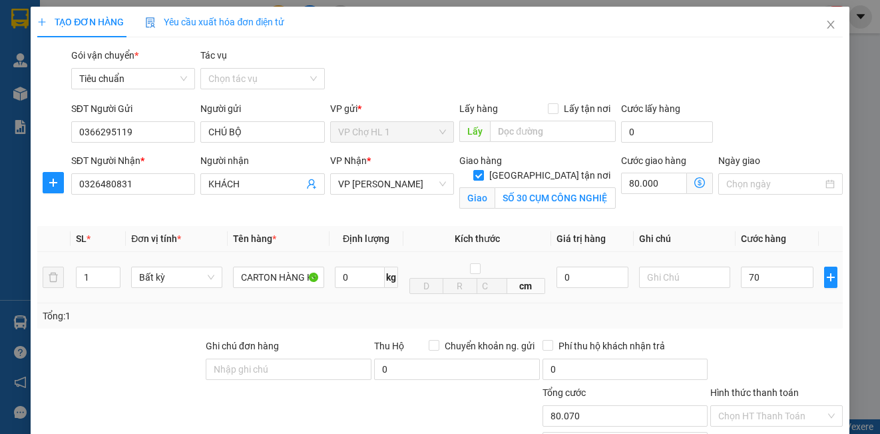
type input "150.000"
click at [767, 131] on div "SĐT Người Gửi 0366295119 Người gửi CHÚ BỘ VP gửi * VP Chợ HL 1 Lấy hàng Lấy tận…" at bounding box center [457, 124] width 777 height 47
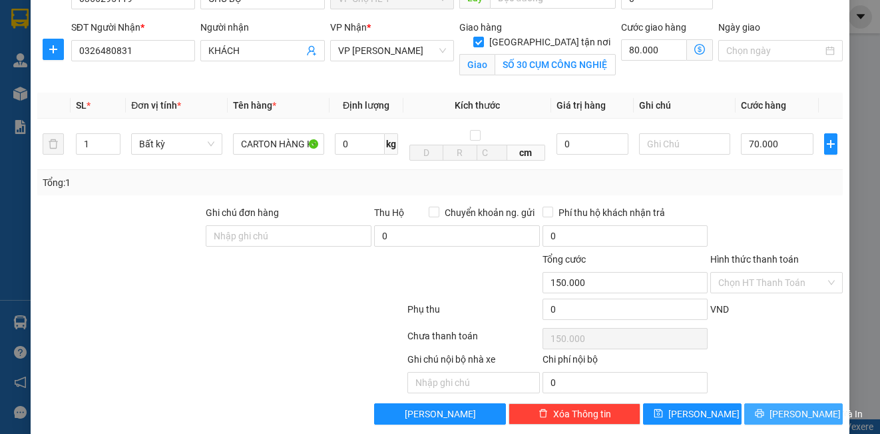
click at [784, 416] on span "[PERSON_NAME] và In" at bounding box center [816, 413] width 93 height 15
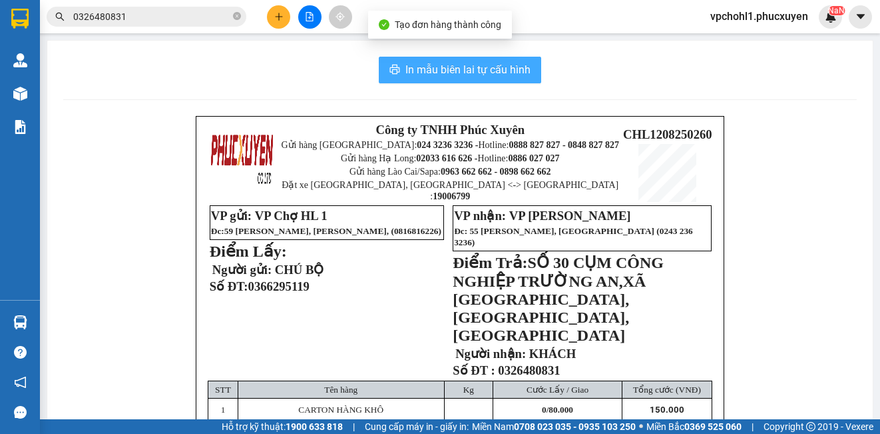
click at [440, 67] on span "In mẫu biên lai tự cấu hình" at bounding box center [468, 69] width 125 height 17
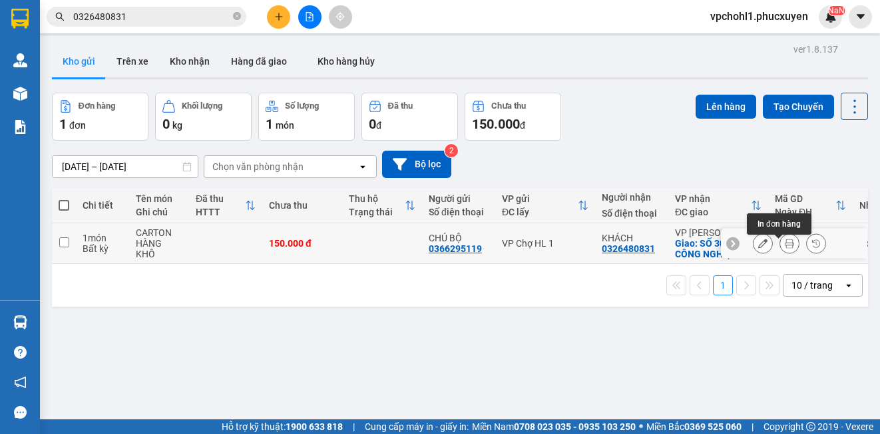
click at [785, 248] on icon at bounding box center [789, 242] width 9 height 9
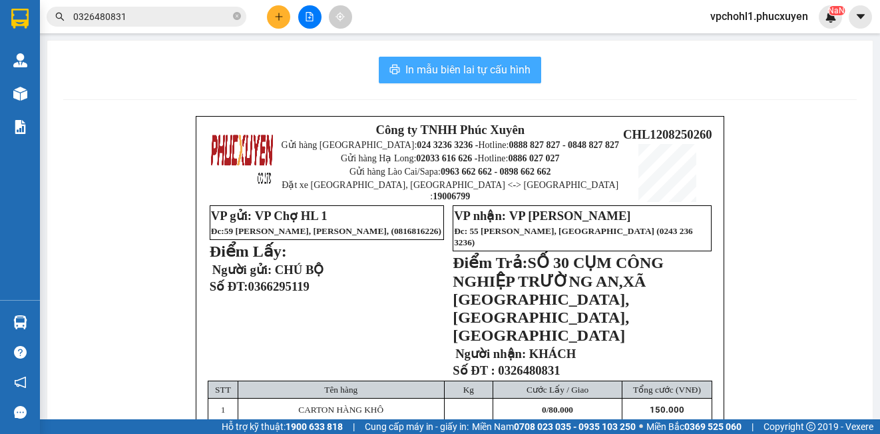
click at [471, 72] on span "In mẫu biên lai tự cấu hình" at bounding box center [468, 69] width 125 height 17
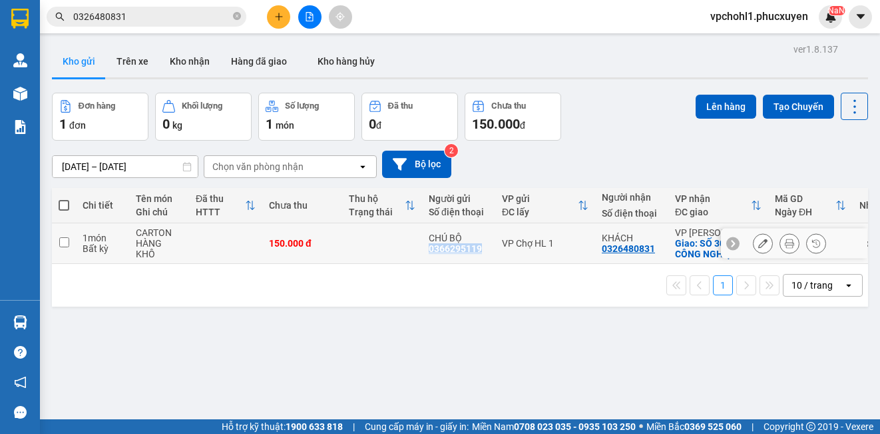
copy div "0366295119"
drag, startPoint x: 429, startPoint y: 254, endPoint x: 479, endPoint y: 260, distance: 50.3
click at [479, 260] on td "CHÚ BỘ 0366295119" at bounding box center [458, 243] width 73 height 41
checkbox input "true"
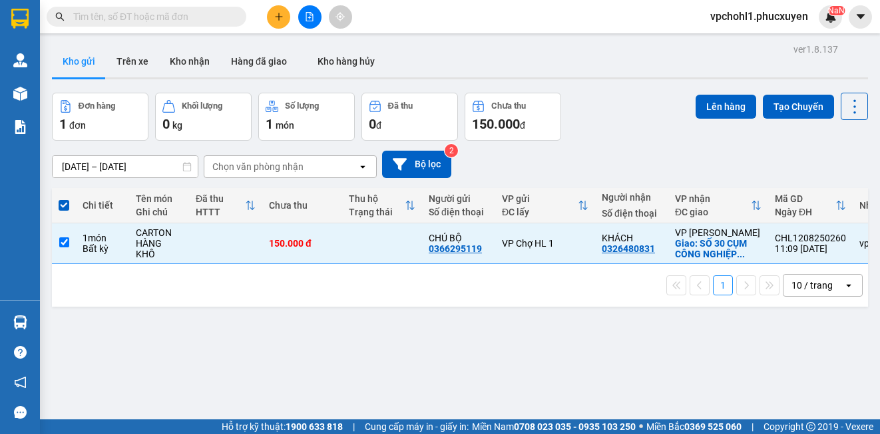
paste input "0366295119"
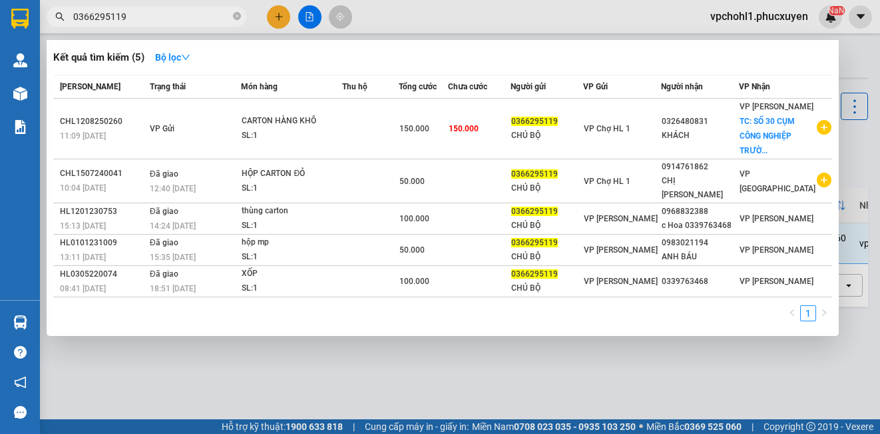
type input "0366295119"
drag, startPoint x: 143, startPoint y: 17, endPoint x: 51, endPoint y: 19, distance: 91.9
click at [51, 19] on span "0366295119" at bounding box center [147, 17] width 200 height 20
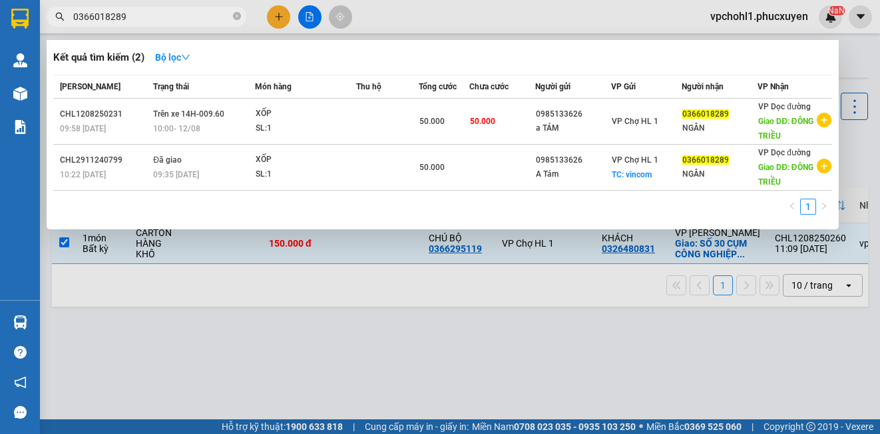
type input "0366018289"
click at [304, 346] on div at bounding box center [440, 217] width 880 height 434
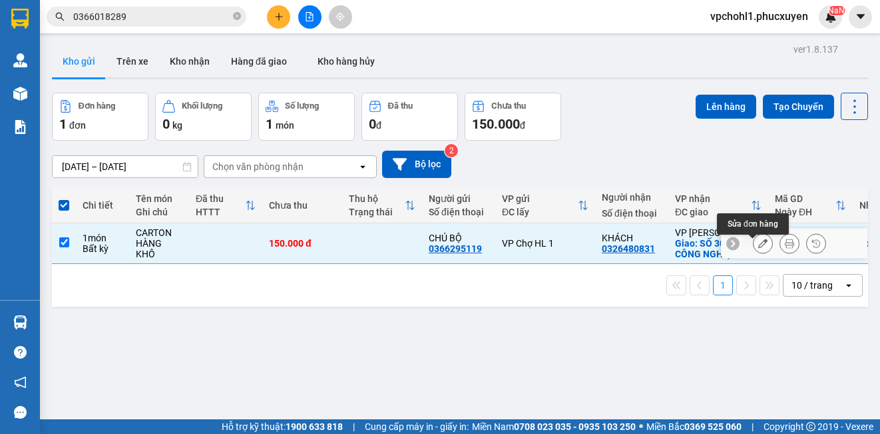
click at [759, 244] on icon at bounding box center [763, 242] width 9 height 9
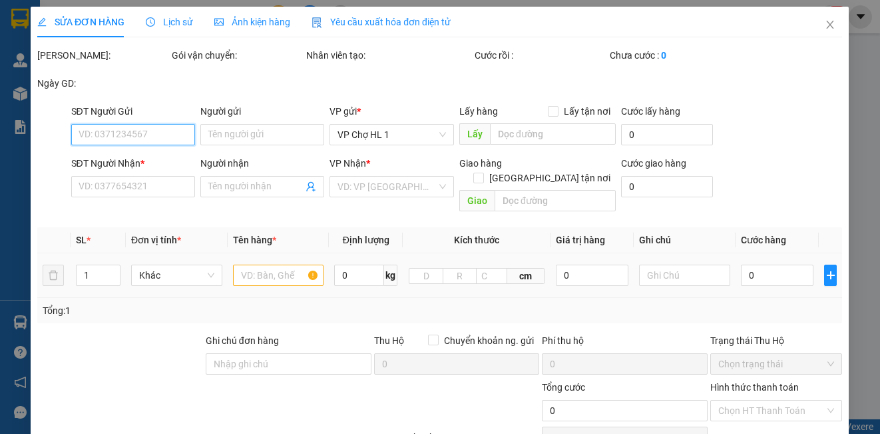
type input "0366295119"
type input "CHÚ BỘ"
type input "0326480831"
type input "KHÁCH"
checkbox input "true"
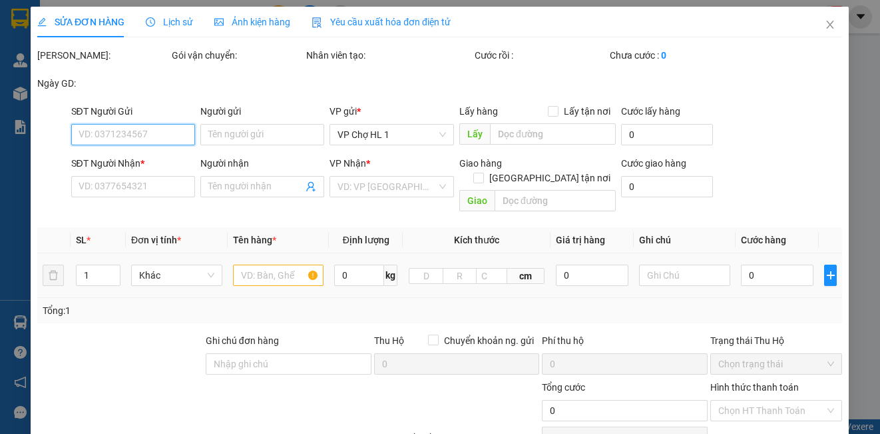
type input "SỐ 30 CỤM CÔNG NGHIỆP TRƯỜNG AN,XÃ [GEOGRAPHIC_DATA],[GEOGRAPHIC_DATA],[GEOGRAP…"
type input "150.000"
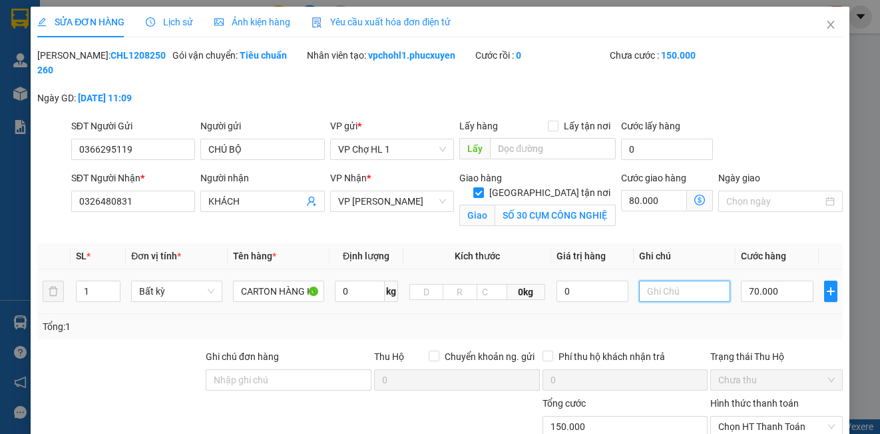
click at [692, 293] on input "text" at bounding box center [684, 290] width 91 height 21
type input "S"
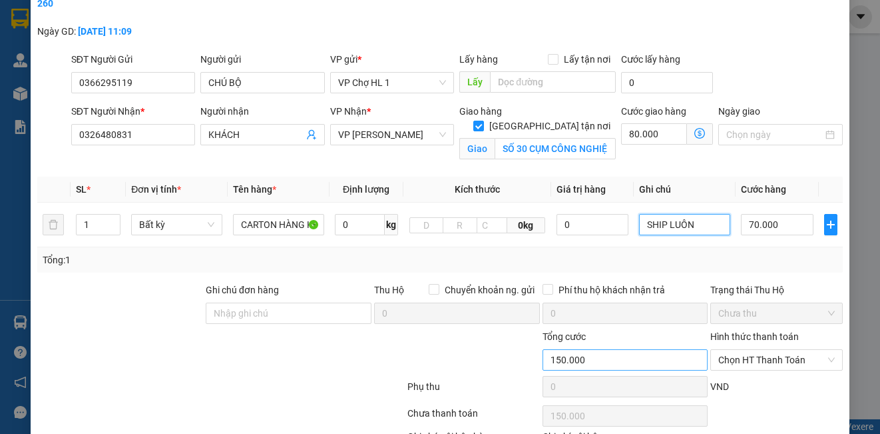
scroll to position [161, 0]
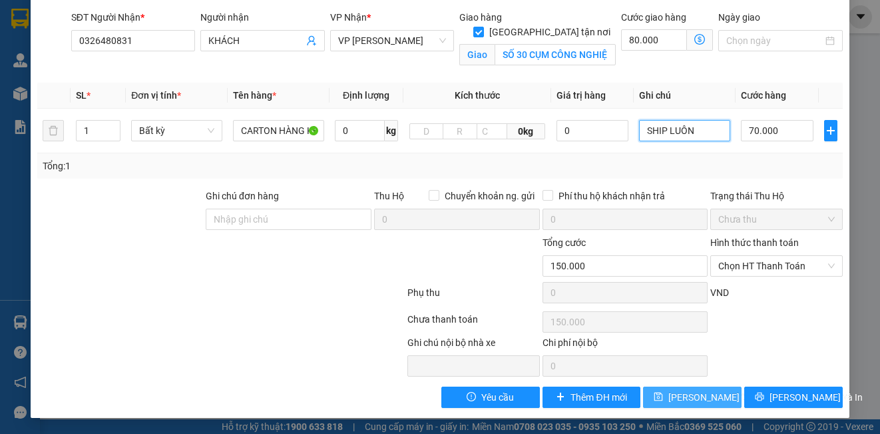
type input "SHIP LUÔN"
click at [690, 394] on span "[PERSON_NAME] thay đổi" at bounding box center [722, 397] width 107 height 15
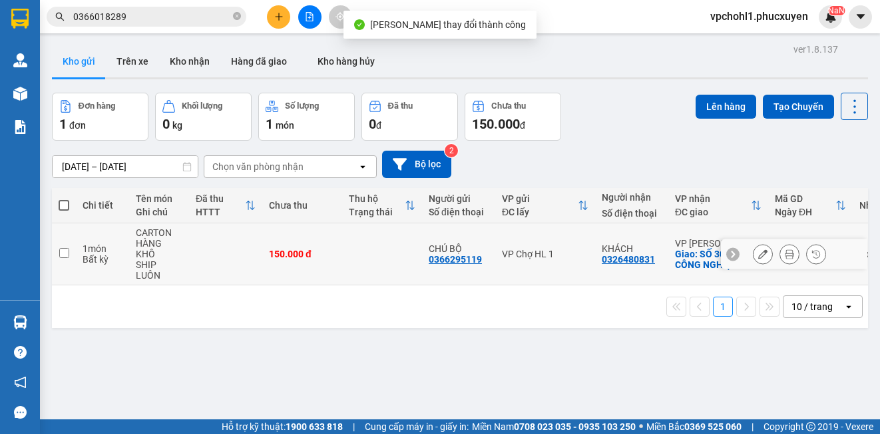
drag, startPoint x: 63, startPoint y: 245, endPoint x: 149, endPoint y: 203, distance: 95.0
click at [64, 248] on input "checkbox" at bounding box center [64, 253] width 10 height 10
checkbox input "true"
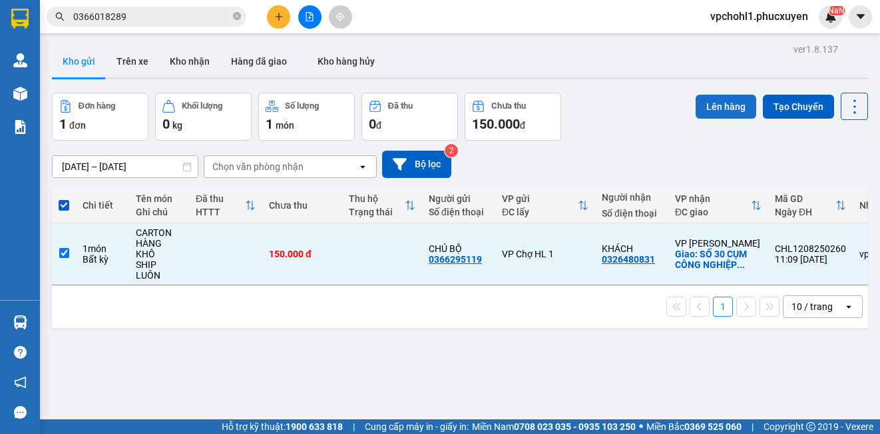
click at [732, 103] on button "Lên hàng" at bounding box center [726, 107] width 61 height 24
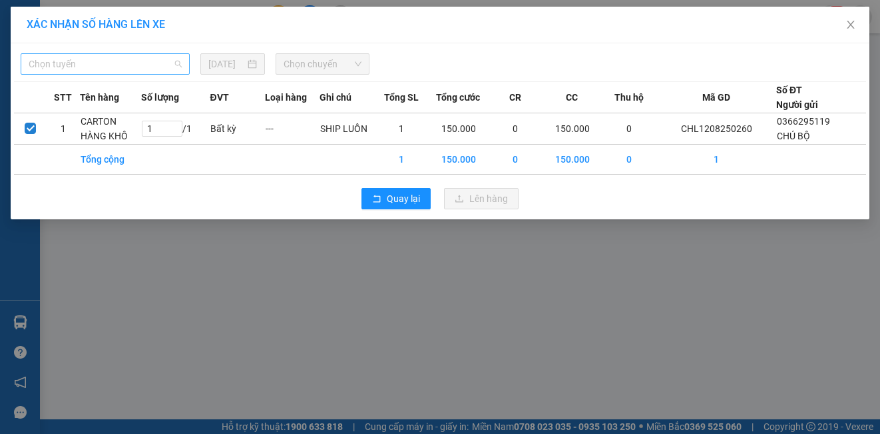
click at [144, 69] on span "Chọn tuyến" at bounding box center [105, 64] width 153 height 20
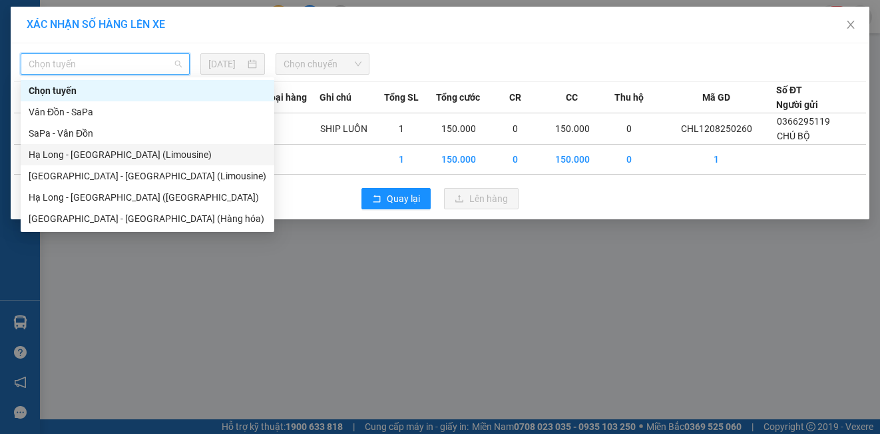
click at [125, 161] on div "Hạ Long - [GEOGRAPHIC_DATA] (Limousine)" at bounding box center [148, 154] width 238 height 15
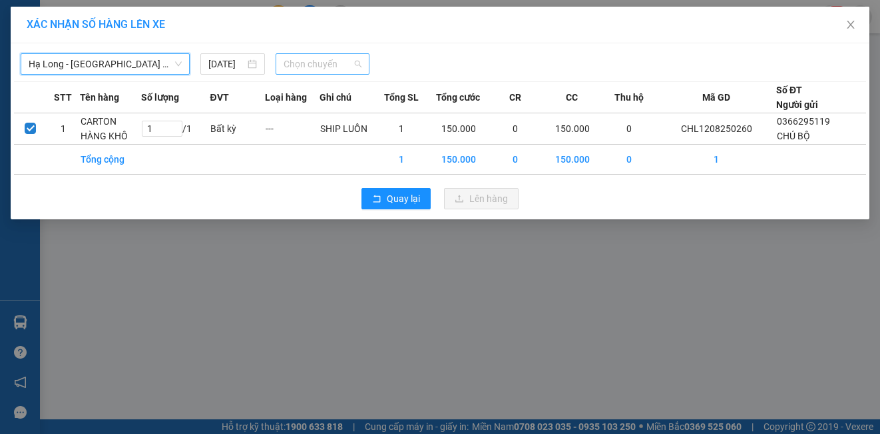
click at [304, 65] on span "Chọn chuyến" at bounding box center [323, 64] width 79 height 20
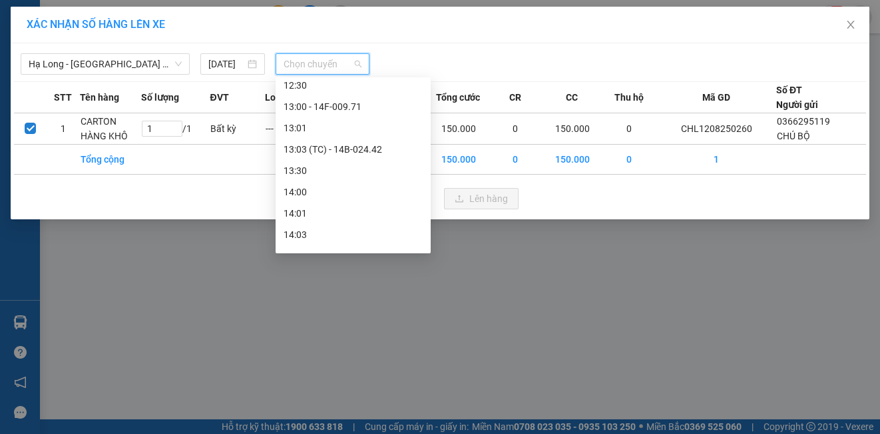
scroll to position [599, 0]
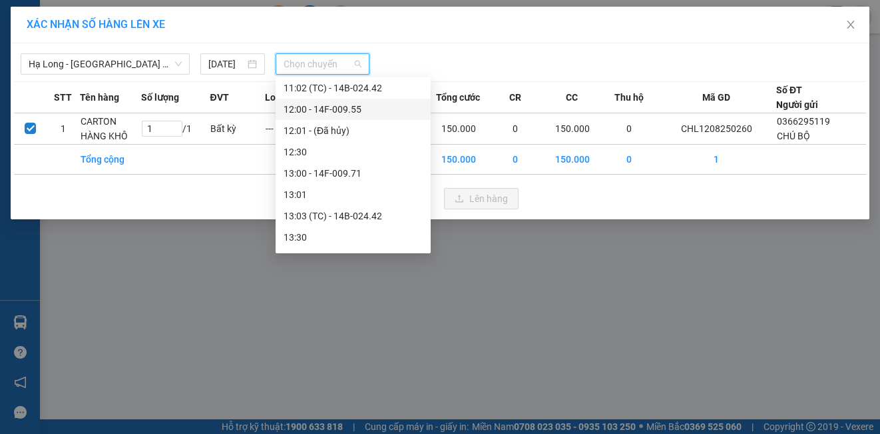
click at [334, 107] on div "12:00 - 14F-009.55" at bounding box center [353, 109] width 139 height 15
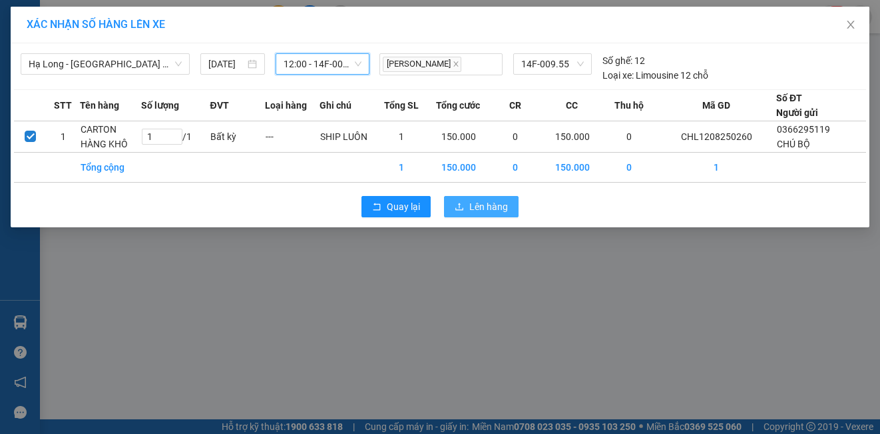
click at [480, 208] on span "Lên hàng" at bounding box center [489, 206] width 39 height 15
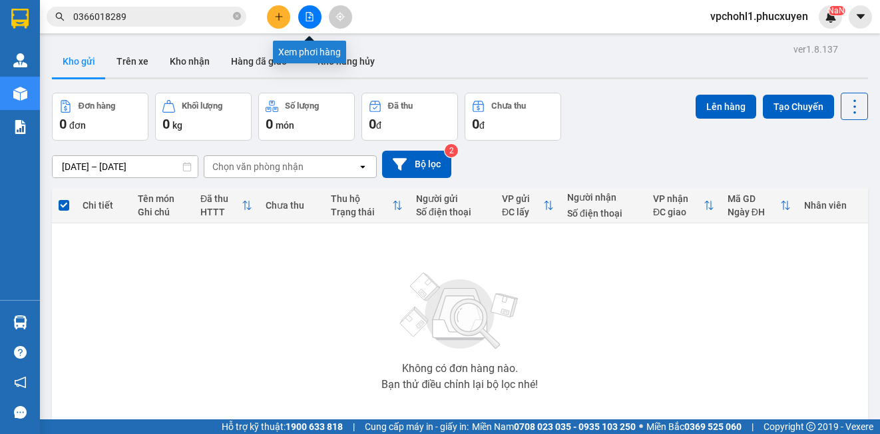
click at [311, 6] on button at bounding box center [309, 16] width 23 height 23
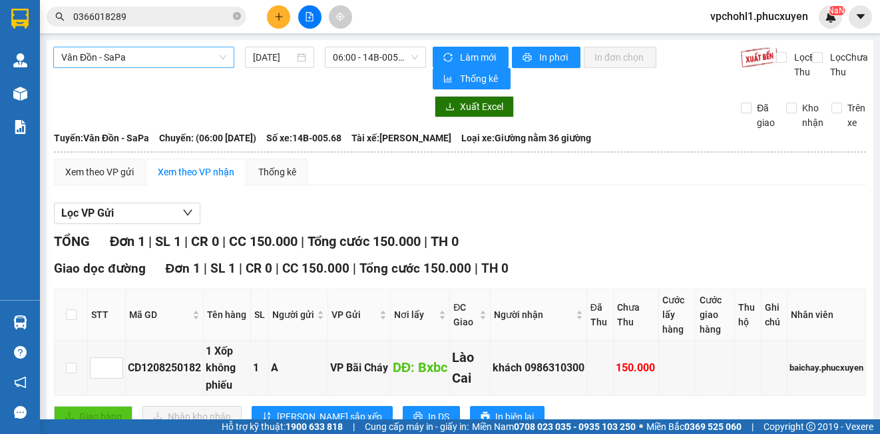
click at [184, 59] on span "Vân Đồn - SaPa" at bounding box center [143, 57] width 165 height 20
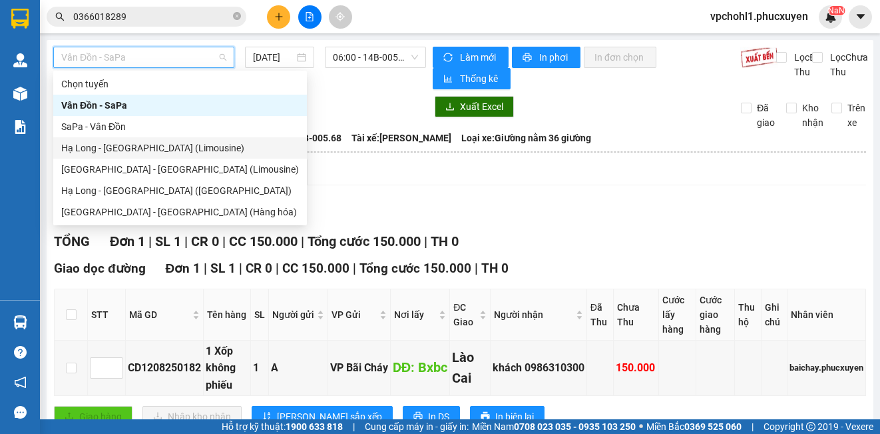
drag, startPoint x: 166, startPoint y: 152, endPoint x: 300, endPoint y: 99, distance: 143.8
click at [168, 151] on div "Hạ Long - [GEOGRAPHIC_DATA] (Limousine)" at bounding box center [180, 148] width 238 height 15
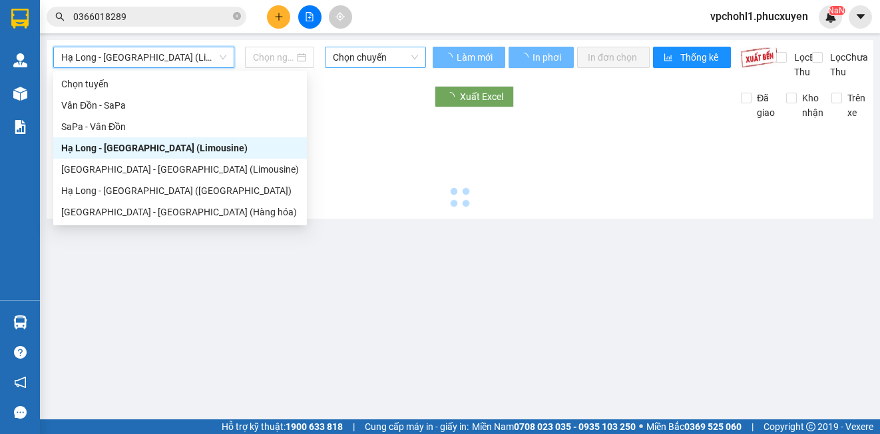
type input "[DATE]"
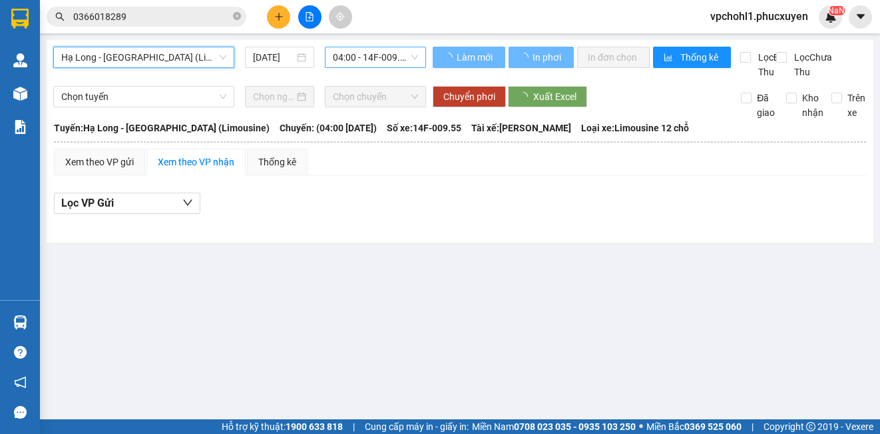
click at [359, 57] on span "04:00 - 14F-009.55" at bounding box center [375, 57] width 85 height 20
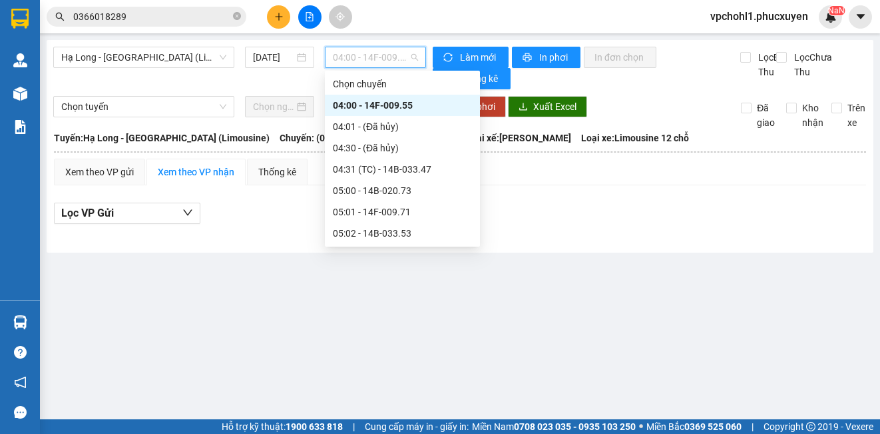
click at [359, 57] on span "04:00 - 14F-009.55" at bounding box center [375, 57] width 85 height 20
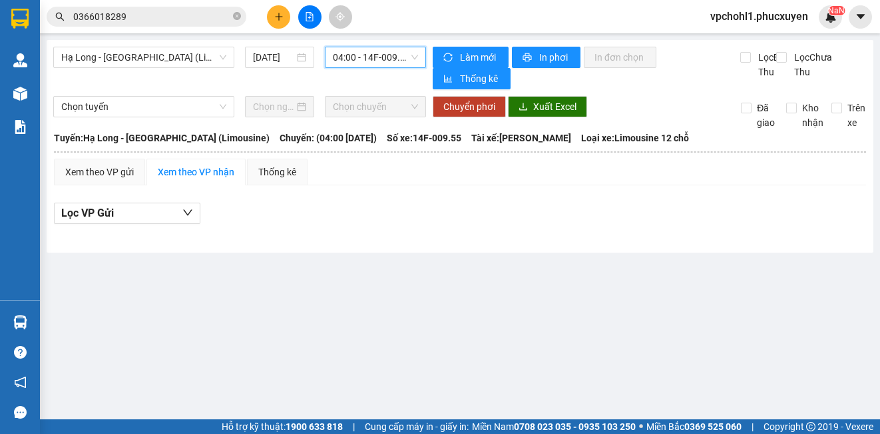
click at [366, 60] on span "04:00 - 14F-009.55" at bounding box center [375, 57] width 85 height 20
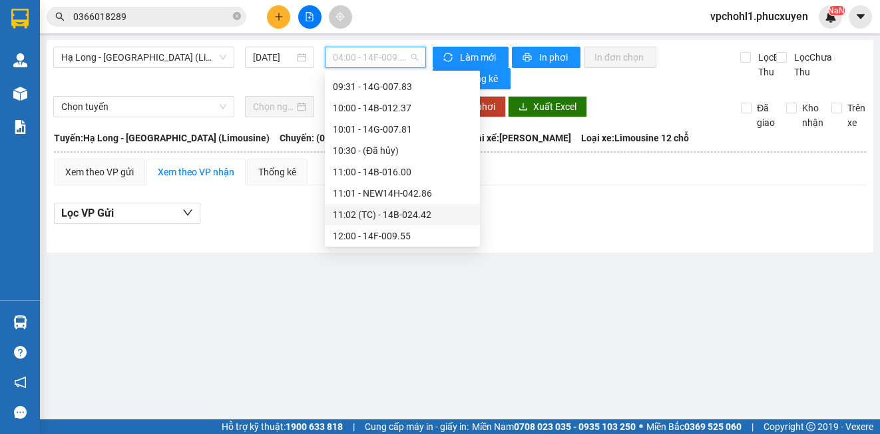
scroll to position [533, 0]
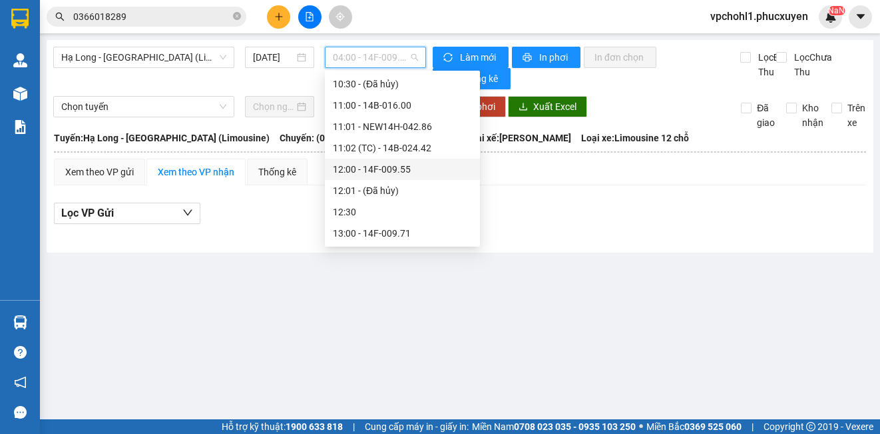
drag, startPoint x: 393, startPoint y: 168, endPoint x: 464, endPoint y: 304, distance: 153.4
click at [394, 167] on div "12:00 - 14F-009.55" at bounding box center [402, 169] width 139 height 15
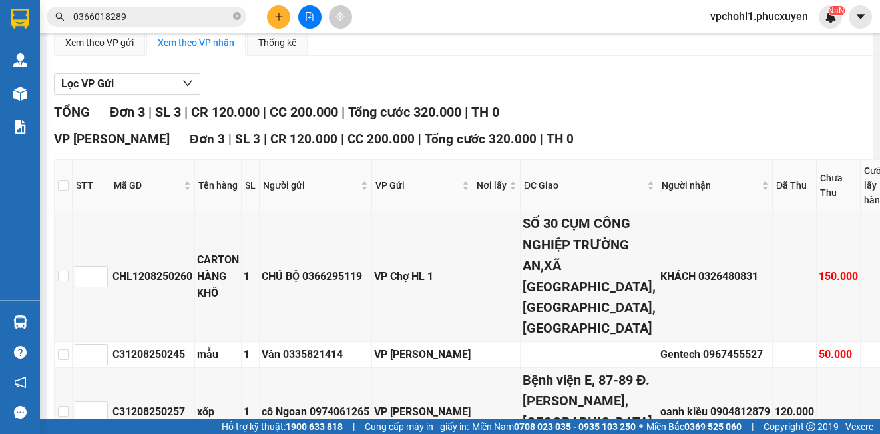
scroll to position [138, 0]
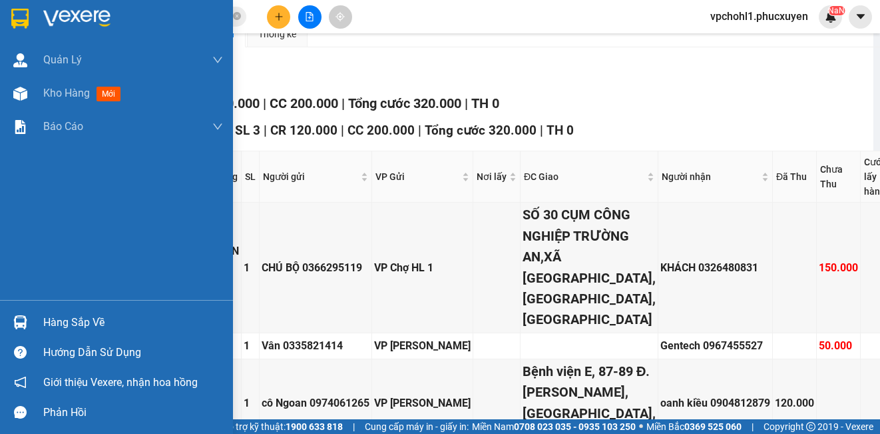
click at [47, 323] on div "Hàng sắp về" at bounding box center [133, 322] width 180 height 20
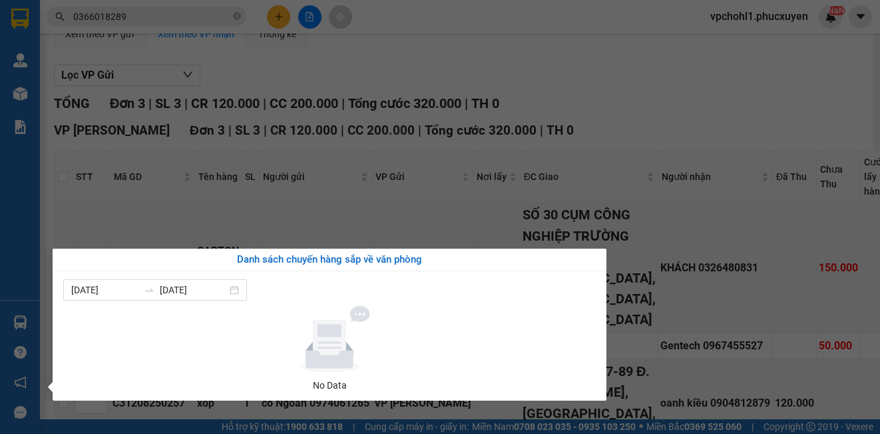
click at [687, 108] on section "Kết quả tìm kiếm ( 2 ) Bộ lọc Mã ĐH Trạng thái Món hàng Thu hộ Tổng cước Chưa c…" at bounding box center [440, 217] width 880 height 434
